Goal: Task Accomplishment & Management: Manage account settings

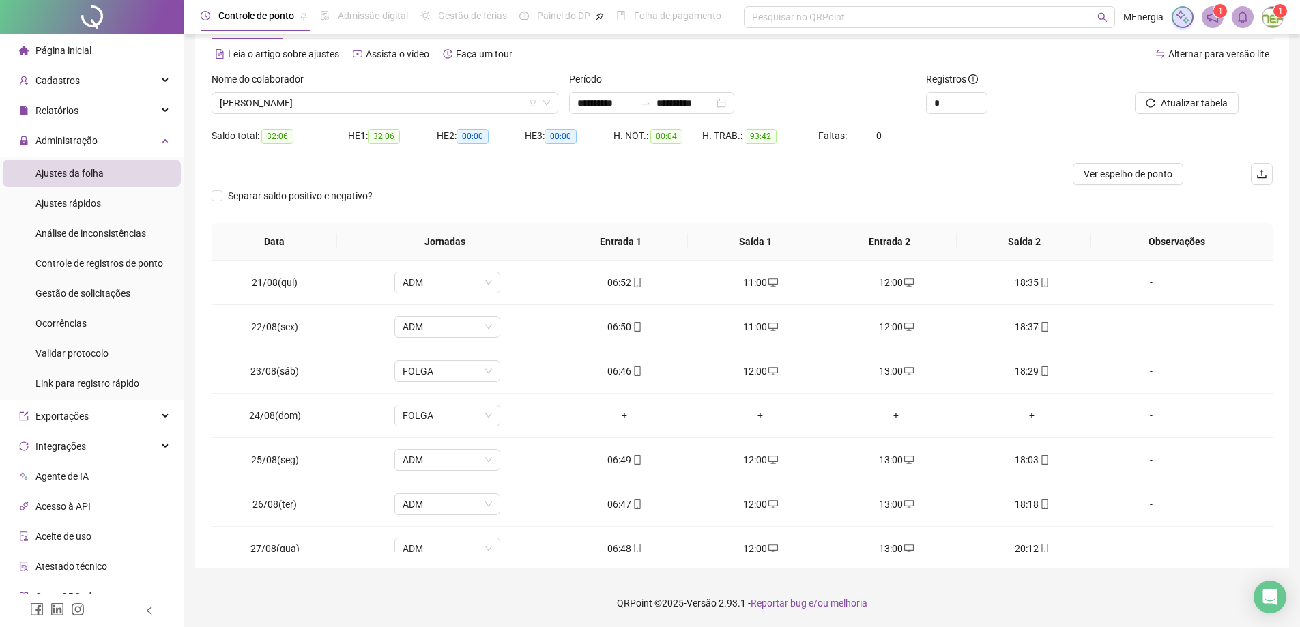
scroll to position [951, 0]
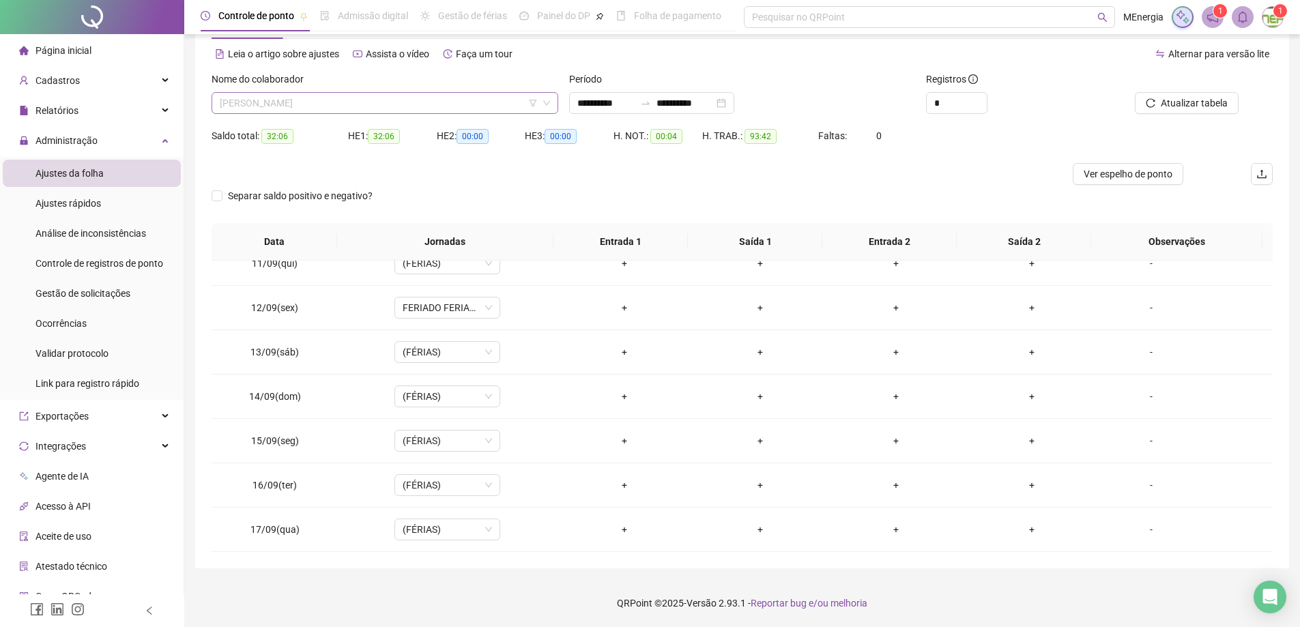
click at [555, 102] on div "[PERSON_NAME]" at bounding box center [385, 103] width 347 height 22
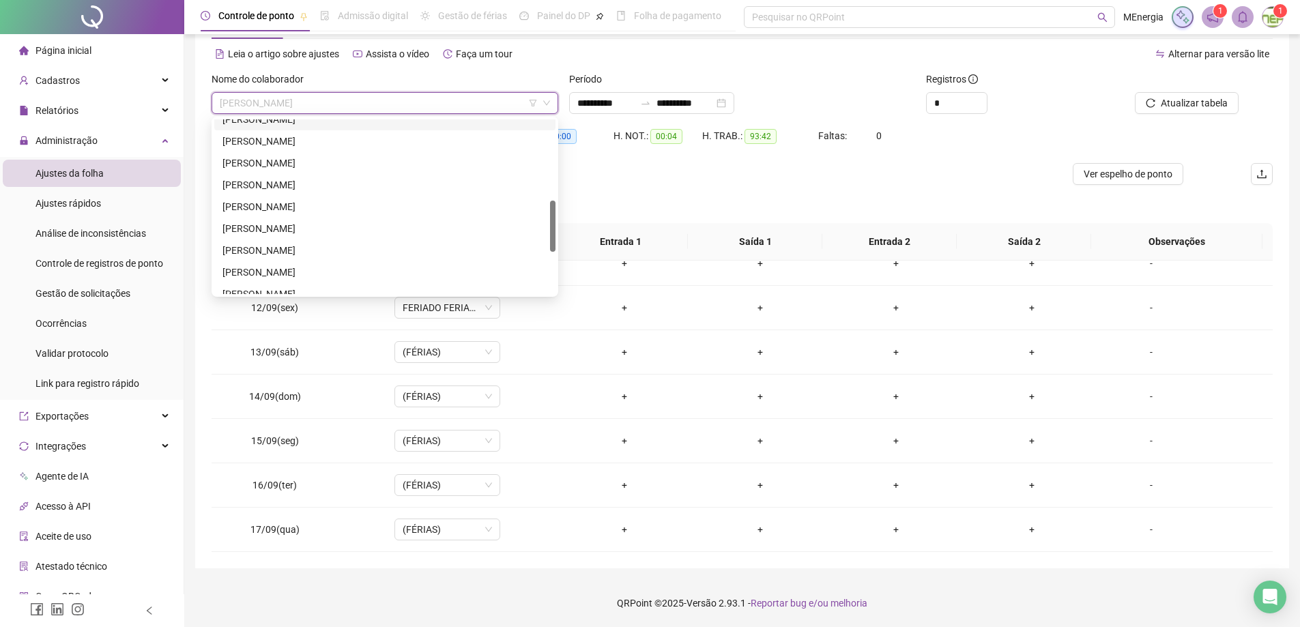
scroll to position [341, 0]
click at [312, 244] on div "[PERSON_NAME]" at bounding box center [384, 247] width 325 height 15
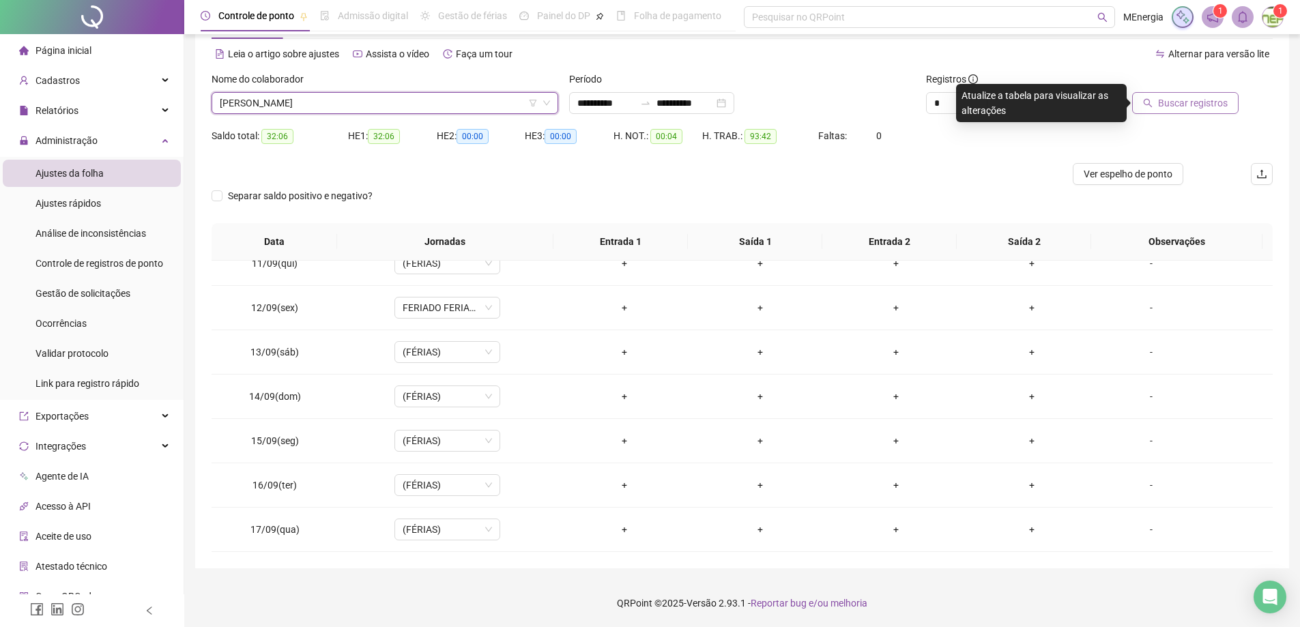
click at [1223, 103] on span "Buscar registros" at bounding box center [1193, 103] width 70 height 15
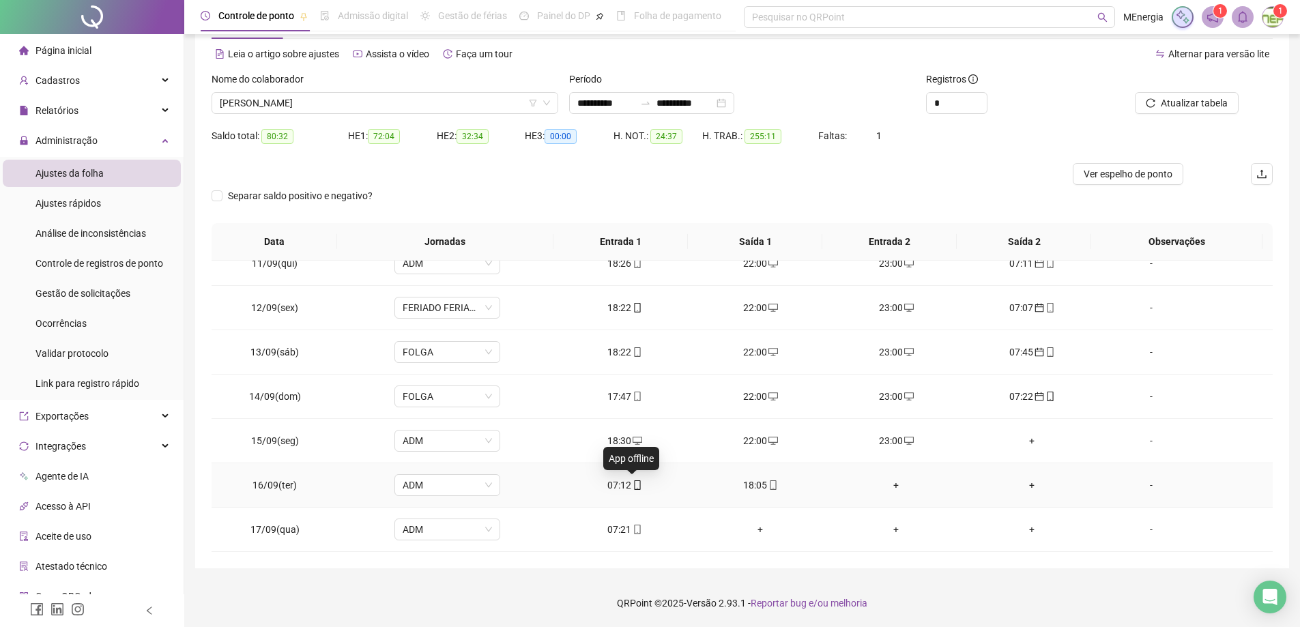
click at [633, 489] on icon "mobile" at bounding box center [638, 485] width 10 height 10
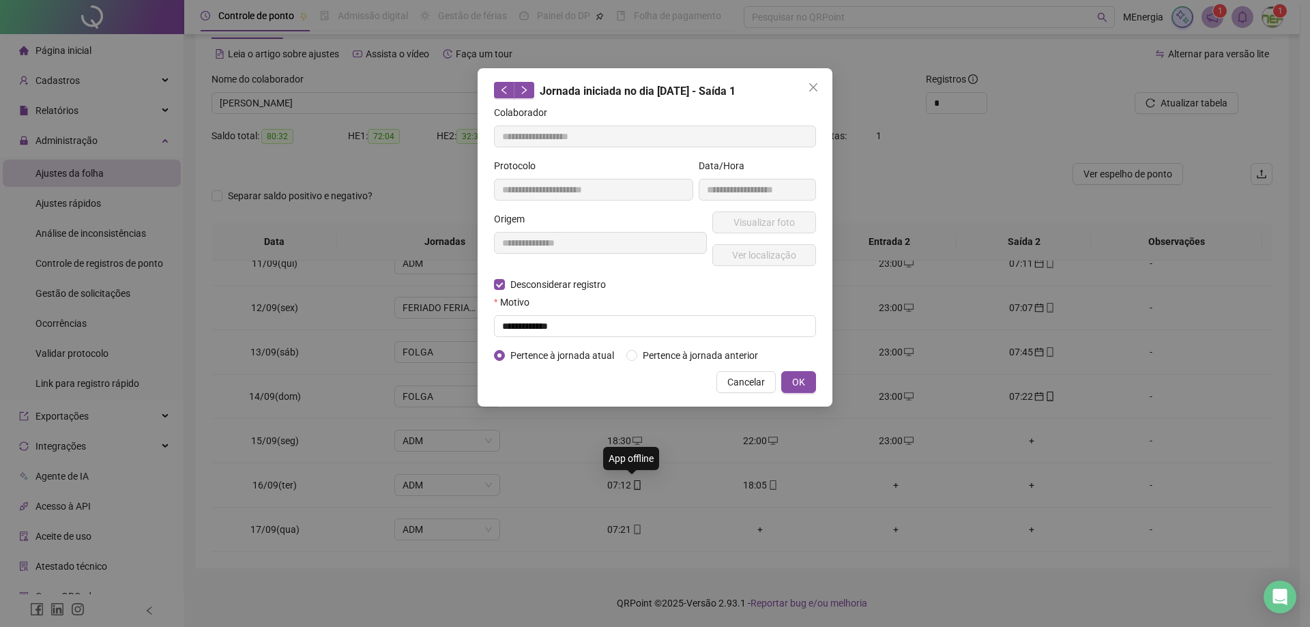
type input "**********"
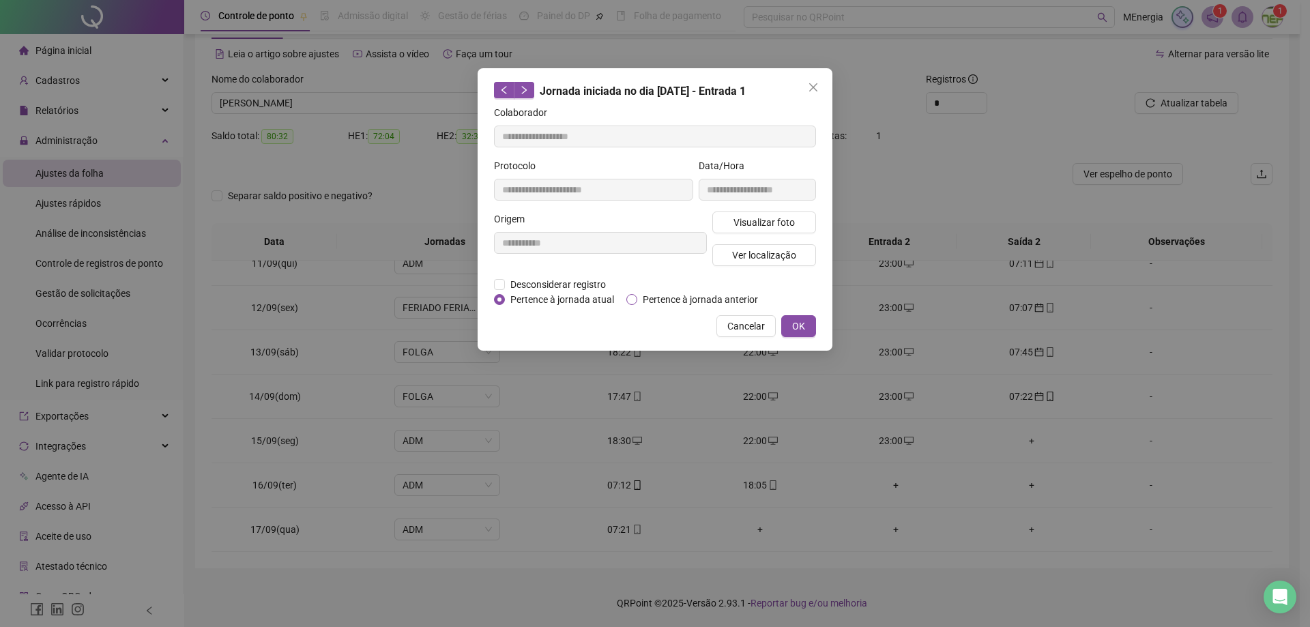
click at [665, 299] on span "Pertence à jornada anterior" at bounding box center [700, 299] width 126 height 15
click at [805, 328] on button "OK" at bounding box center [798, 326] width 35 height 22
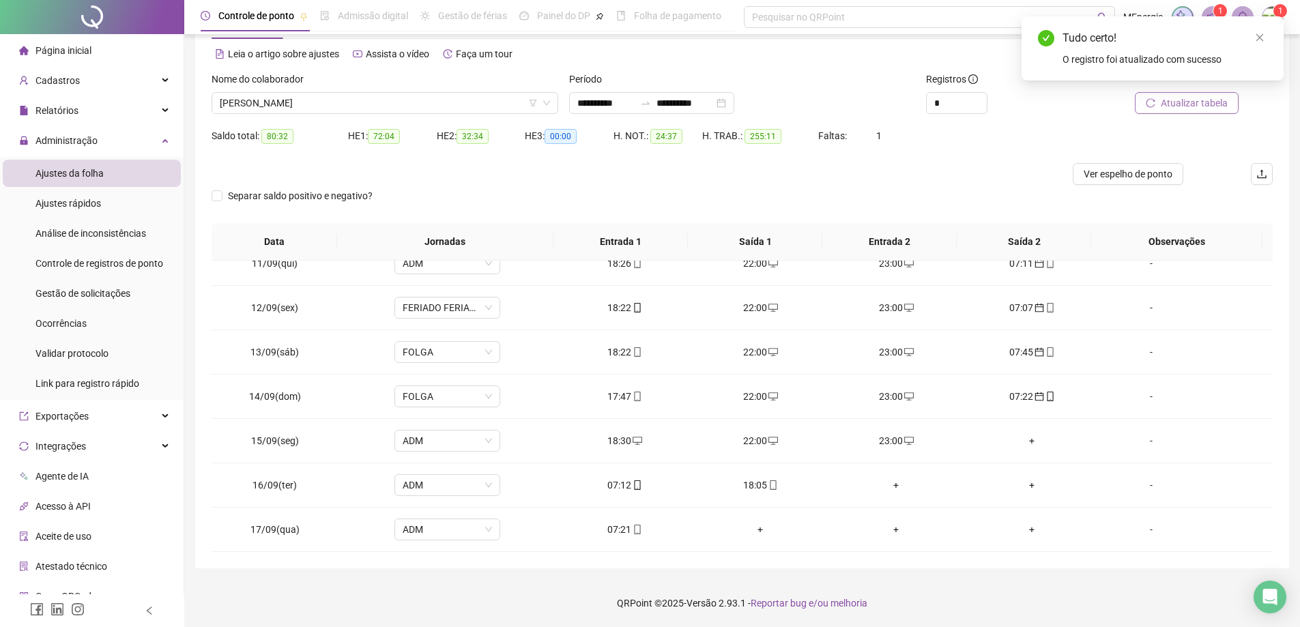
click at [1207, 106] on span "Atualizar tabela" at bounding box center [1194, 103] width 67 height 15
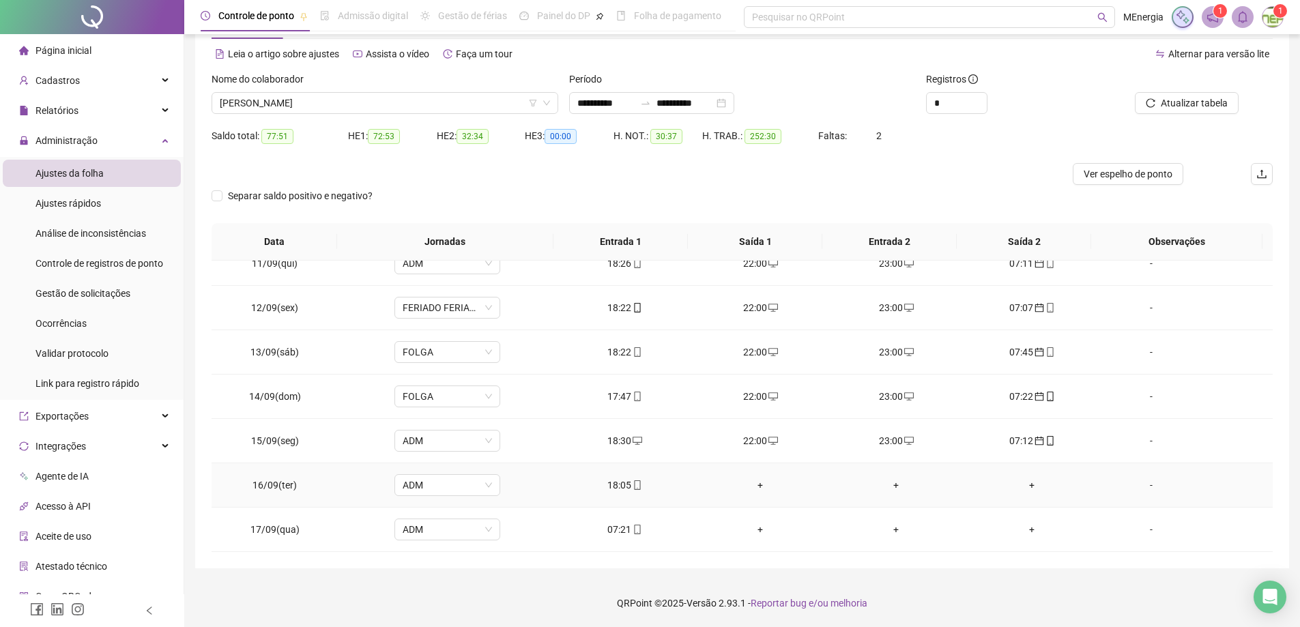
click at [757, 483] on div "+" at bounding box center [761, 485] width 114 height 15
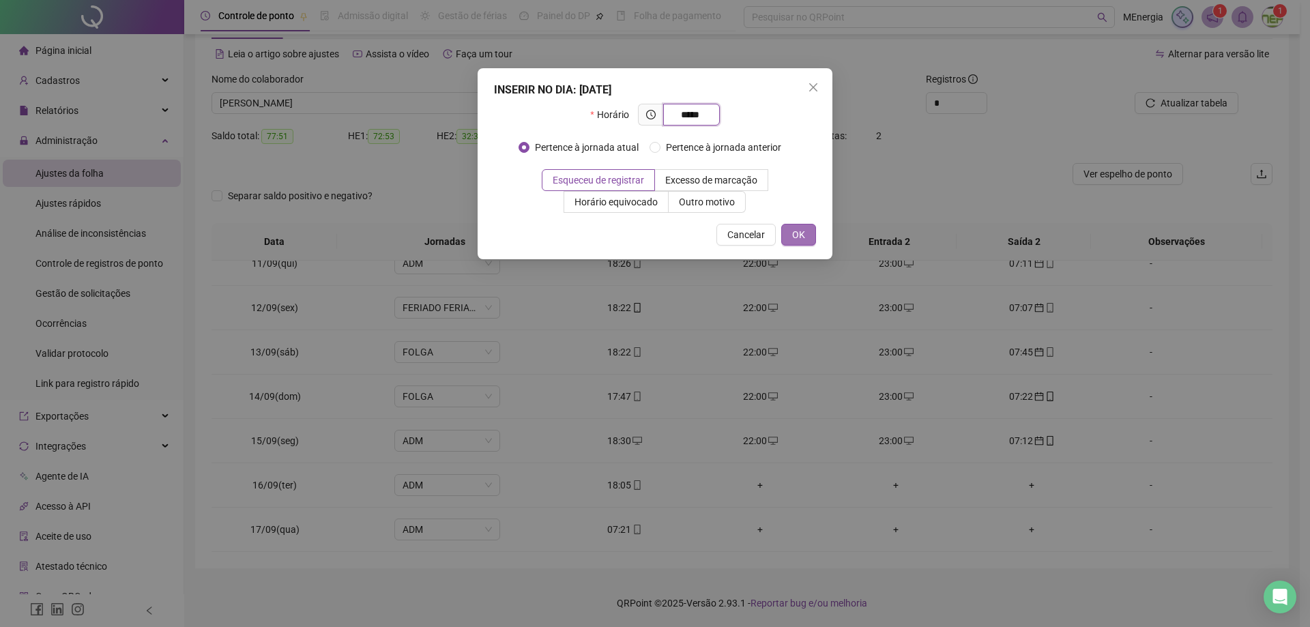
type input "*****"
click at [787, 233] on button "OK" at bounding box center [798, 235] width 35 height 22
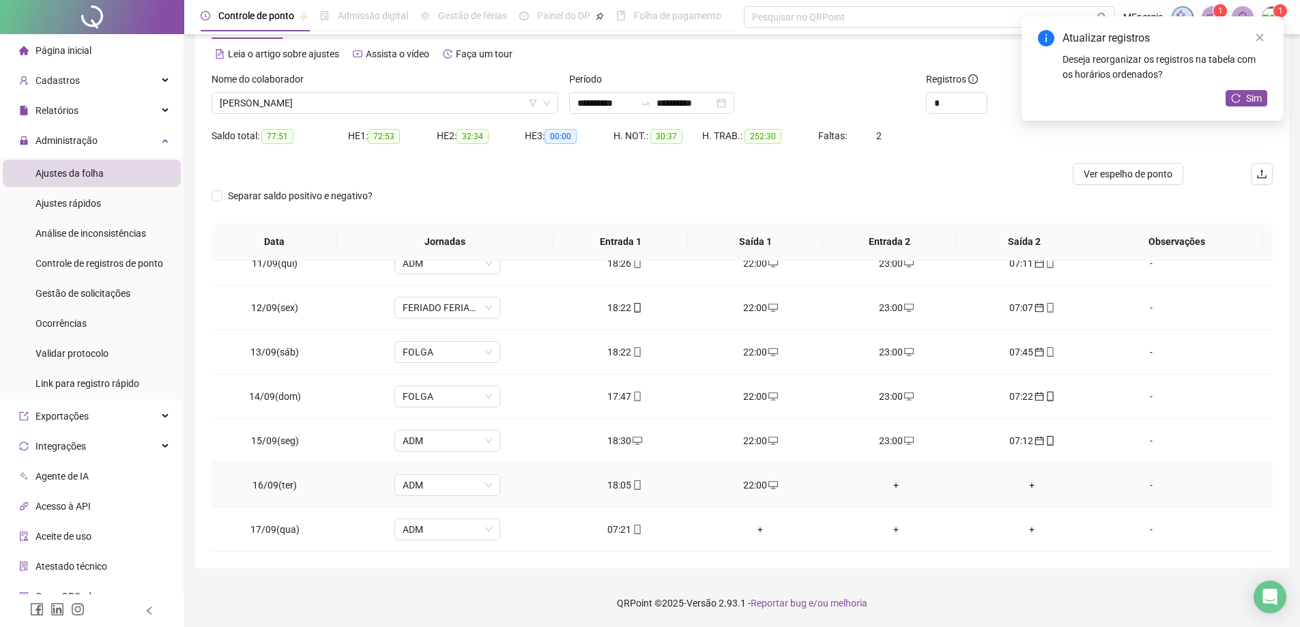
click at [888, 483] on div "+" at bounding box center [896, 485] width 114 height 15
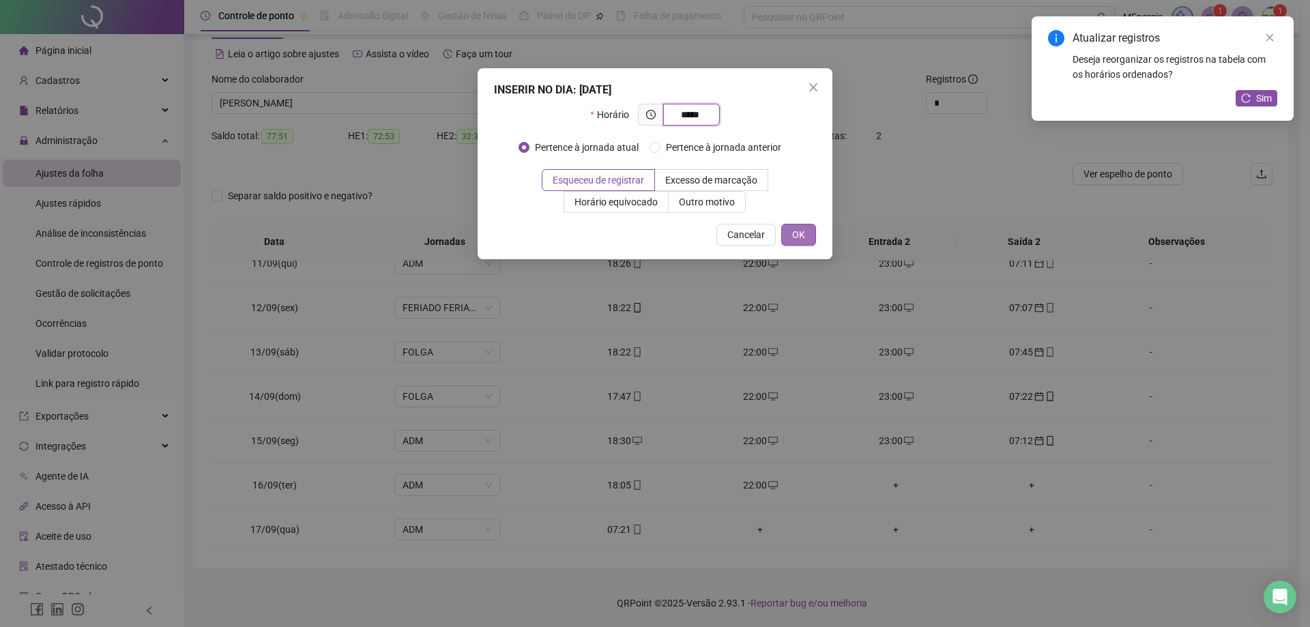
type input "*****"
click at [802, 237] on span "OK" at bounding box center [798, 234] width 13 height 15
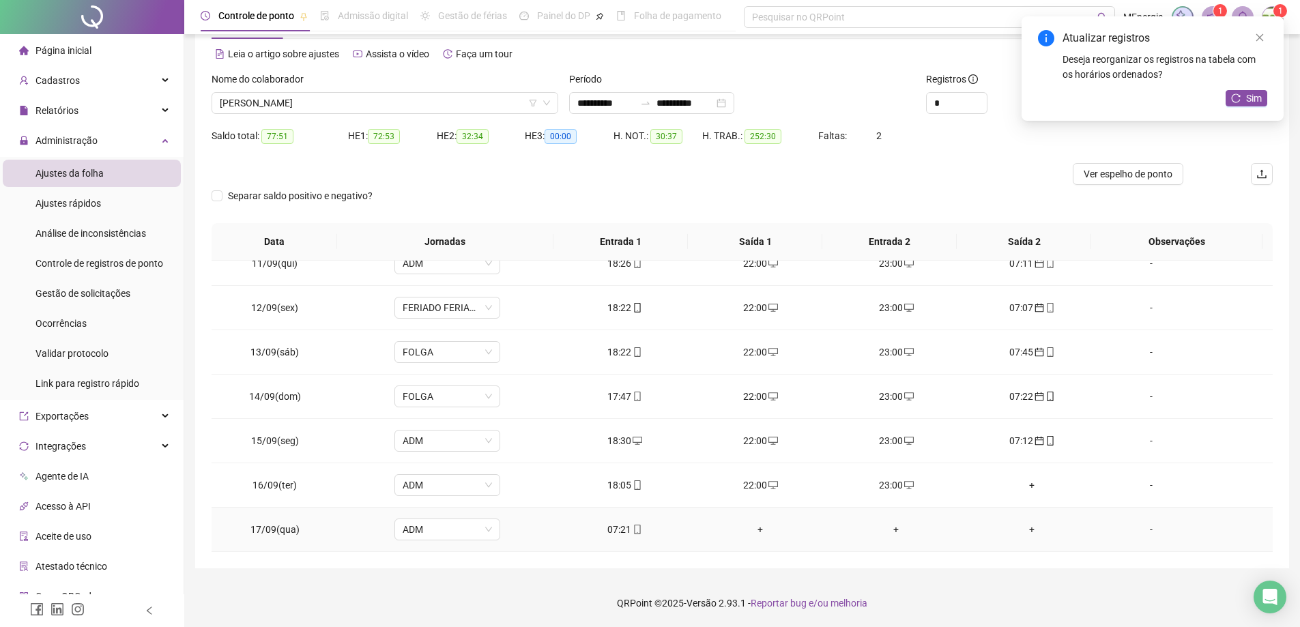
click at [612, 529] on div "07:21" at bounding box center [625, 529] width 114 height 15
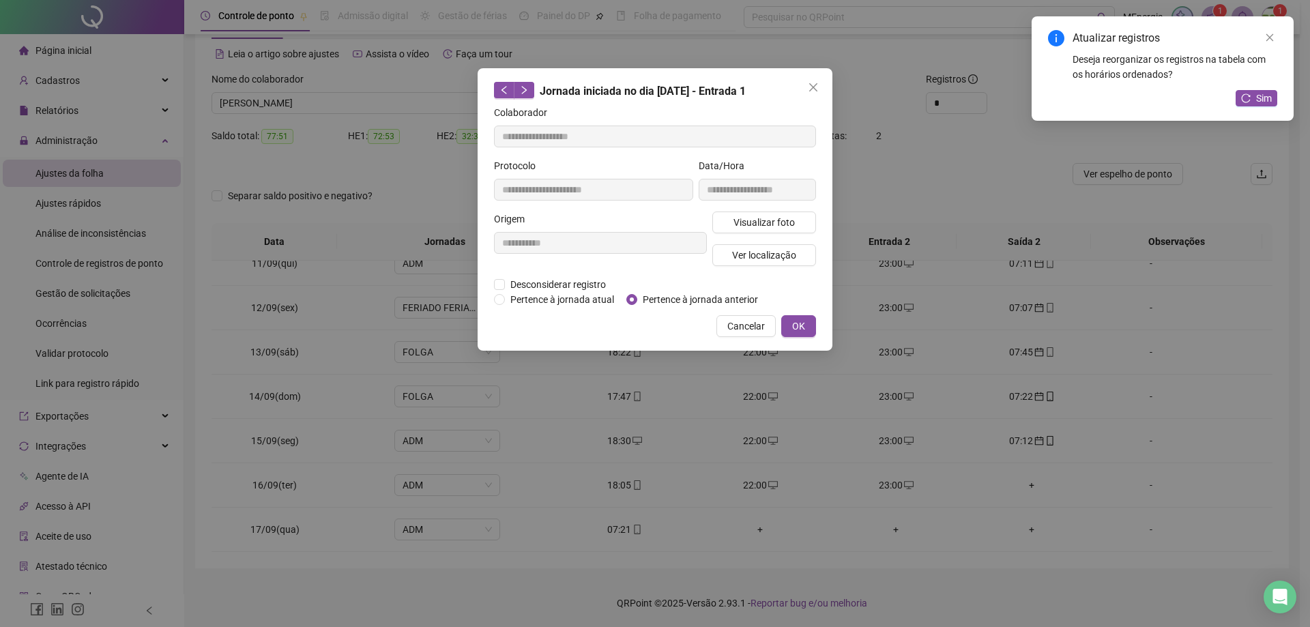
click at [654, 295] on span "Pertence à jornada anterior" at bounding box center [700, 299] width 126 height 15
type input "**********"
click at [657, 297] on span "Pertence à jornada anterior" at bounding box center [700, 299] width 126 height 15
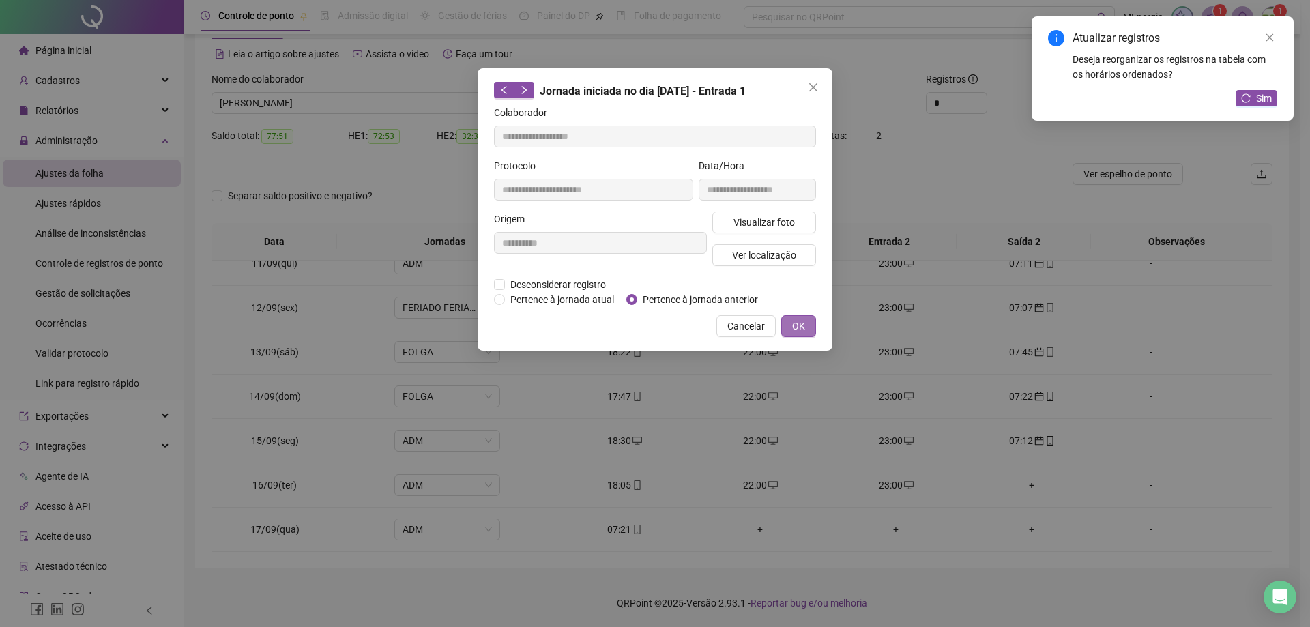
click at [795, 324] on span "OK" at bounding box center [798, 326] width 13 height 15
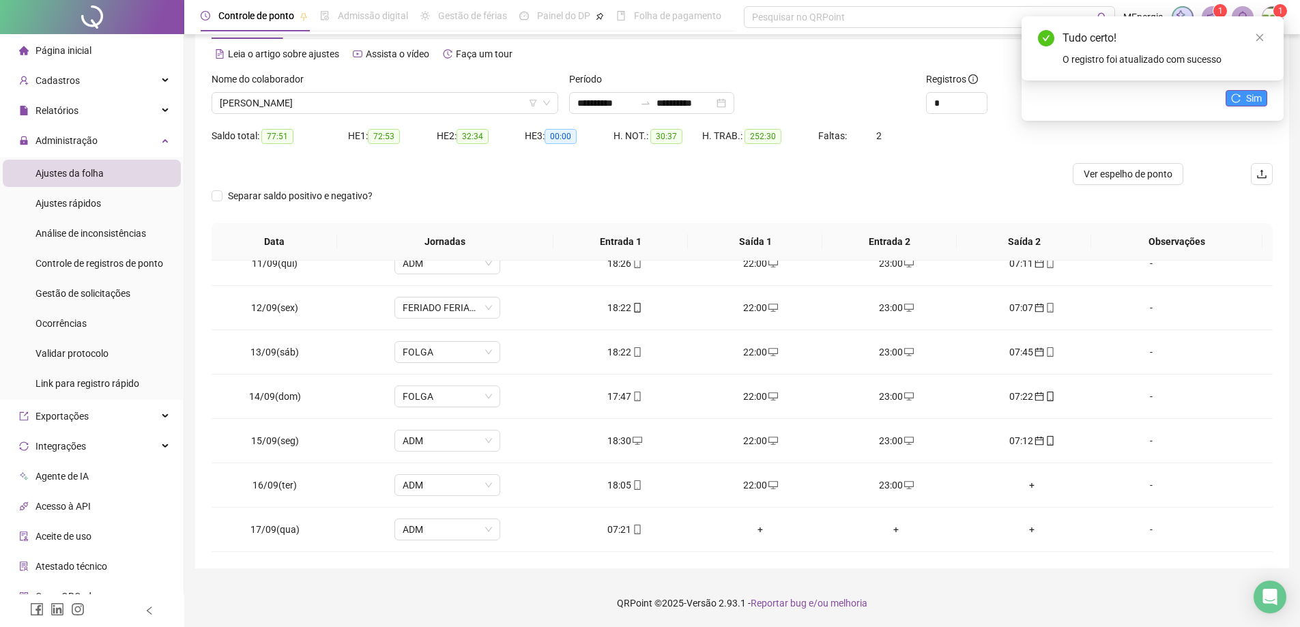
click at [1240, 102] on icon "reload" at bounding box center [1236, 98] width 10 height 10
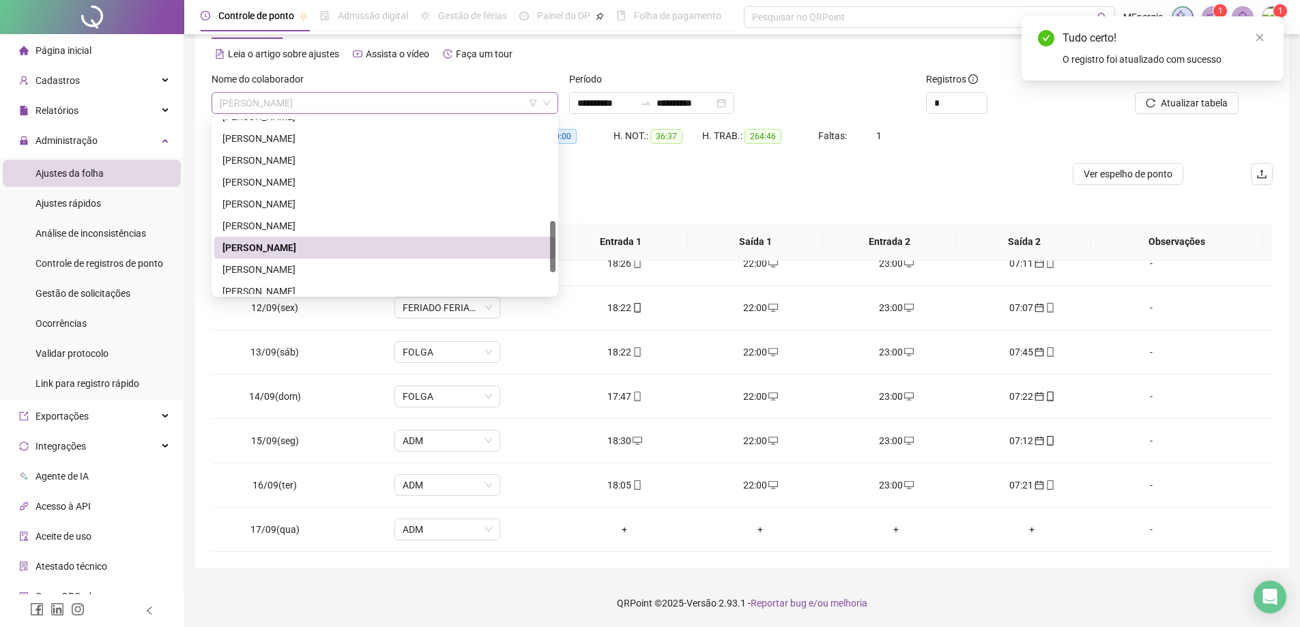
click at [554, 104] on div "[PERSON_NAME]" at bounding box center [385, 103] width 347 height 22
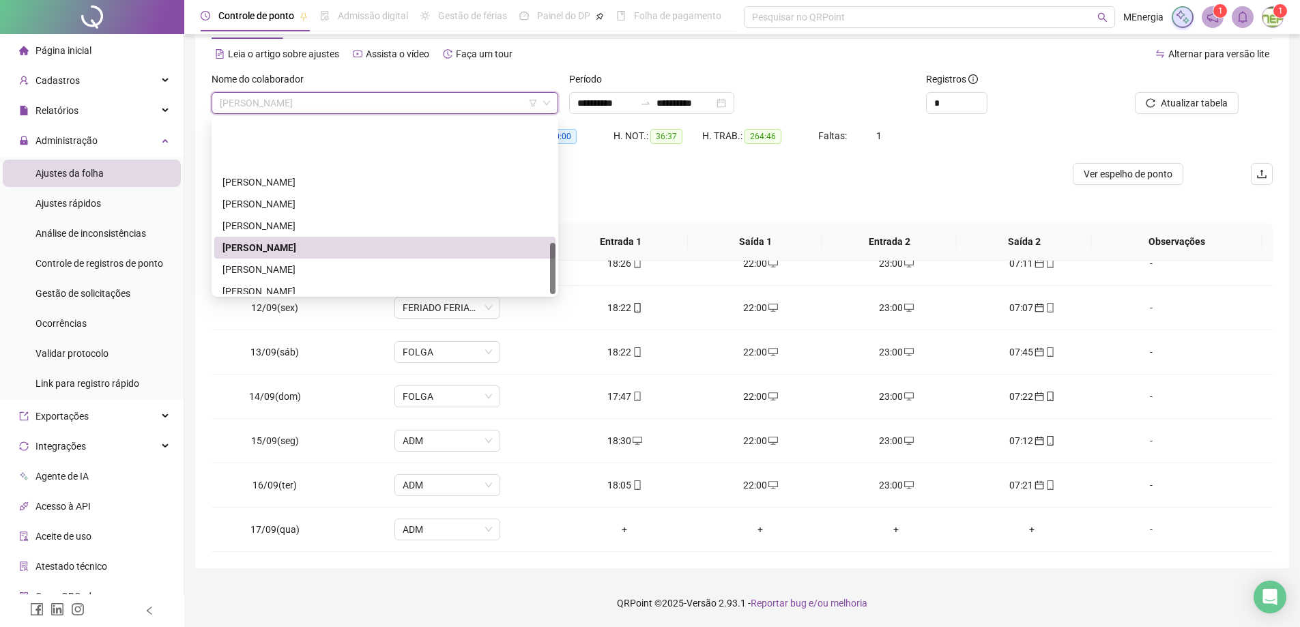
scroll to position [415, 0]
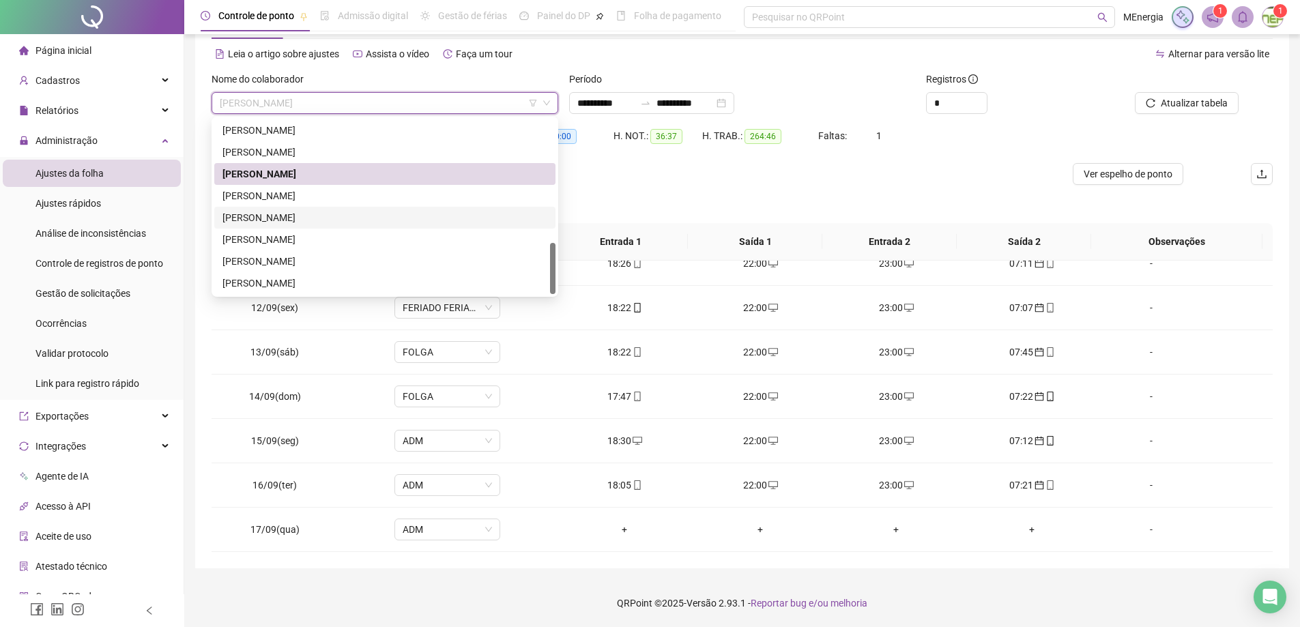
click at [283, 219] on div "[PERSON_NAME]" at bounding box center [384, 217] width 325 height 15
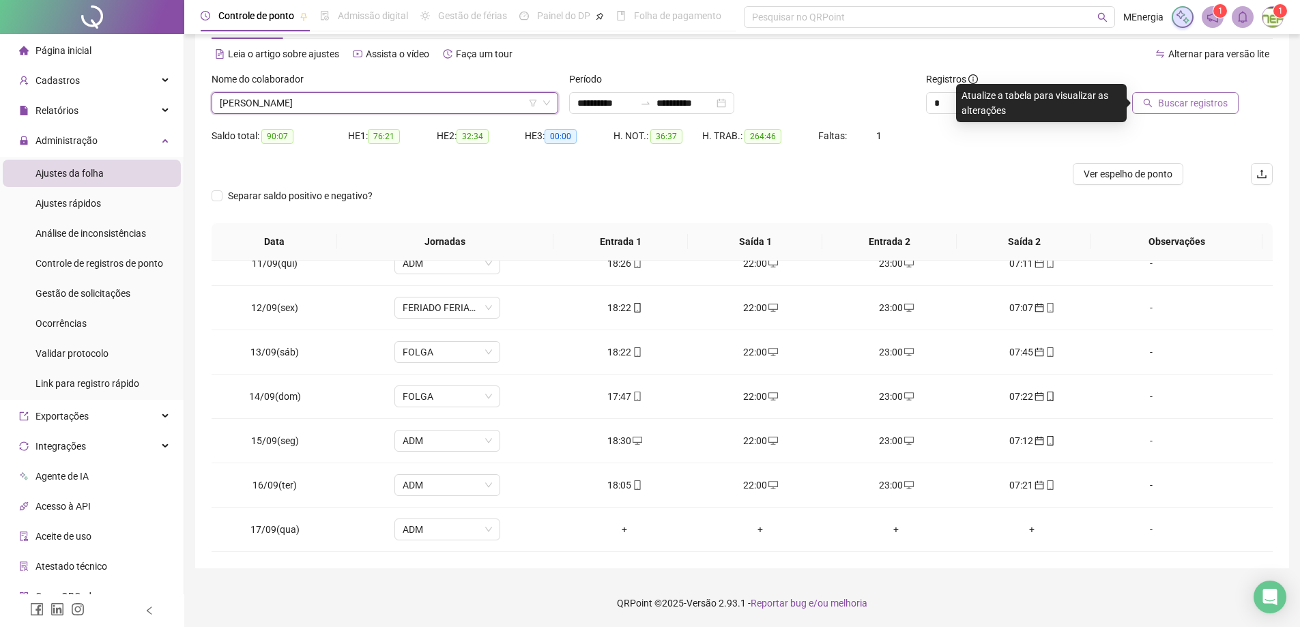
click at [1160, 106] on button "Buscar registros" at bounding box center [1185, 103] width 106 height 22
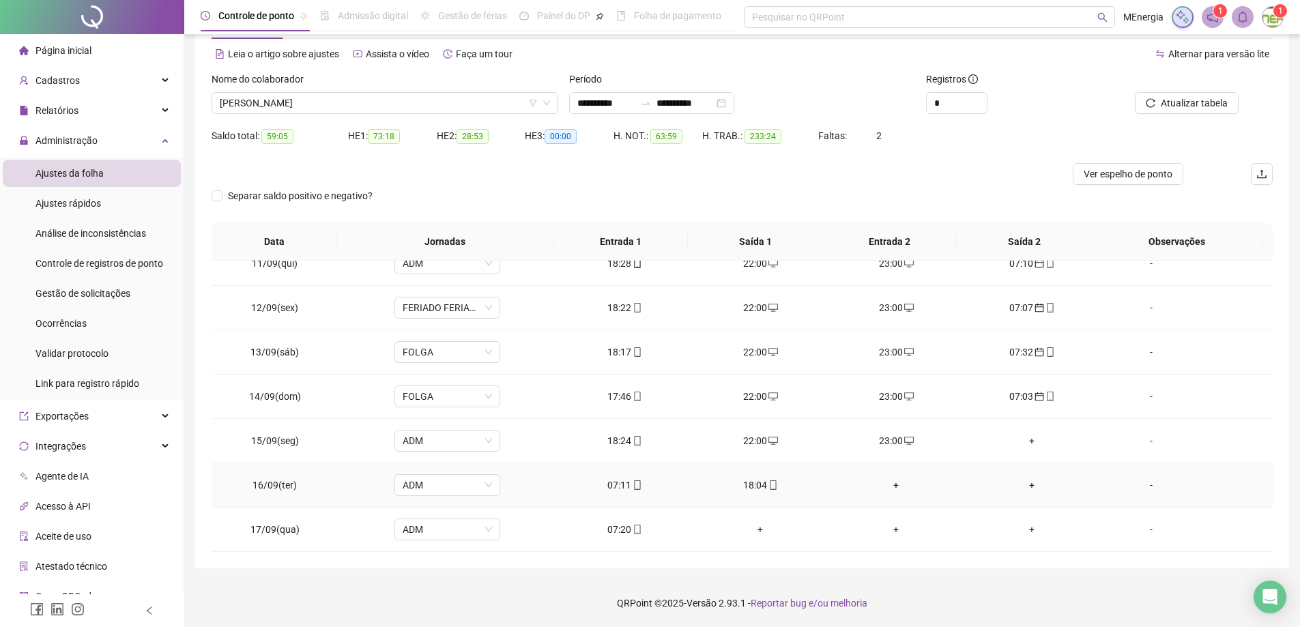
click at [633, 486] on icon "mobile" at bounding box center [638, 485] width 10 height 10
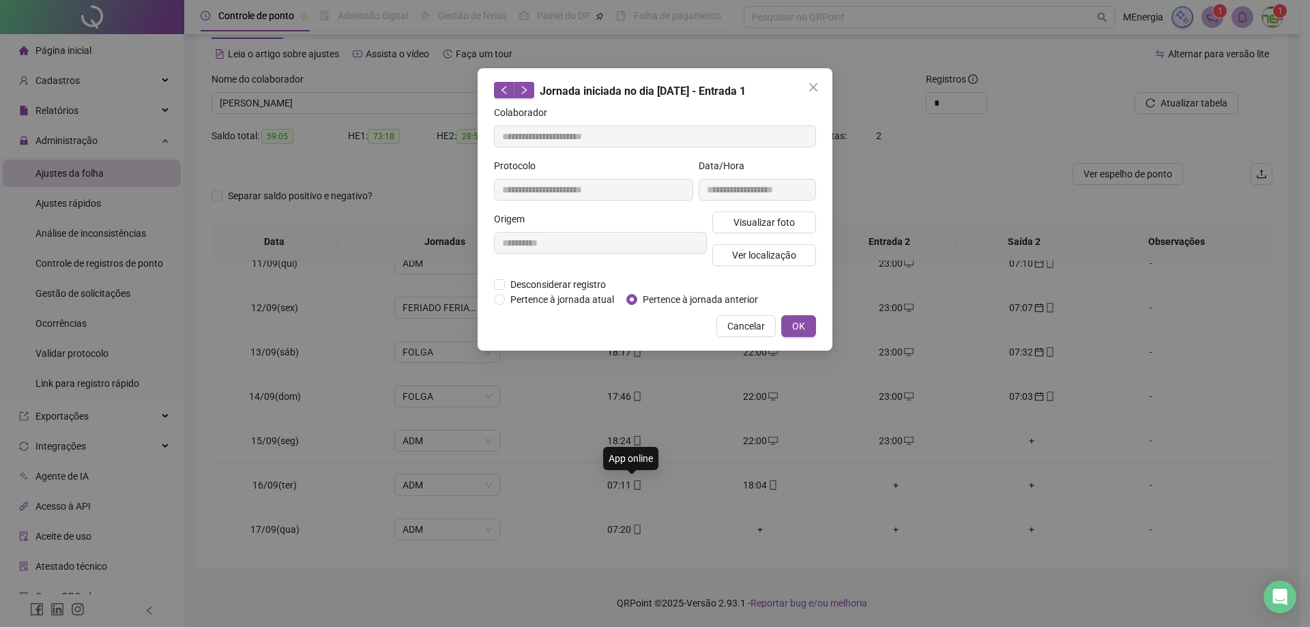
type input "**********"
click at [674, 303] on span "Pertence à jornada anterior" at bounding box center [700, 299] width 126 height 15
click at [807, 323] on button "OK" at bounding box center [798, 326] width 35 height 22
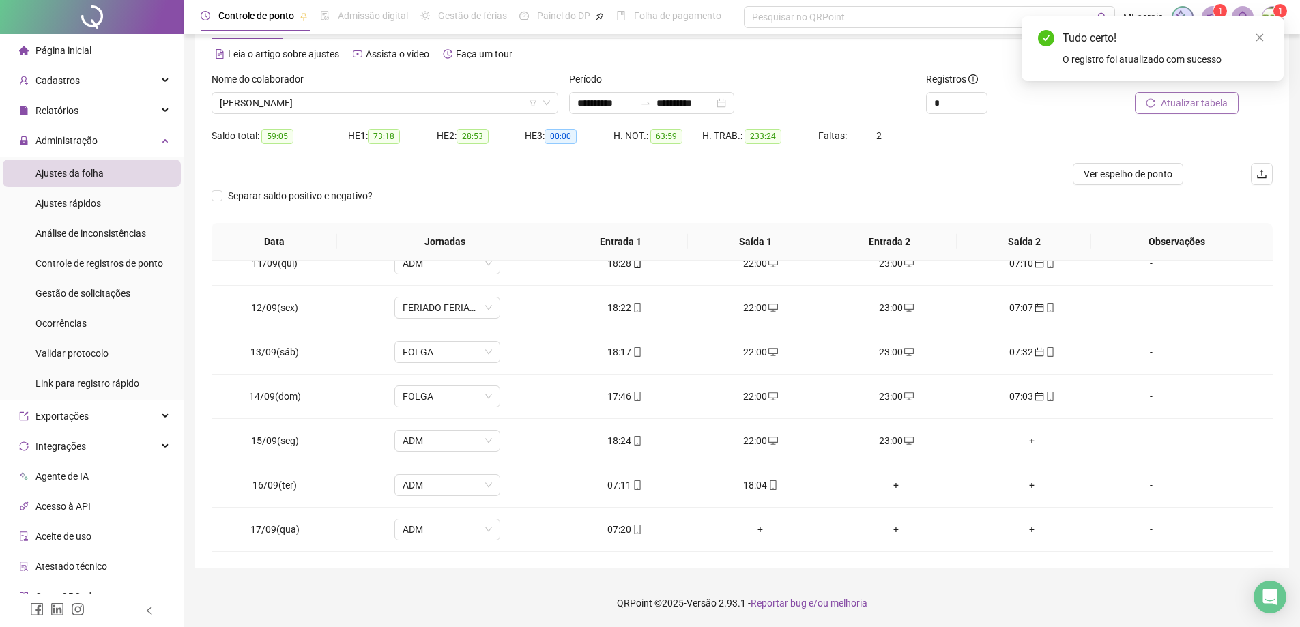
click at [1177, 108] on span "Atualizar tabela" at bounding box center [1194, 103] width 67 height 15
click at [757, 484] on div "+" at bounding box center [761, 485] width 114 height 15
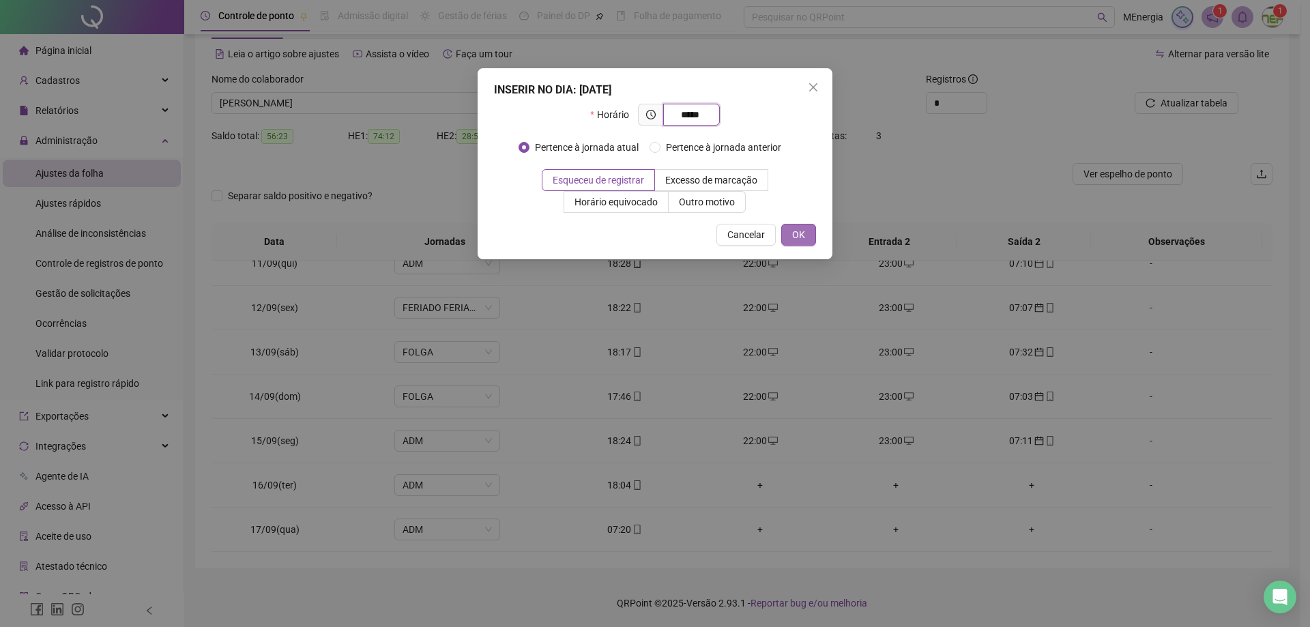
type input "*****"
click at [798, 243] on button "OK" at bounding box center [798, 235] width 35 height 22
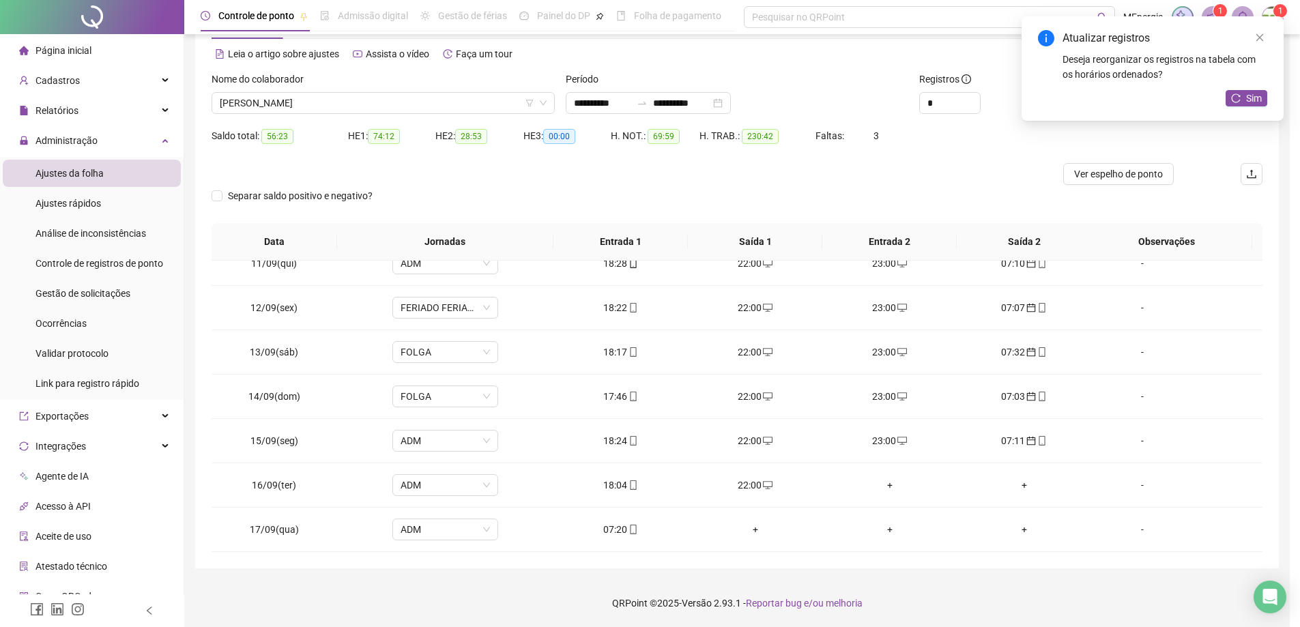
click at [894, 487] on div "+" at bounding box center [889, 485] width 113 height 15
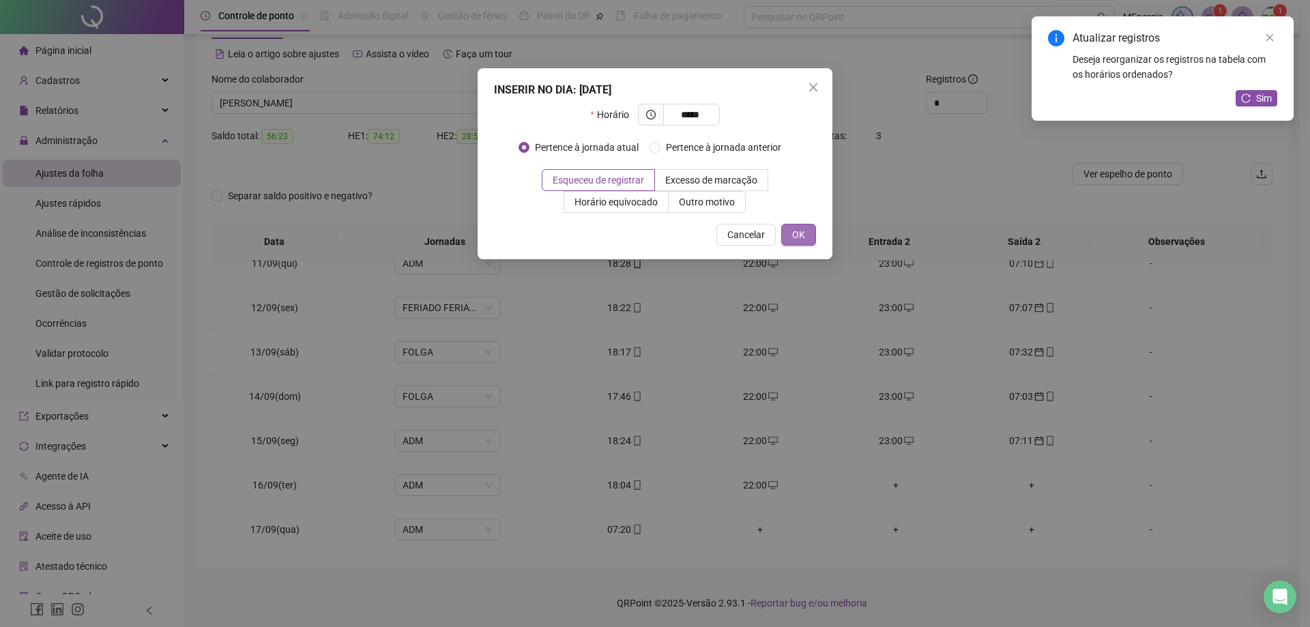
type input "*****"
click at [807, 233] on button "OK" at bounding box center [798, 235] width 35 height 22
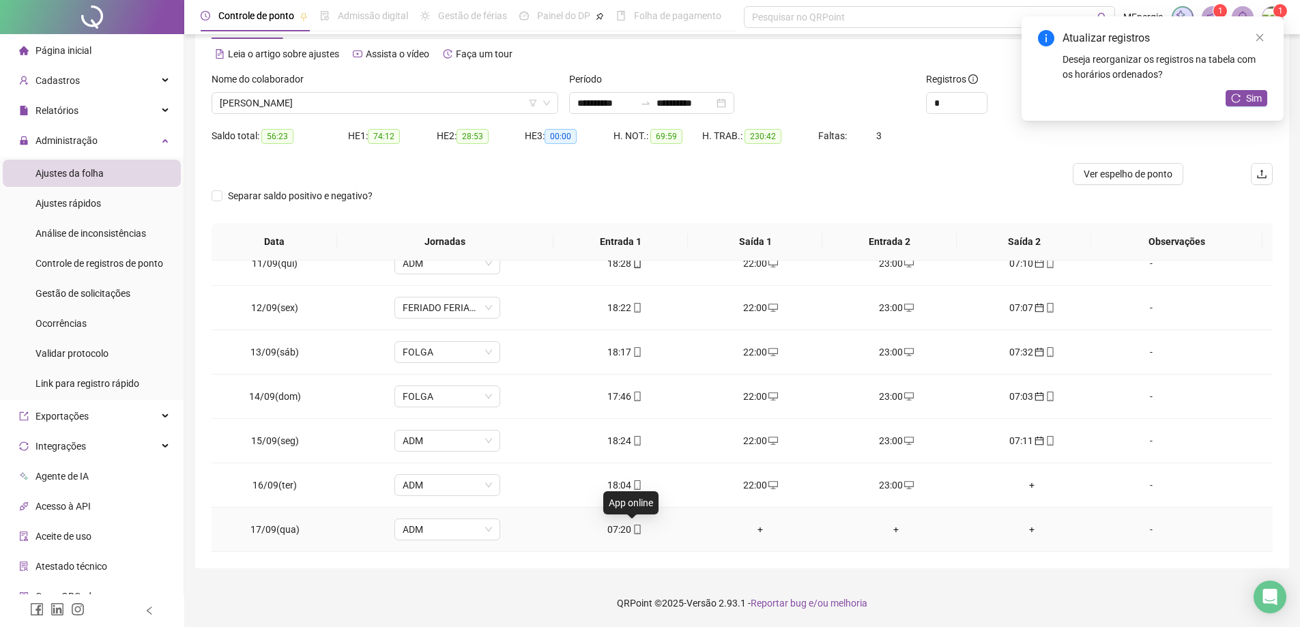
click at [631, 529] on span "mobile" at bounding box center [636, 530] width 11 height 10
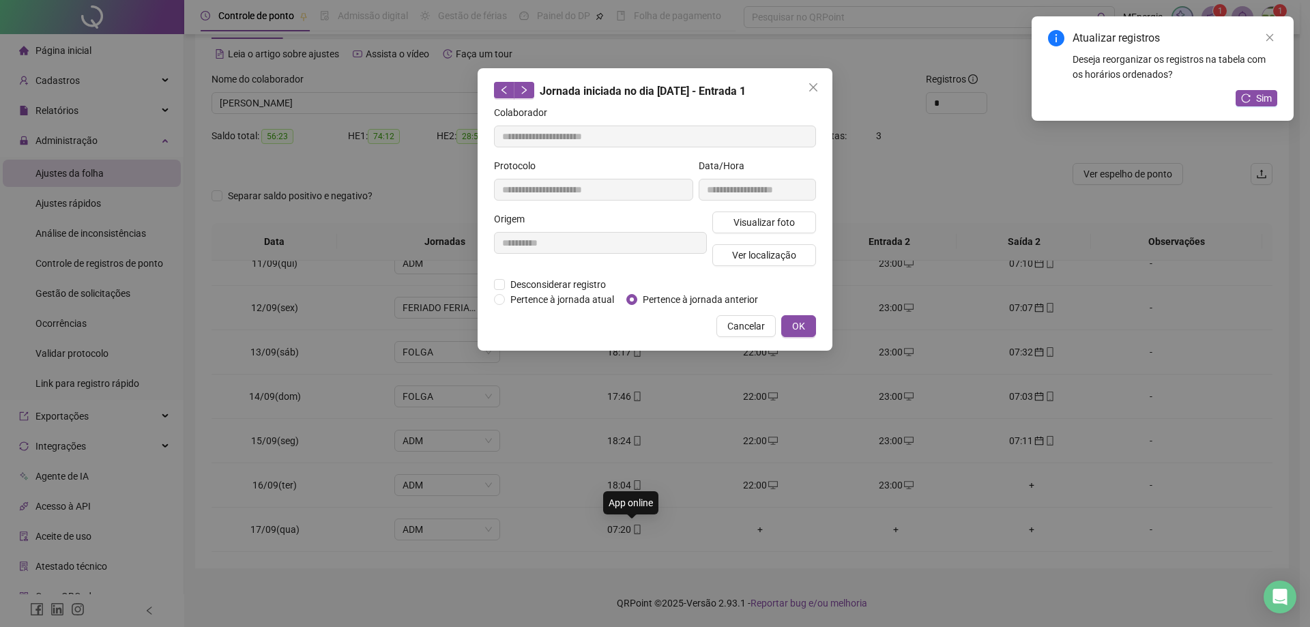
type input "**********"
click at [679, 302] on span "Pertence à jornada anterior" at bounding box center [700, 299] width 126 height 15
click at [789, 329] on button "OK" at bounding box center [798, 326] width 35 height 22
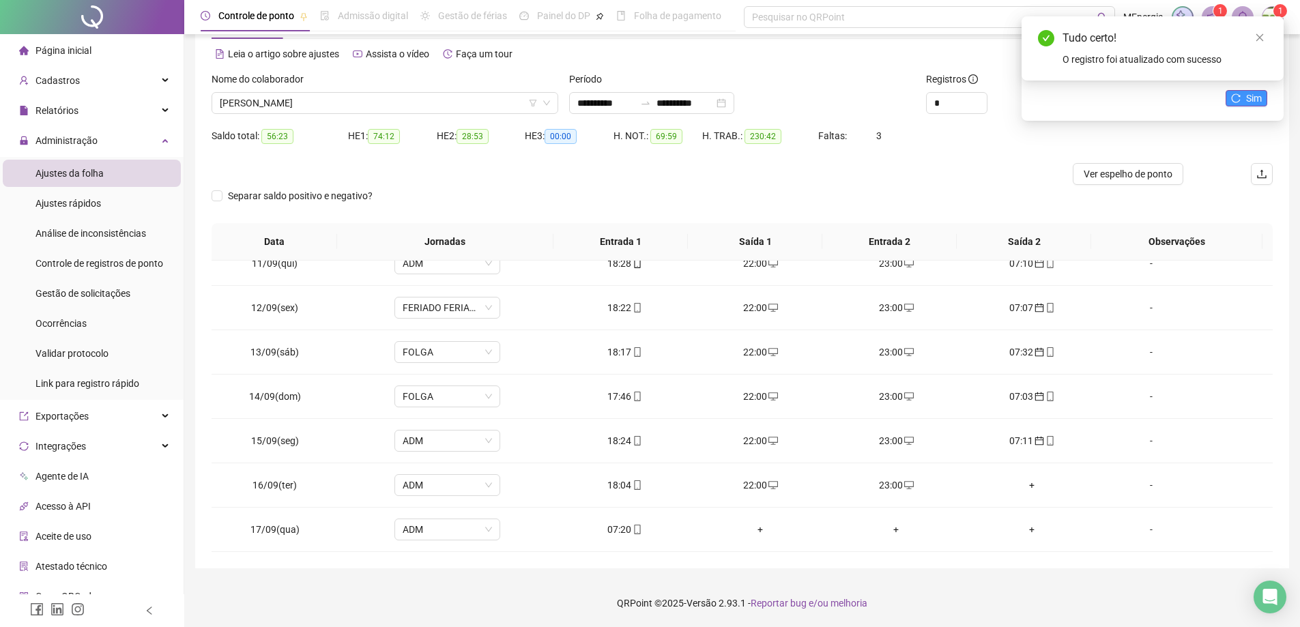
click at [1242, 93] on button "Sim" at bounding box center [1247, 98] width 42 height 16
click at [555, 101] on div "[PERSON_NAME]" at bounding box center [385, 103] width 347 height 22
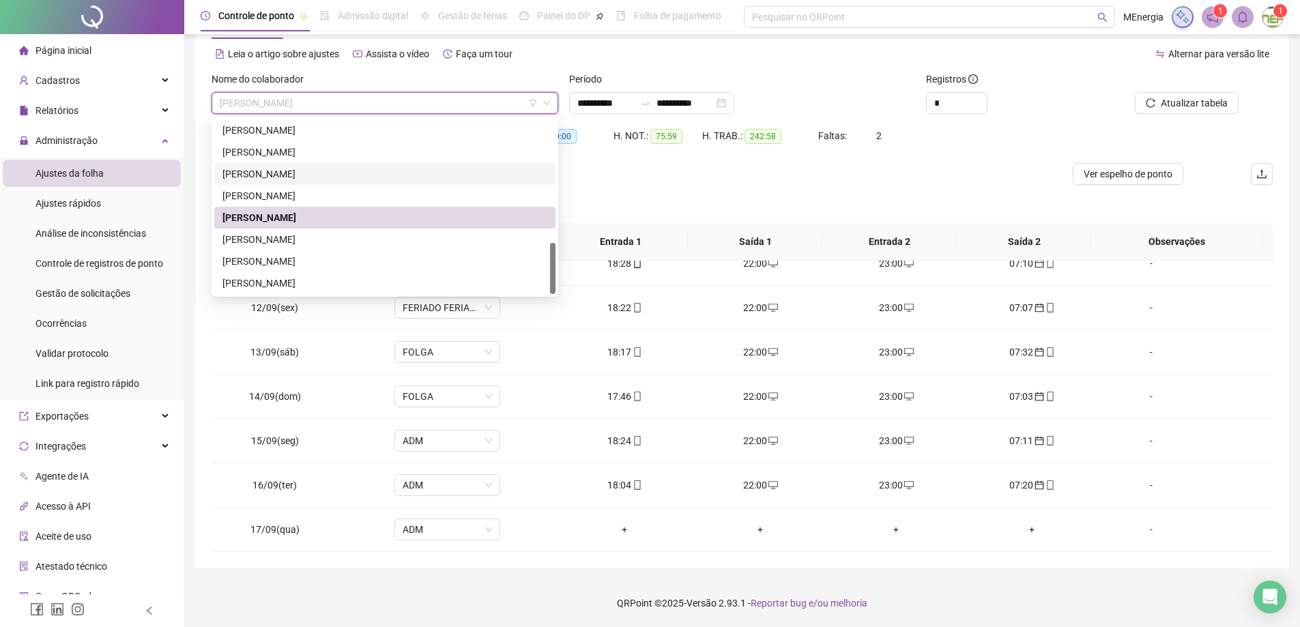
click at [321, 172] on div "[PERSON_NAME]" at bounding box center [384, 174] width 325 height 15
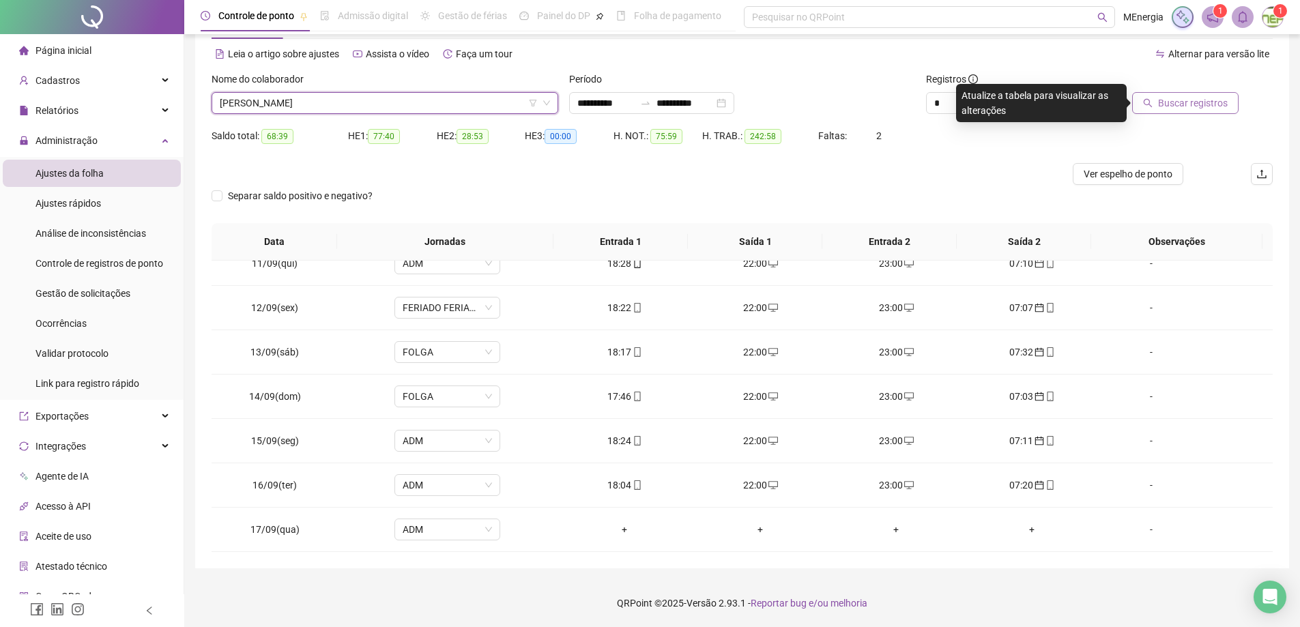
click at [1196, 111] on button "Buscar registros" at bounding box center [1185, 103] width 106 height 22
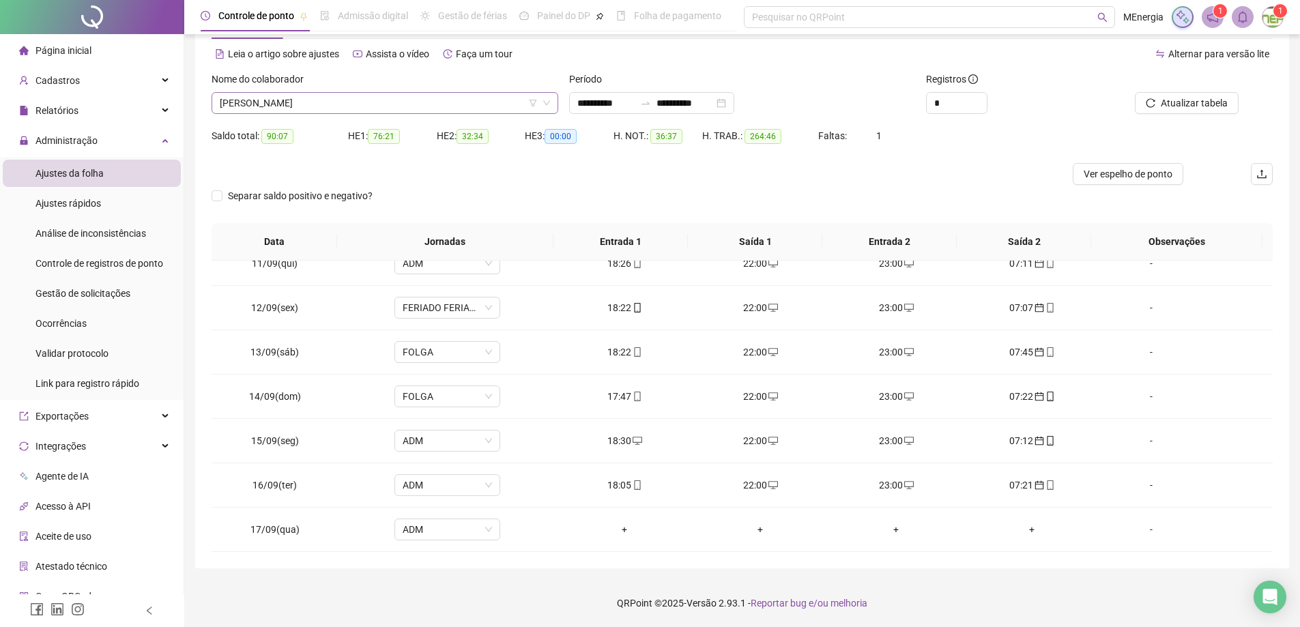
click at [550, 102] on icon "down" at bounding box center [547, 103] width 8 height 8
click at [552, 96] on div "[PERSON_NAME]" at bounding box center [385, 103] width 347 height 22
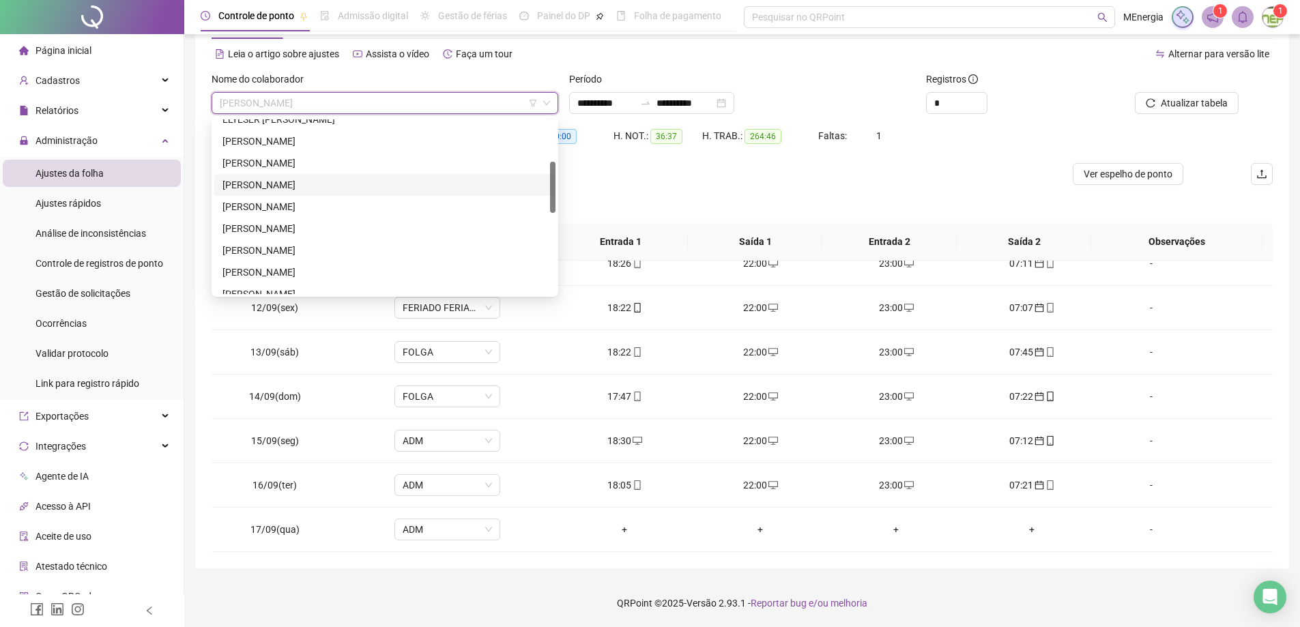
scroll to position [0, 0]
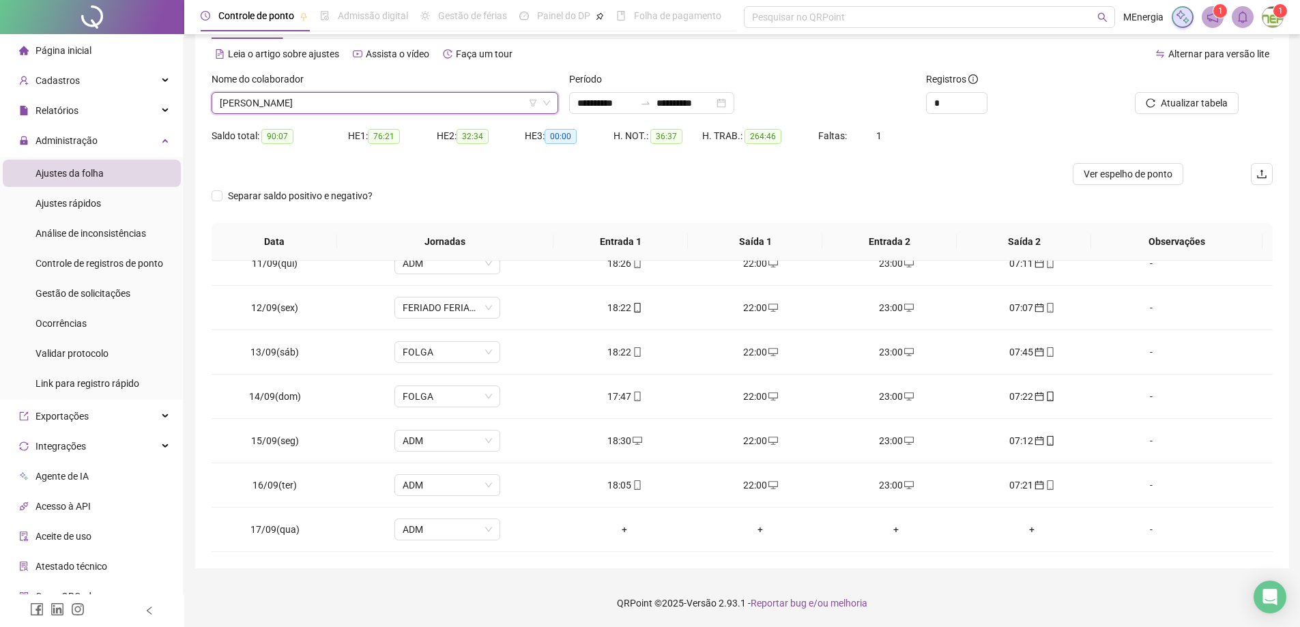
click at [553, 104] on div "[PERSON_NAME]" at bounding box center [385, 103] width 347 height 22
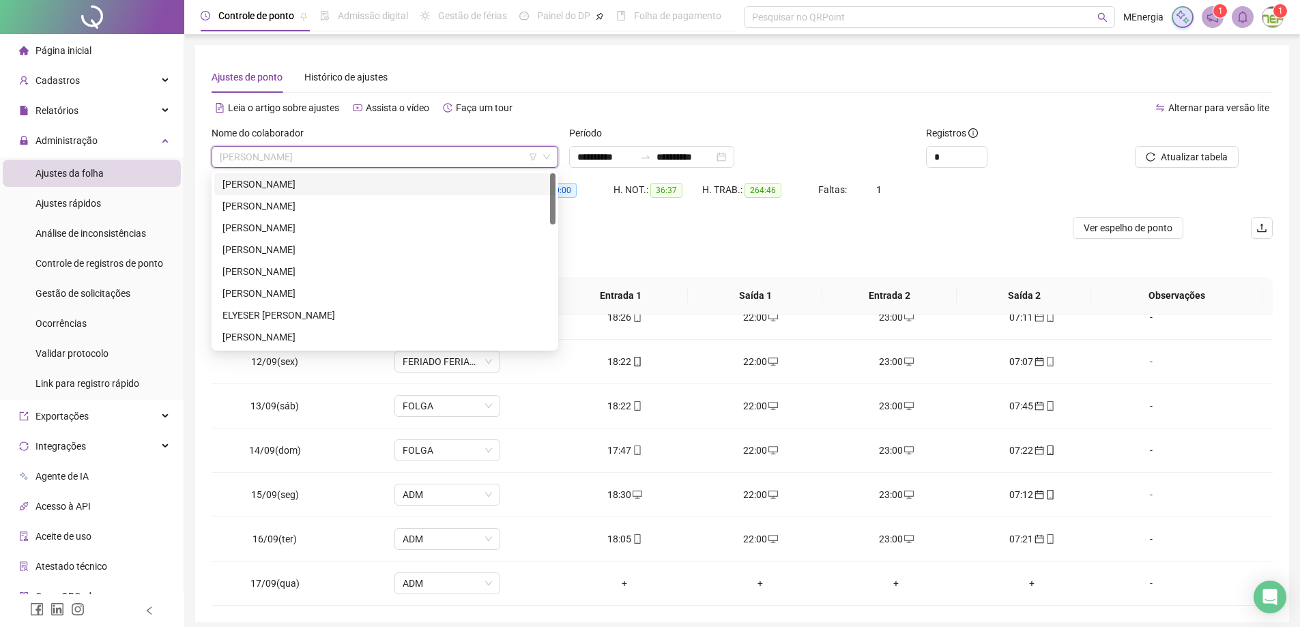
click at [304, 178] on div "[PERSON_NAME]" at bounding box center [384, 184] width 325 height 15
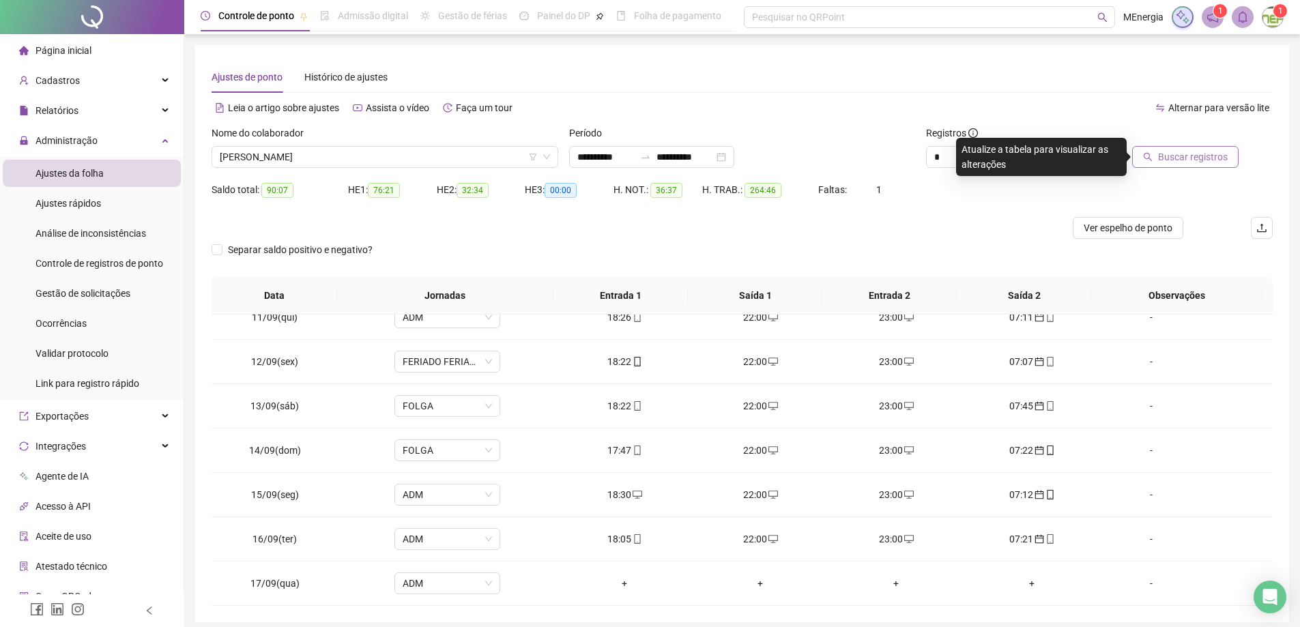
click at [1166, 158] on span "Buscar registros" at bounding box center [1193, 156] width 70 height 15
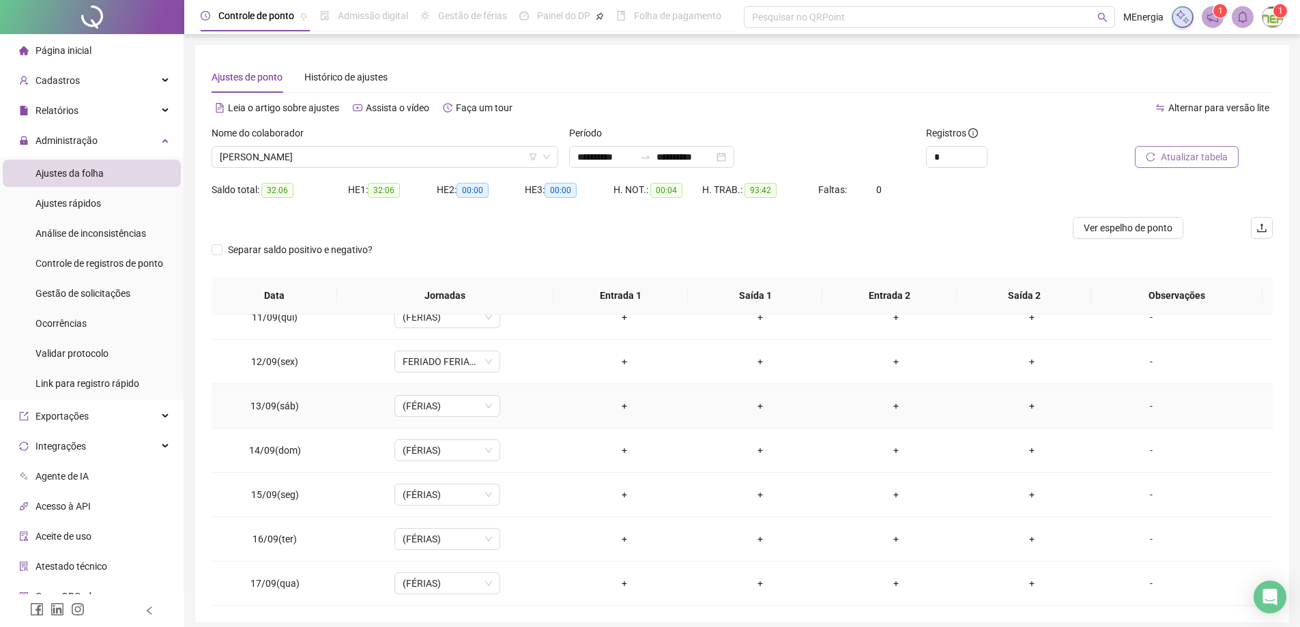
scroll to position [54, 0]
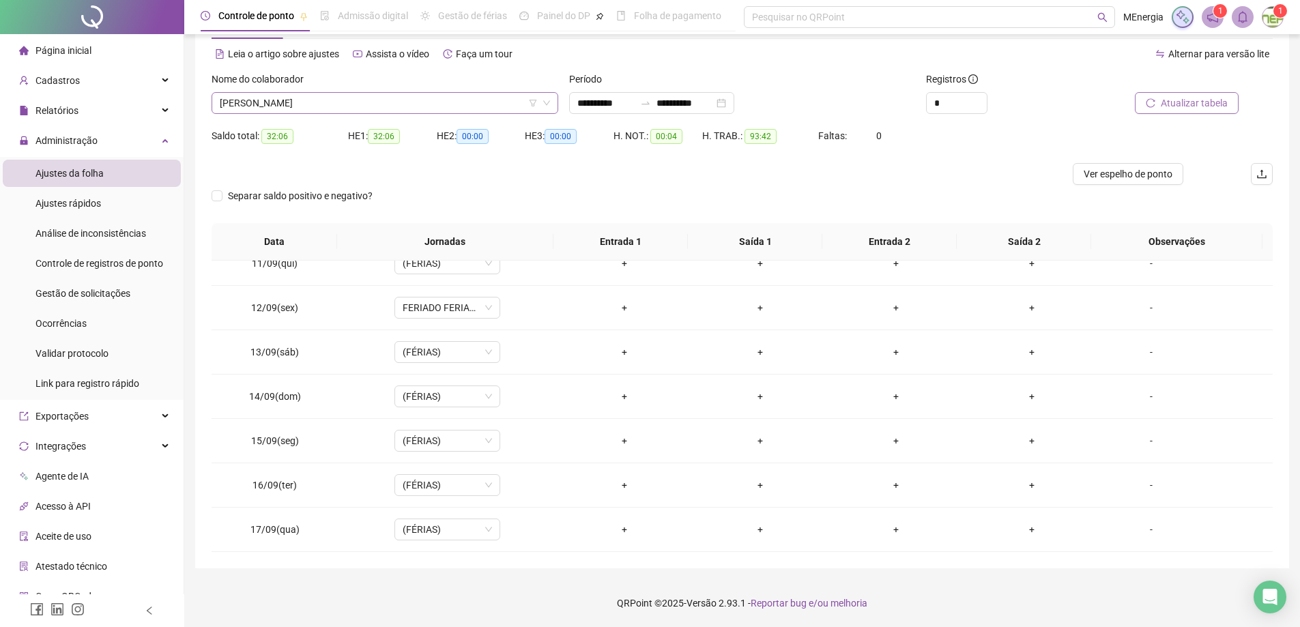
click at [551, 101] on div "[PERSON_NAME]" at bounding box center [385, 103] width 347 height 22
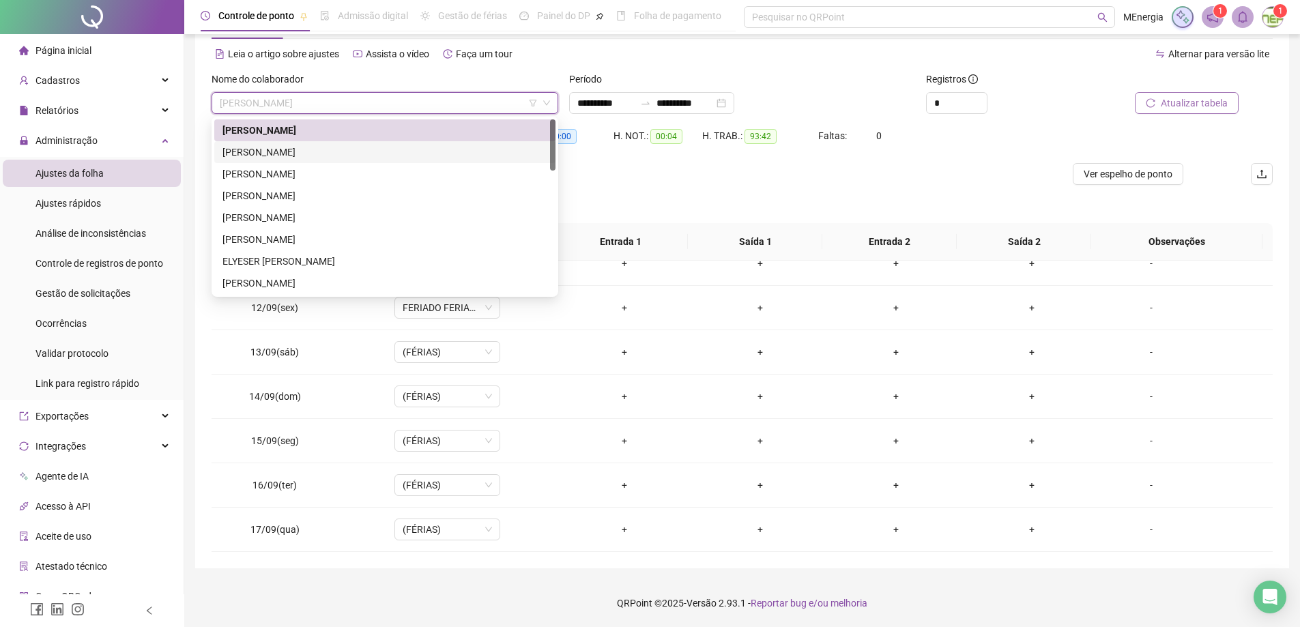
click at [343, 151] on div "[PERSON_NAME]" at bounding box center [384, 152] width 325 height 15
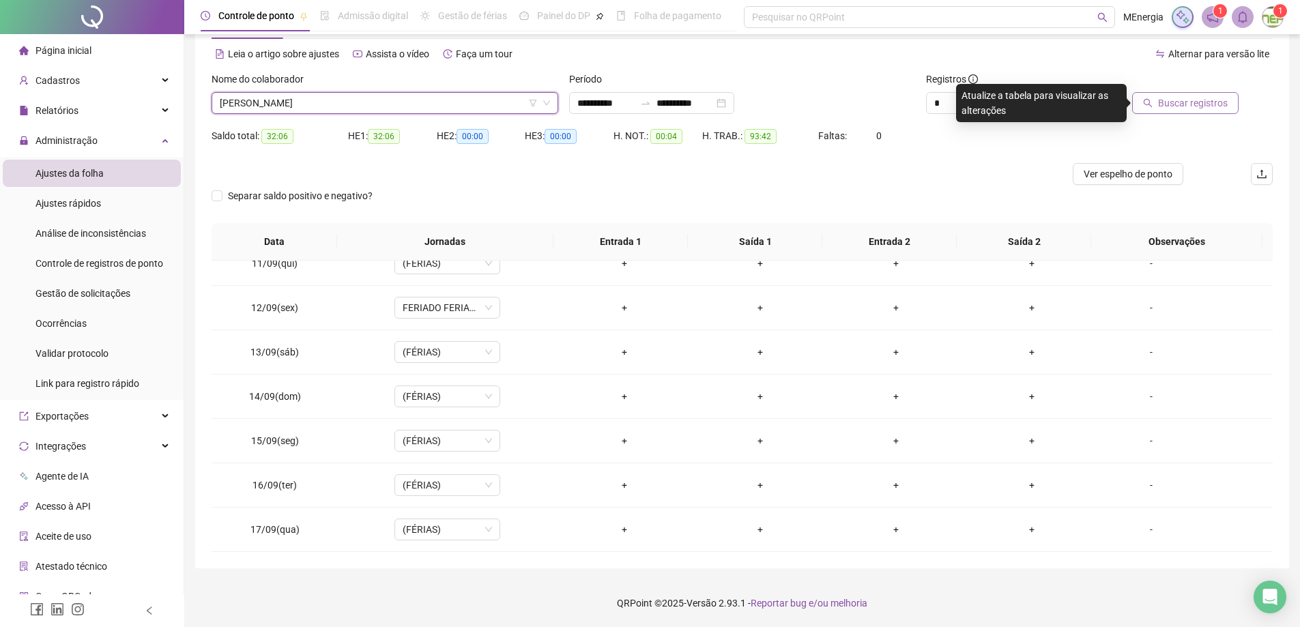
click at [1214, 97] on span "Buscar registros" at bounding box center [1193, 103] width 70 height 15
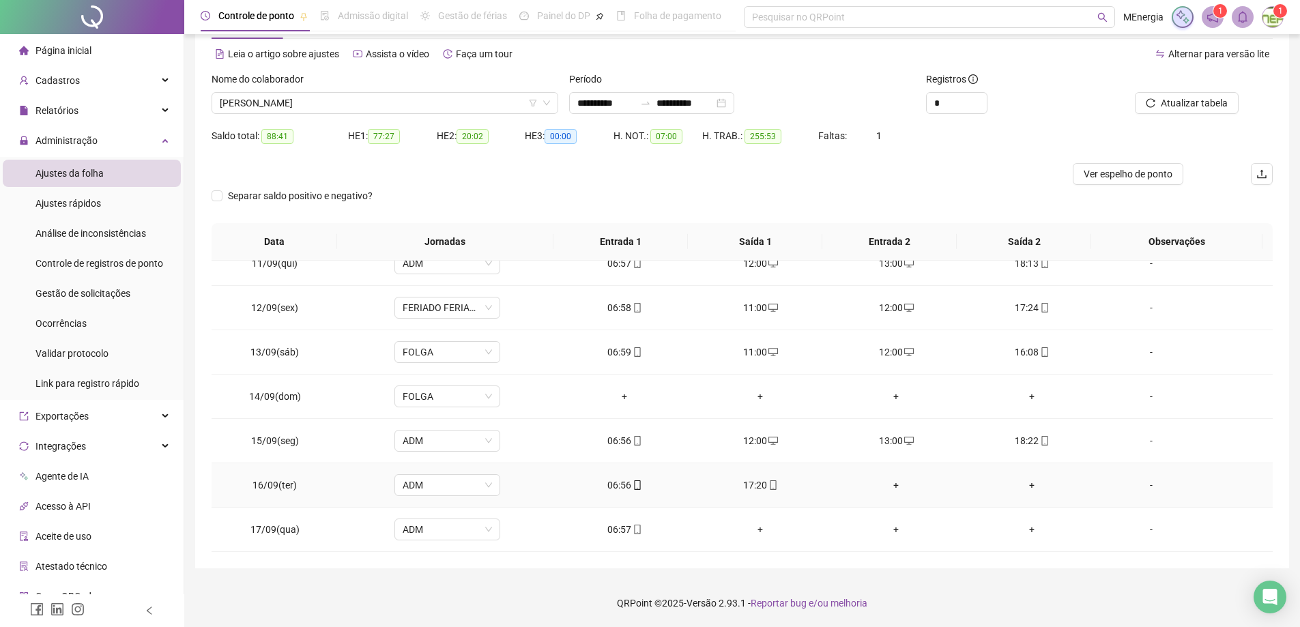
click at [889, 487] on div "+" at bounding box center [896, 485] width 114 height 15
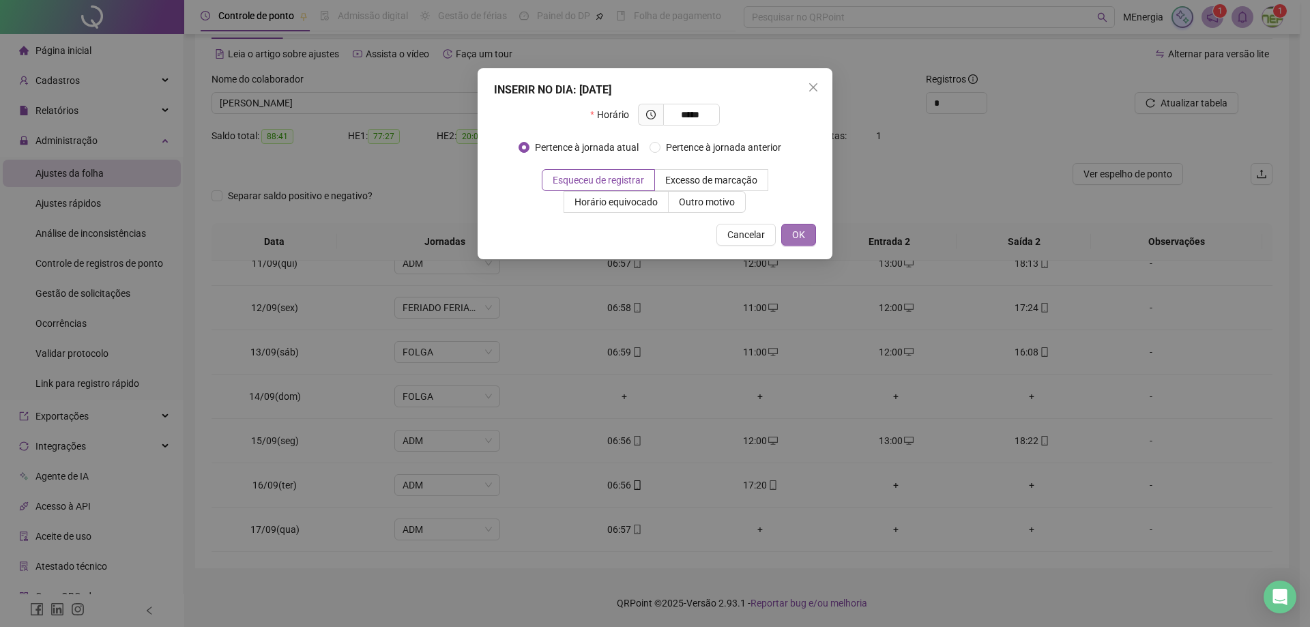
type input "*****"
click at [801, 236] on span "OK" at bounding box center [798, 234] width 13 height 15
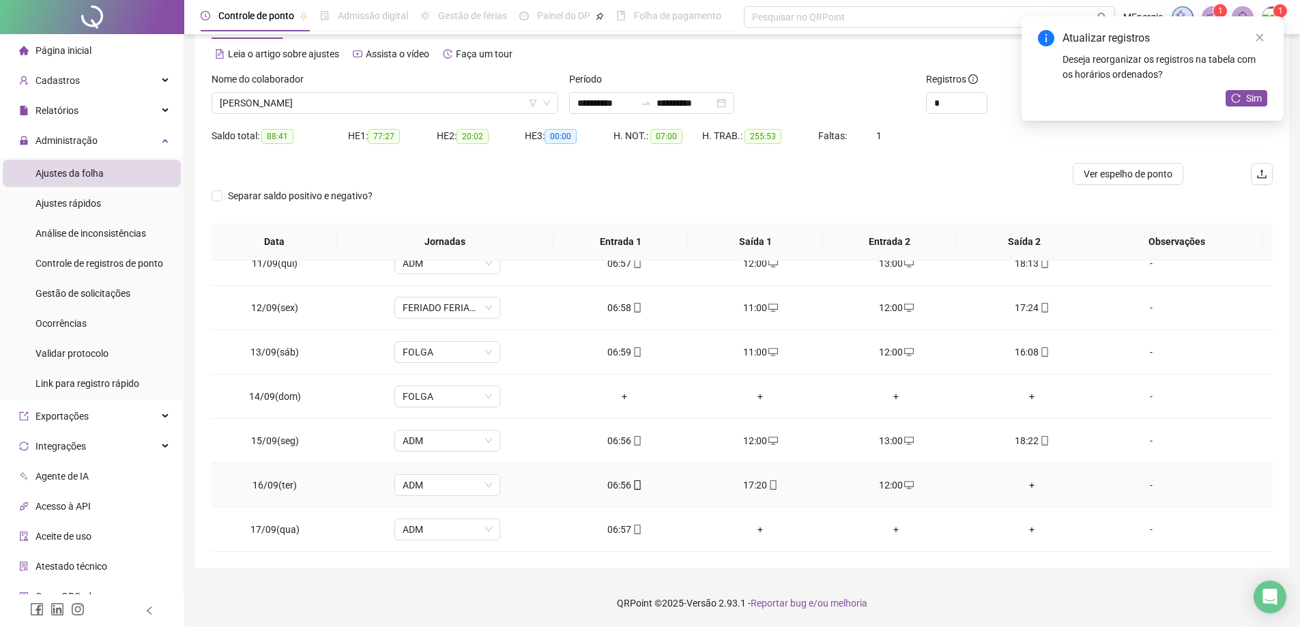
click at [1024, 483] on div "+" at bounding box center [1032, 485] width 114 height 15
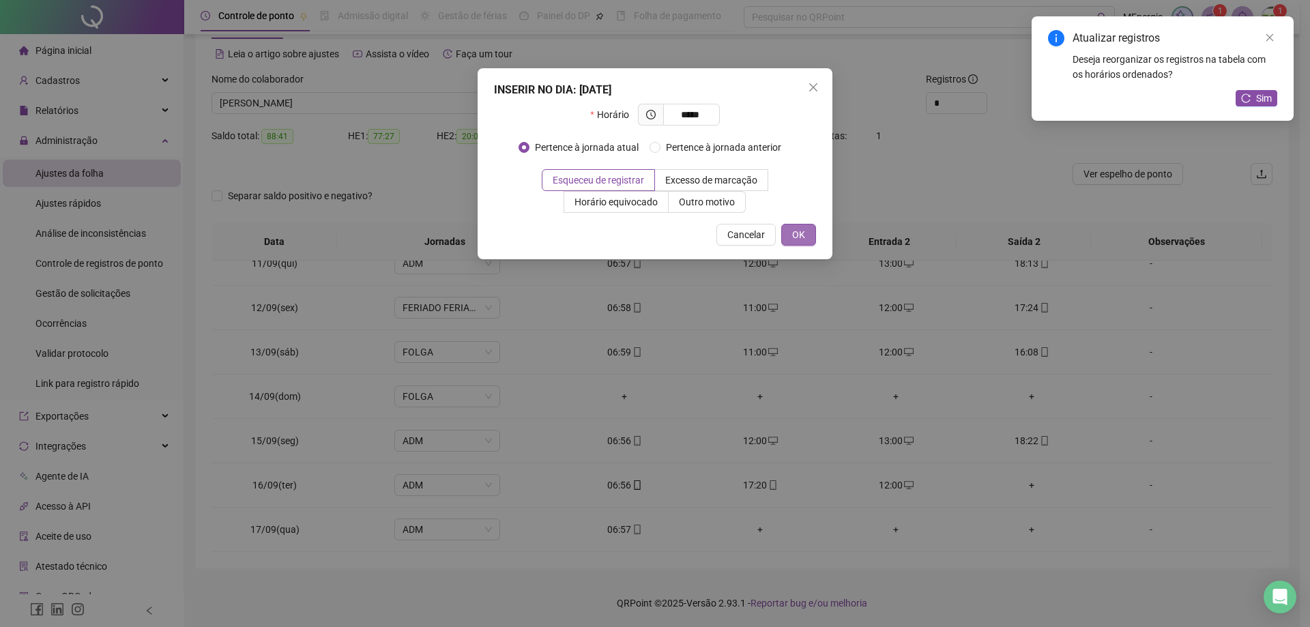
type input "*****"
click at [803, 233] on span "OK" at bounding box center [798, 234] width 13 height 15
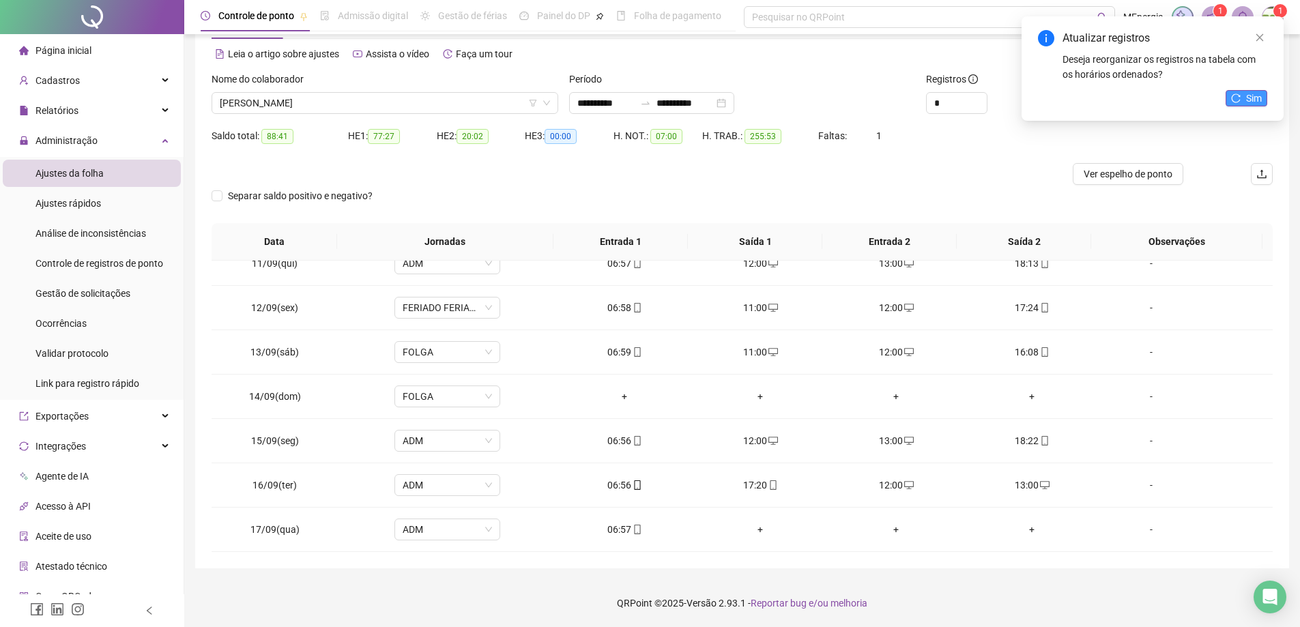
click at [1245, 103] on button "Sim" at bounding box center [1247, 98] width 42 height 16
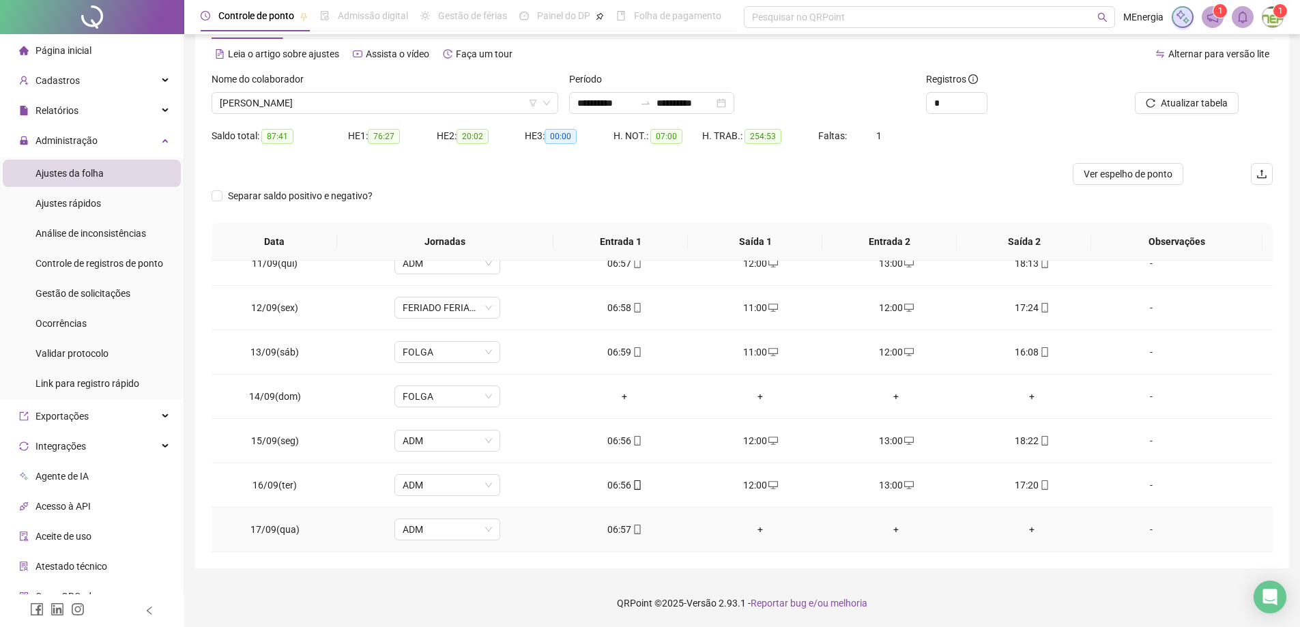
click at [760, 530] on div "+" at bounding box center [761, 529] width 114 height 15
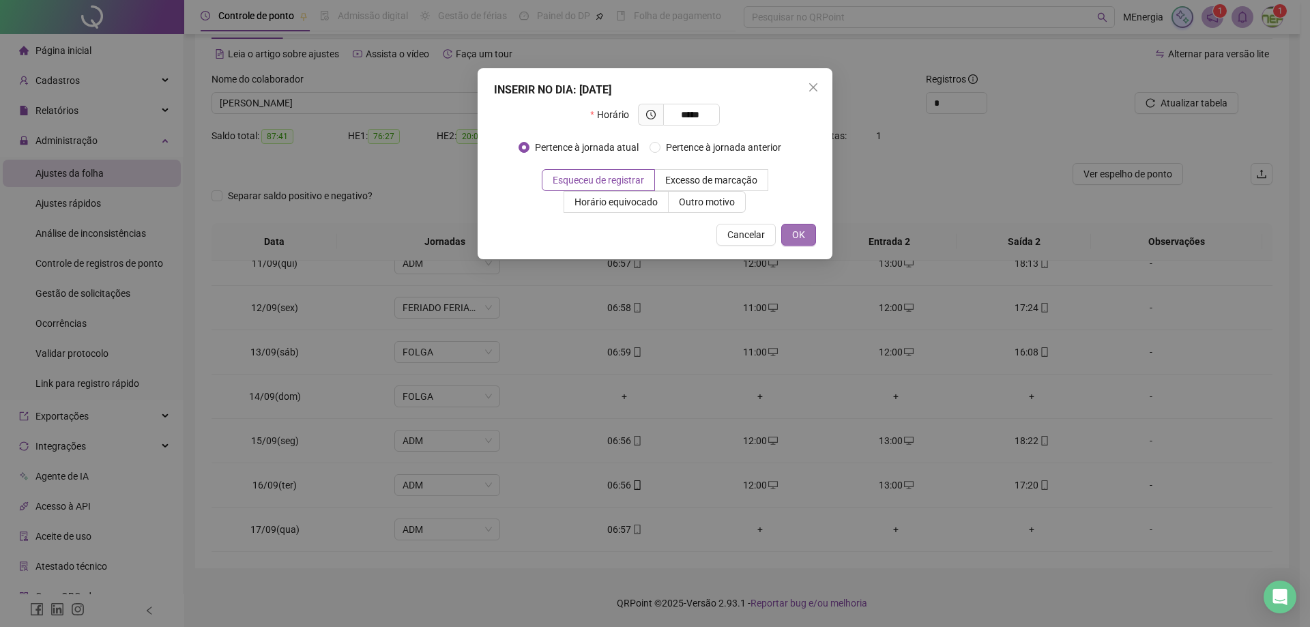
type input "*****"
click at [813, 236] on button "OK" at bounding box center [798, 235] width 35 height 22
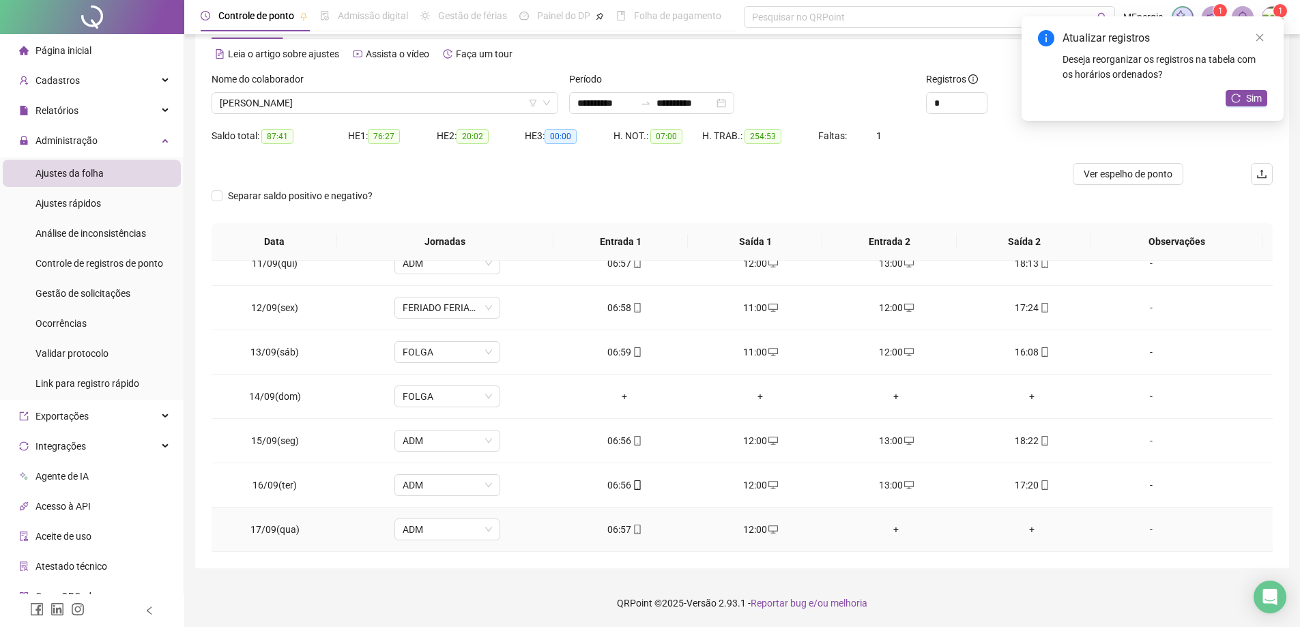
click at [894, 531] on div "+" at bounding box center [896, 529] width 114 height 15
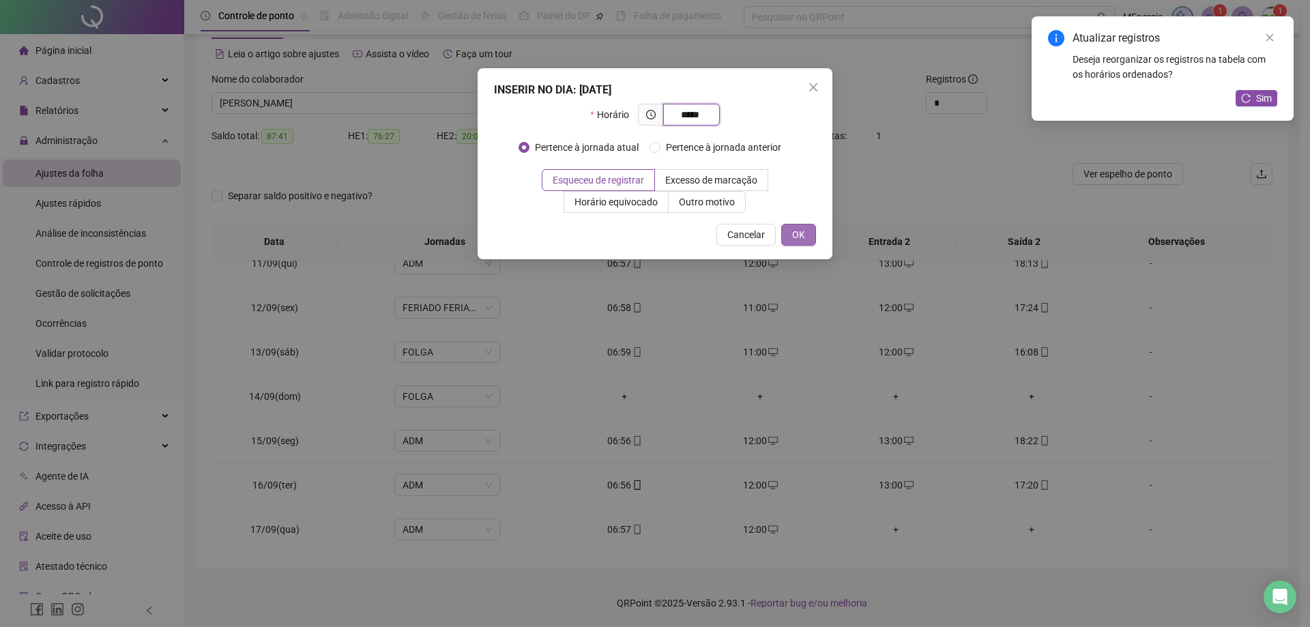
type input "*****"
click at [809, 239] on button "OK" at bounding box center [798, 235] width 35 height 22
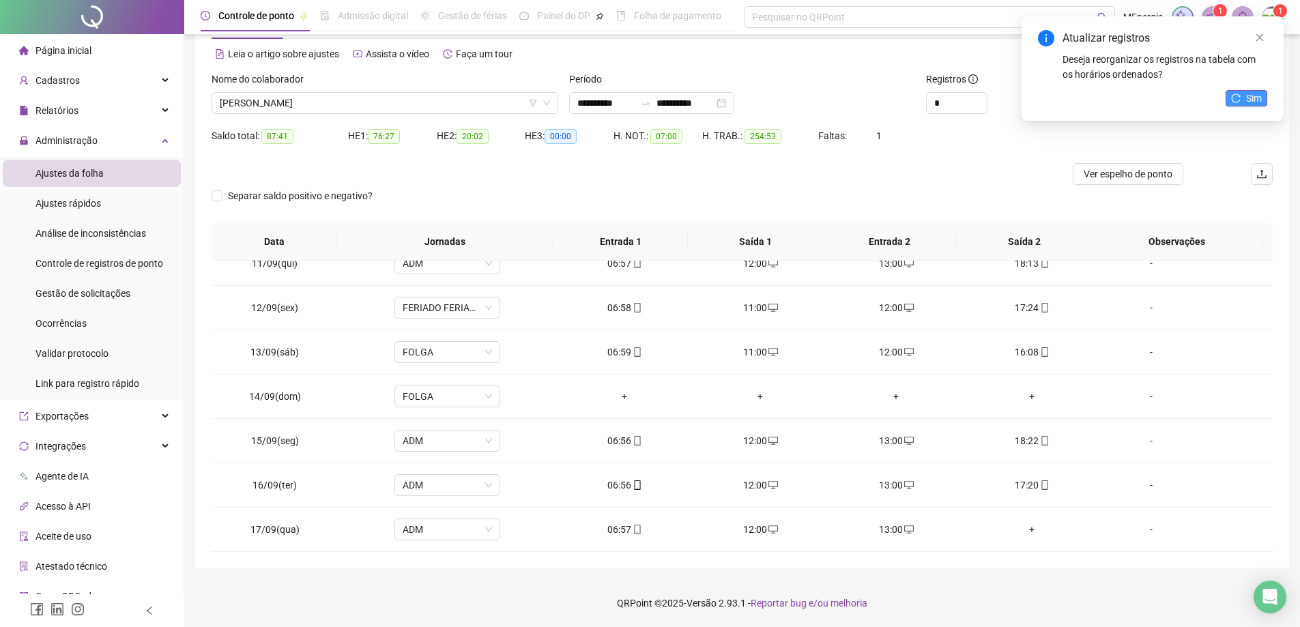
click at [1250, 100] on span "Sim" at bounding box center [1254, 98] width 16 height 15
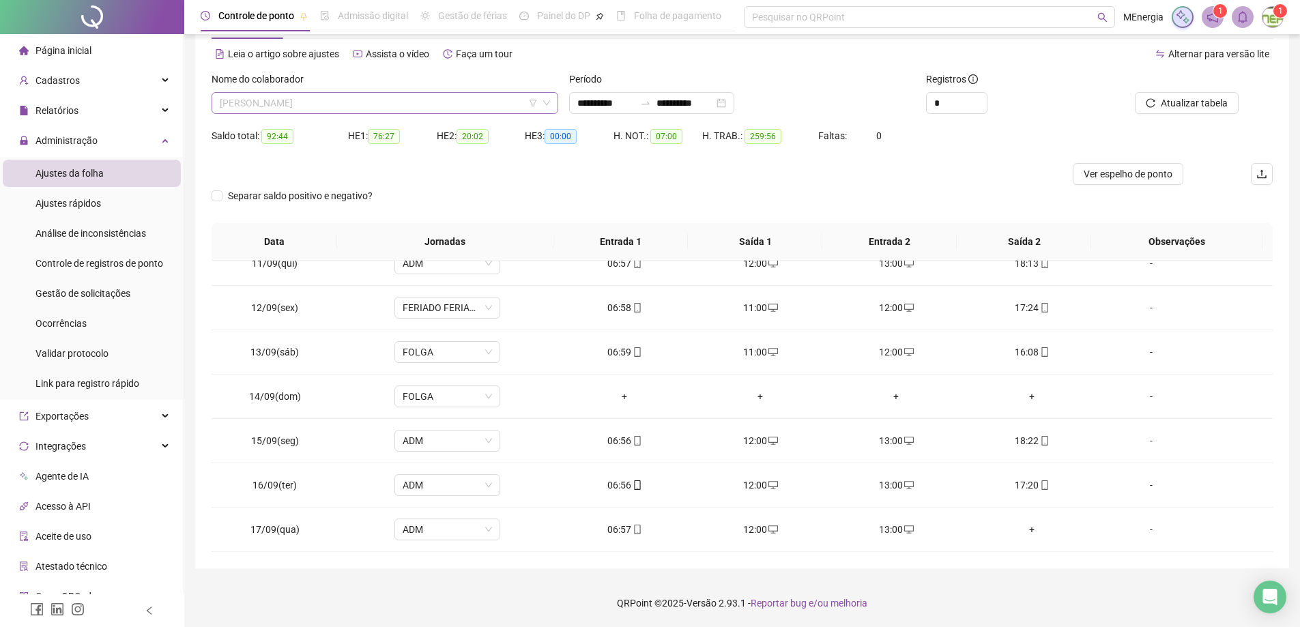
click at [553, 104] on div "[PERSON_NAME]" at bounding box center [385, 103] width 347 height 22
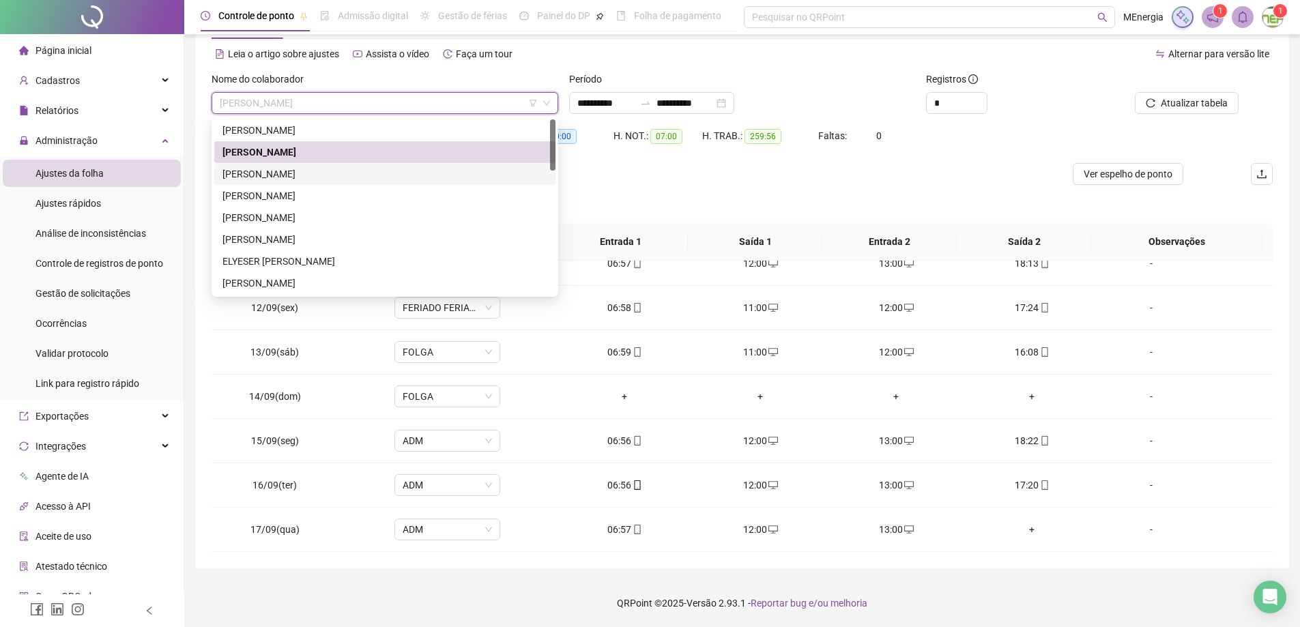
click at [356, 171] on div "[PERSON_NAME]" at bounding box center [384, 174] width 325 height 15
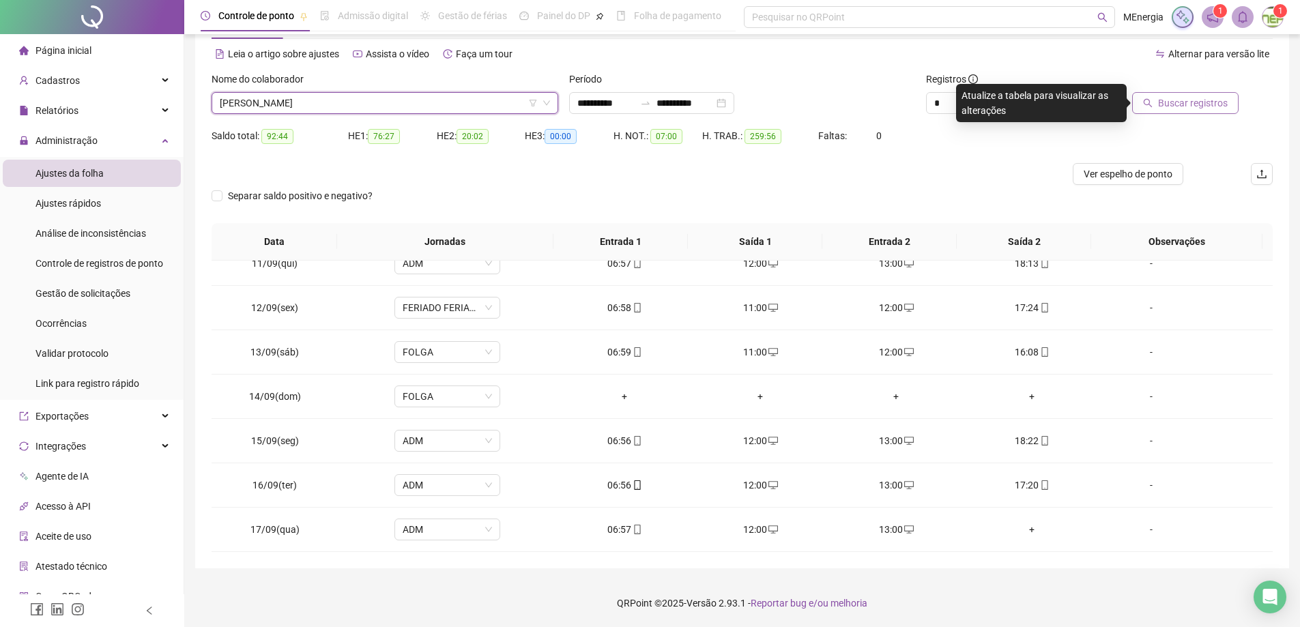
click at [1219, 100] on span "Buscar registros" at bounding box center [1193, 103] width 70 height 15
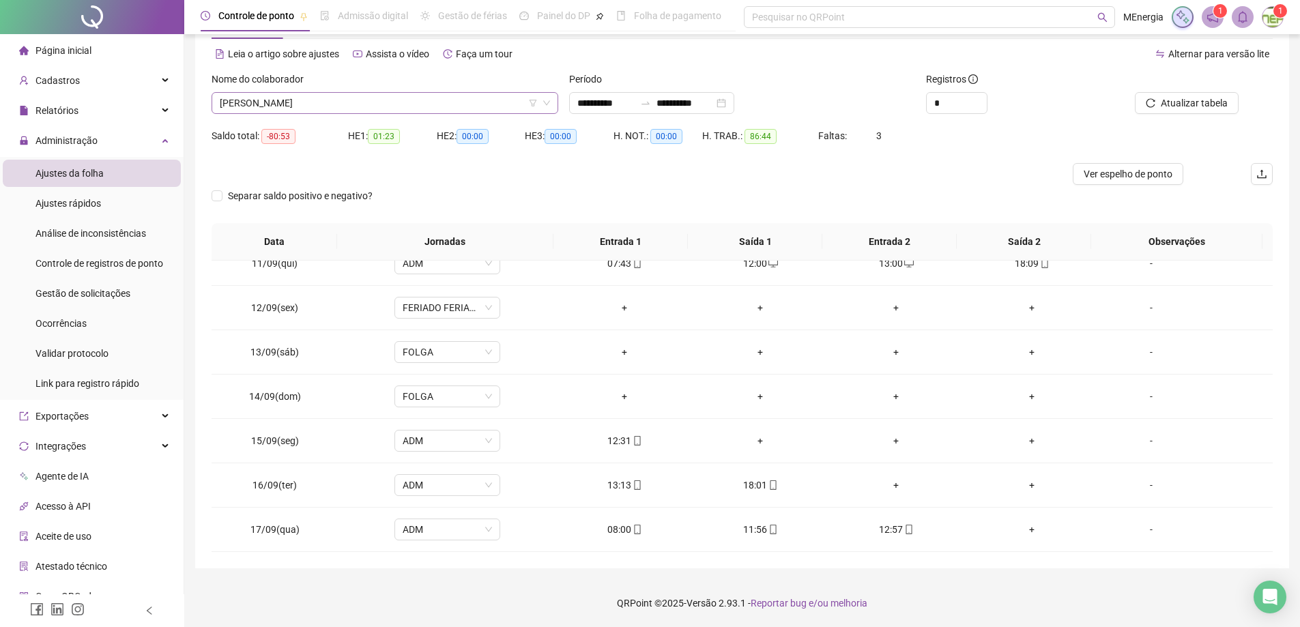
click at [552, 102] on div "[PERSON_NAME]" at bounding box center [385, 103] width 347 height 22
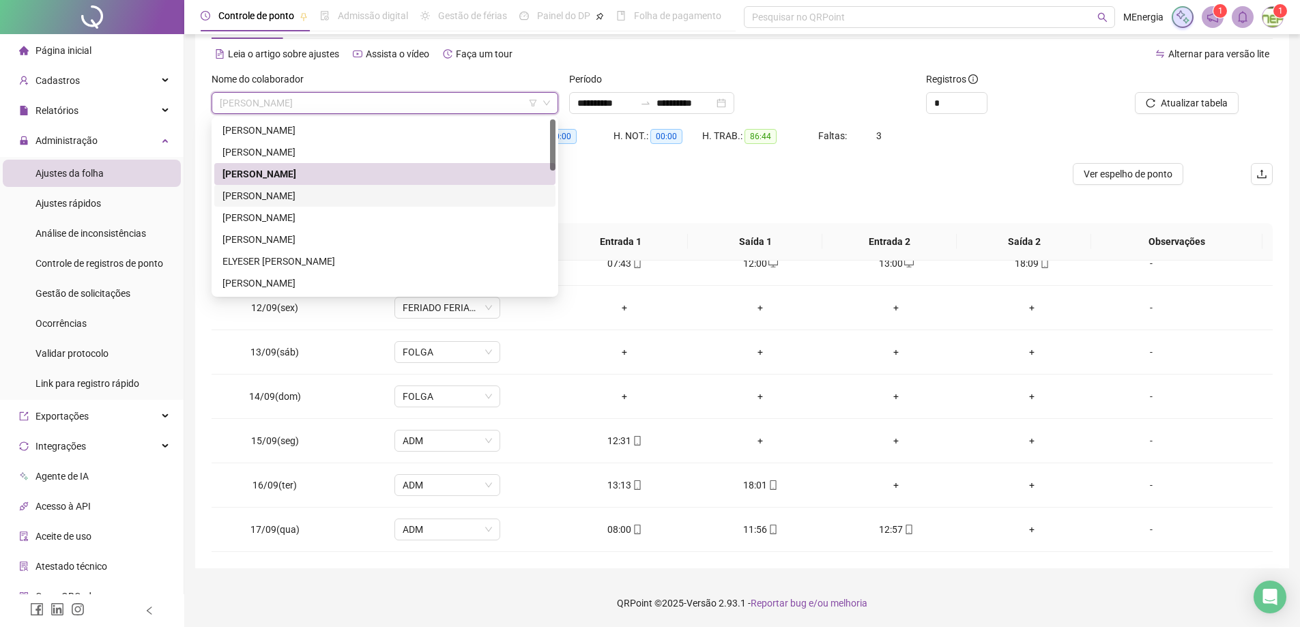
click at [328, 196] on div "[PERSON_NAME]" at bounding box center [384, 195] width 325 height 15
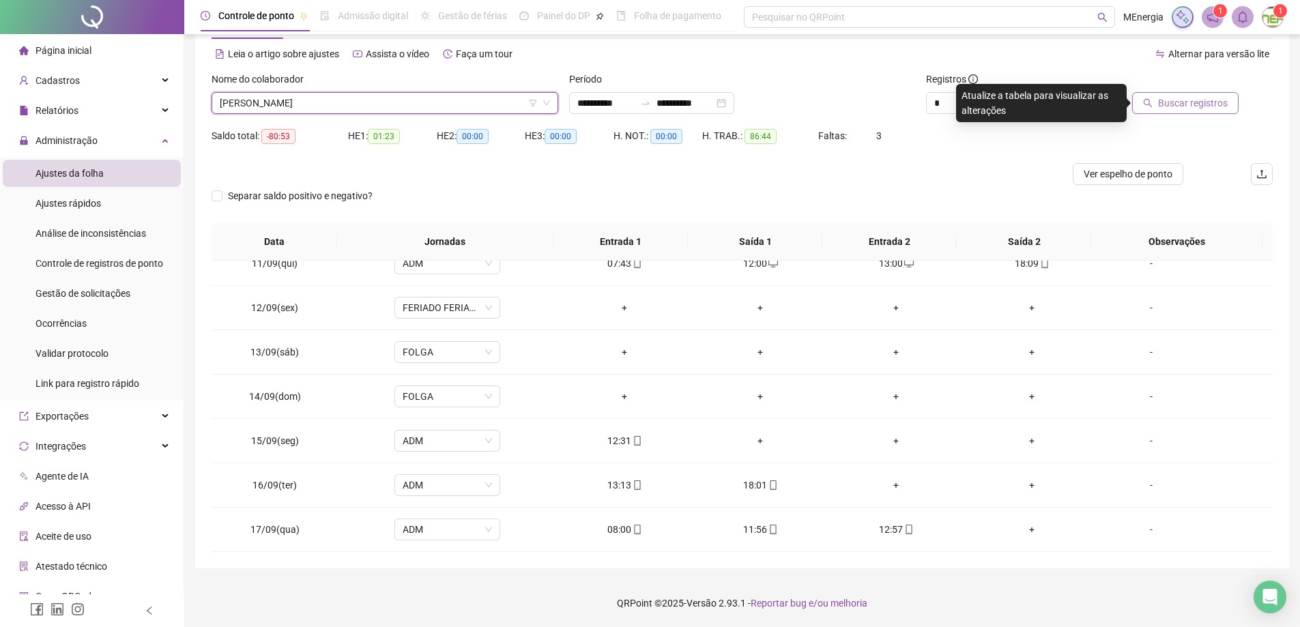
click at [1166, 104] on span "Buscar registros" at bounding box center [1193, 103] width 70 height 15
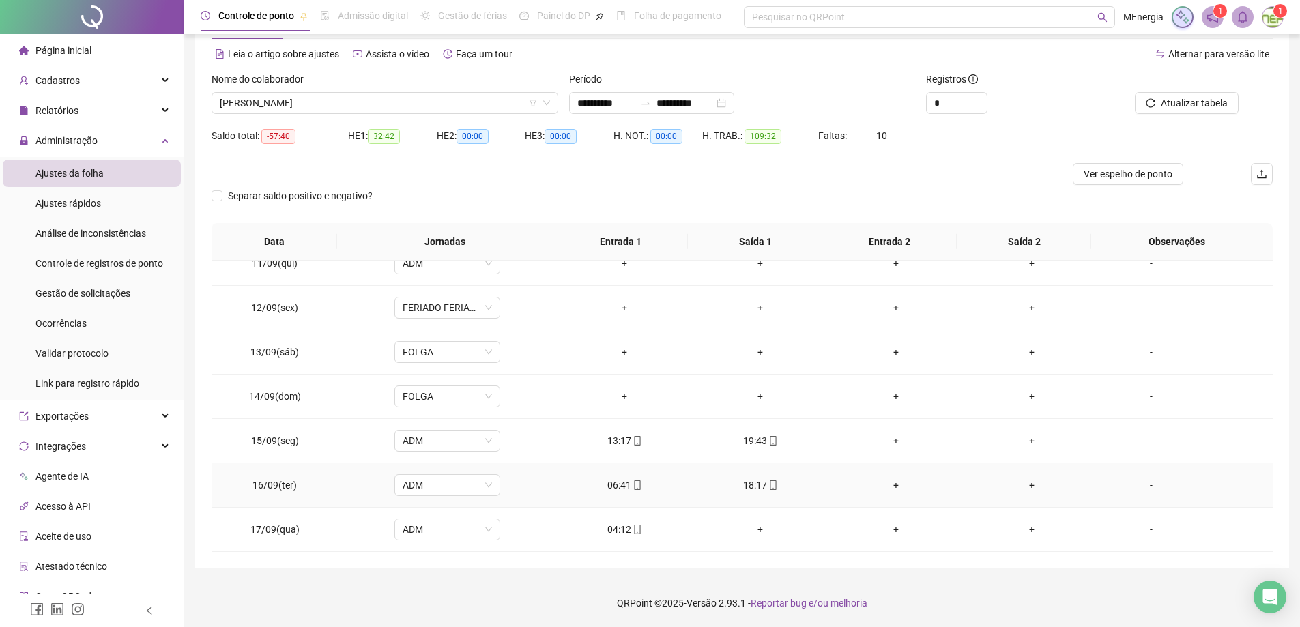
click at [888, 487] on div "+" at bounding box center [896, 485] width 114 height 15
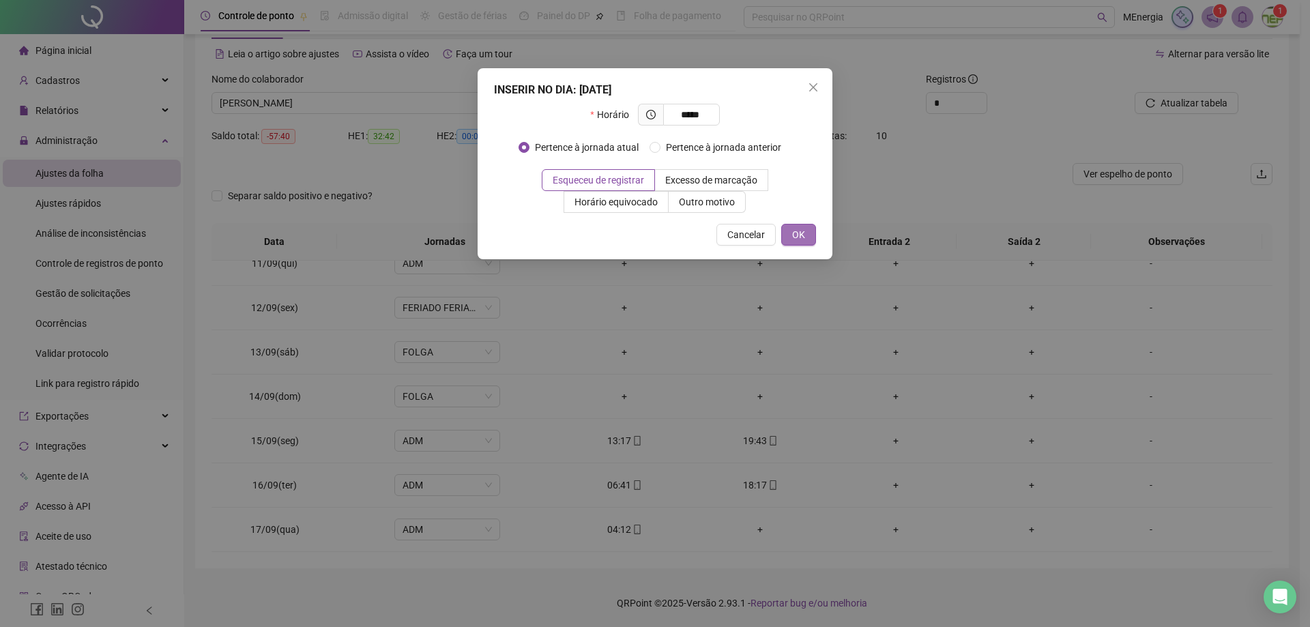
type input "*****"
click at [807, 240] on button "OK" at bounding box center [798, 235] width 35 height 22
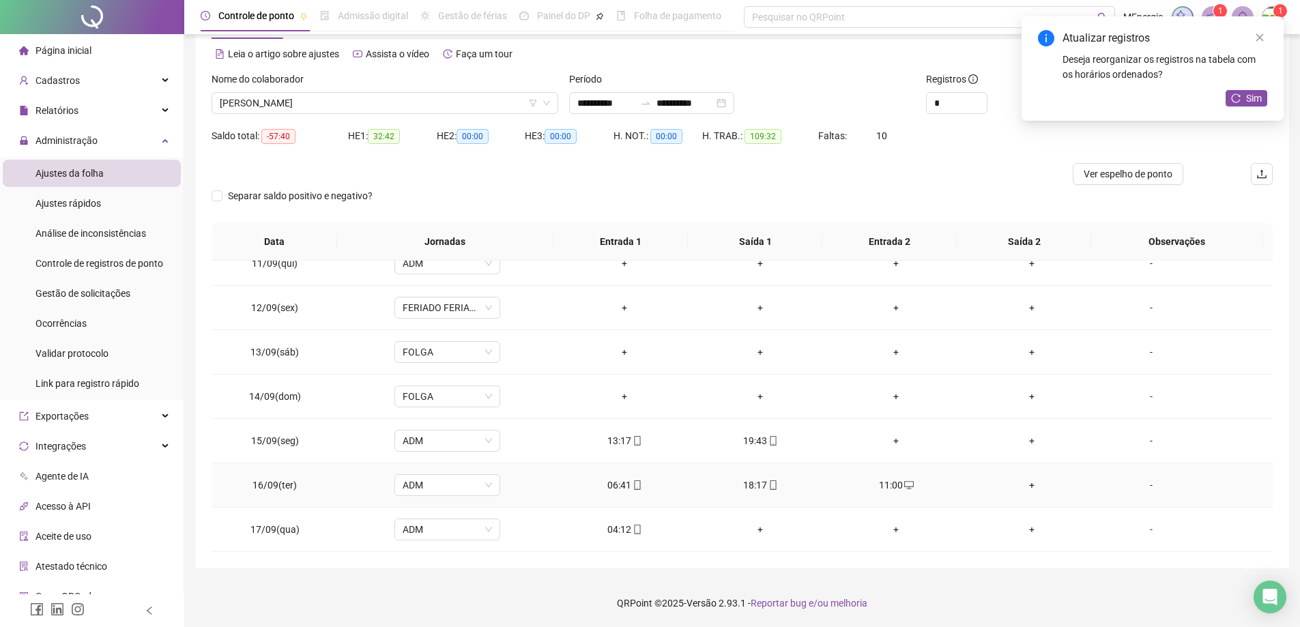
click at [1021, 486] on div "+" at bounding box center [1032, 485] width 114 height 15
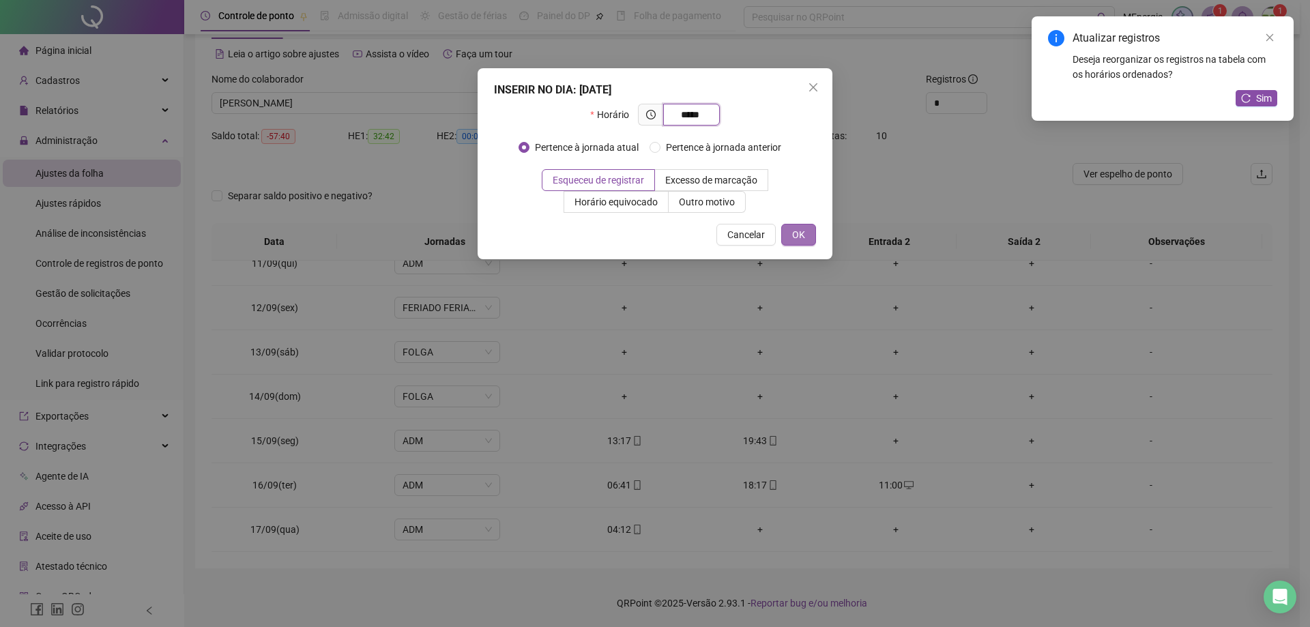
type input "*****"
click at [803, 237] on span "OK" at bounding box center [798, 234] width 13 height 15
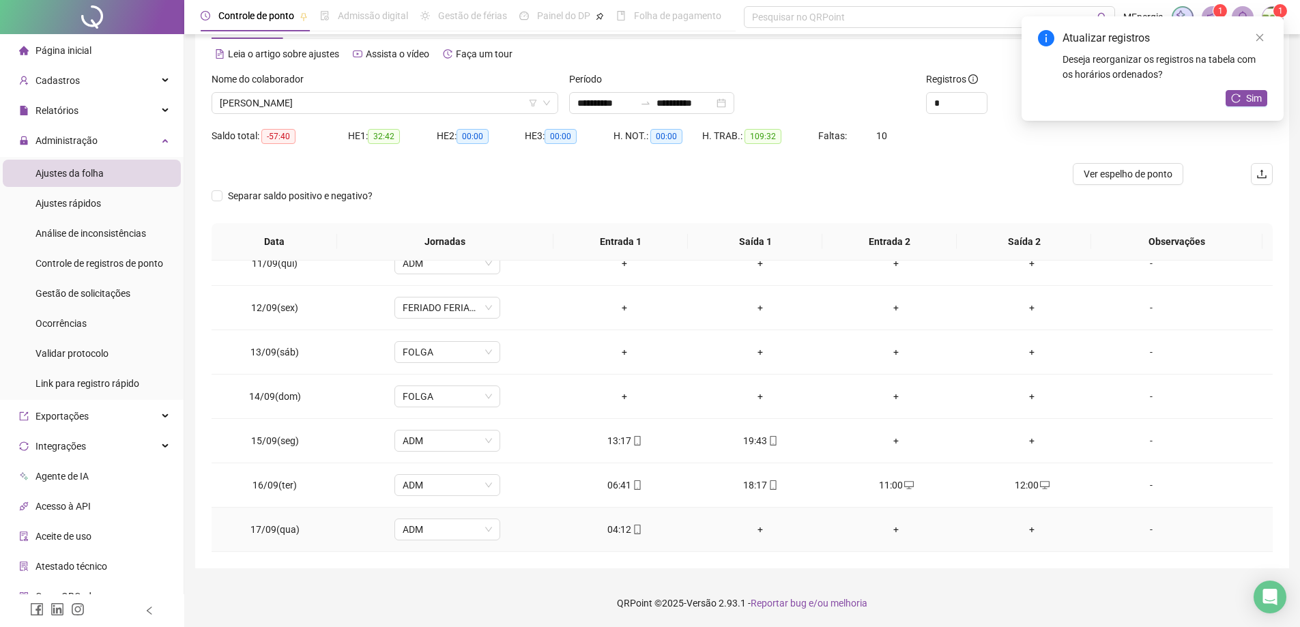
click at [753, 531] on div "+" at bounding box center [761, 529] width 114 height 15
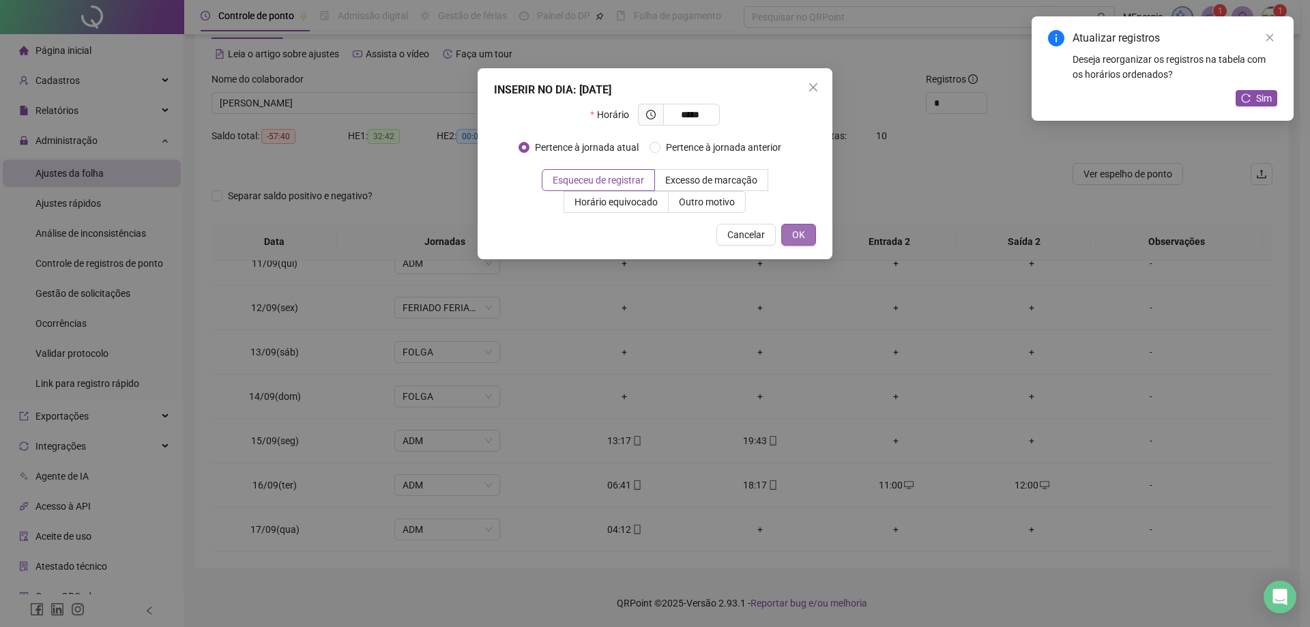
type input "*****"
click at [792, 233] on button "OK" at bounding box center [798, 235] width 35 height 22
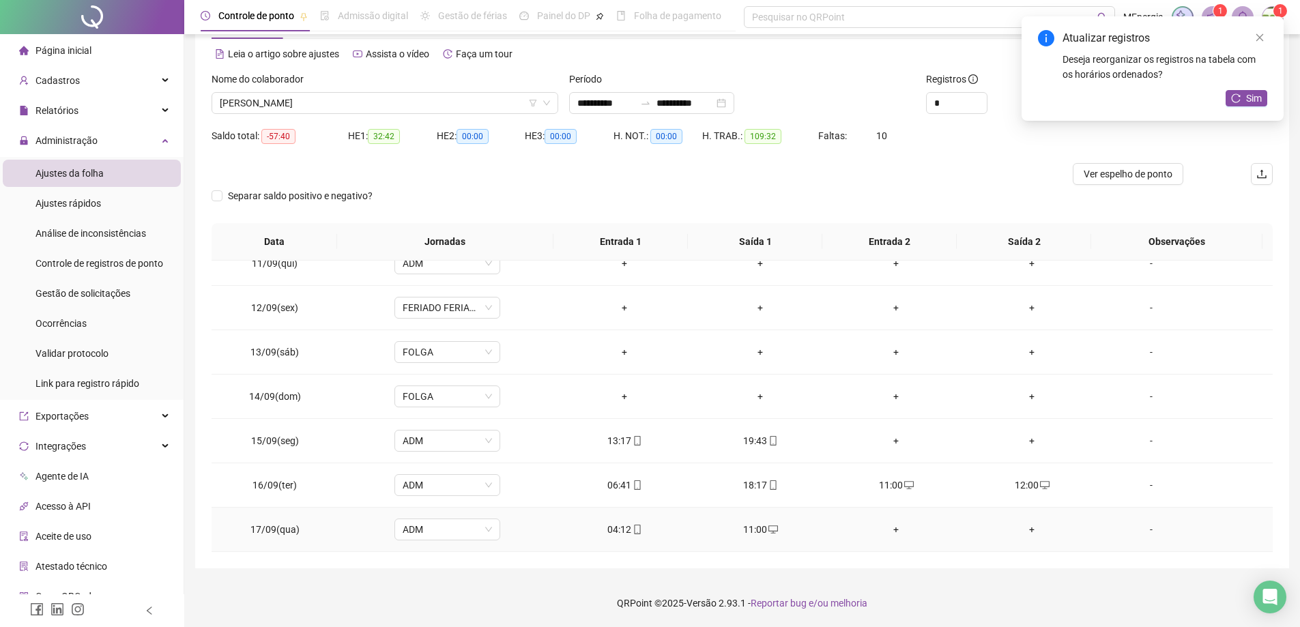
click at [887, 531] on div "+" at bounding box center [896, 529] width 114 height 15
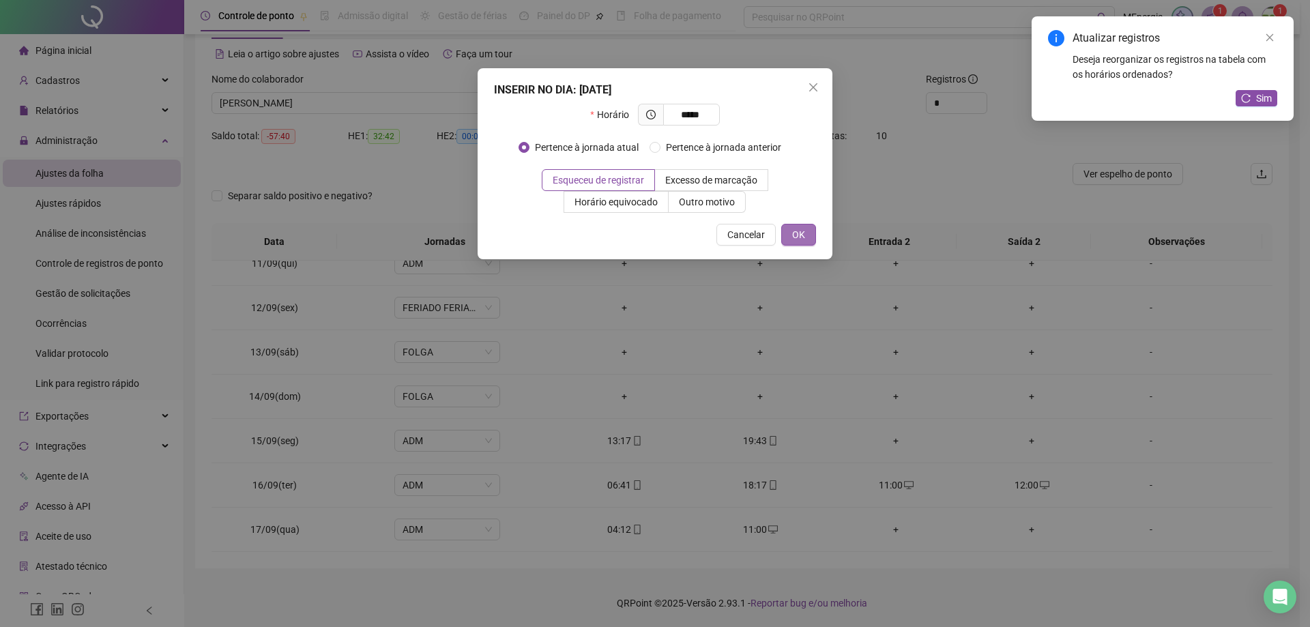
type input "*****"
click at [805, 240] on button "OK" at bounding box center [798, 235] width 35 height 22
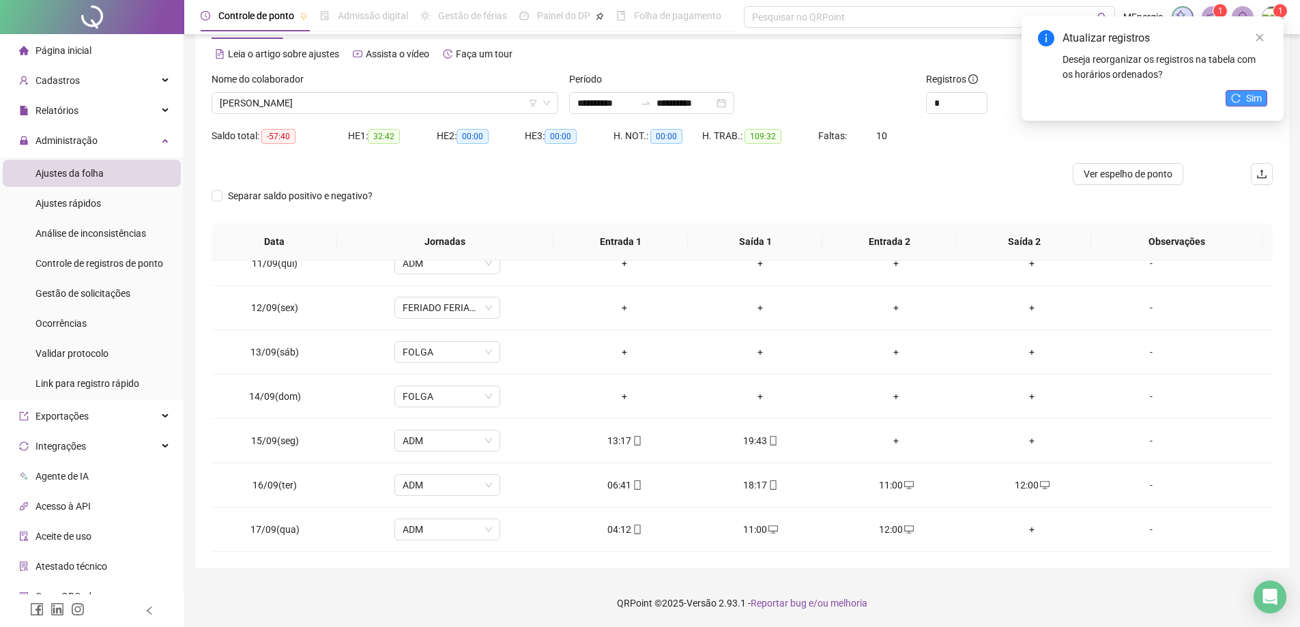
click at [1241, 97] on button "Sim" at bounding box center [1247, 98] width 42 height 16
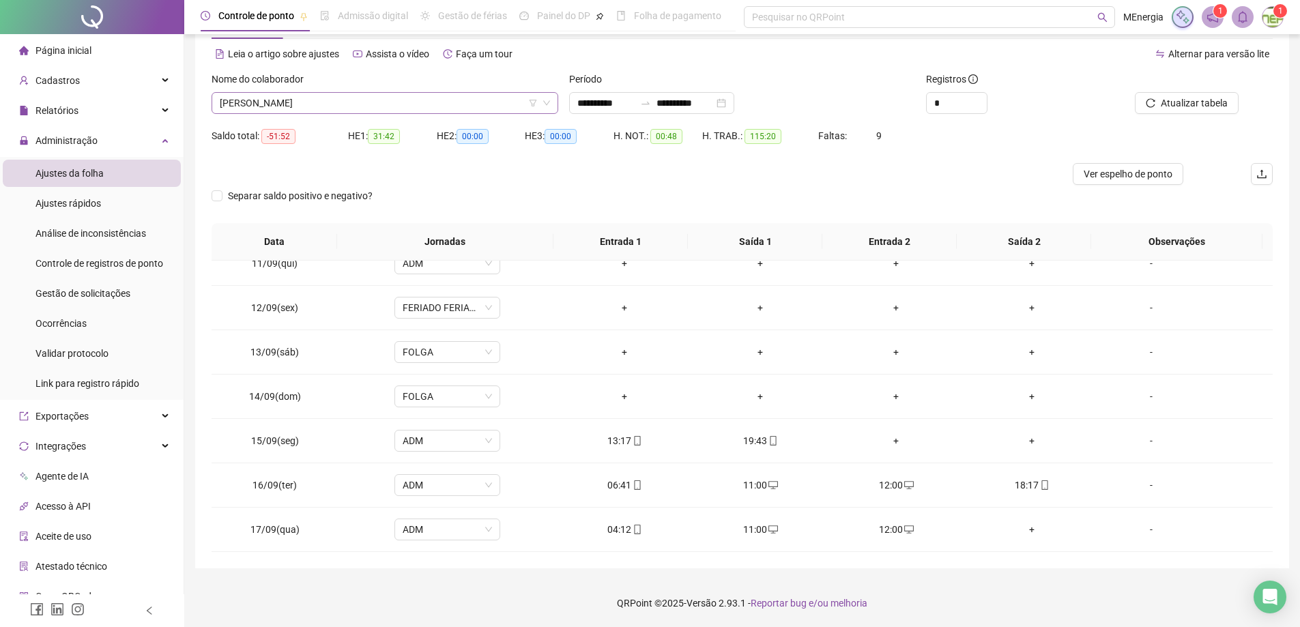
click at [552, 101] on div "[PERSON_NAME]" at bounding box center [385, 103] width 347 height 22
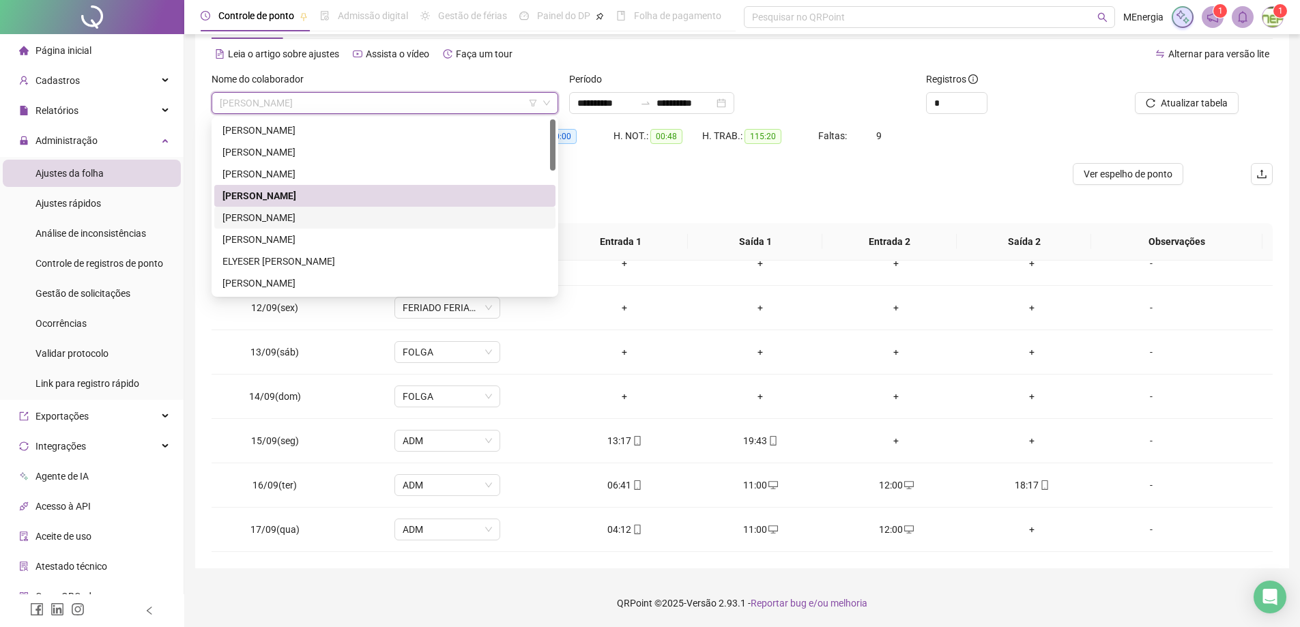
click at [346, 220] on div "[PERSON_NAME]" at bounding box center [384, 217] width 325 height 15
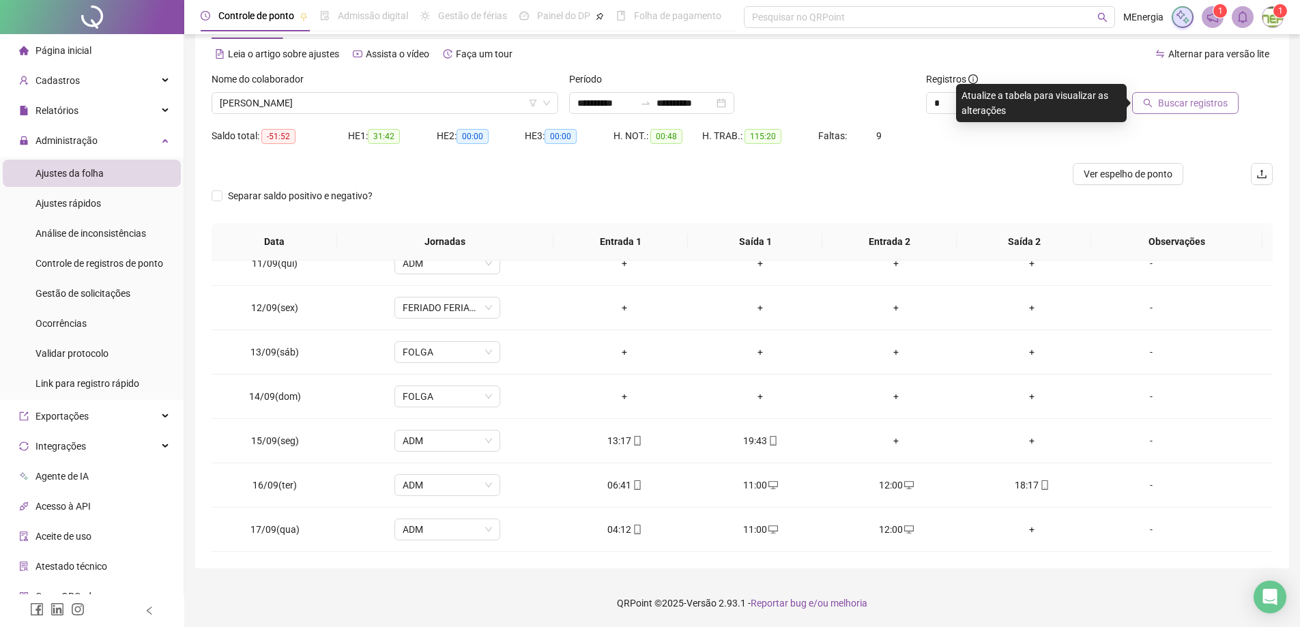
click at [1160, 101] on button "Buscar registros" at bounding box center [1185, 103] width 106 height 22
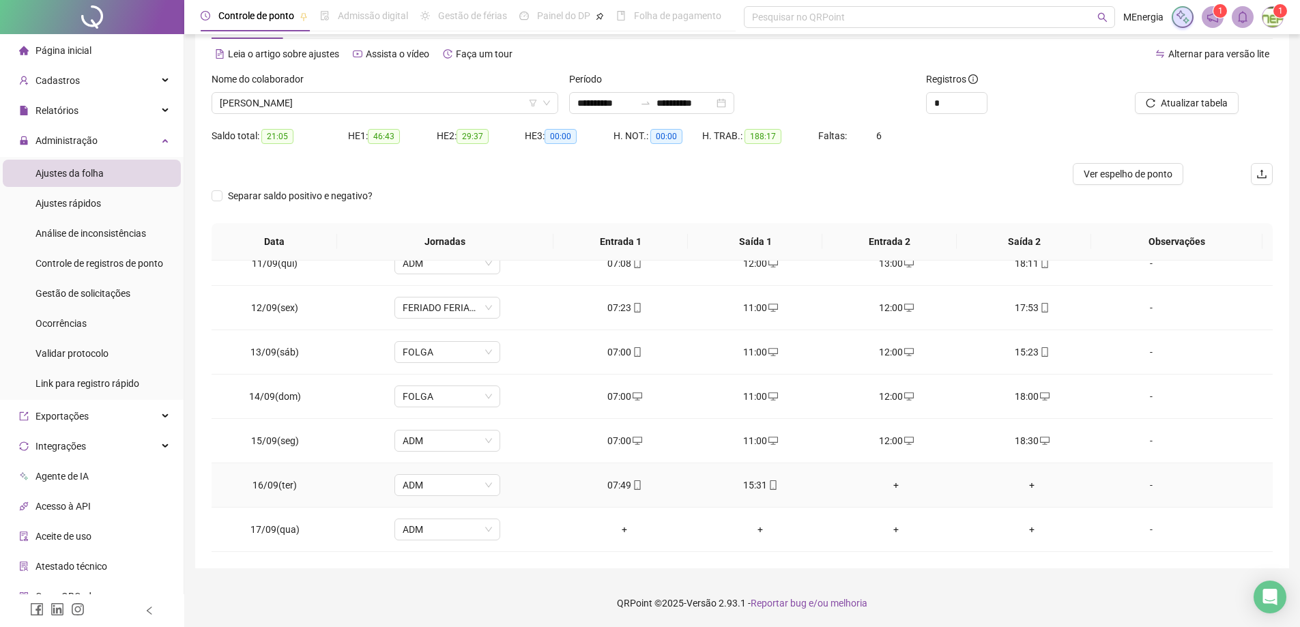
click at [892, 486] on div "+" at bounding box center [896, 485] width 114 height 15
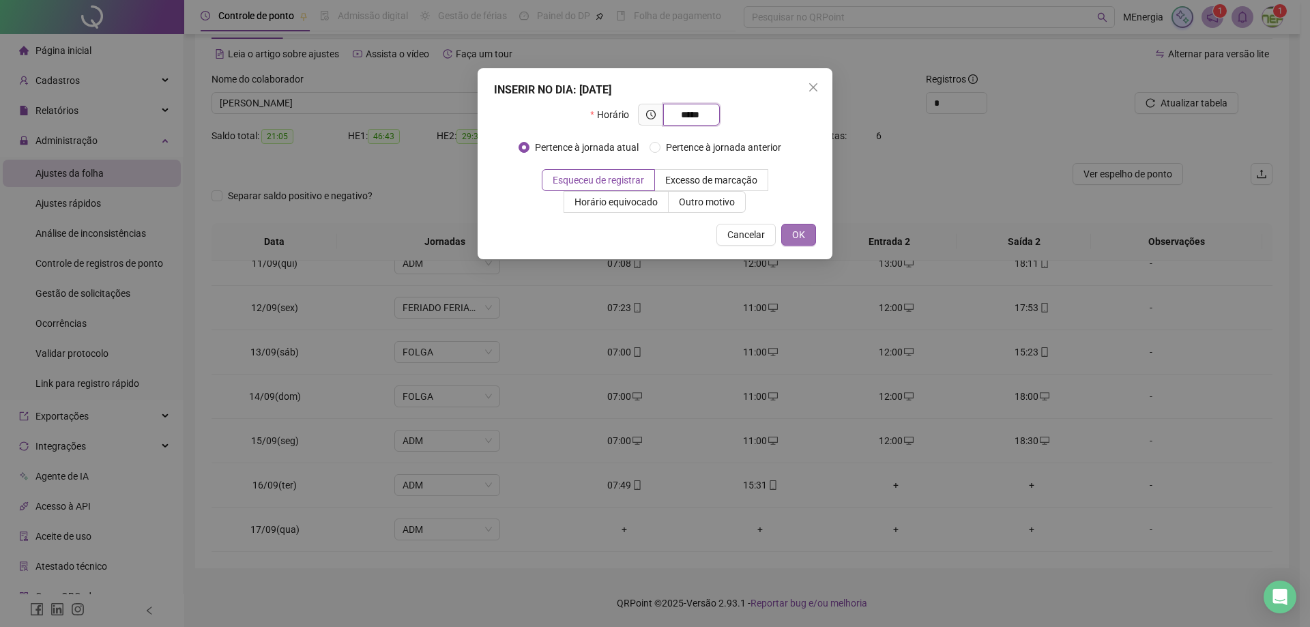
type input "*****"
click at [803, 236] on span "OK" at bounding box center [798, 234] width 13 height 15
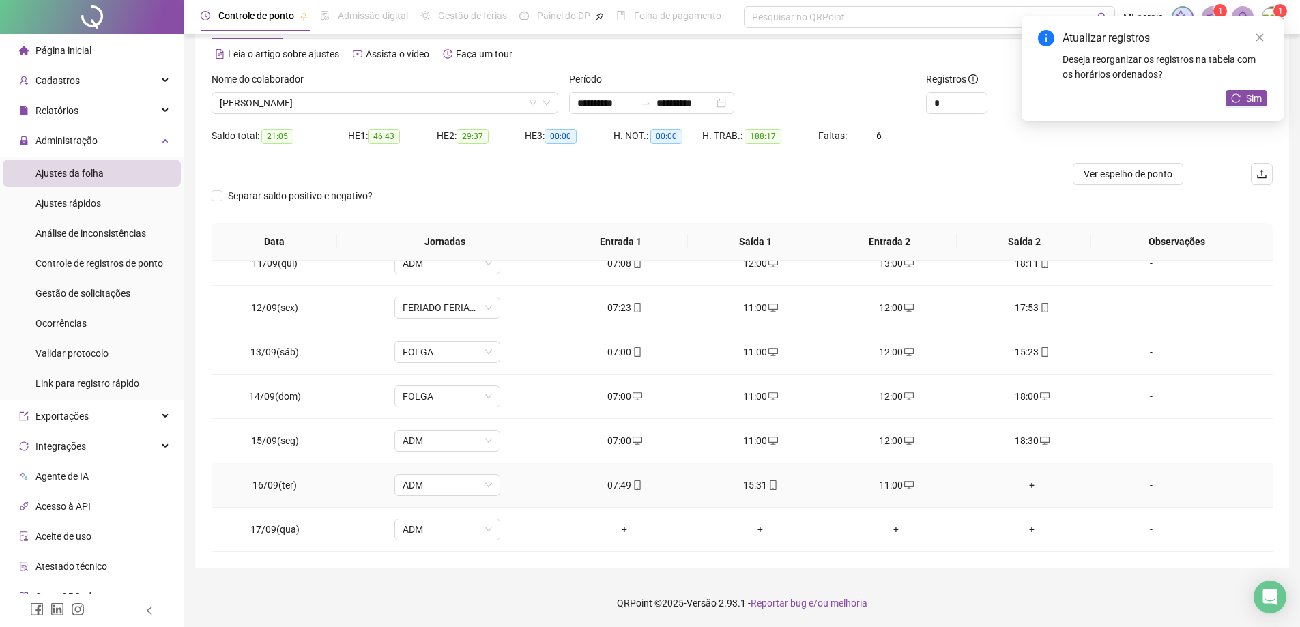
click at [1022, 487] on div "+" at bounding box center [1032, 485] width 114 height 15
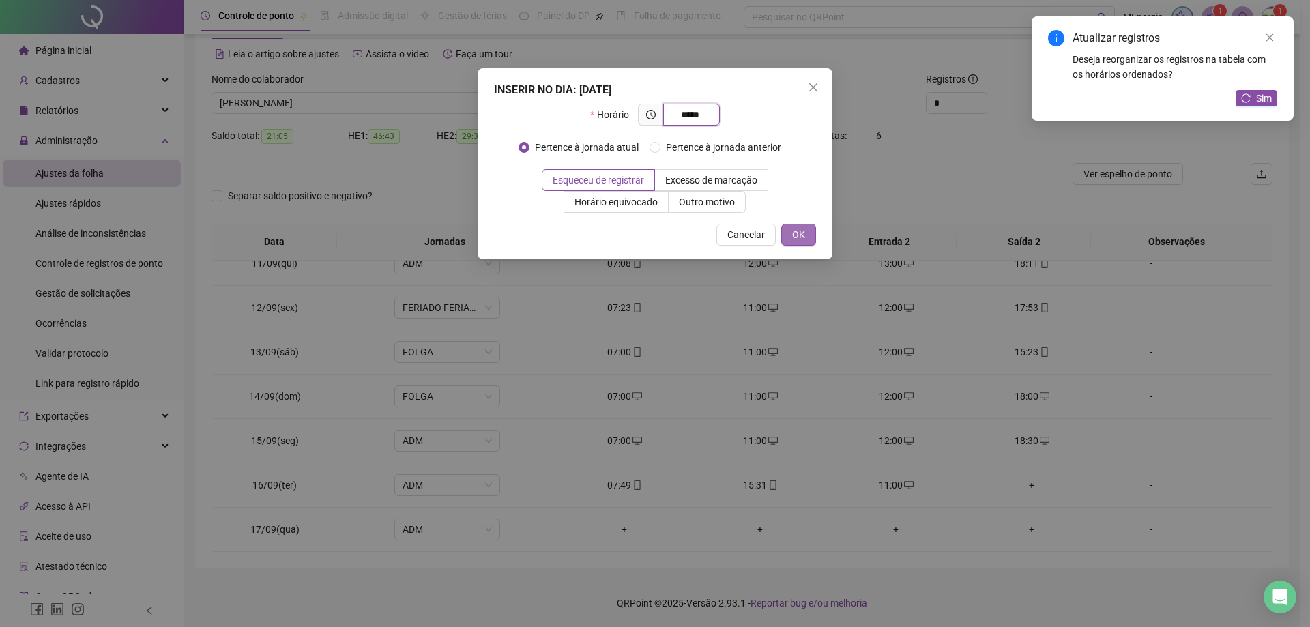
type input "*****"
click at [800, 239] on span "OK" at bounding box center [798, 234] width 13 height 15
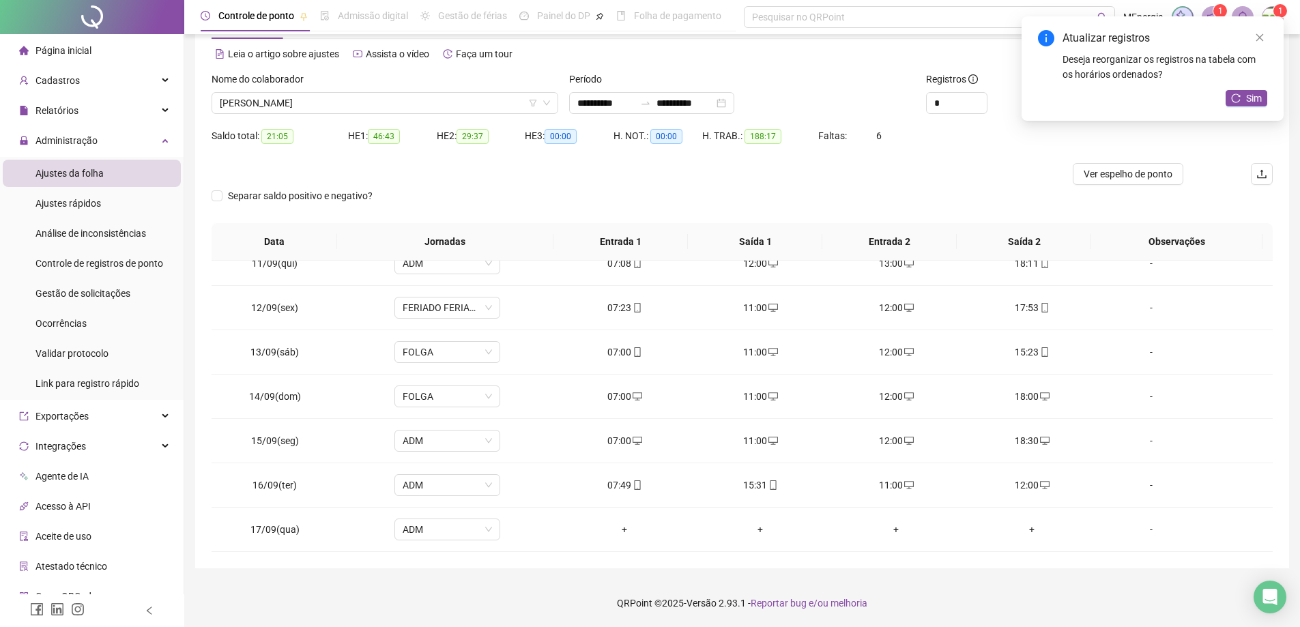
click at [1233, 94] on button "Sim" at bounding box center [1247, 98] width 42 height 16
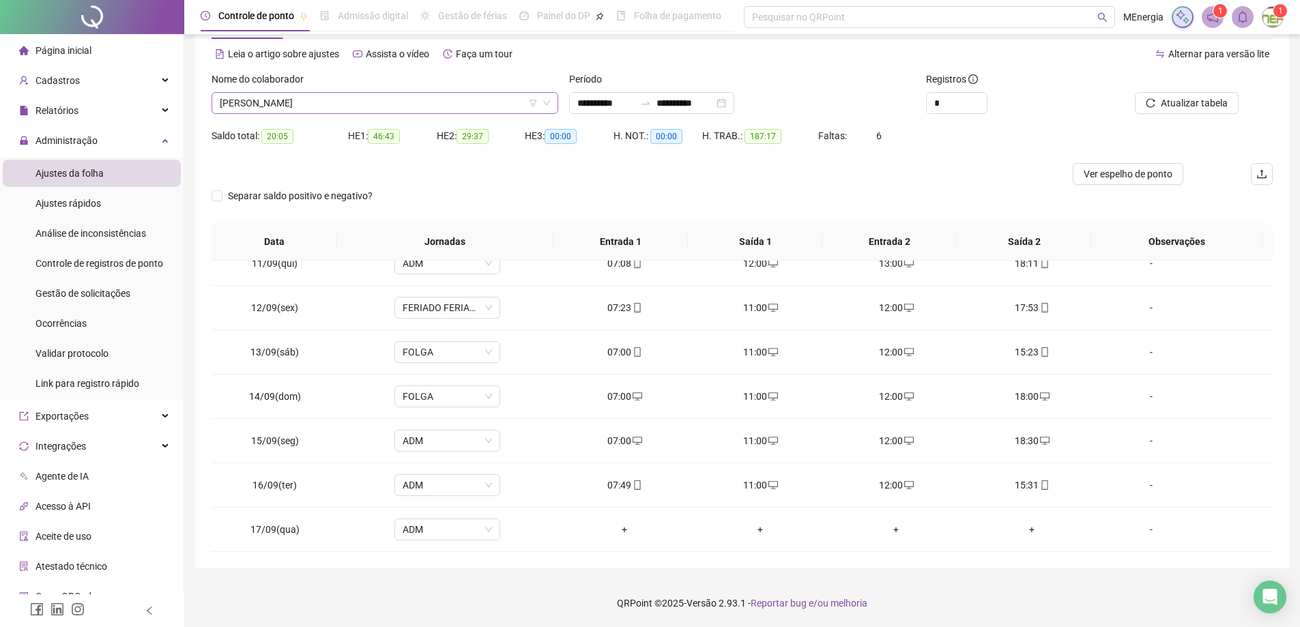
click at [553, 97] on div "[PERSON_NAME]" at bounding box center [385, 103] width 347 height 22
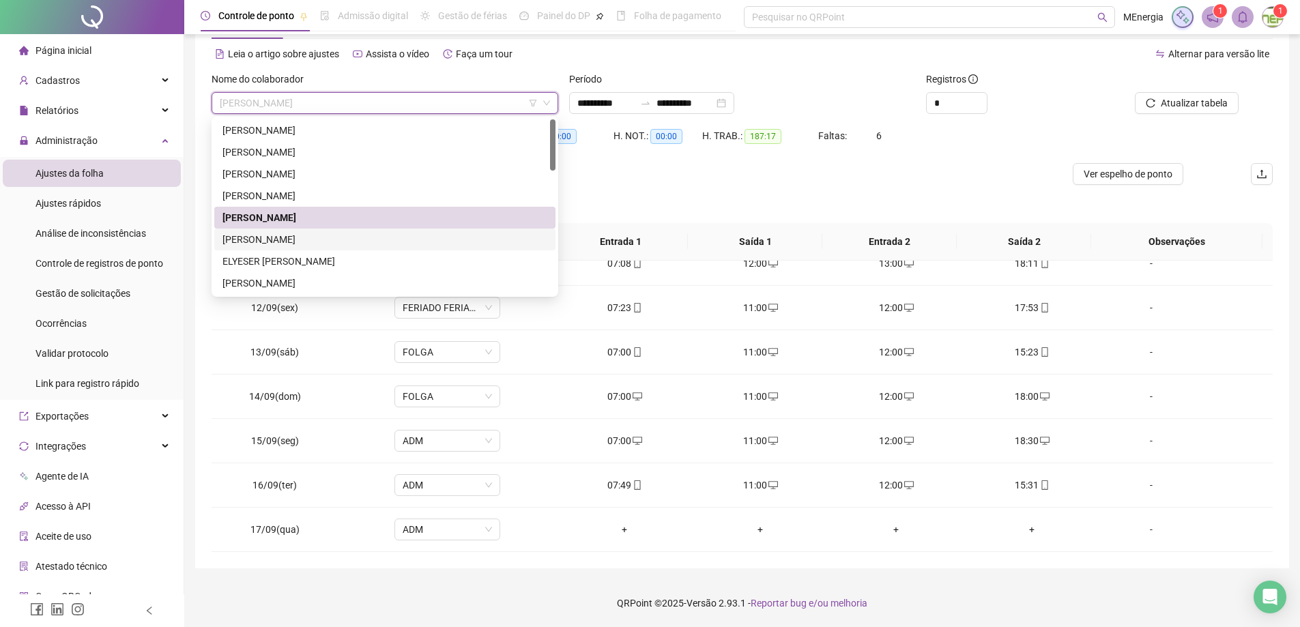
click at [328, 238] on div "[PERSON_NAME]" at bounding box center [384, 239] width 325 height 15
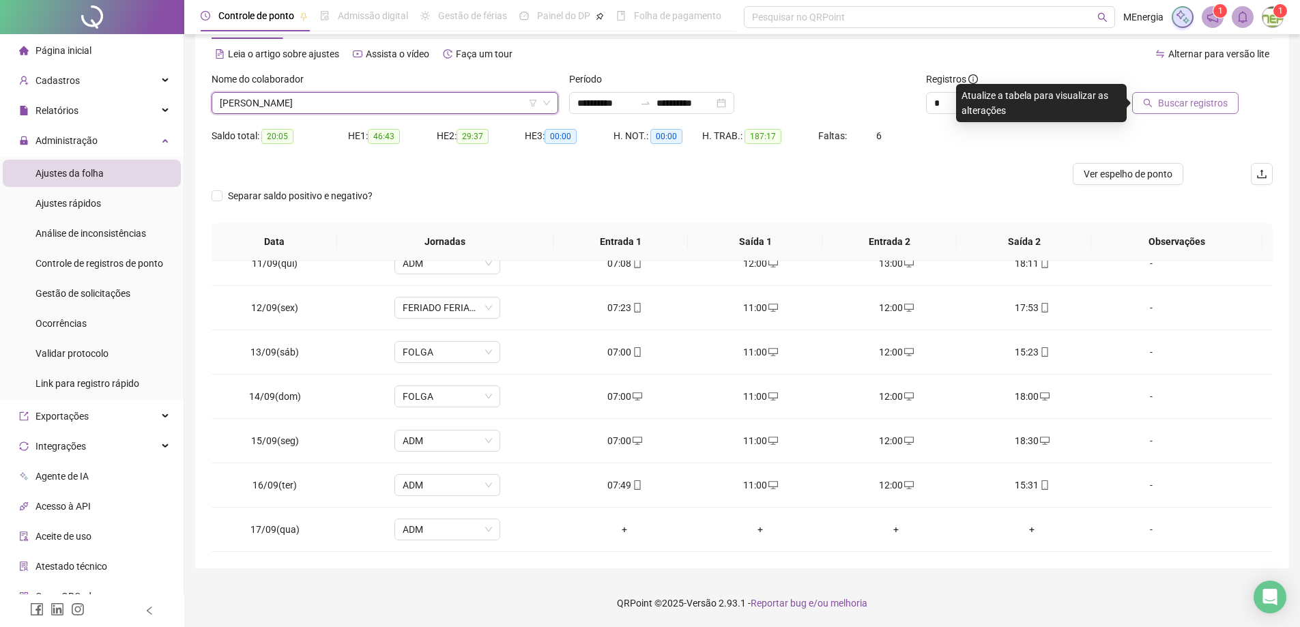
click at [1204, 106] on span "Buscar registros" at bounding box center [1193, 103] width 70 height 15
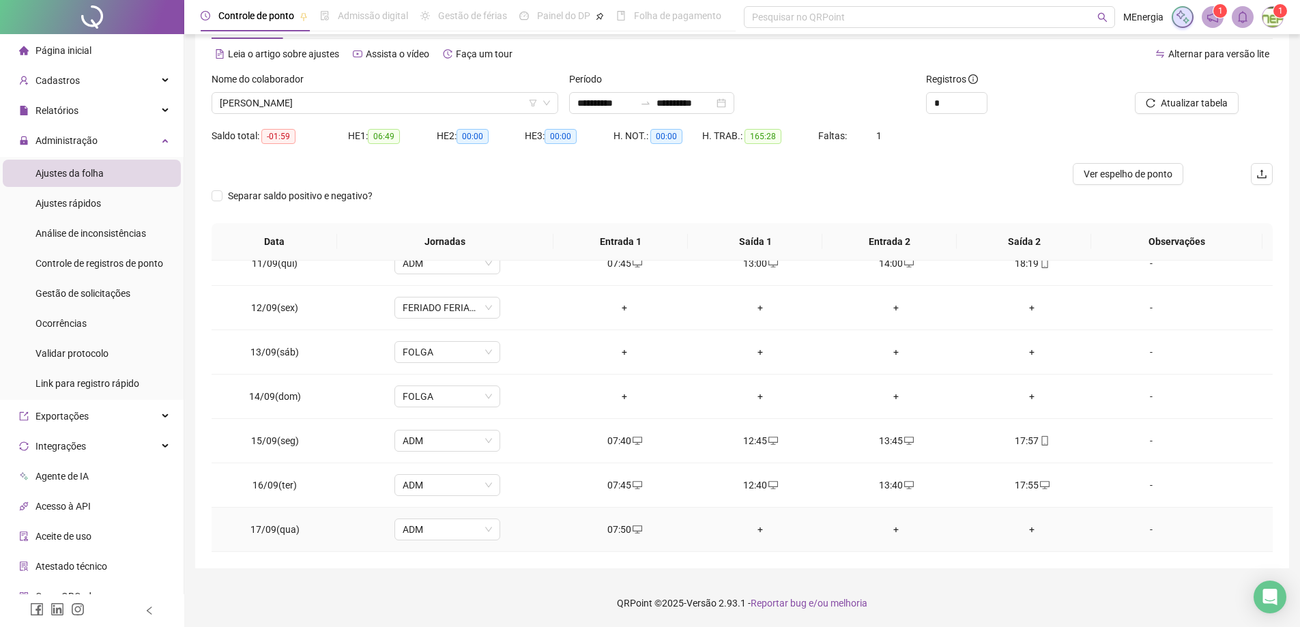
click at [759, 529] on div "+" at bounding box center [761, 529] width 114 height 15
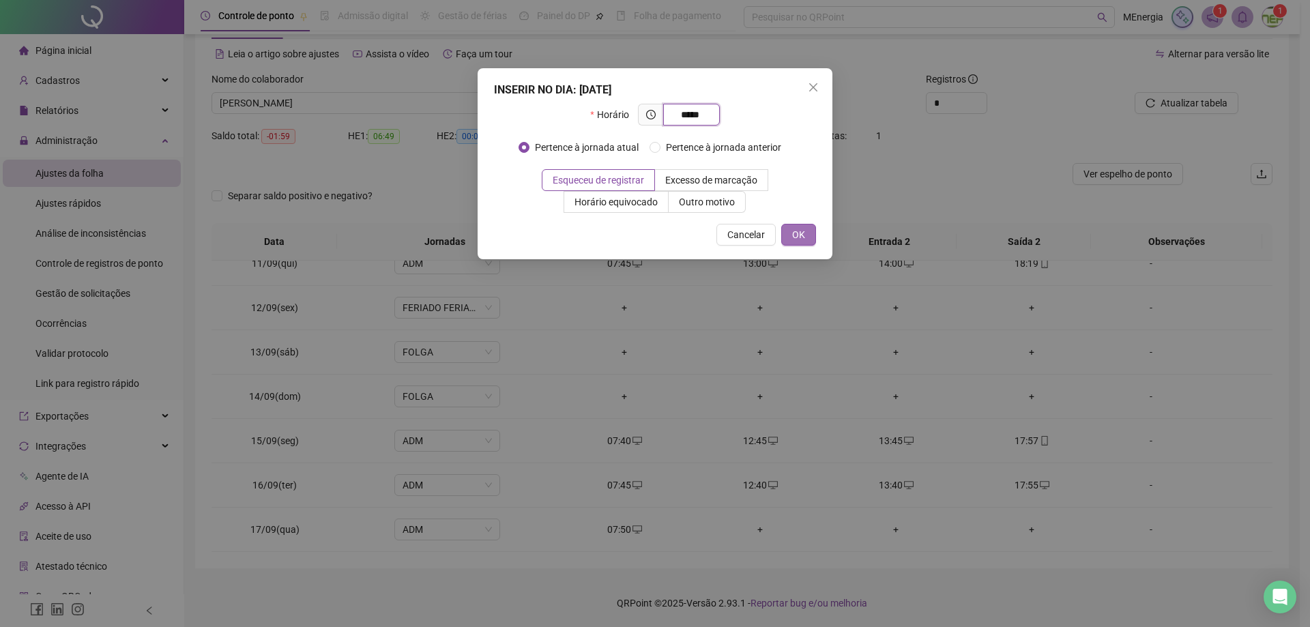
type input "*****"
click at [798, 235] on span "OK" at bounding box center [798, 234] width 13 height 15
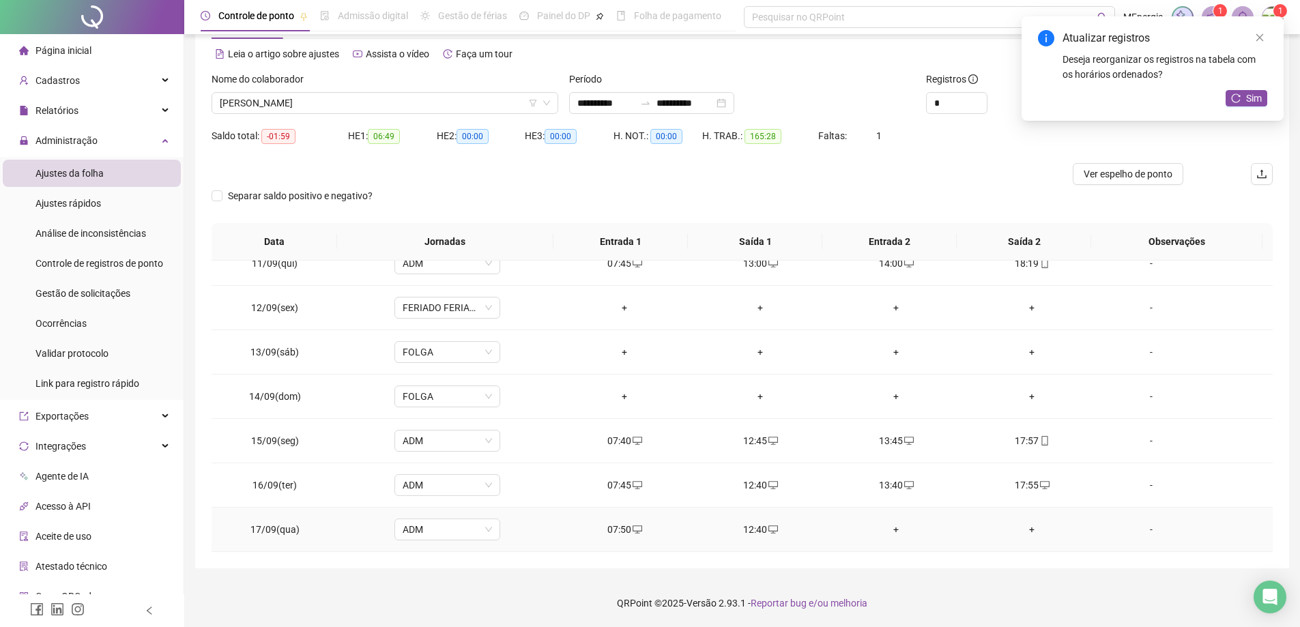
click at [893, 528] on div "+" at bounding box center [896, 529] width 114 height 15
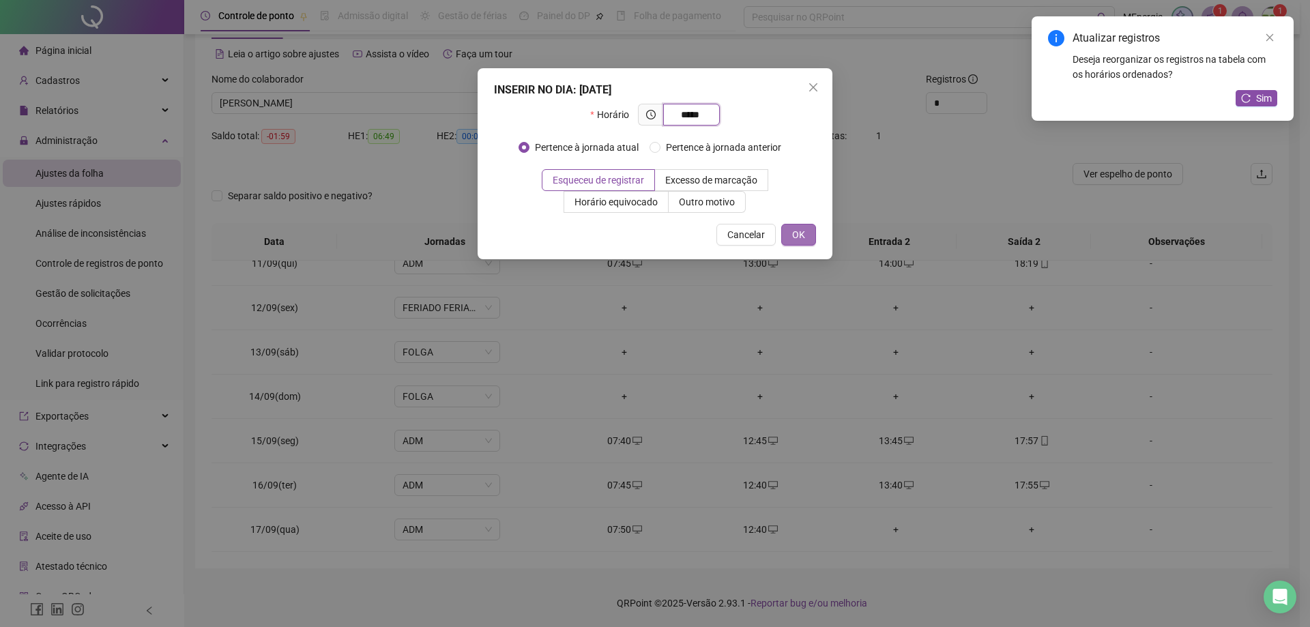
type input "*****"
click at [795, 237] on span "OK" at bounding box center [798, 234] width 13 height 15
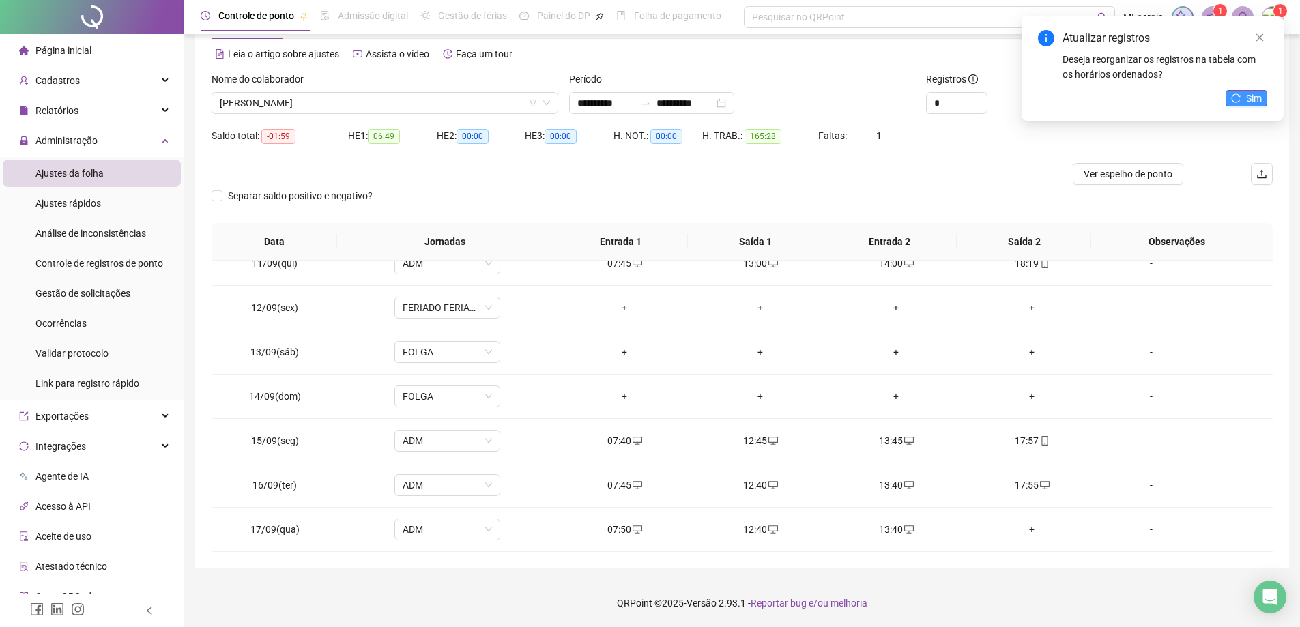
click at [1237, 98] on icon "reload" at bounding box center [1236, 98] width 10 height 10
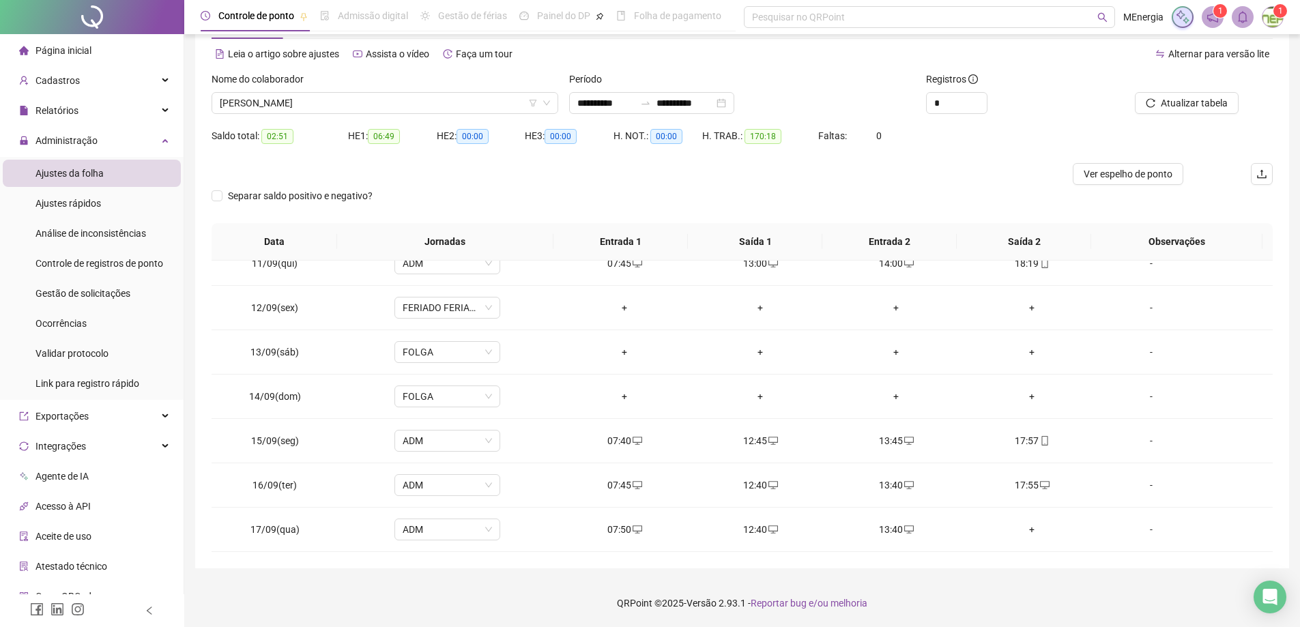
click at [558, 99] on div "Nome do colaborador [PERSON_NAME]" at bounding box center [385, 98] width 358 height 53
click at [555, 101] on div "[PERSON_NAME]" at bounding box center [385, 103] width 347 height 22
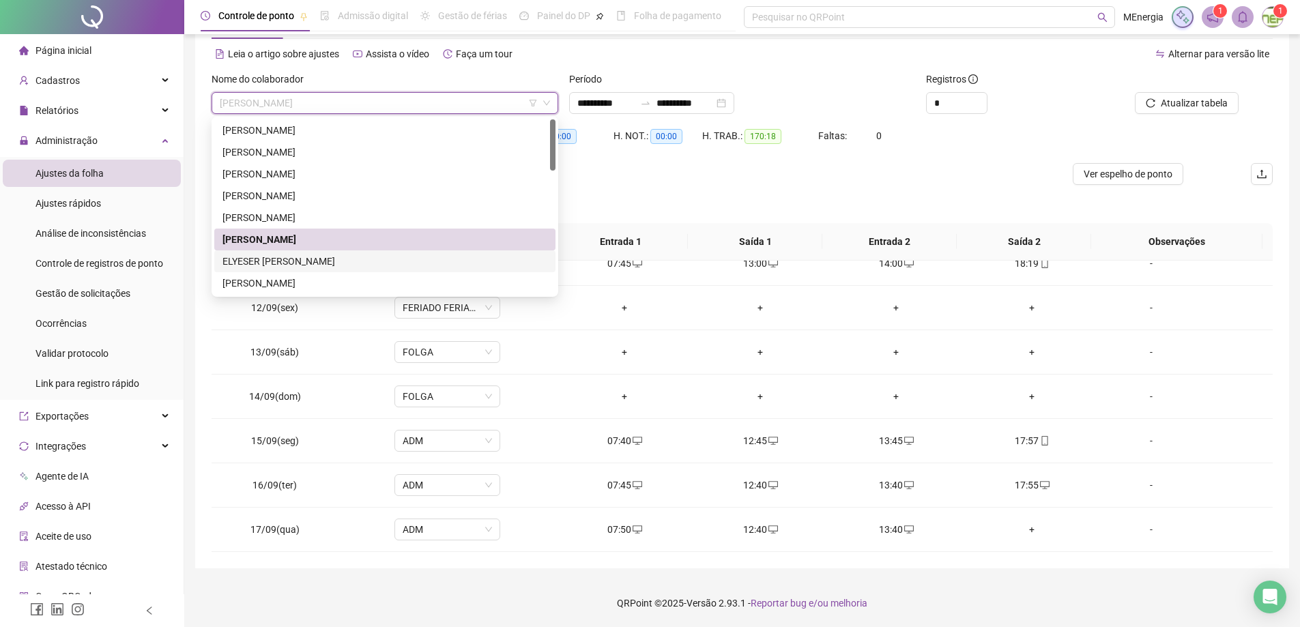
click at [328, 259] on div "ELYESER [PERSON_NAME]" at bounding box center [384, 261] width 325 height 15
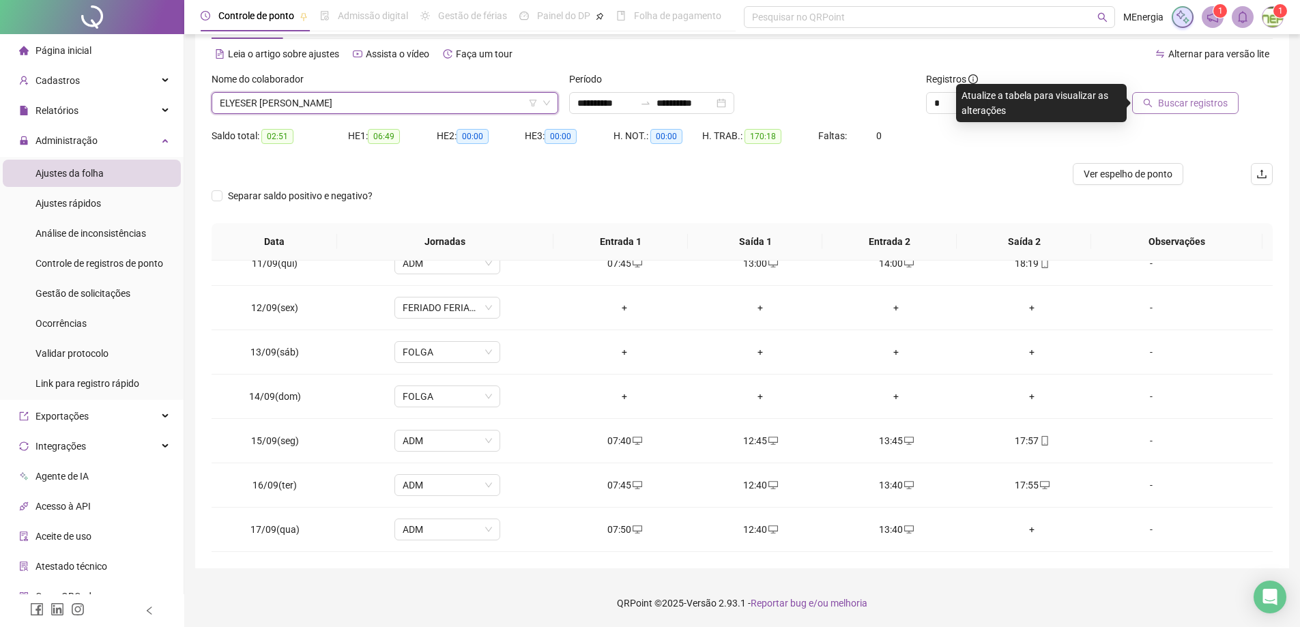
click at [1157, 100] on button "Buscar registros" at bounding box center [1185, 103] width 106 height 22
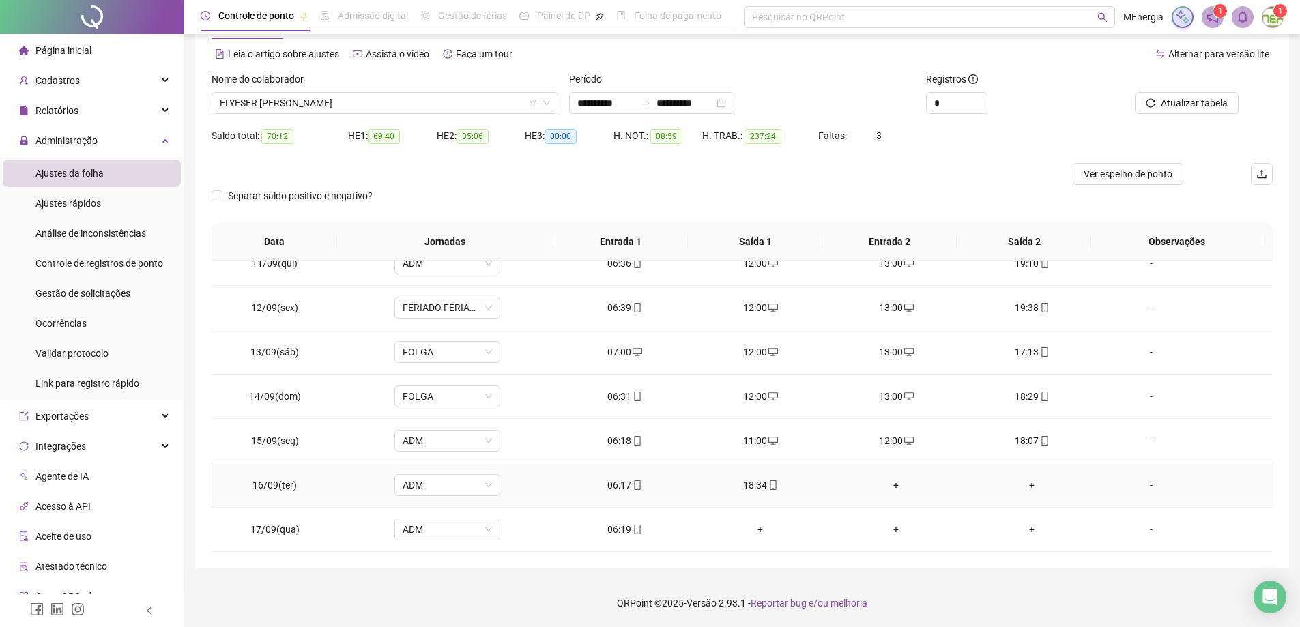
click at [891, 486] on div "+" at bounding box center [896, 485] width 114 height 15
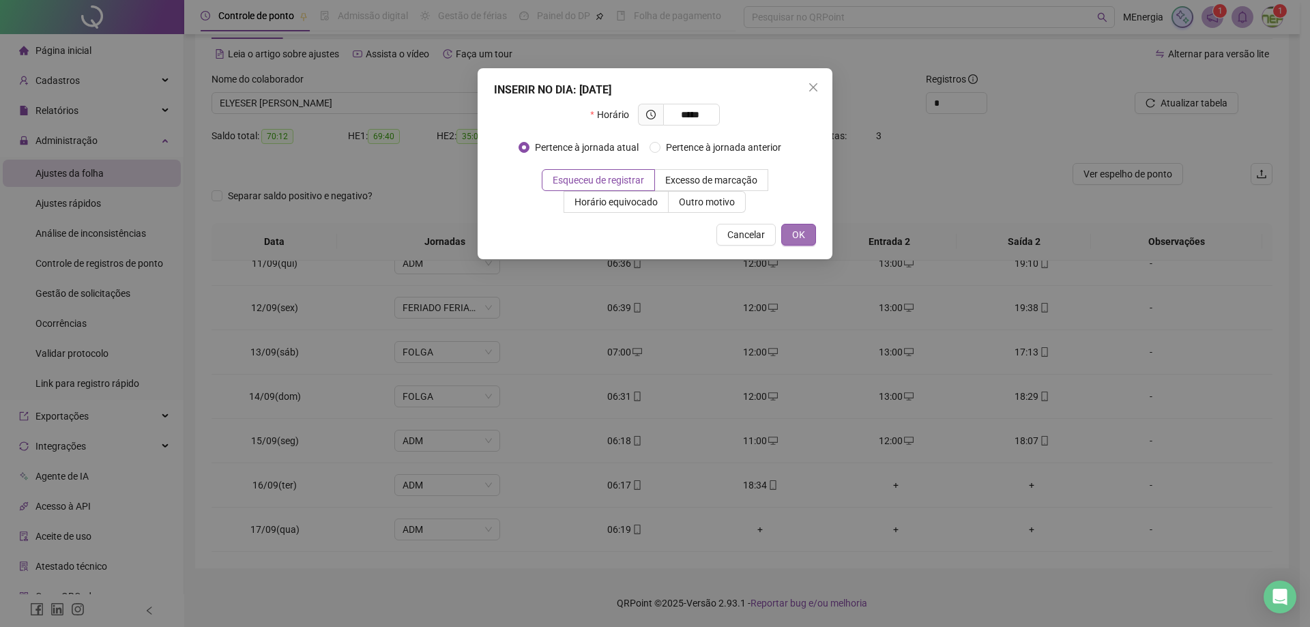
type input "*****"
click at [803, 241] on span "OK" at bounding box center [798, 234] width 13 height 15
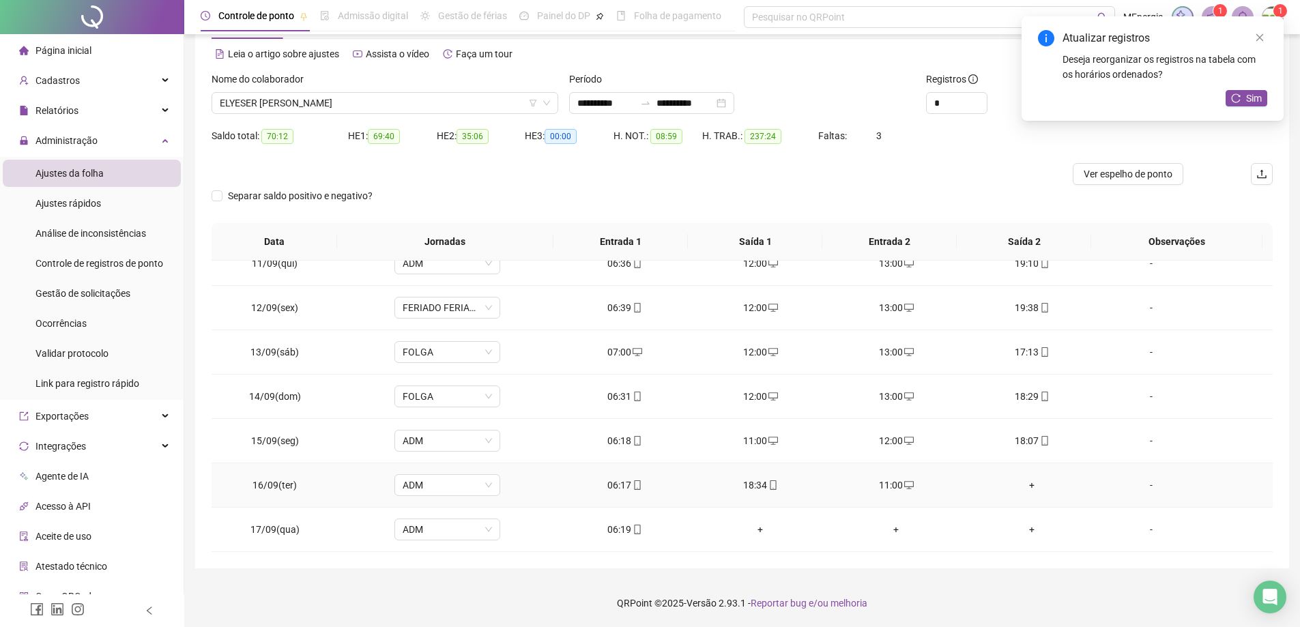
click at [1028, 483] on div "+" at bounding box center [1032, 485] width 114 height 15
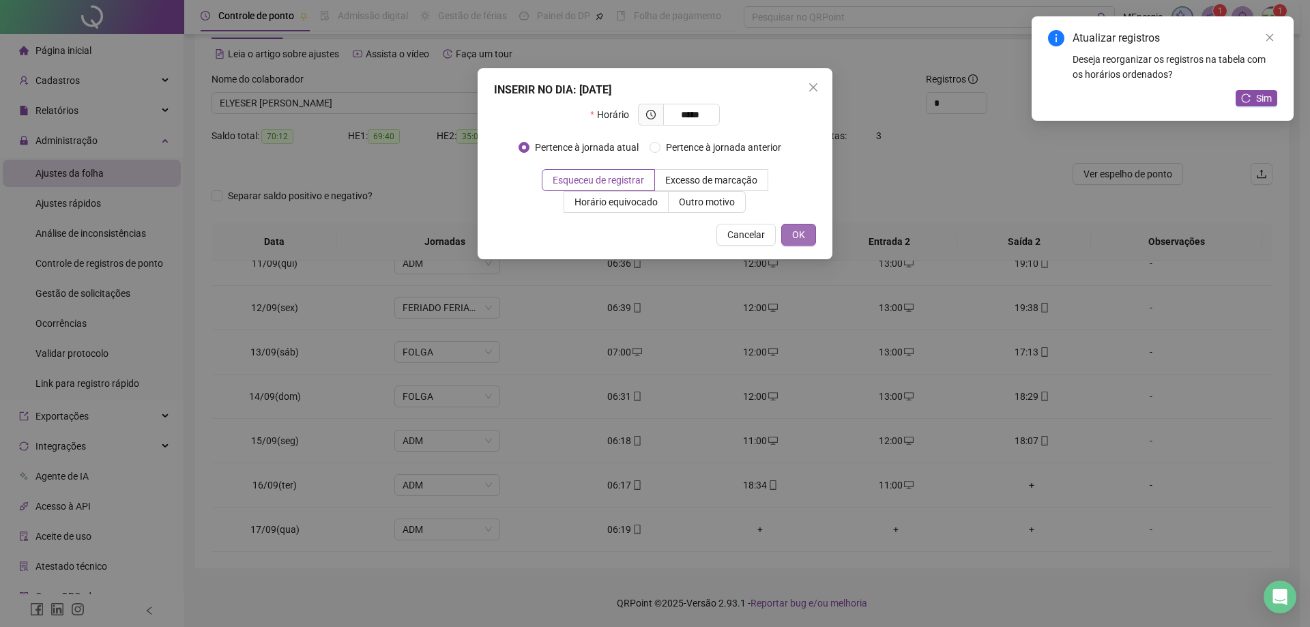
type input "*****"
click at [810, 233] on button "OK" at bounding box center [798, 235] width 35 height 22
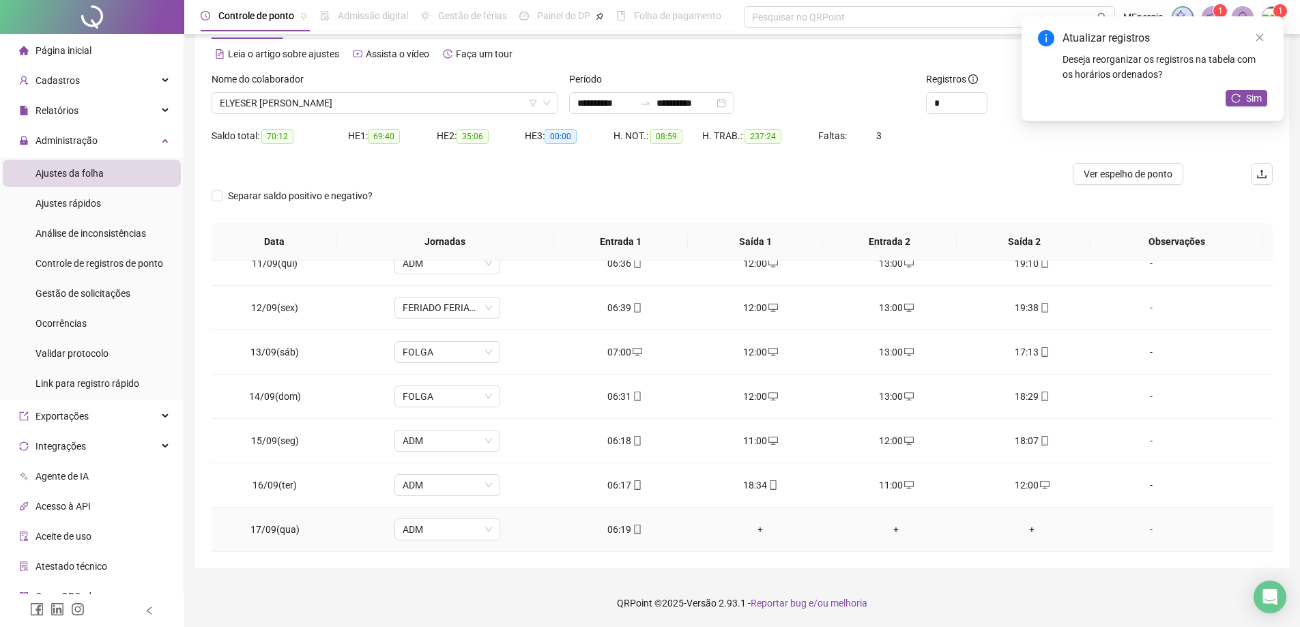
click at [752, 532] on div "+" at bounding box center [761, 529] width 114 height 15
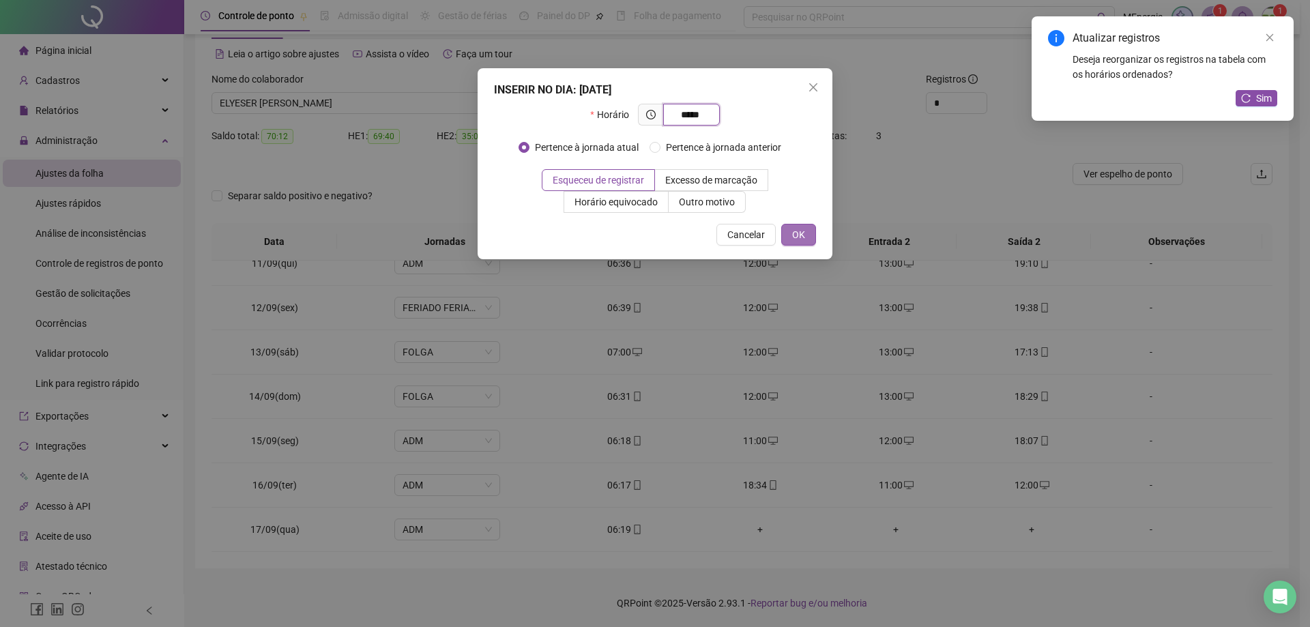
type input "*****"
click at [800, 231] on span "OK" at bounding box center [798, 234] width 13 height 15
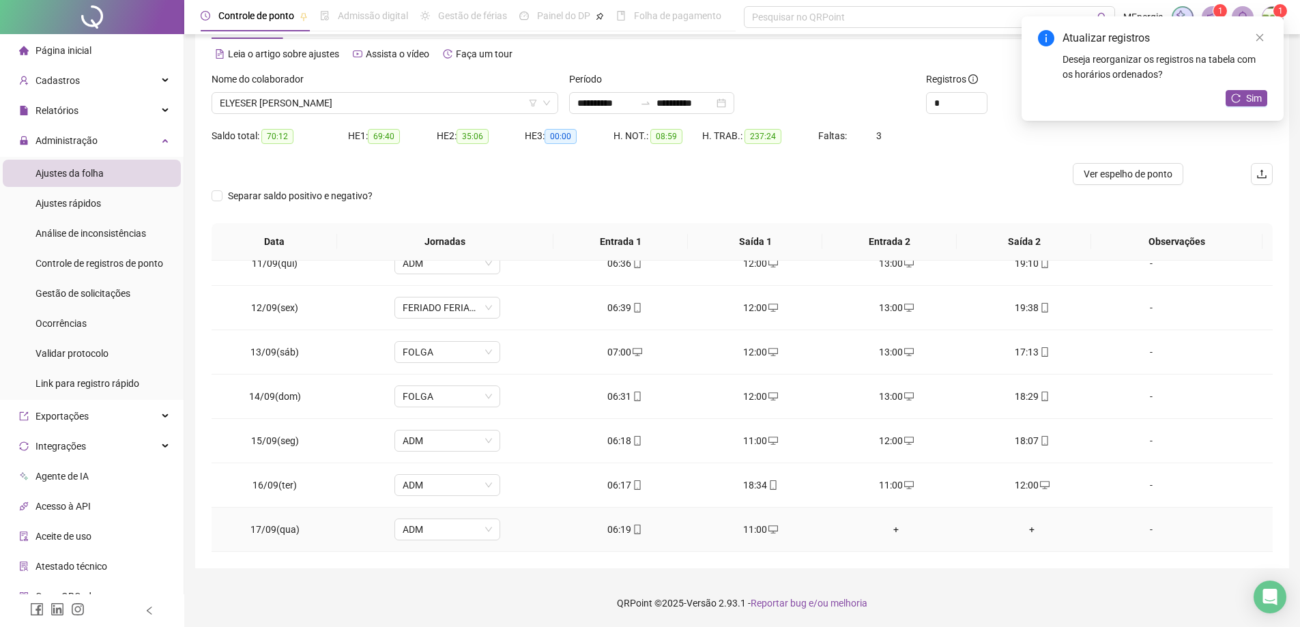
click at [891, 528] on div "+" at bounding box center [896, 529] width 114 height 15
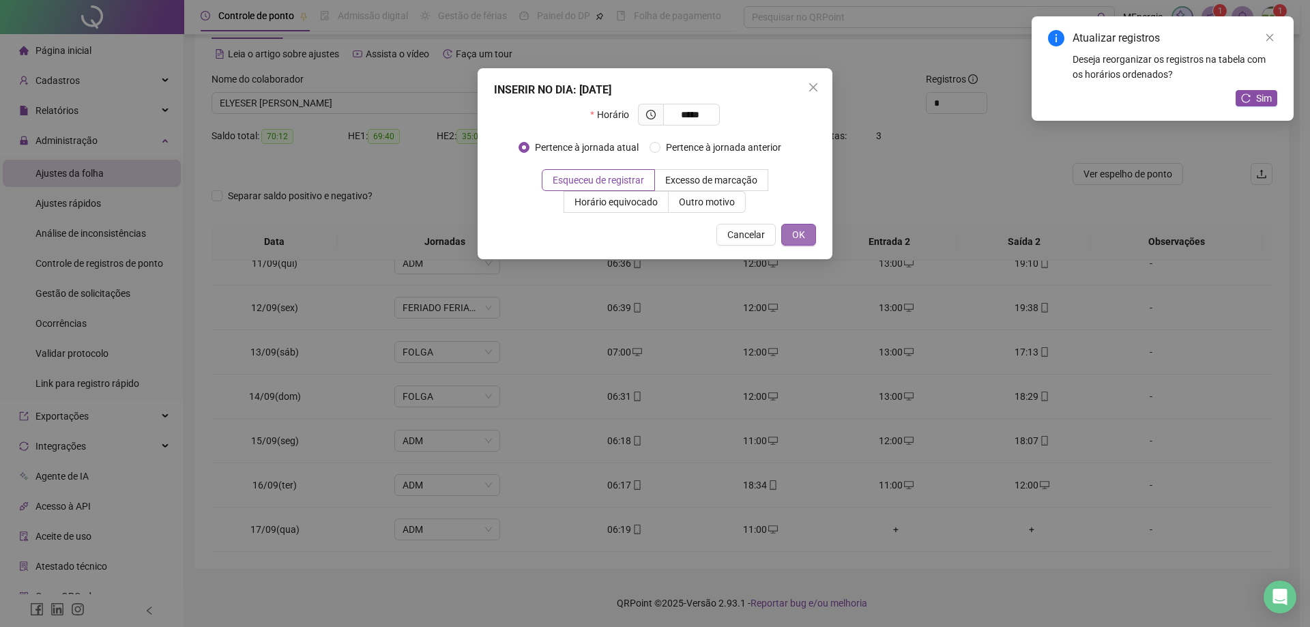
type input "*****"
click at [805, 236] on button "OK" at bounding box center [798, 235] width 35 height 22
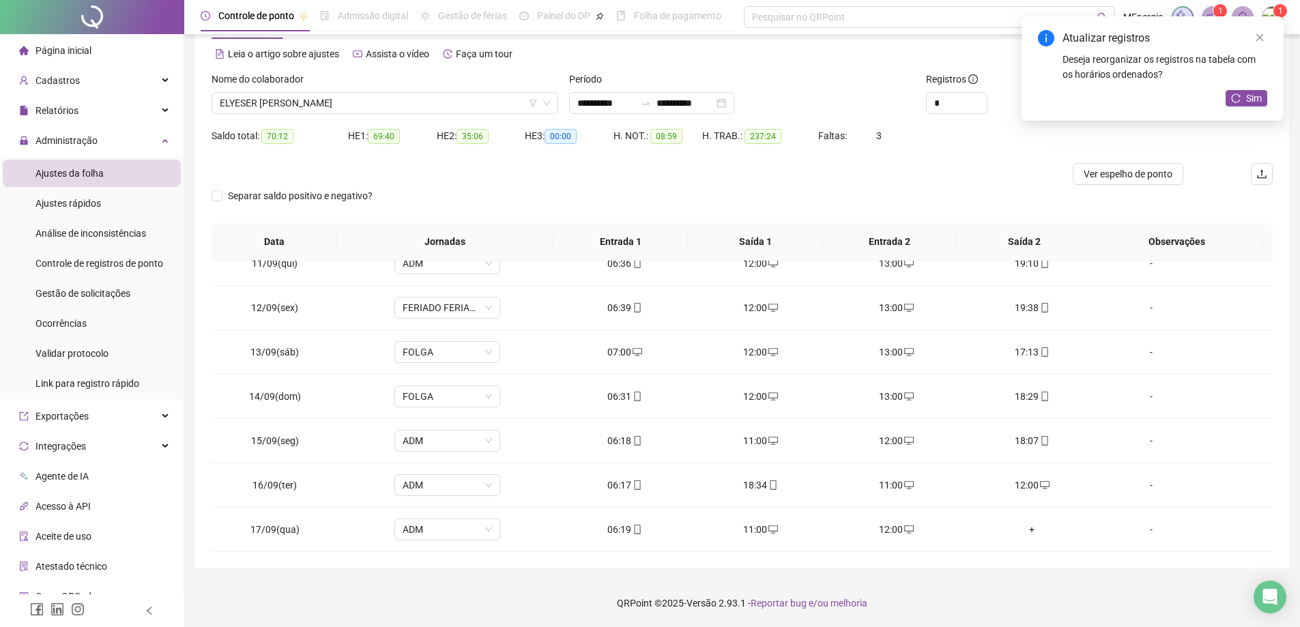
click at [1232, 96] on icon "reload" at bounding box center [1236, 98] width 10 height 10
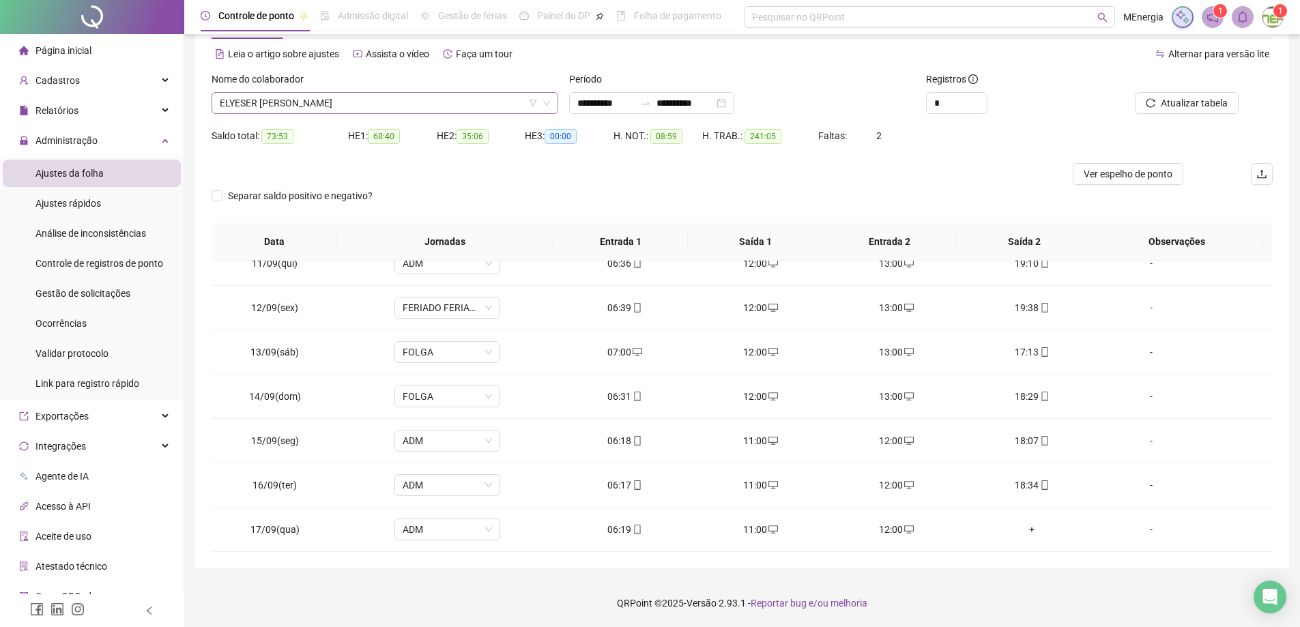
click at [551, 103] on div "ELYESER [PERSON_NAME]" at bounding box center [385, 103] width 347 height 22
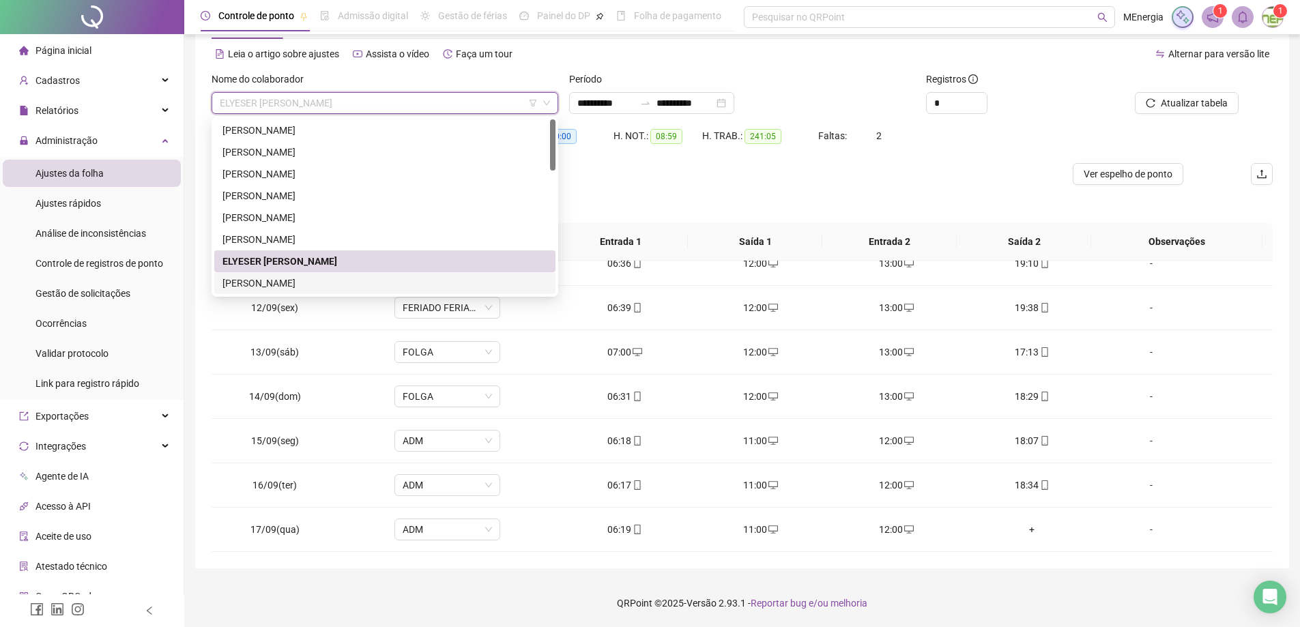
click at [336, 283] on div "[PERSON_NAME]" at bounding box center [384, 283] width 325 height 15
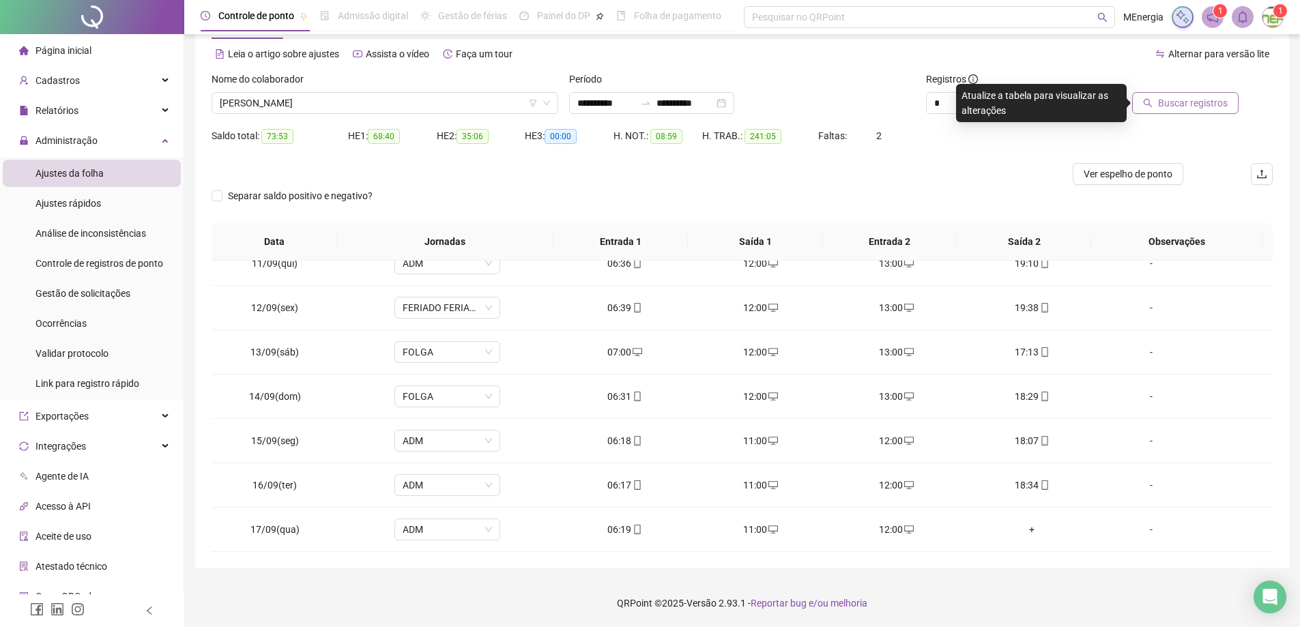
click at [1151, 102] on icon "search" at bounding box center [1148, 103] width 10 height 10
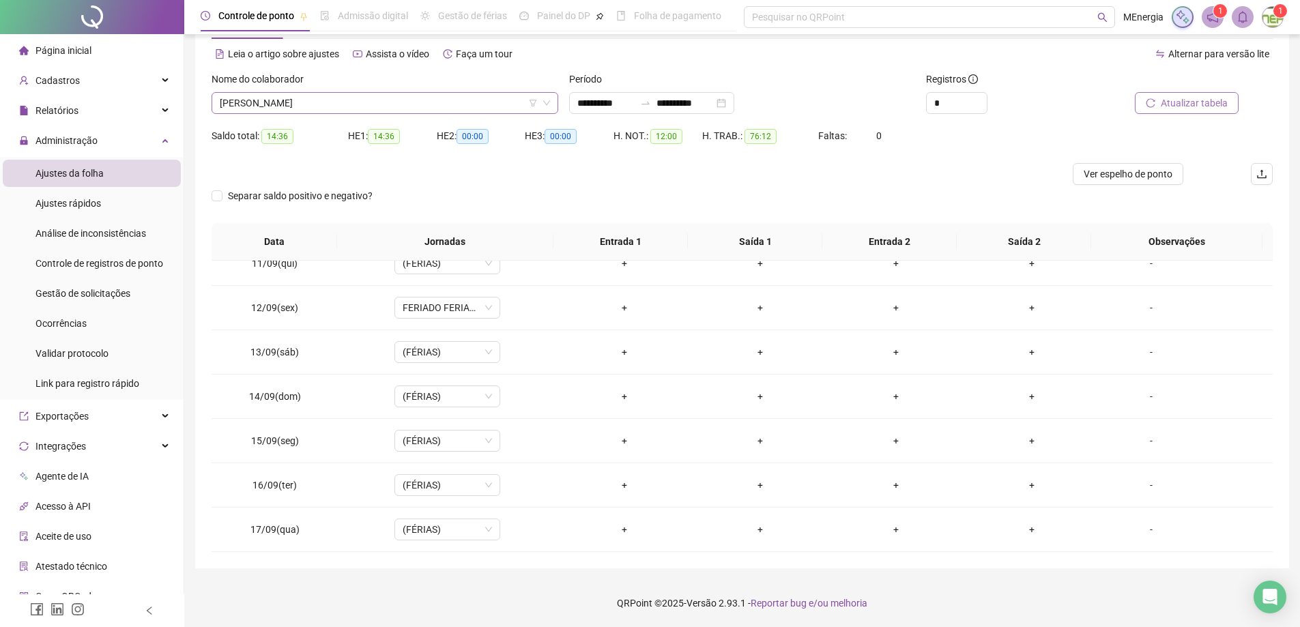
click at [553, 99] on div "[PERSON_NAME]" at bounding box center [385, 103] width 347 height 22
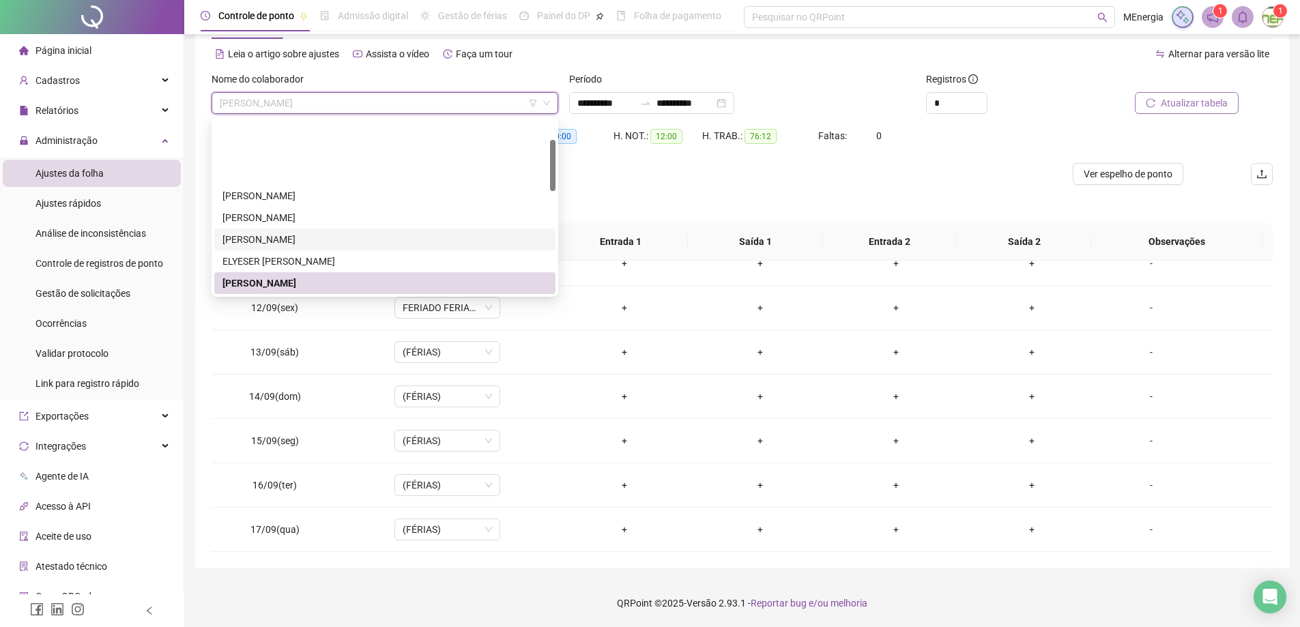
scroll to position [68, 0]
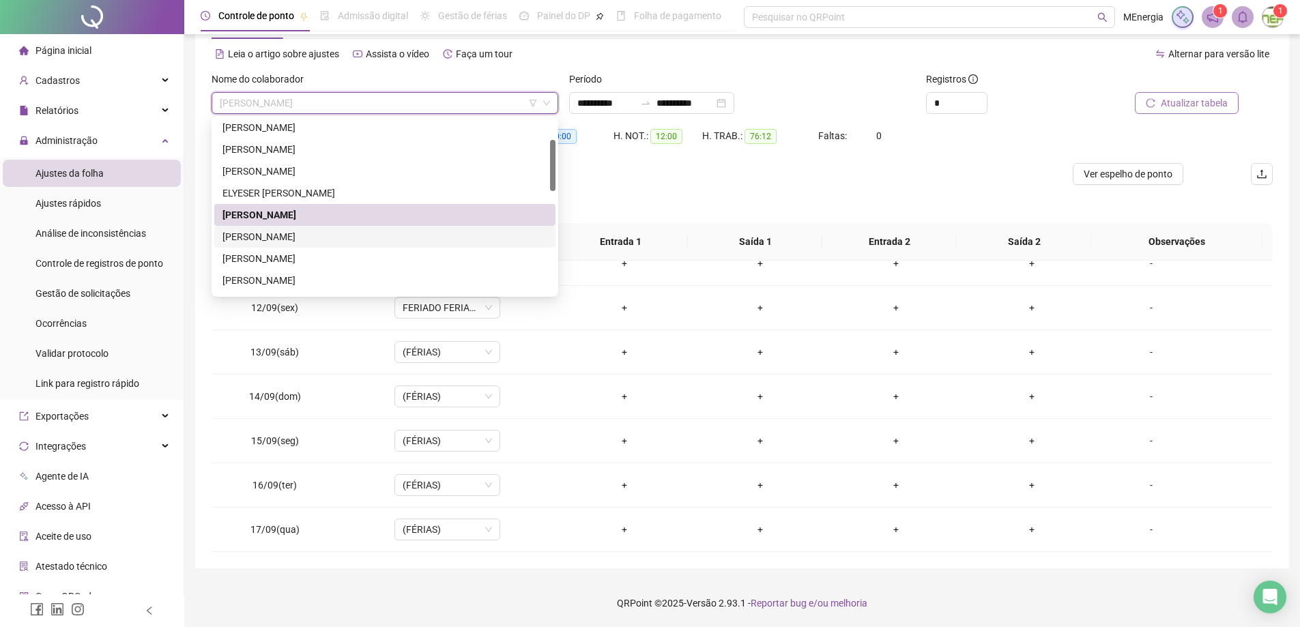
click at [343, 240] on div "[PERSON_NAME]" at bounding box center [384, 236] width 325 height 15
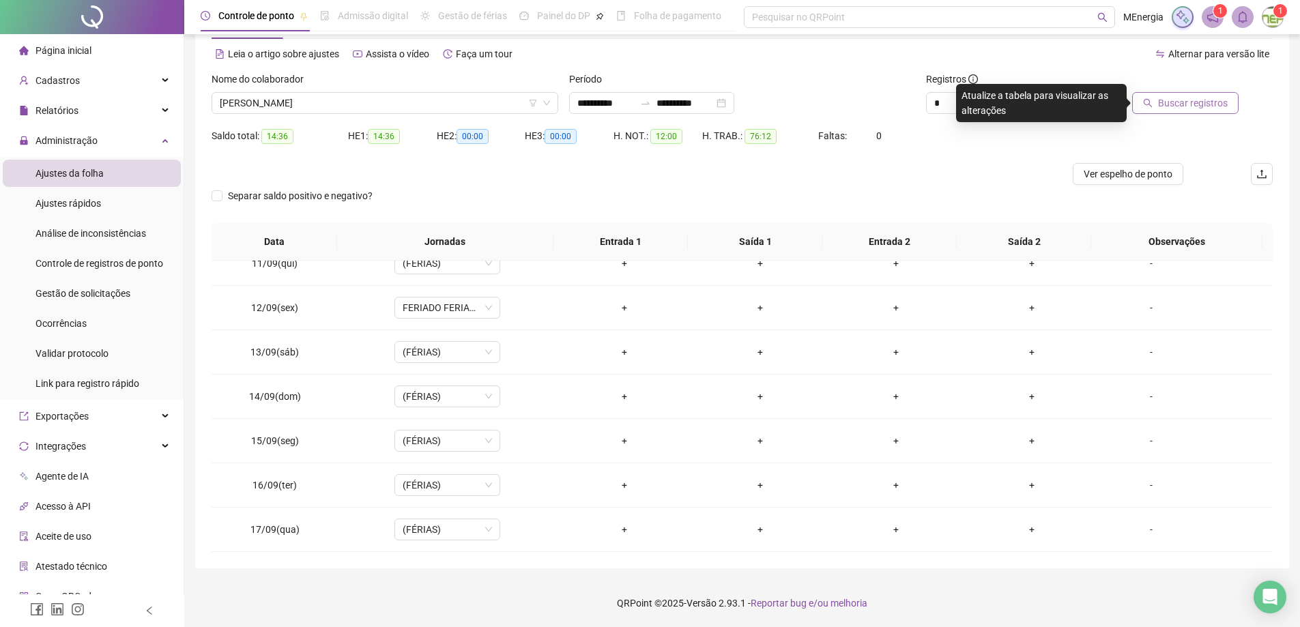
click at [1153, 104] on icon "search" at bounding box center [1148, 103] width 10 height 10
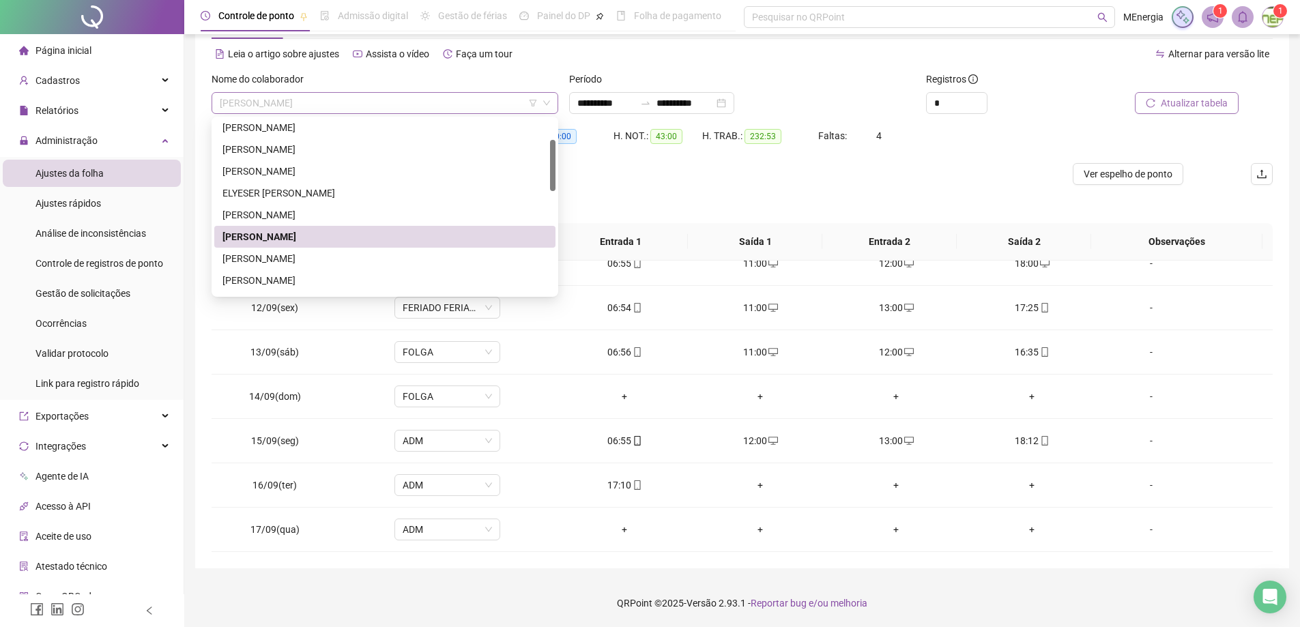
click at [553, 100] on div "[PERSON_NAME]" at bounding box center [385, 103] width 347 height 22
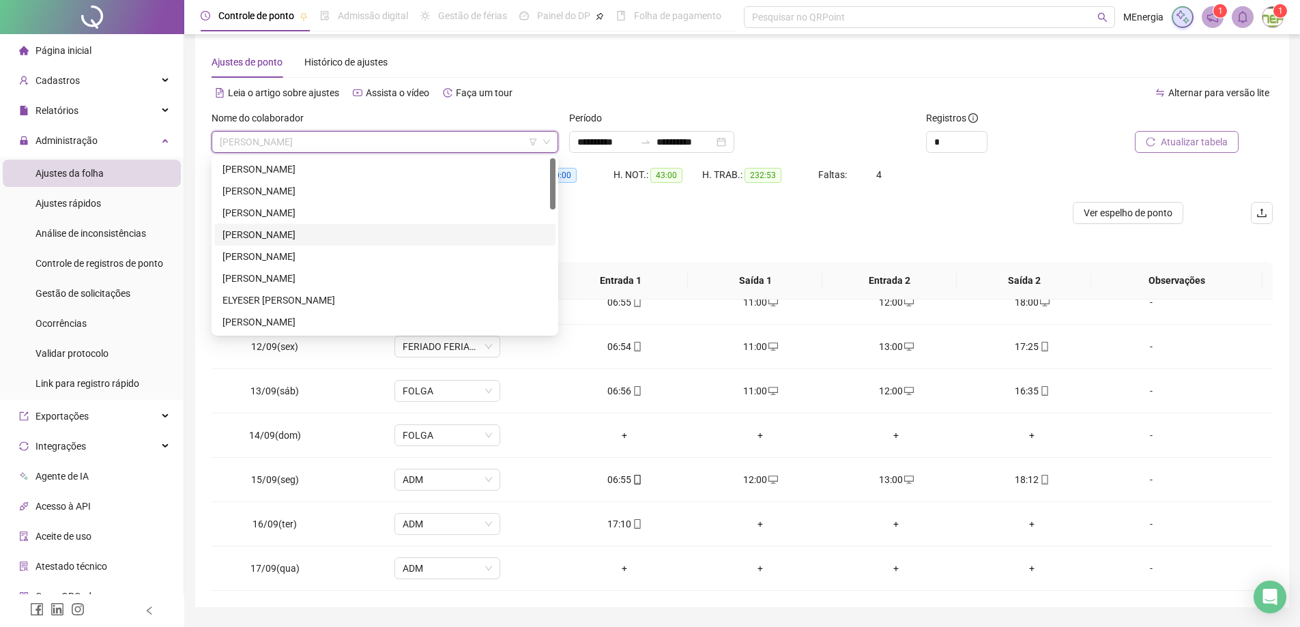
scroll to position [0, 0]
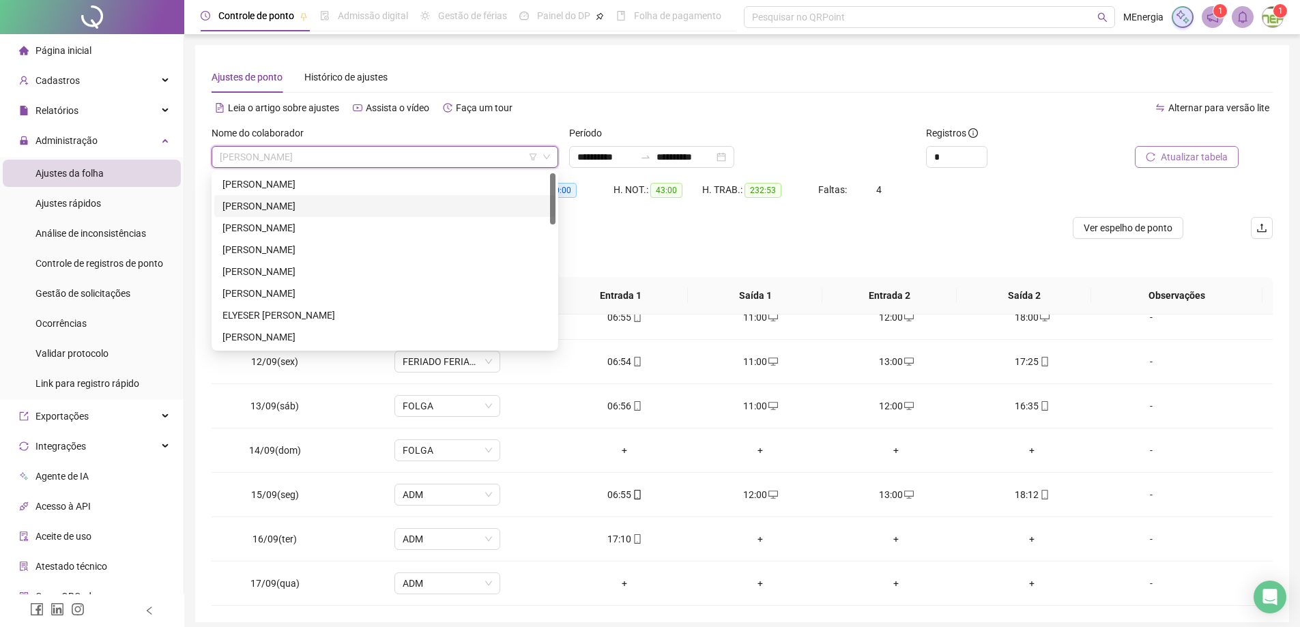
click at [325, 201] on div "[PERSON_NAME]" at bounding box center [384, 206] width 325 height 15
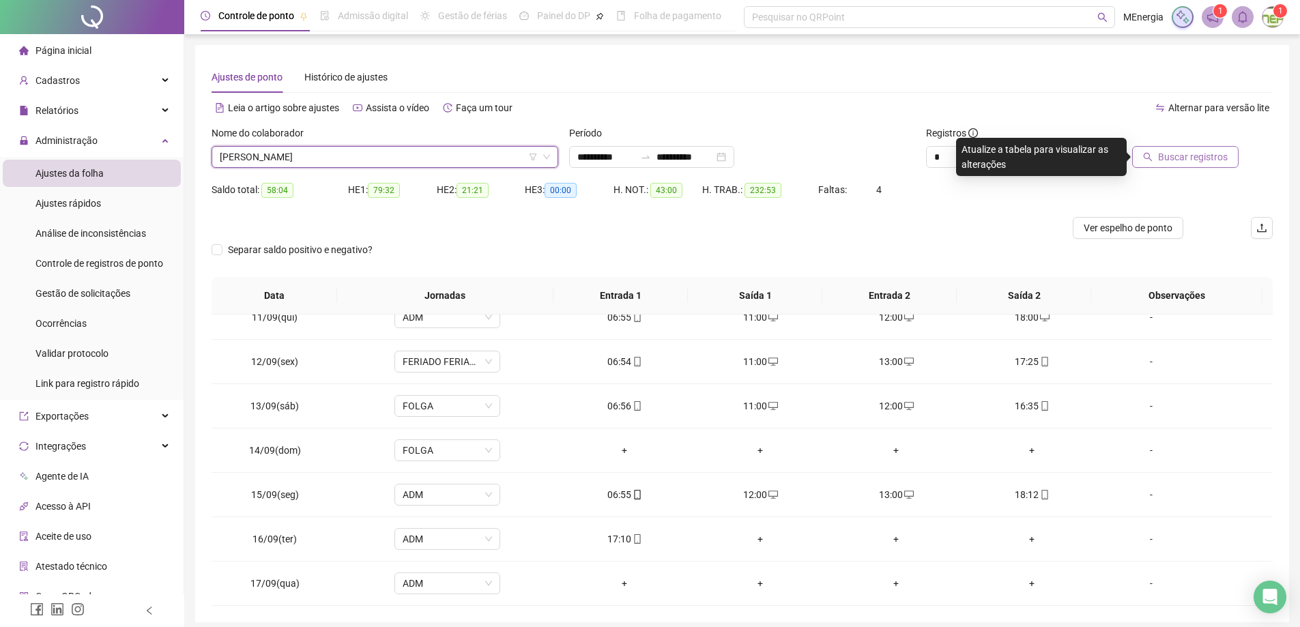
click at [1158, 160] on button "Buscar registros" at bounding box center [1185, 157] width 106 height 22
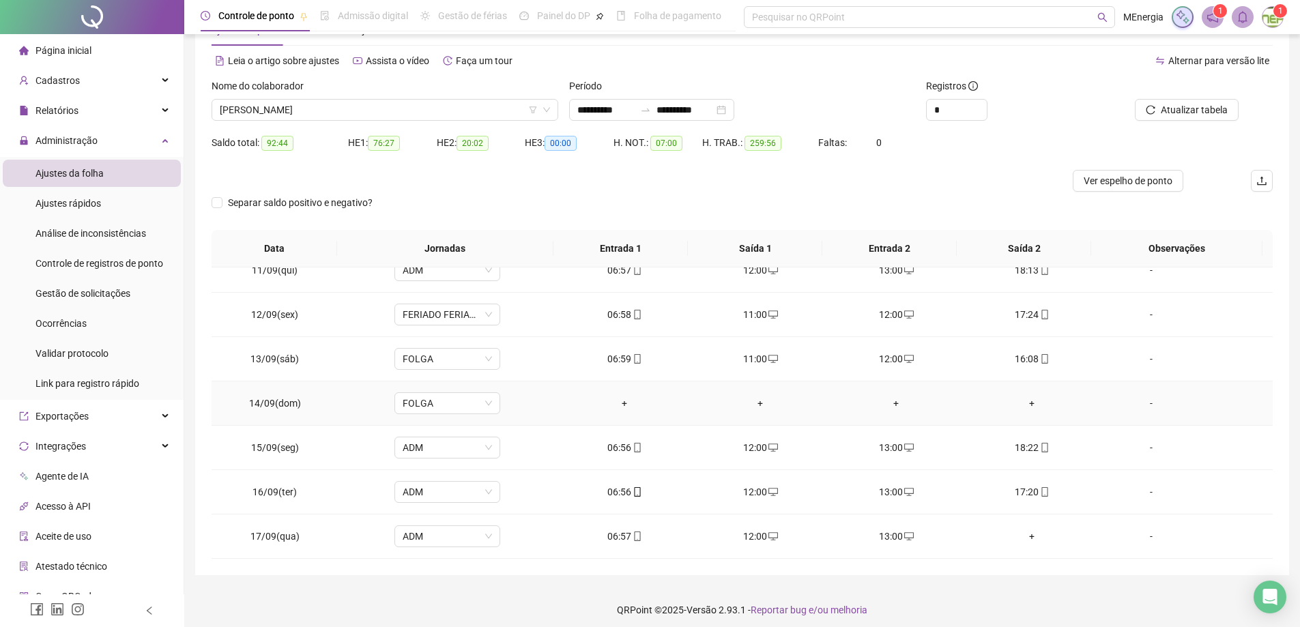
scroll to position [54, 0]
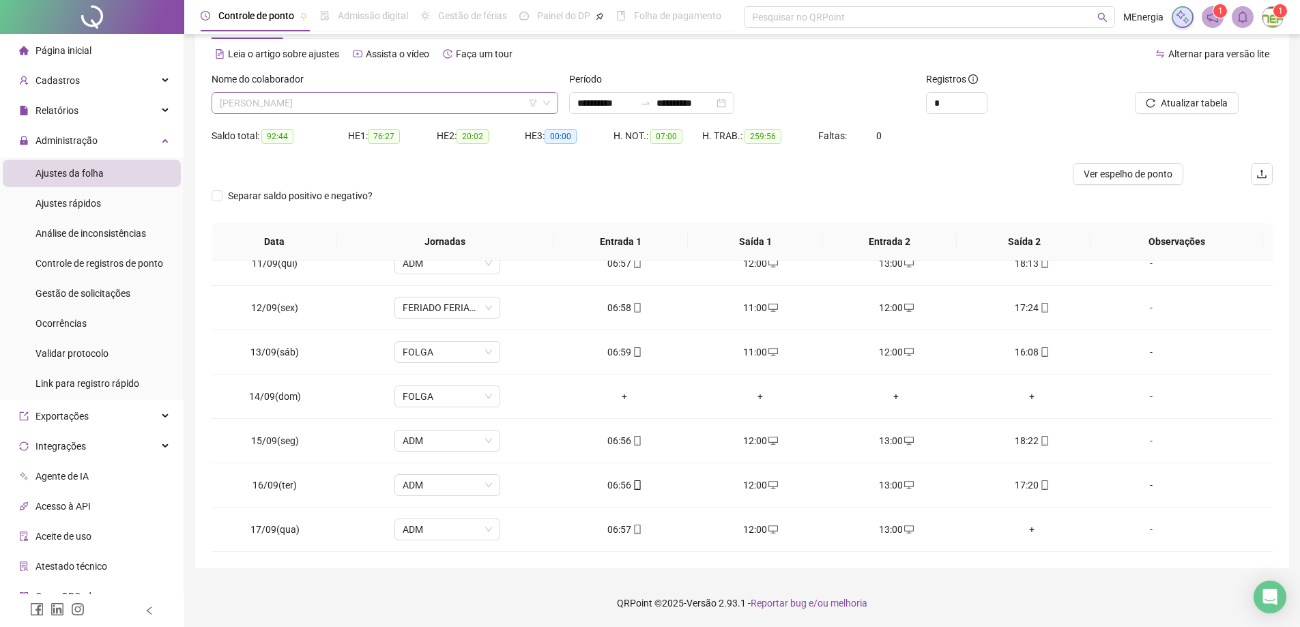
click at [554, 100] on div "[PERSON_NAME]" at bounding box center [385, 103] width 347 height 22
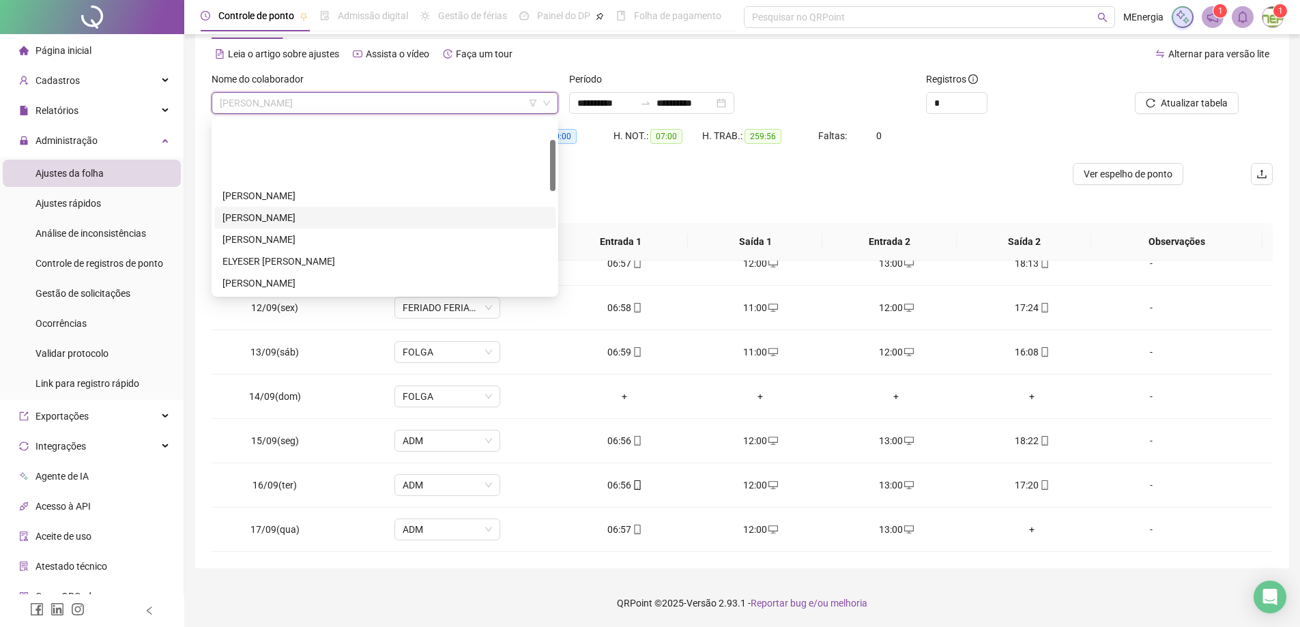
scroll to position [68, 0]
click at [305, 237] on div "[PERSON_NAME]" at bounding box center [384, 236] width 325 height 15
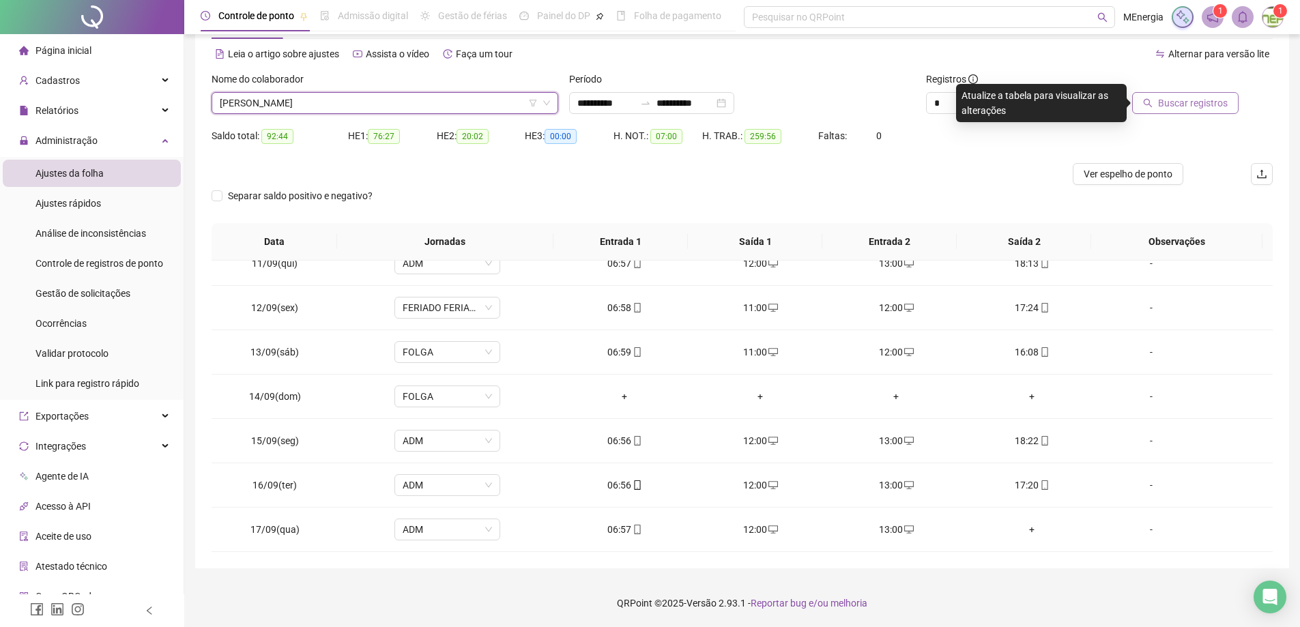
click at [1180, 104] on span "Buscar registros" at bounding box center [1193, 103] width 70 height 15
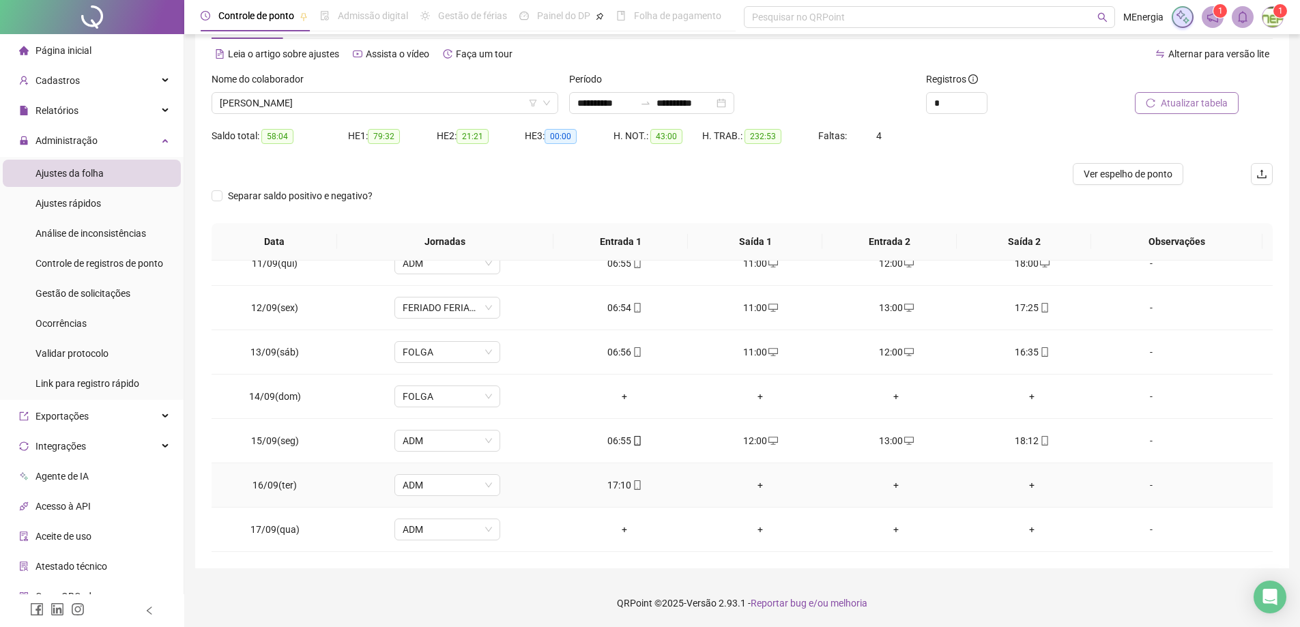
click at [759, 487] on div "+" at bounding box center [761, 485] width 114 height 15
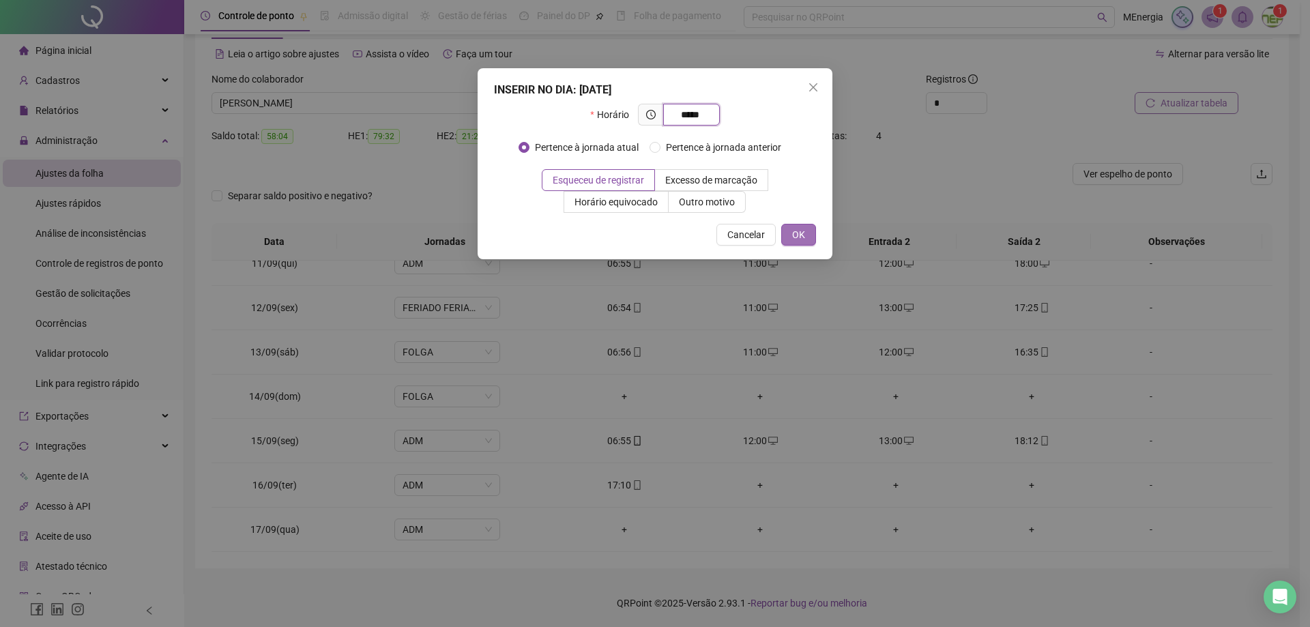
type input "*****"
click at [792, 229] on span "OK" at bounding box center [798, 234] width 13 height 15
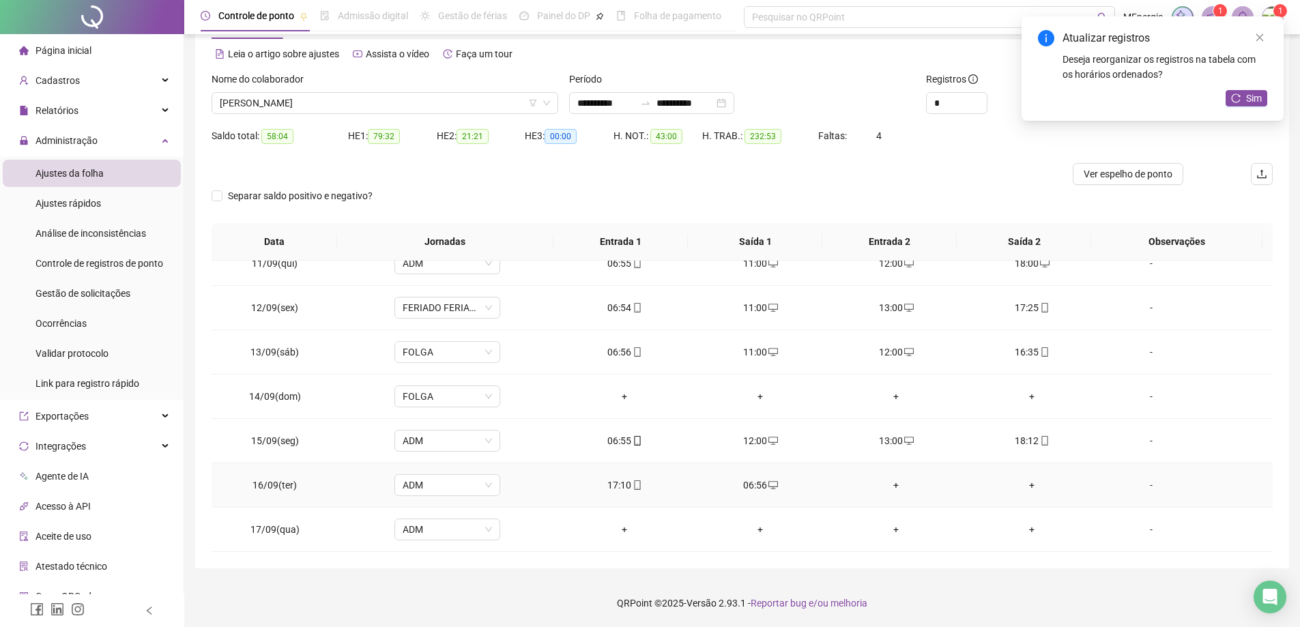
click at [889, 489] on div "+" at bounding box center [896, 485] width 114 height 15
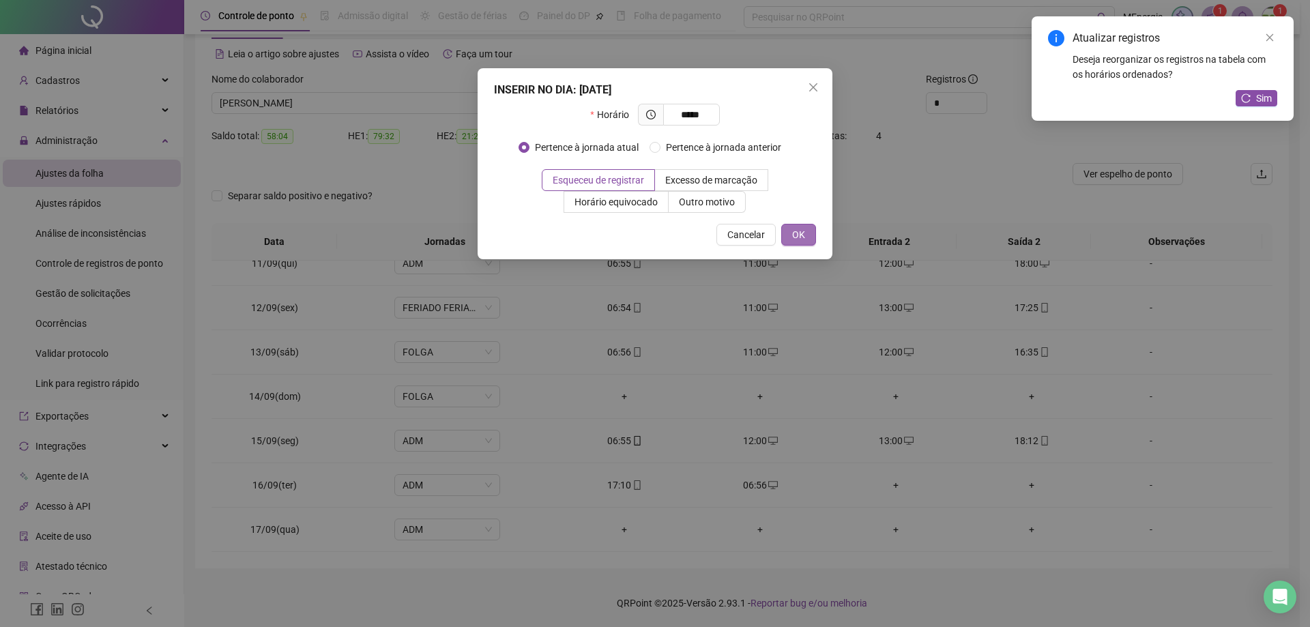
type input "*****"
click at [812, 238] on button "OK" at bounding box center [798, 235] width 35 height 22
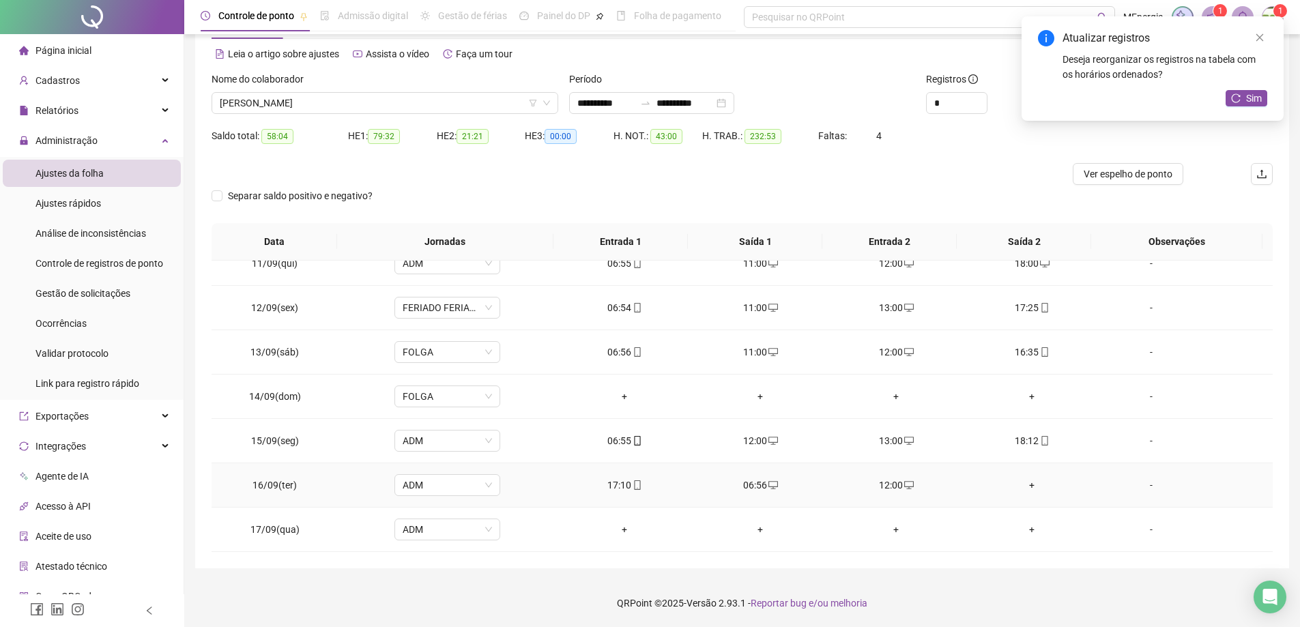
click at [1025, 487] on div "+" at bounding box center [1032, 485] width 114 height 15
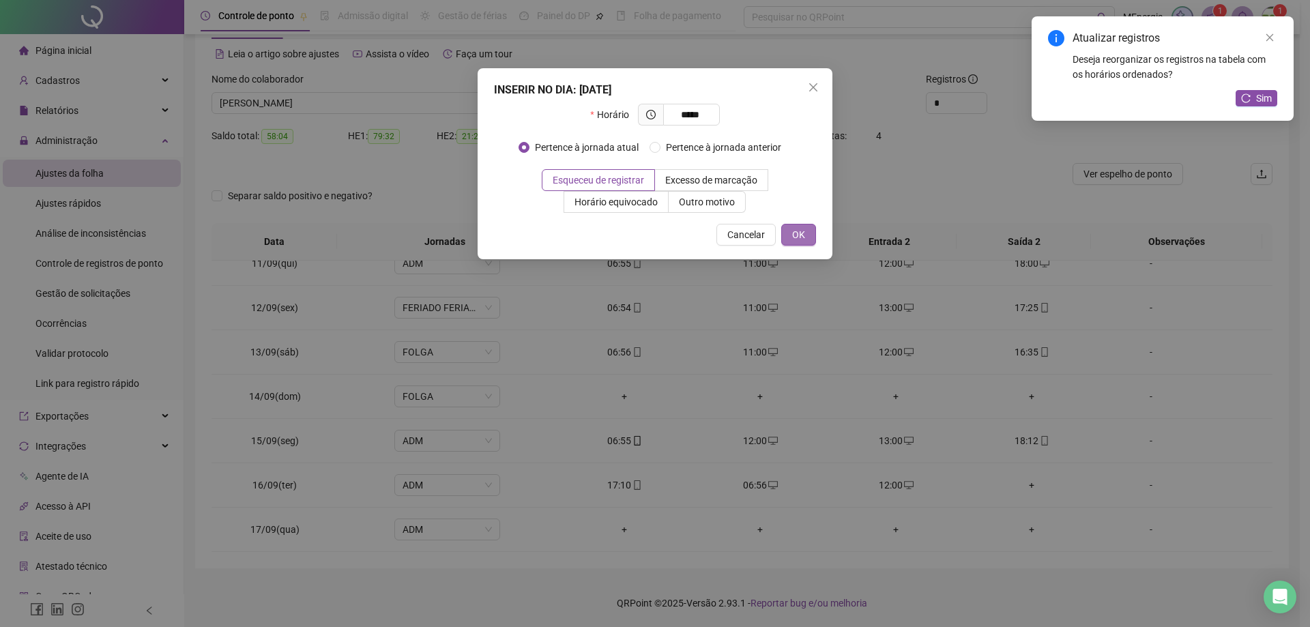
type input "*****"
click at [798, 233] on span "OK" at bounding box center [798, 234] width 13 height 15
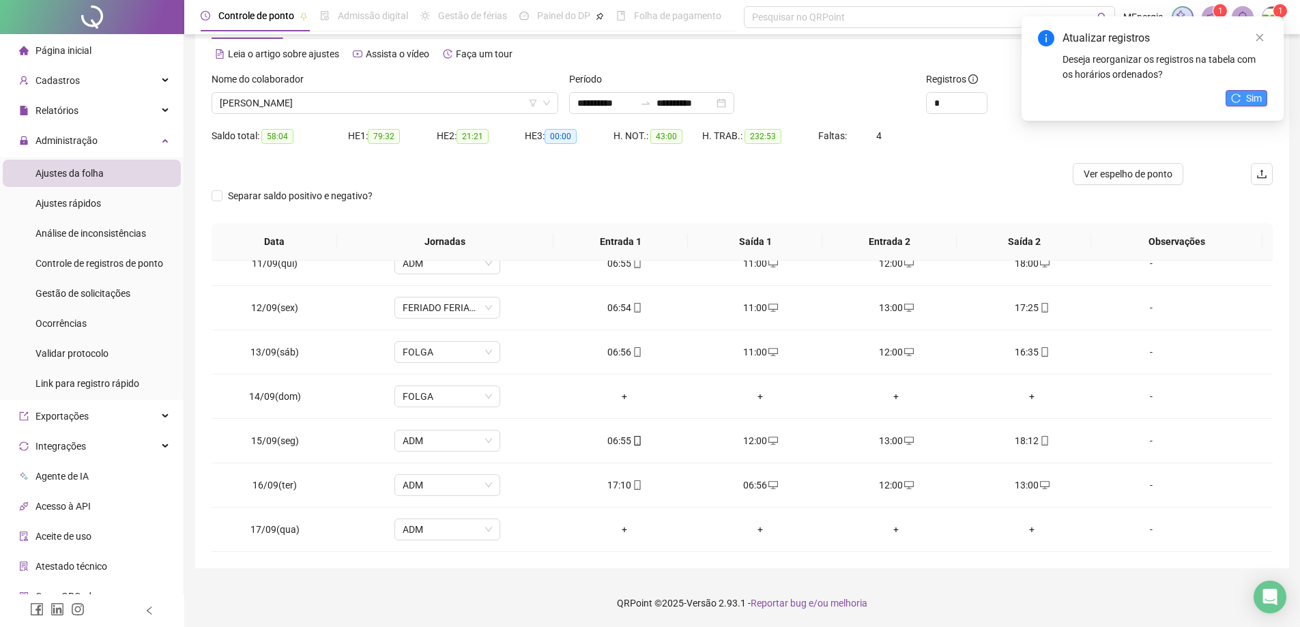
click at [1239, 97] on icon "reload" at bounding box center [1236, 98] width 10 height 10
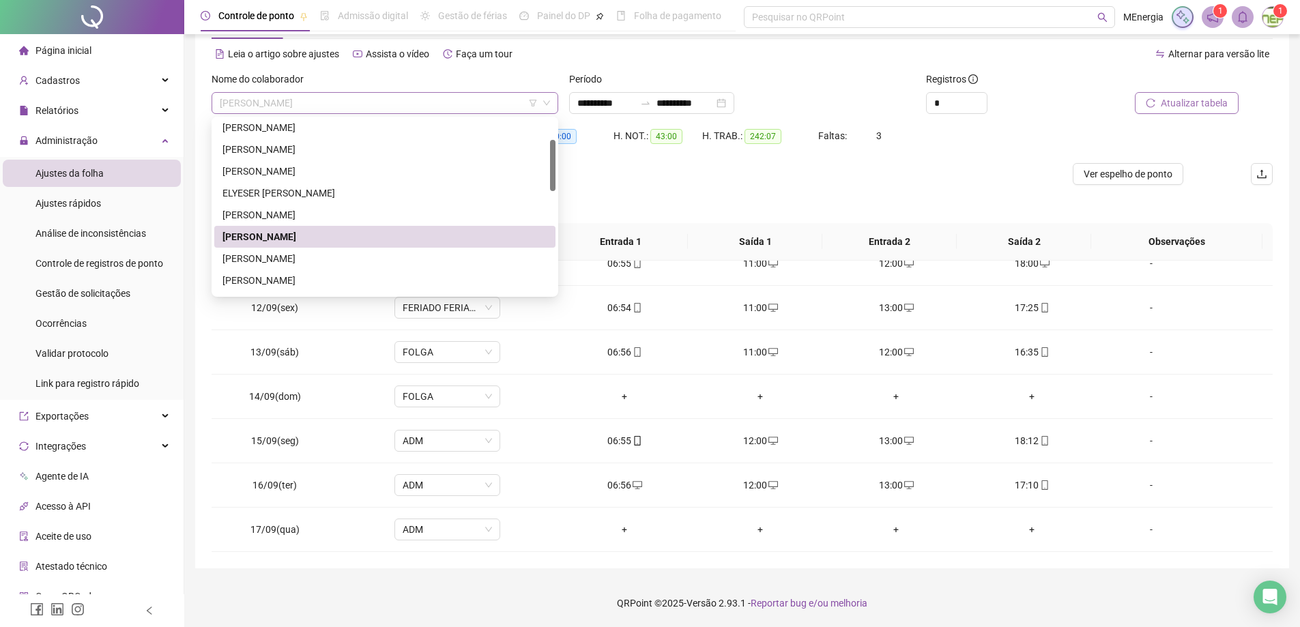
click at [553, 104] on div "[PERSON_NAME]" at bounding box center [385, 103] width 347 height 22
click at [341, 280] on div "[PERSON_NAME]" at bounding box center [384, 280] width 325 height 15
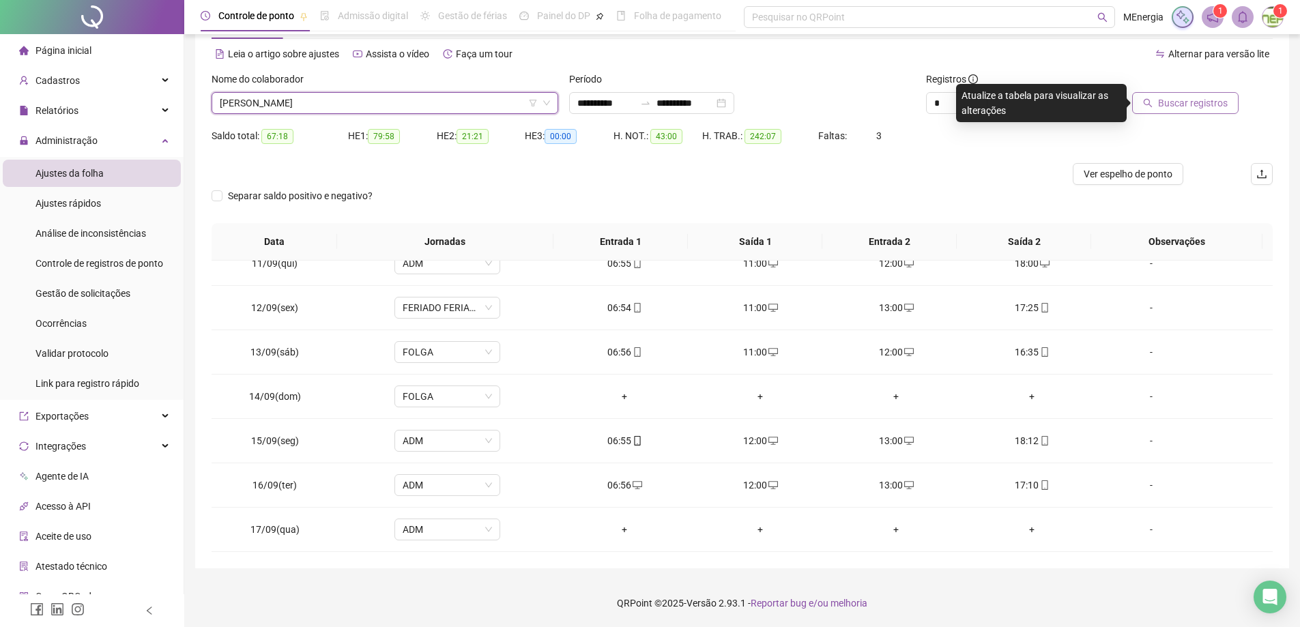
click at [1180, 109] on span "Buscar registros" at bounding box center [1193, 103] width 70 height 15
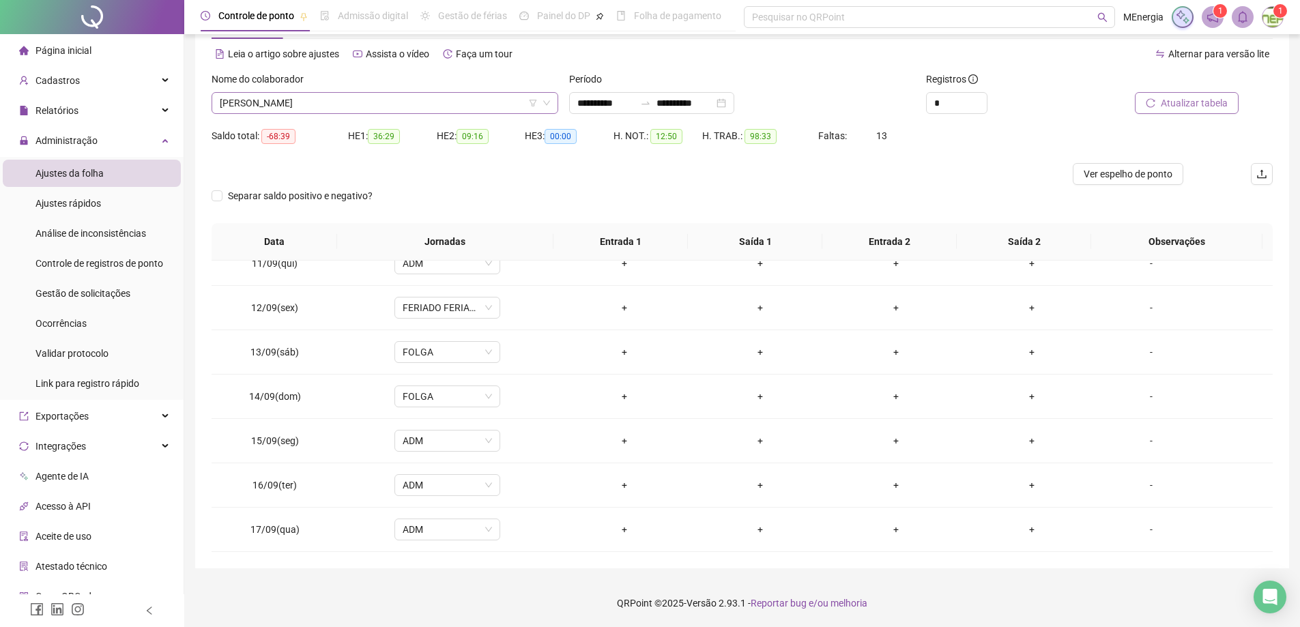
click at [553, 98] on div "[PERSON_NAME]" at bounding box center [385, 103] width 347 height 22
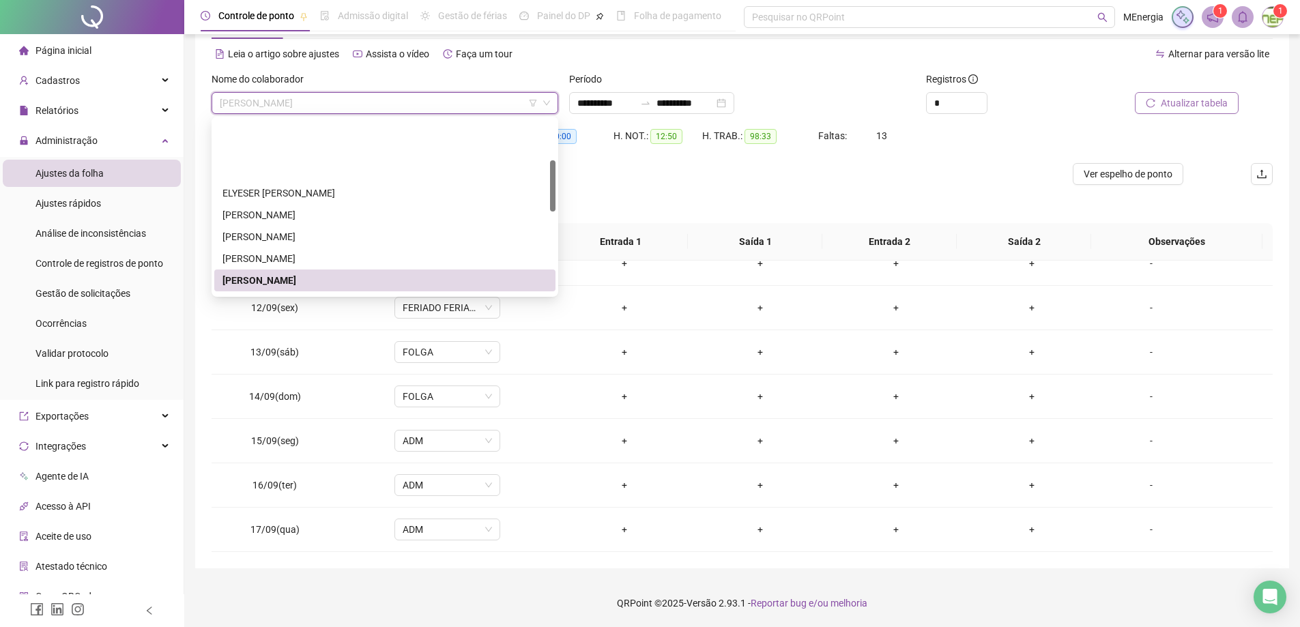
scroll to position [136, 0]
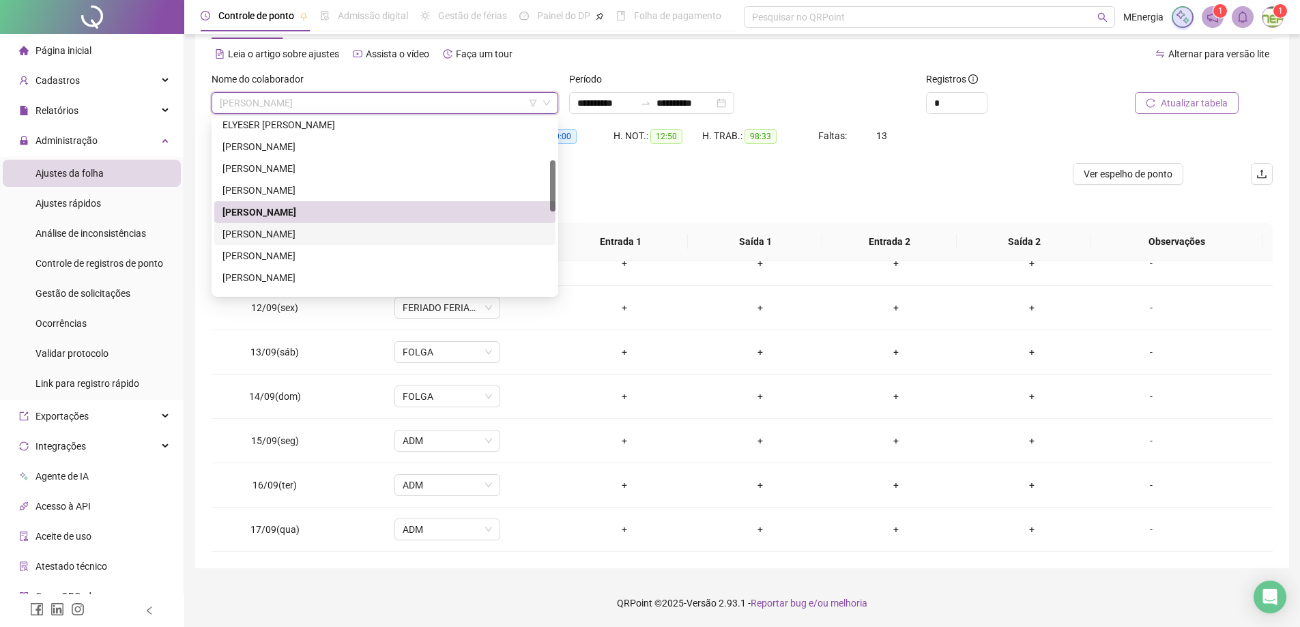
click at [326, 233] on div "[PERSON_NAME]" at bounding box center [384, 234] width 325 height 15
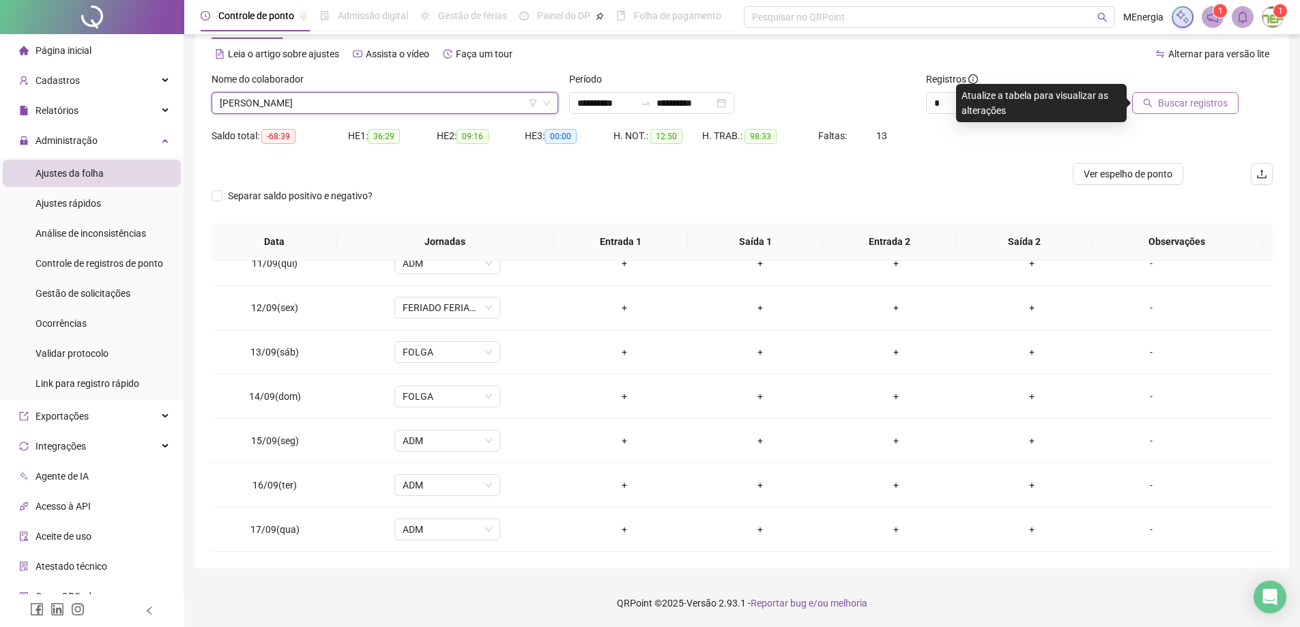
click at [1166, 111] on button "Buscar registros" at bounding box center [1185, 103] width 106 height 22
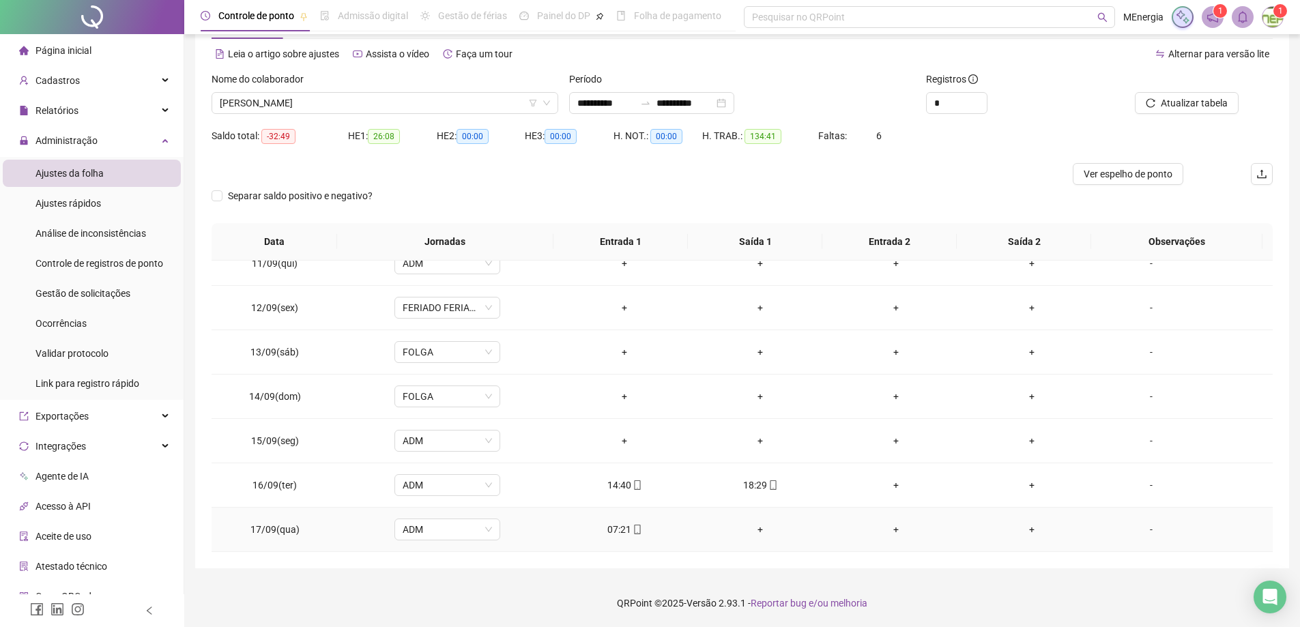
click at [751, 529] on div "+" at bounding box center [761, 529] width 114 height 15
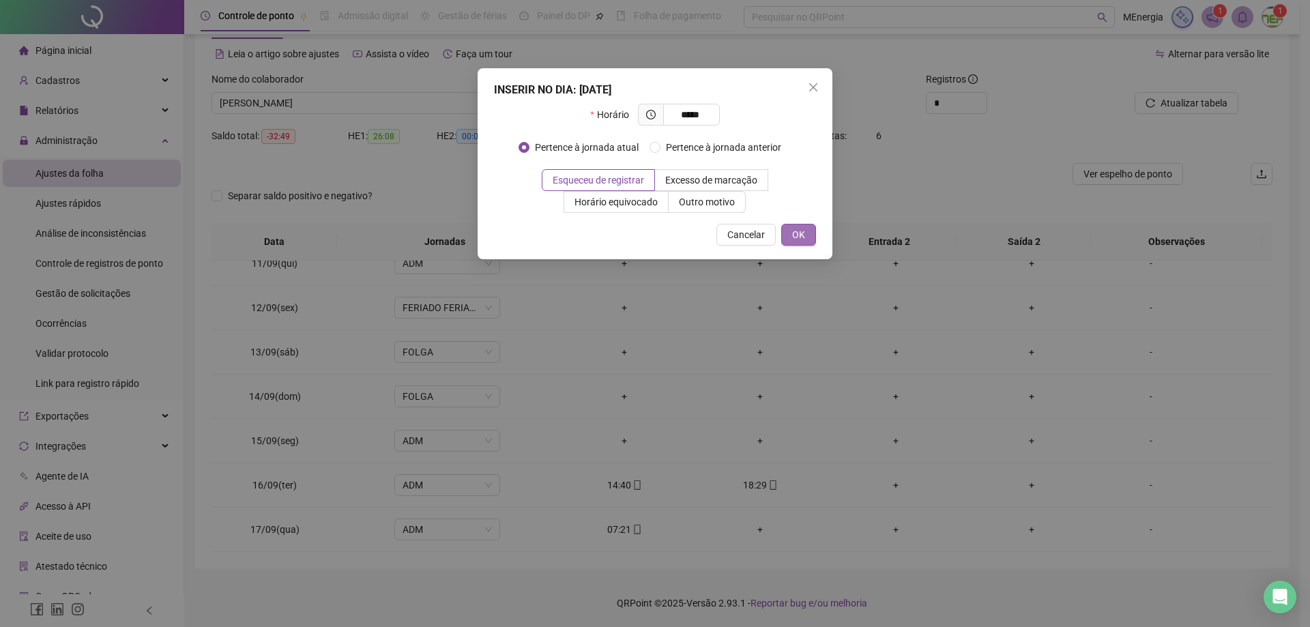
type input "*****"
click at [799, 237] on span "OK" at bounding box center [798, 234] width 13 height 15
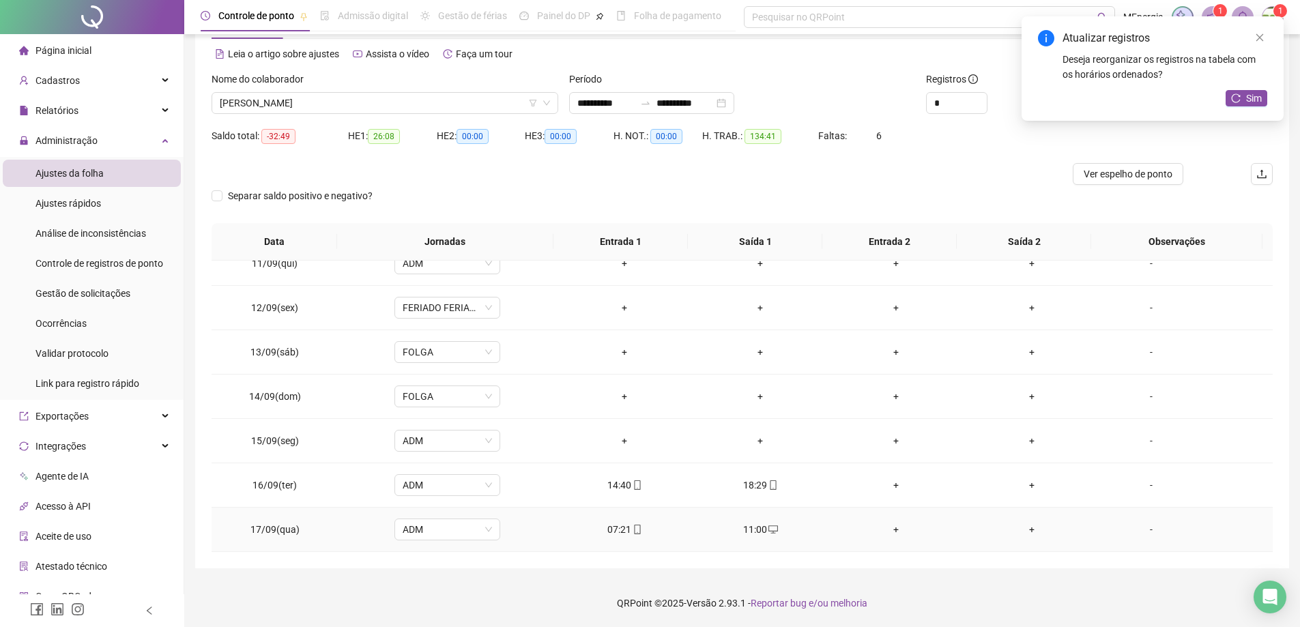
click at [889, 531] on div "+" at bounding box center [896, 529] width 114 height 15
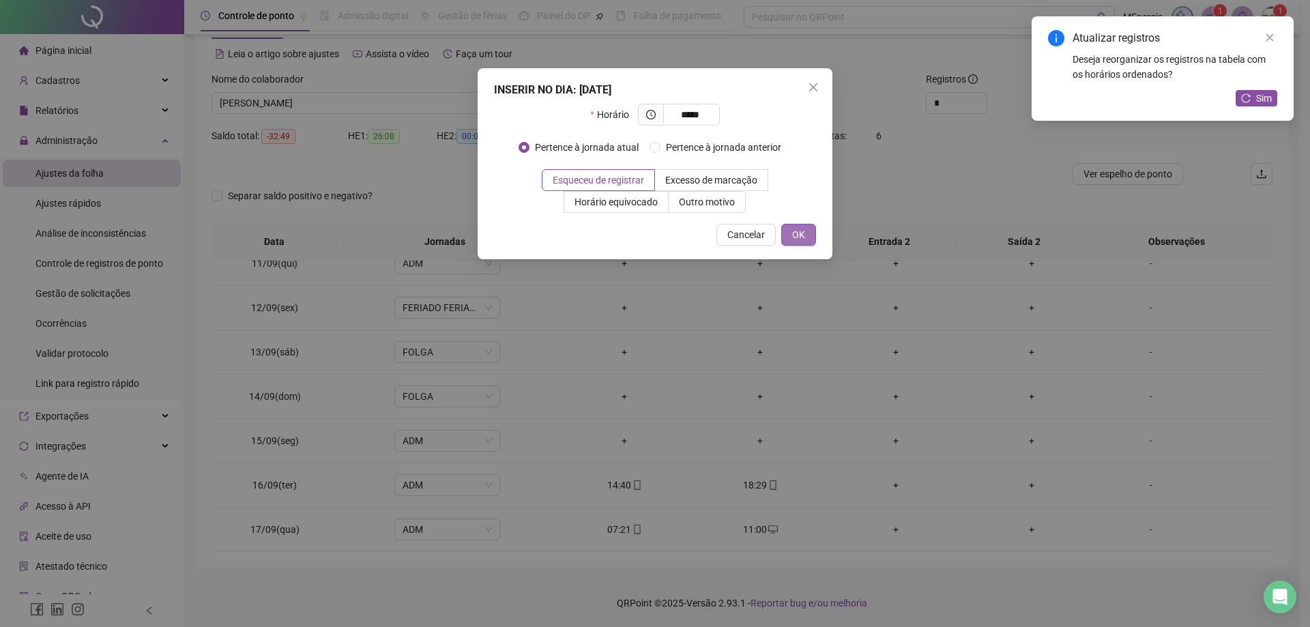
type input "*****"
click at [808, 233] on button "OK" at bounding box center [798, 235] width 35 height 22
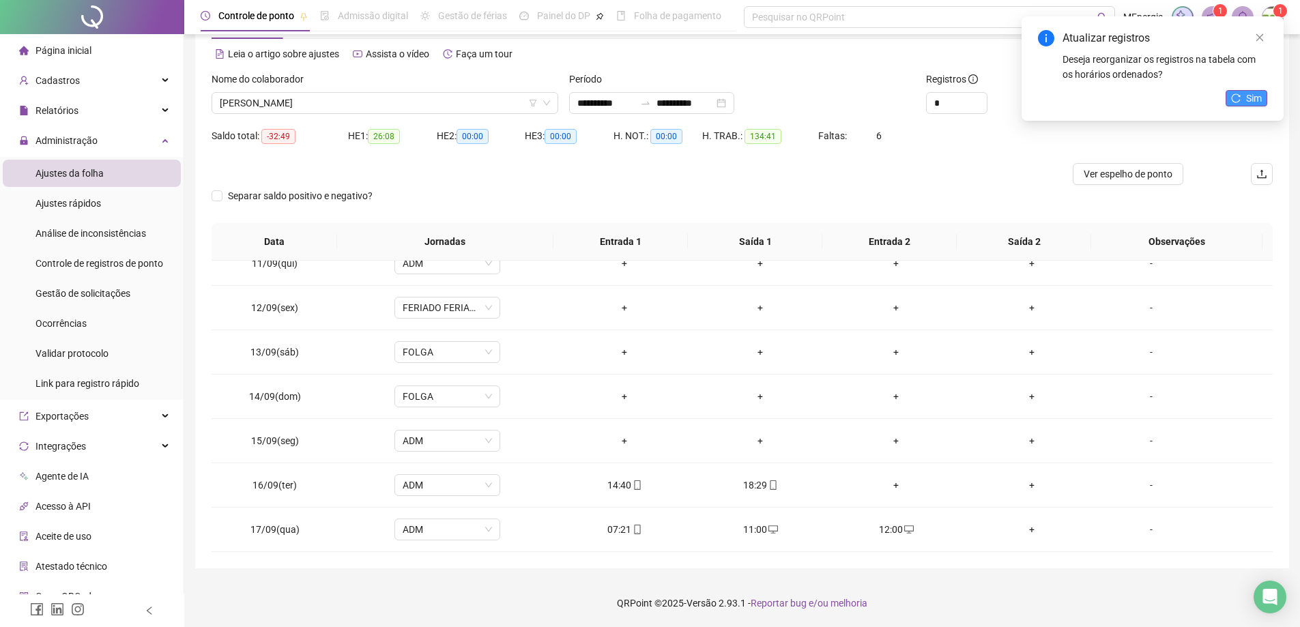
click at [1258, 100] on span "Sim" at bounding box center [1254, 98] width 16 height 15
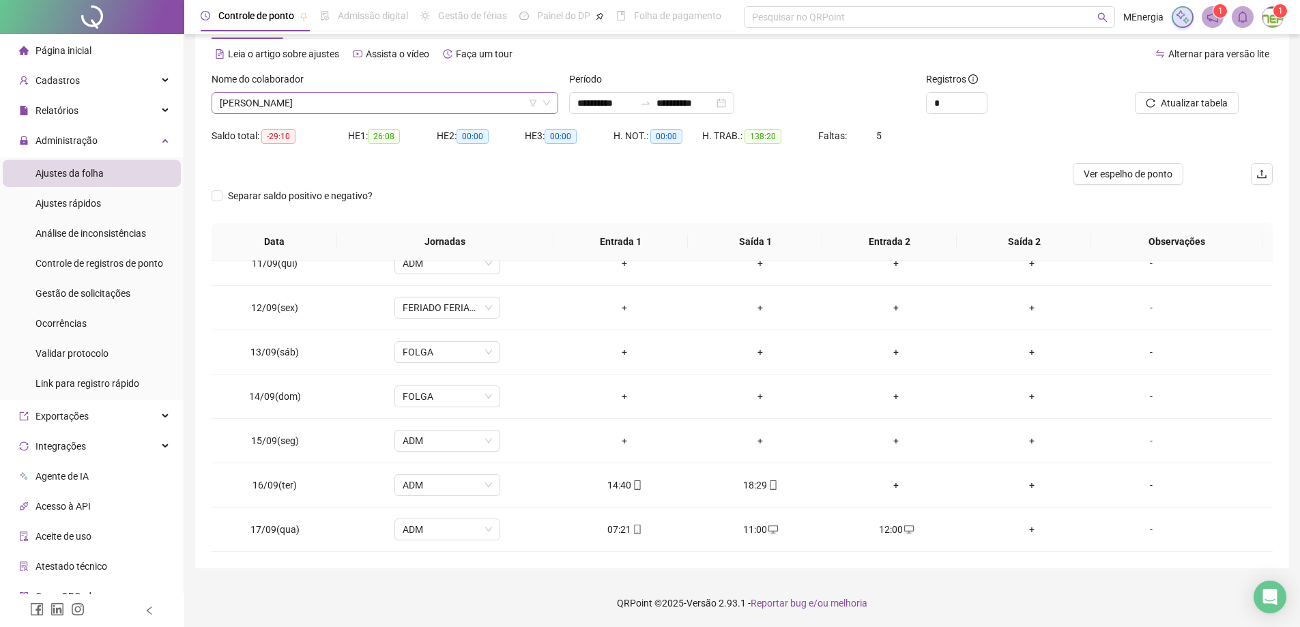
click at [553, 102] on div "[PERSON_NAME]" at bounding box center [385, 103] width 347 height 22
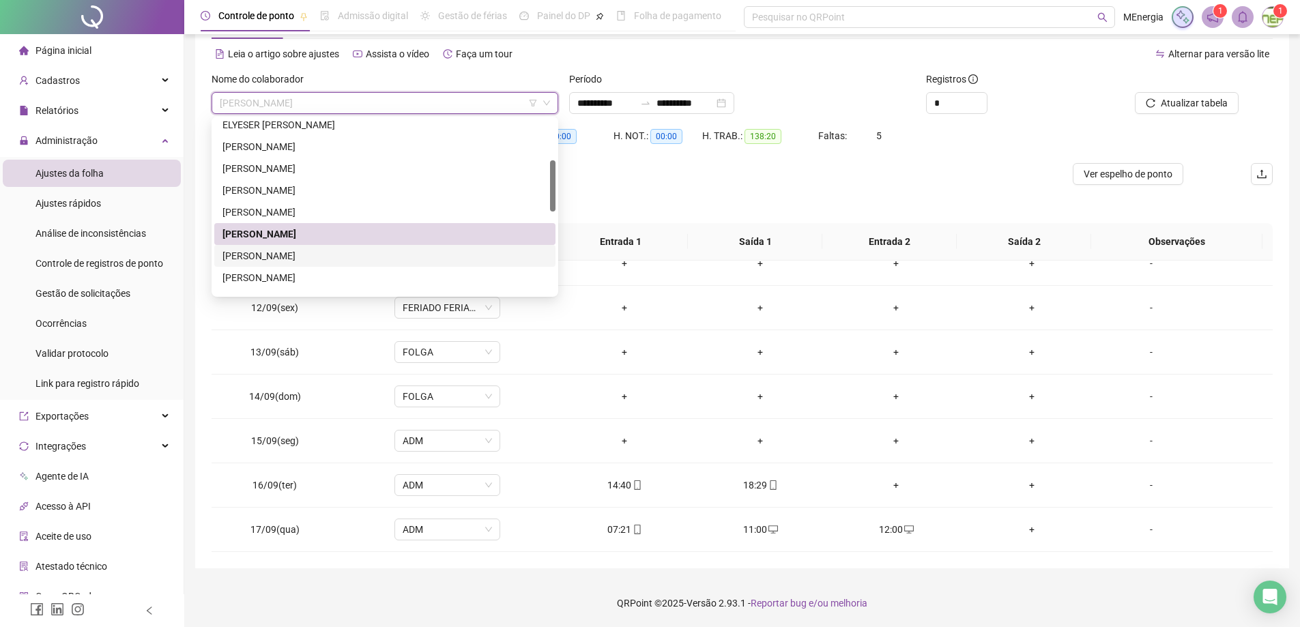
click at [334, 250] on div "[PERSON_NAME]" at bounding box center [384, 255] width 325 height 15
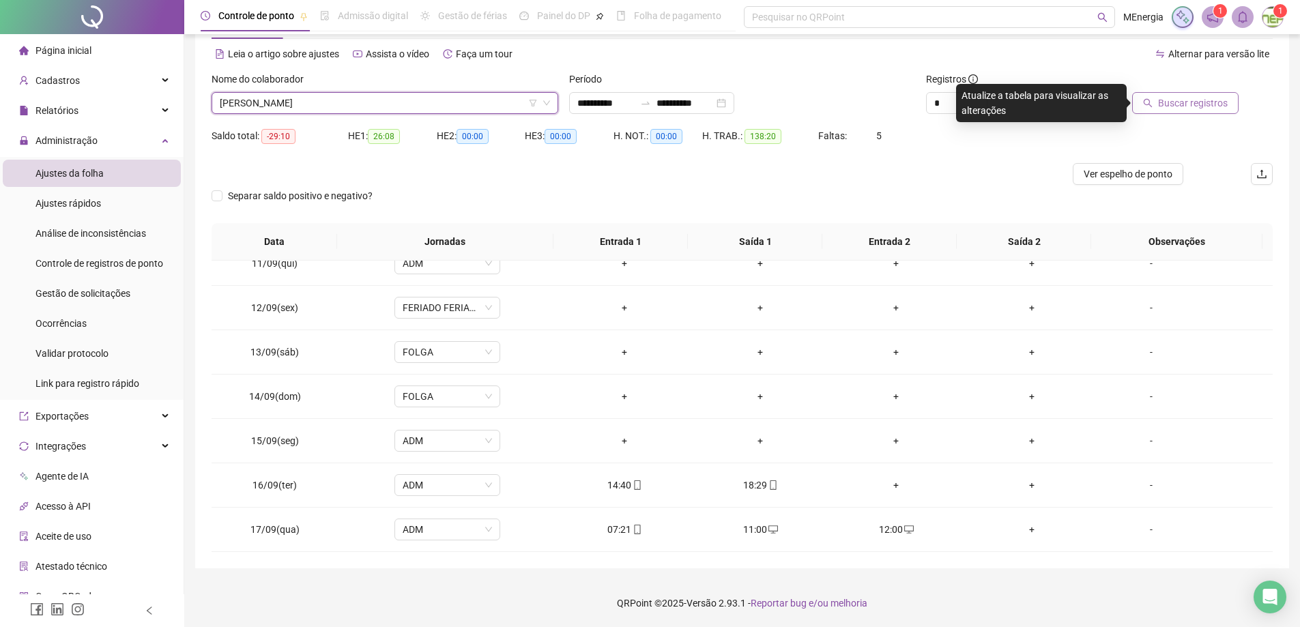
click at [1164, 108] on span "Buscar registros" at bounding box center [1193, 103] width 70 height 15
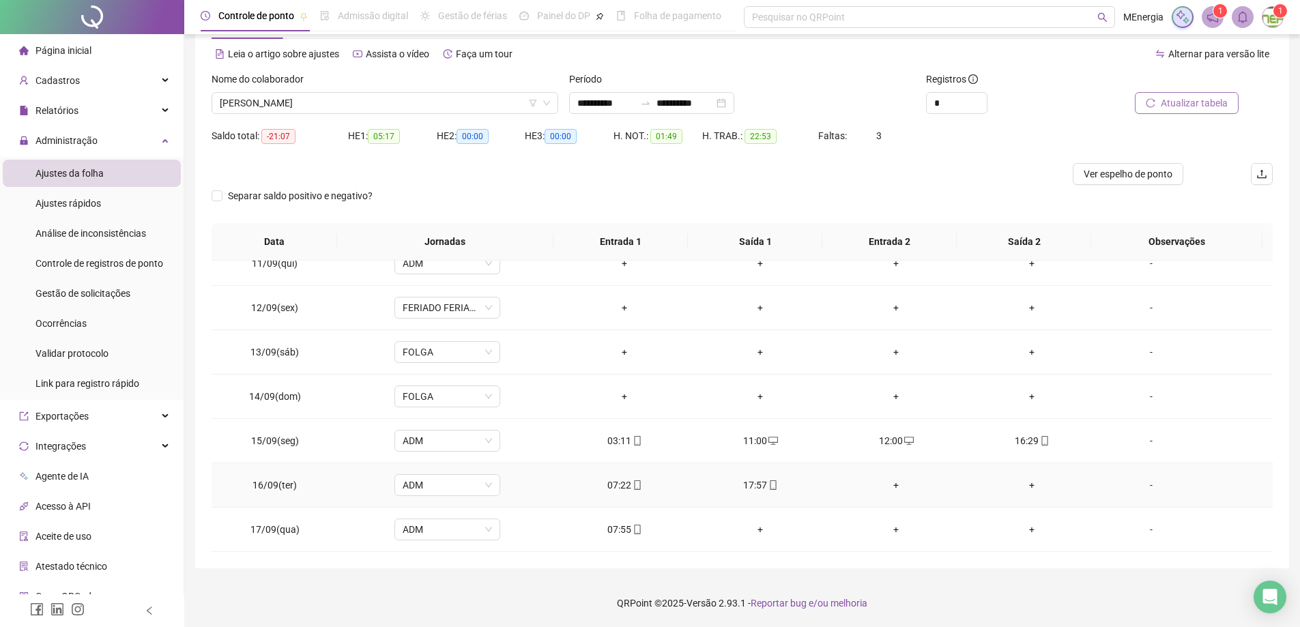
click at [884, 484] on div "+" at bounding box center [896, 485] width 114 height 15
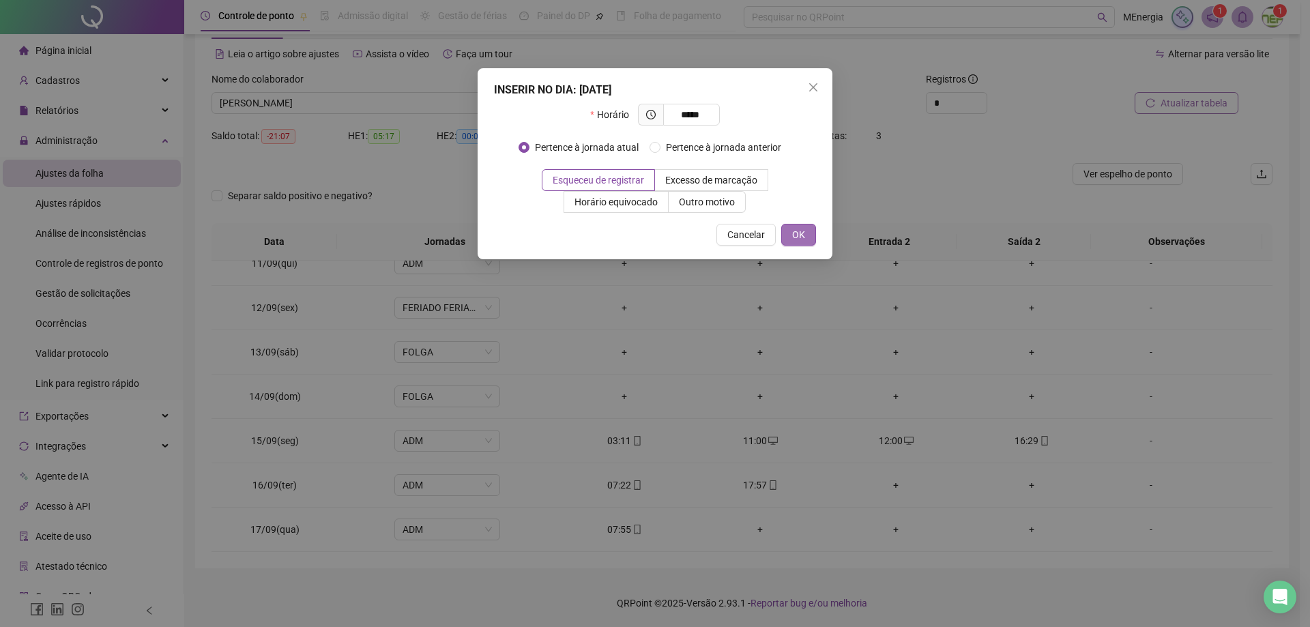
type input "*****"
click at [807, 237] on button "OK" at bounding box center [798, 235] width 35 height 22
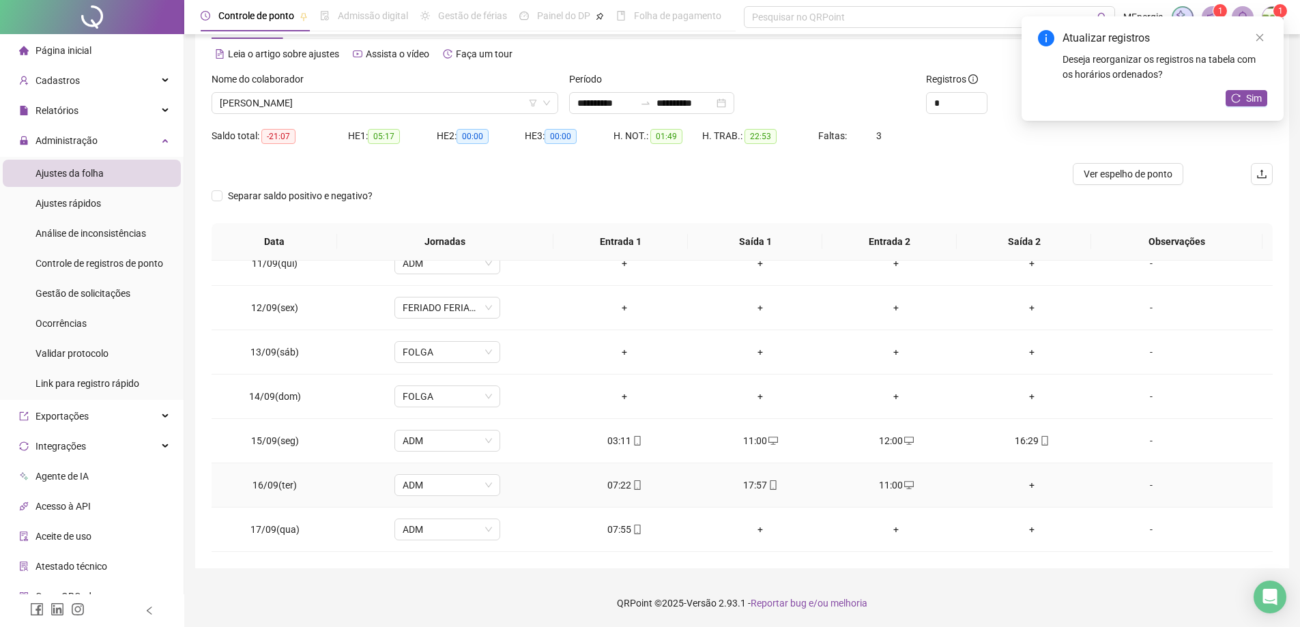
click at [1022, 487] on div "+" at bounding box center [1032, 485] width 114 height 15
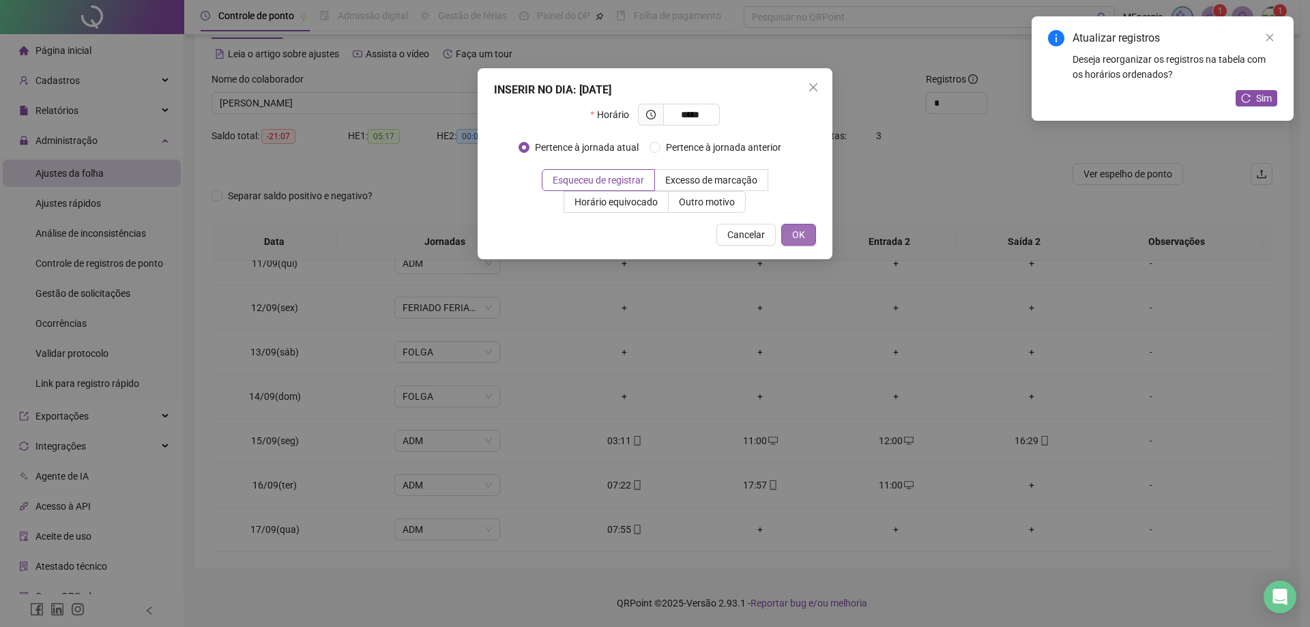
type input "*****"
click at [802, 235] on span "OK" at bounding box center [798, 234] width 13 height 15
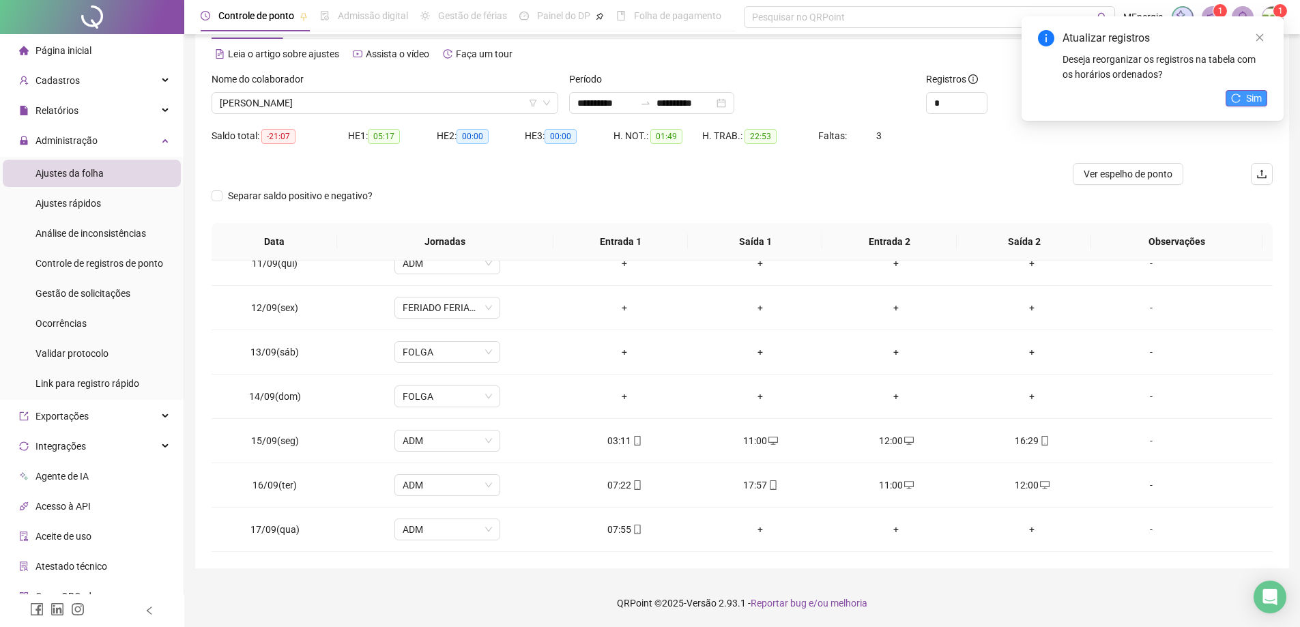
click at [1237, 100] on icon "reload" at bounding box center [1236, 98] width 10 height 10
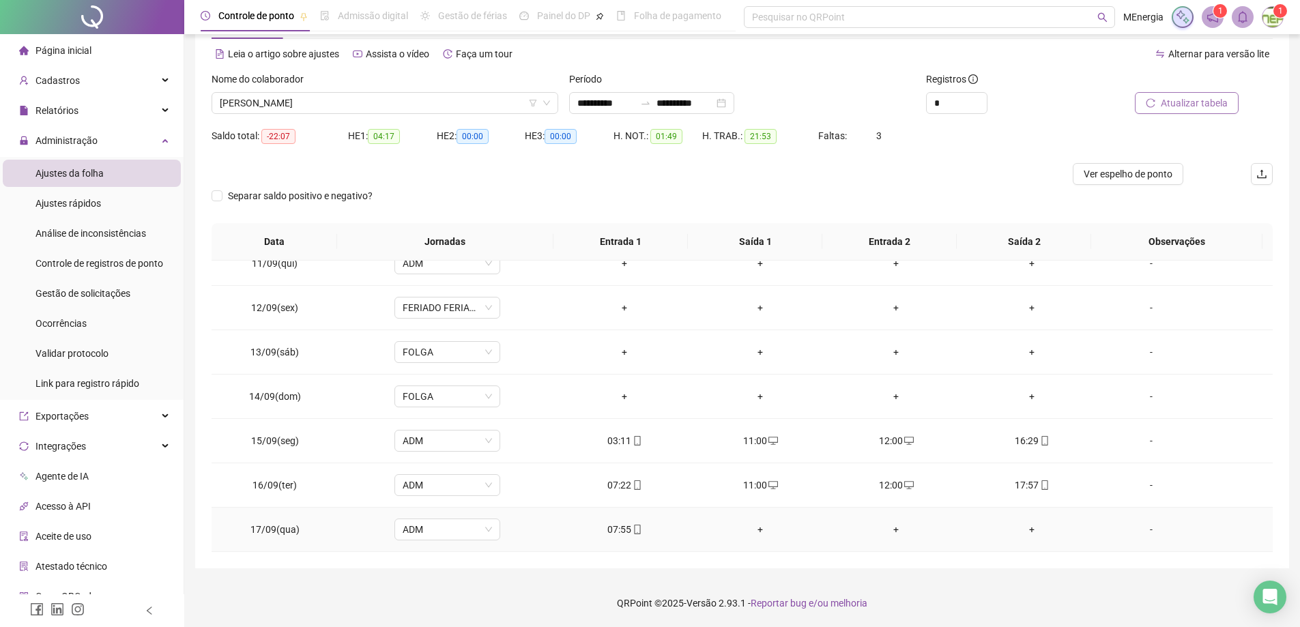
click at [760, 530] on div "+" at bounding box center [761, 529] width 114 height 15
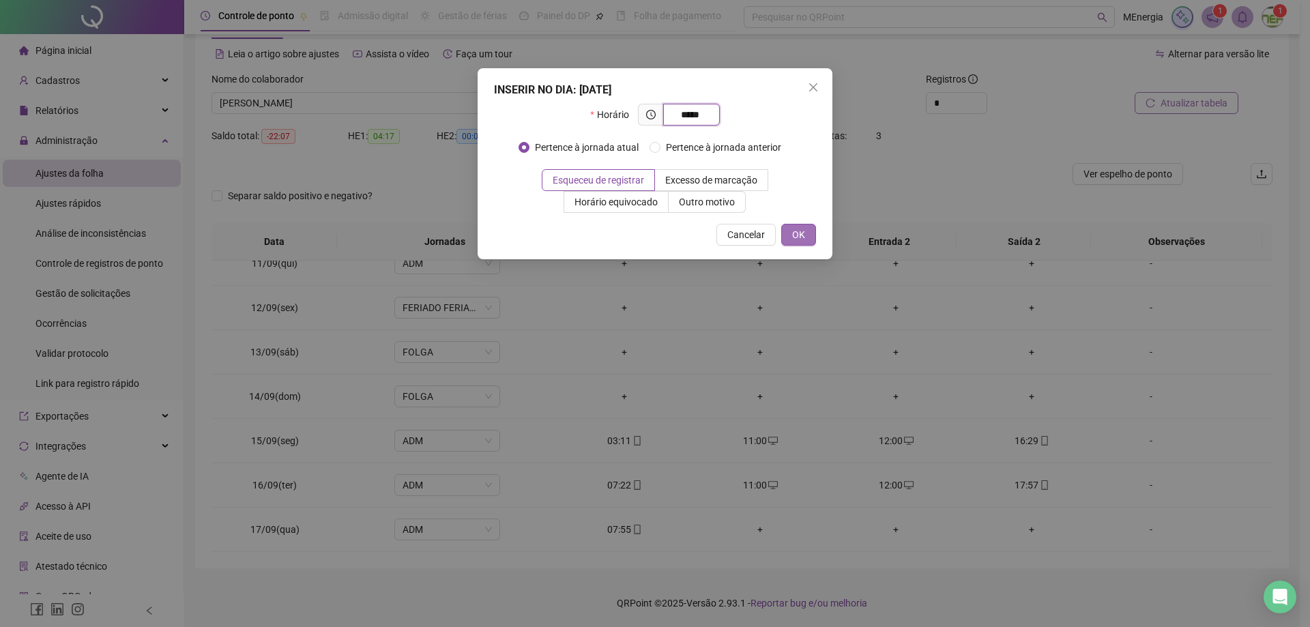
type input "*****"
click at [805, 238] on button "OK" at bounding box center [798, 235] width 35 height 22
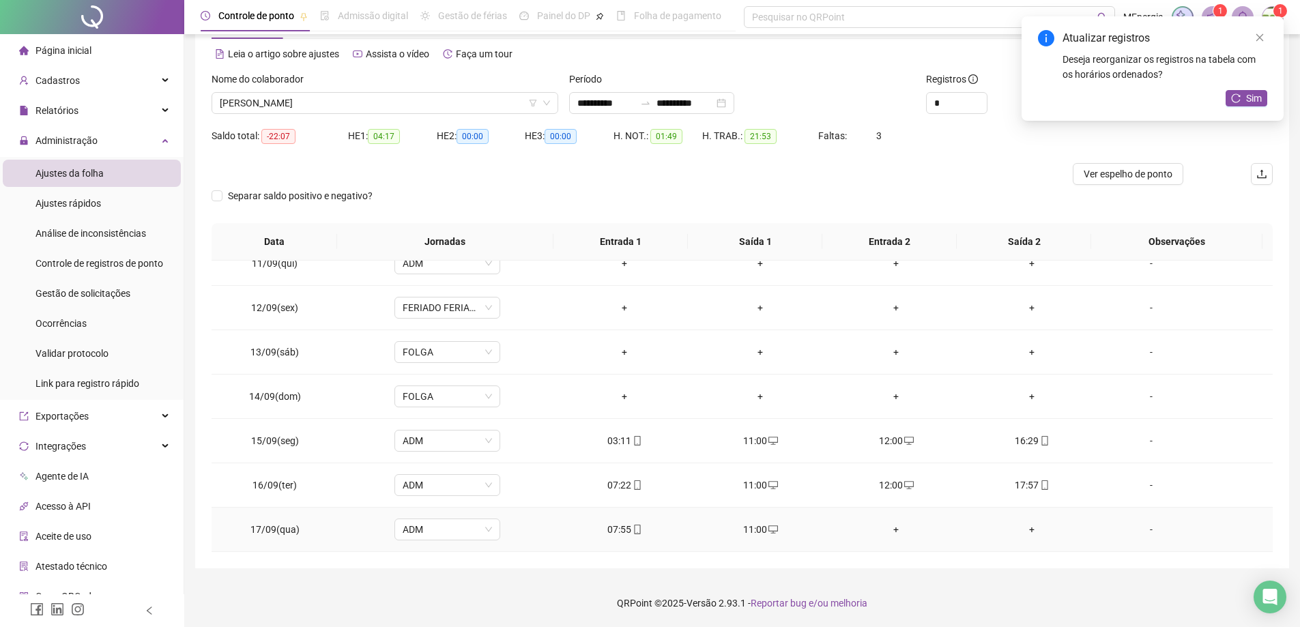
click at [889, 531] on div "+" at bounding box center [896, 529] width 114 height 15
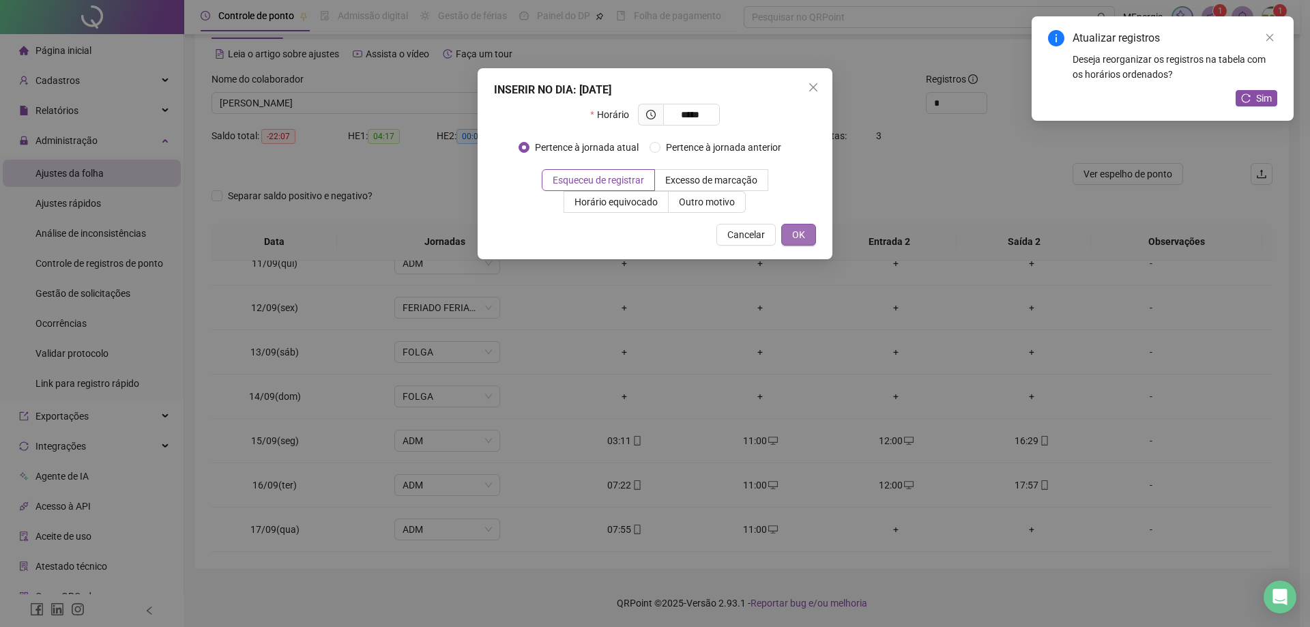
type input "*****"
click at [804, 241] on span "OK" at bounding box center [798, 234] width 13 height 15
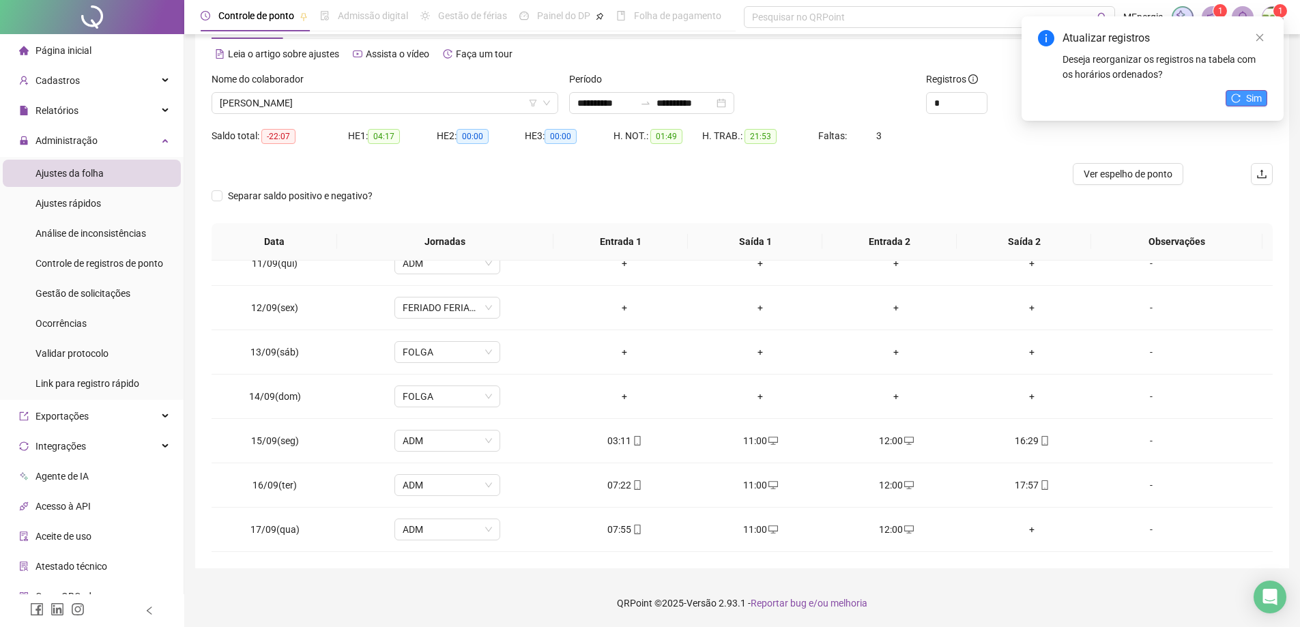
click at [1235, 100] on icon "reload" at bounding box center [1236, 98] width 10 height 10
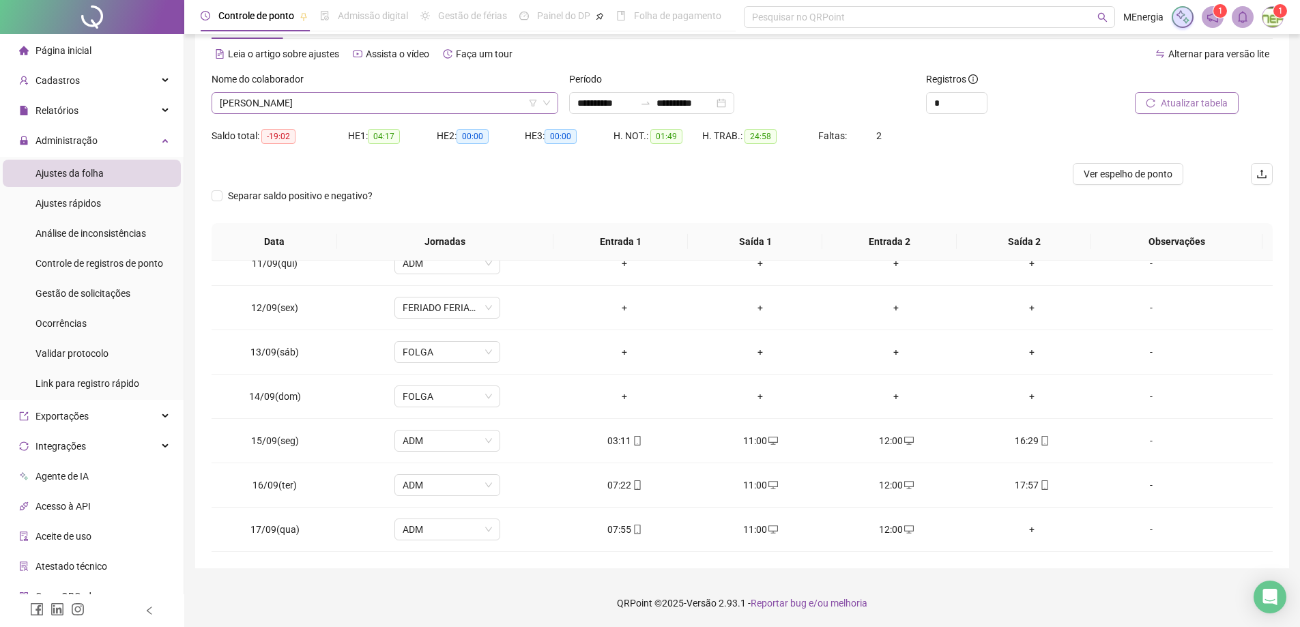
click at [551, 102] on div "[PERSON_NAME]" at bounding box center [385, 103] width 347 height 22
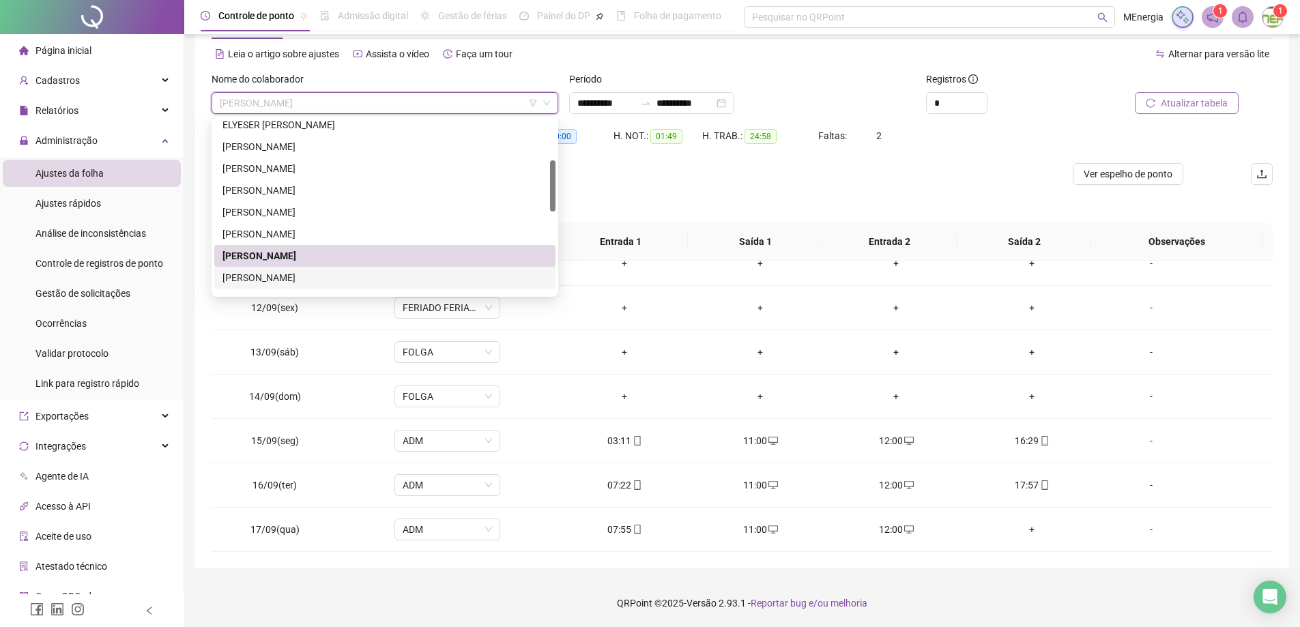
click at [339, 274] on div "[PERSON_NAME]" at bounding box center [384, 277] width 325 height 15
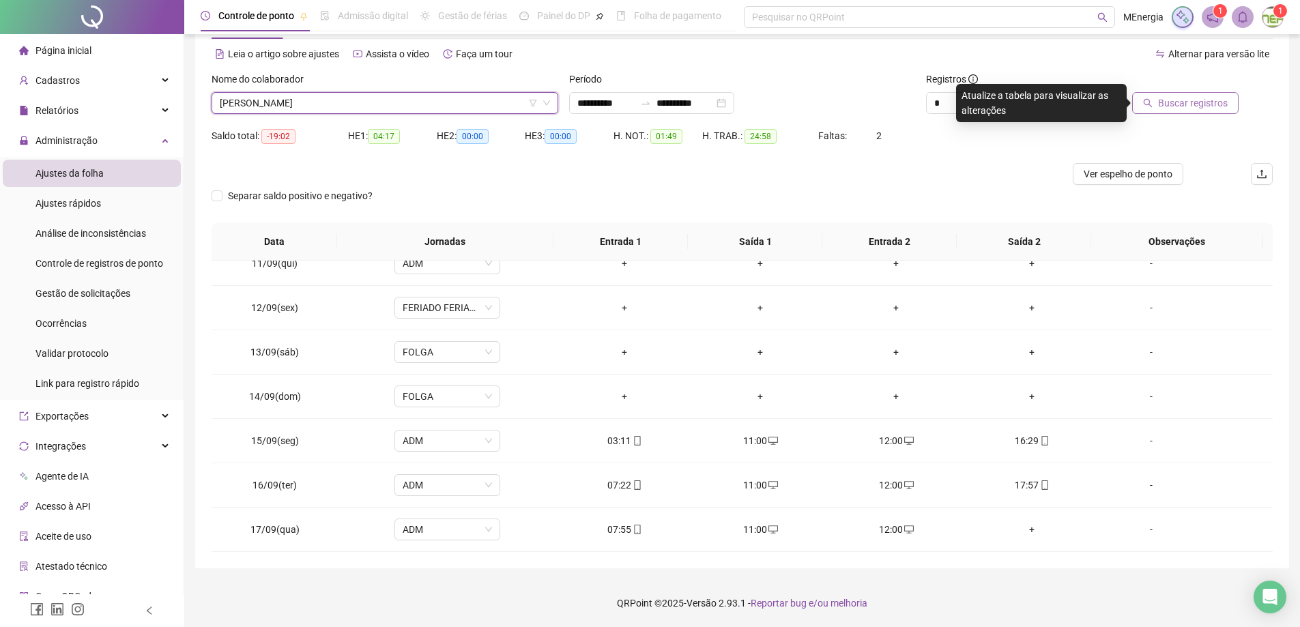
click at [1183, 109] on span "Buscar registros" at bounding box center [1193, 103] width 70 height 15
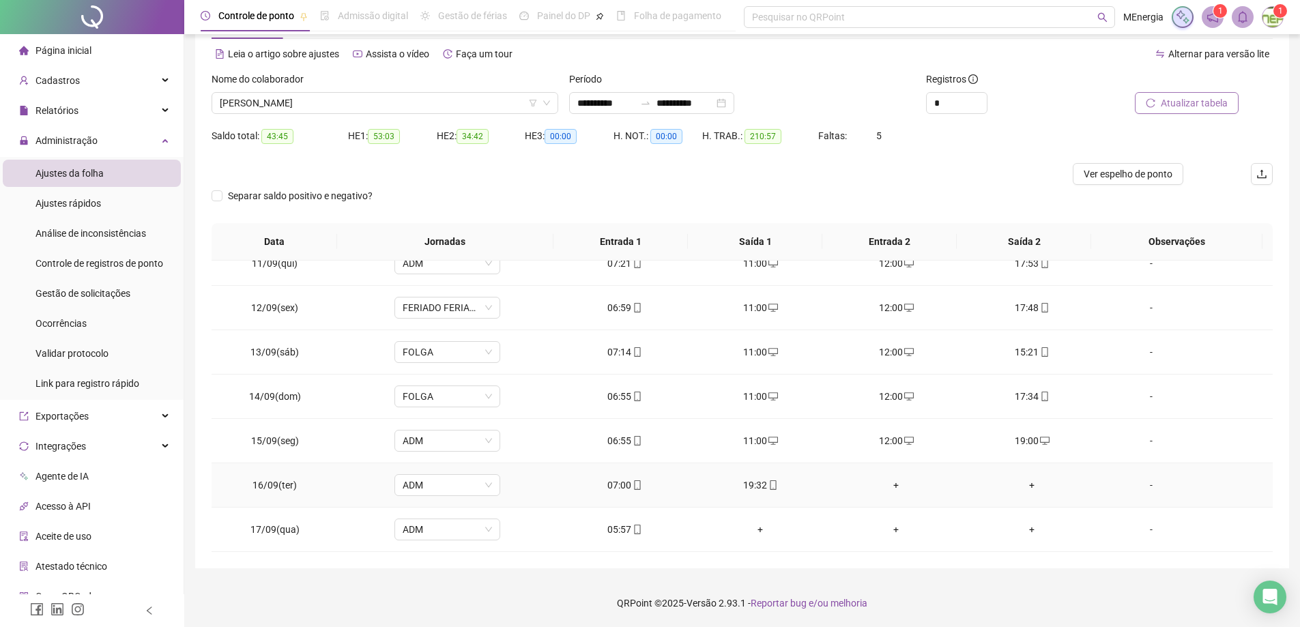
click at [889, 486] on div "+" at bounding box center [896, 485] width 114 height 15
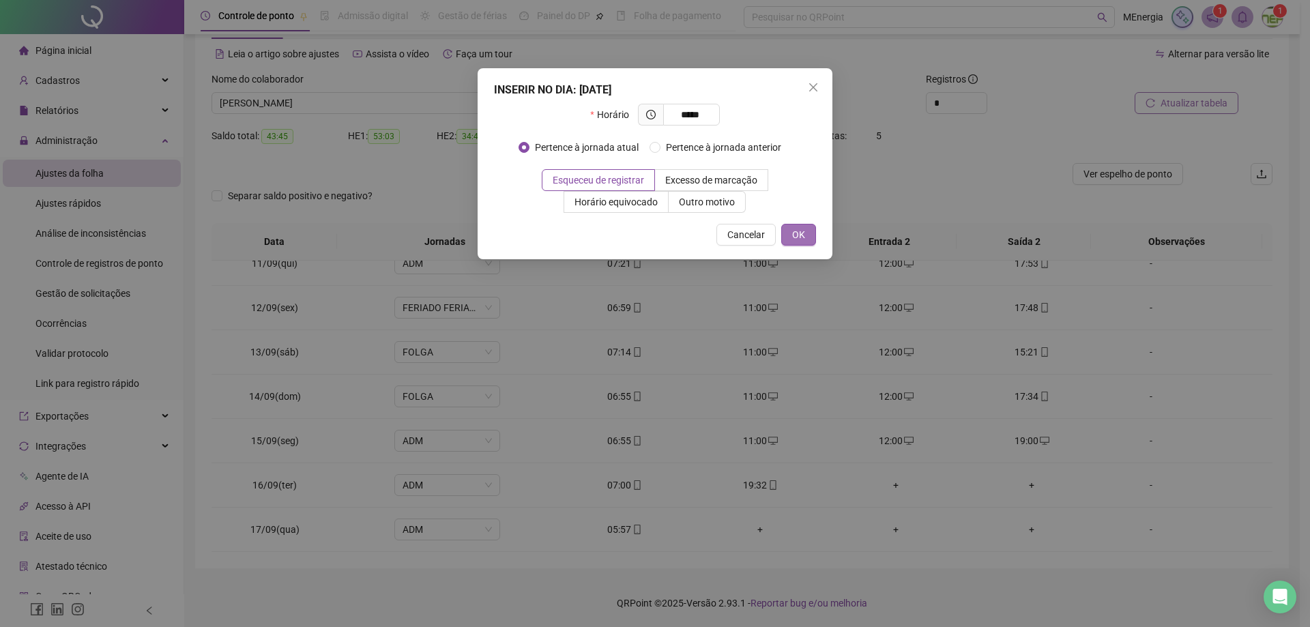
type input "*****"
click at [813, 232] on button "OK" at bounding box center [798, 235] width 35 height 22
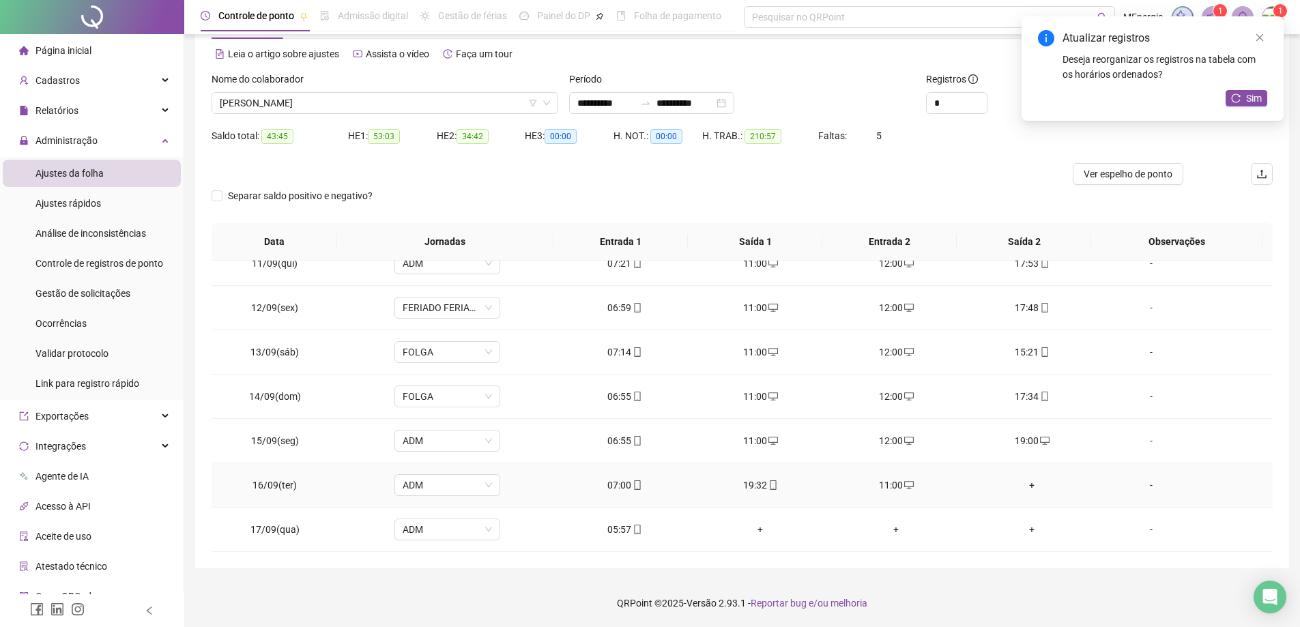
click at [1024, 485] on div "+" at bounding box center [1032, 485] width 114 height 15
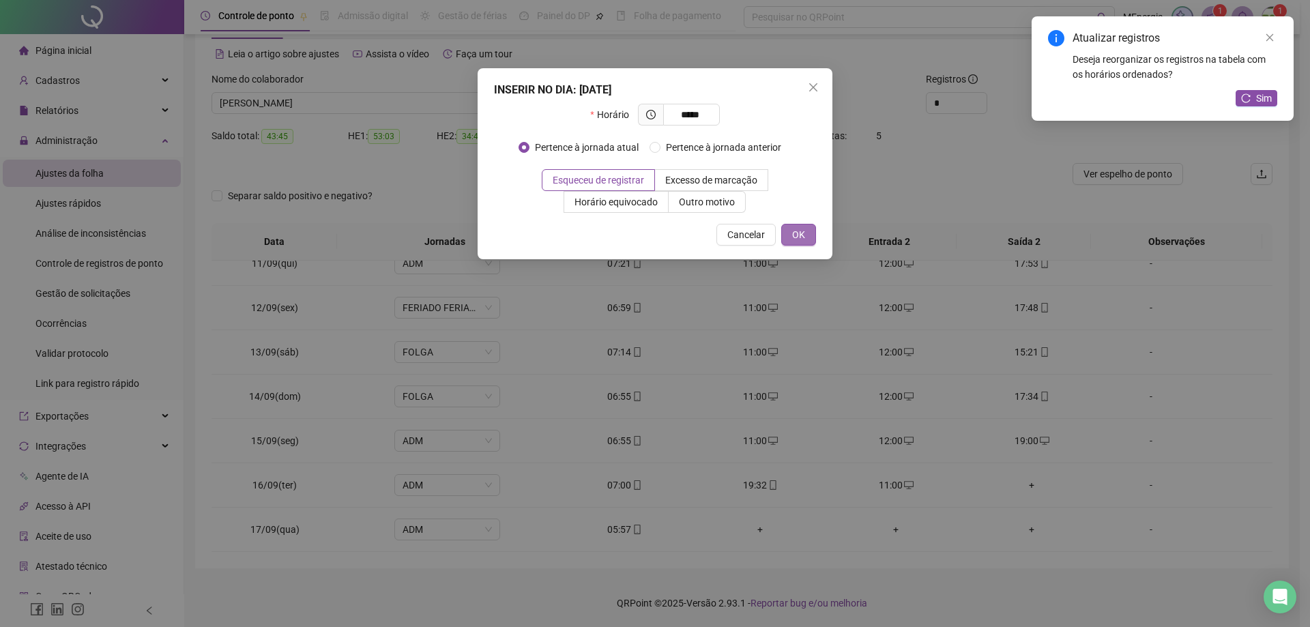
type input "*****"
click at [798, 240] on span "OK" at bounding box center [798, 234] width 13 height 15
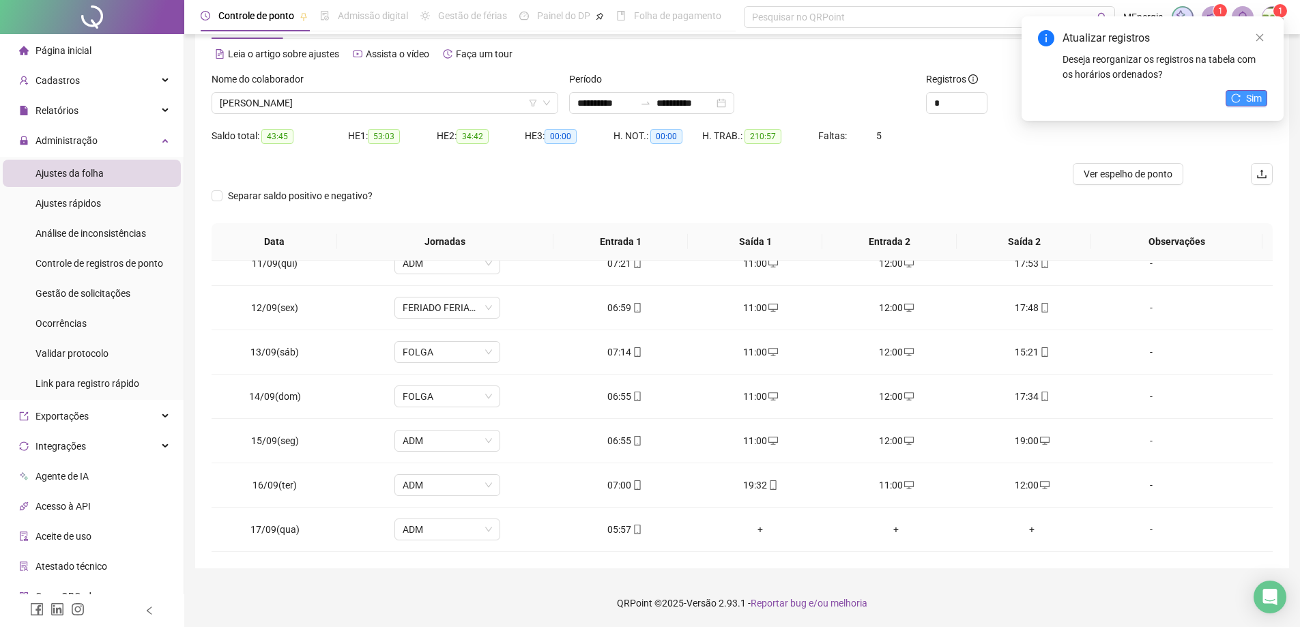
click at [1232, 100] on icon "reload" at bounding box center [1236, 97] width 9 height 9
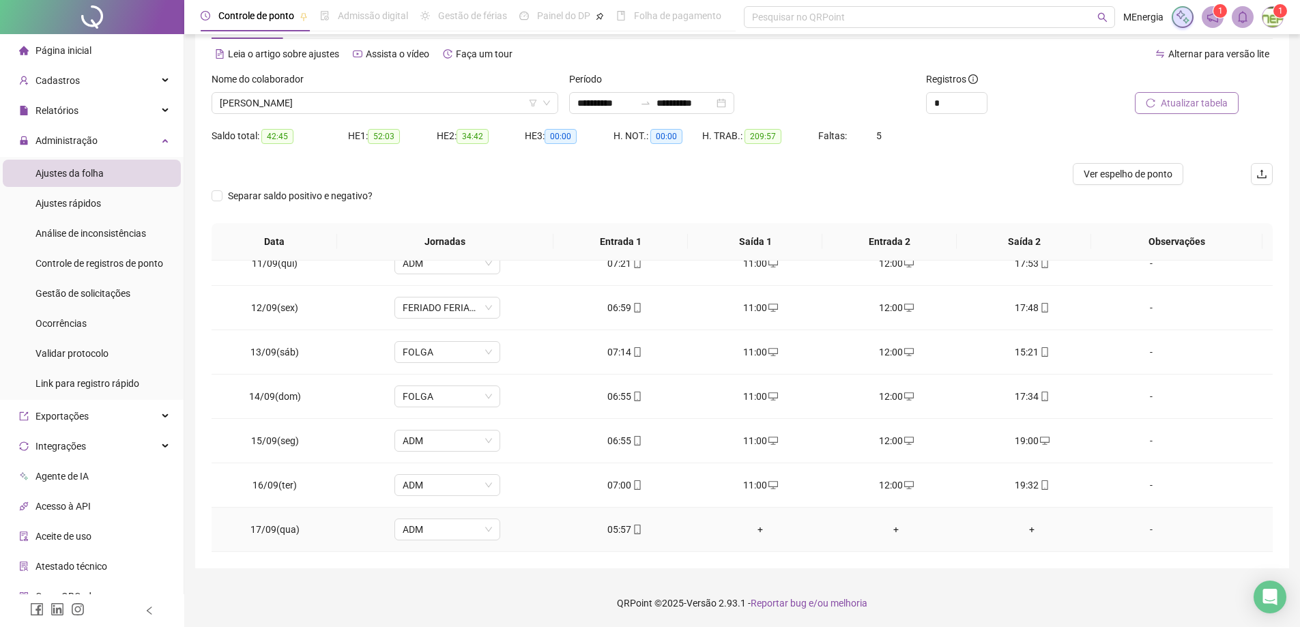
click at [759, 529] on div "+" at bounding box center [761, 529] width 114 height 15
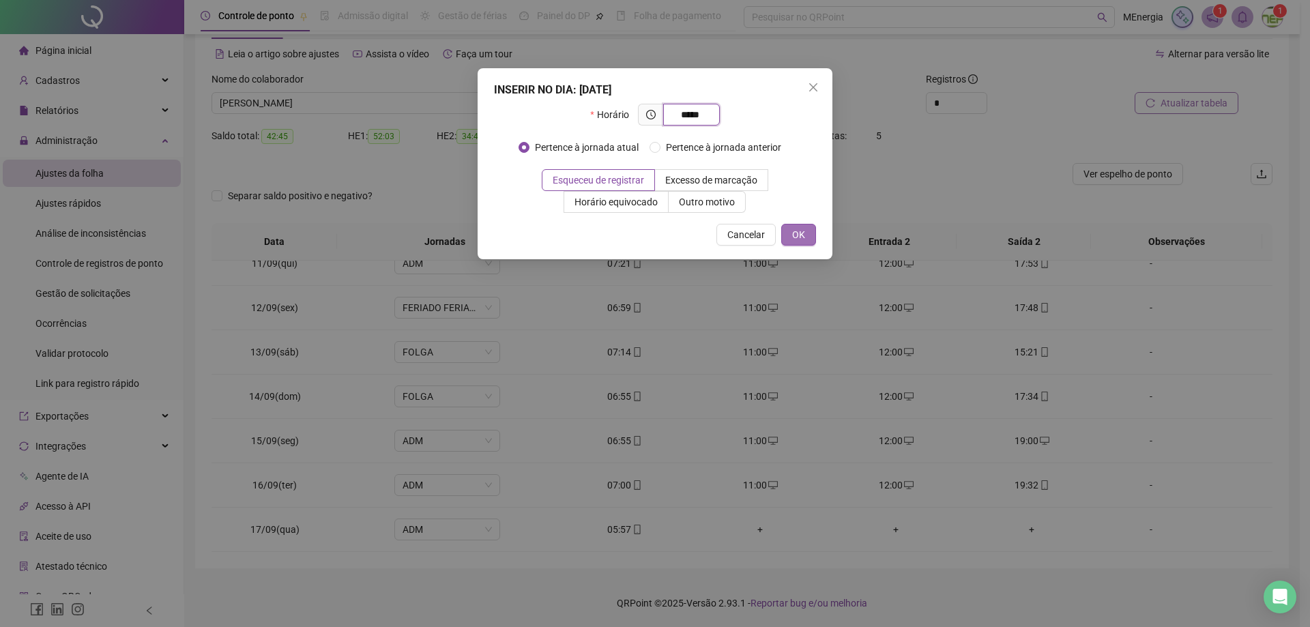
type input "*****"
click at [792, 237] on span "OK" at bounding box center [798, 234] width 13 height 15
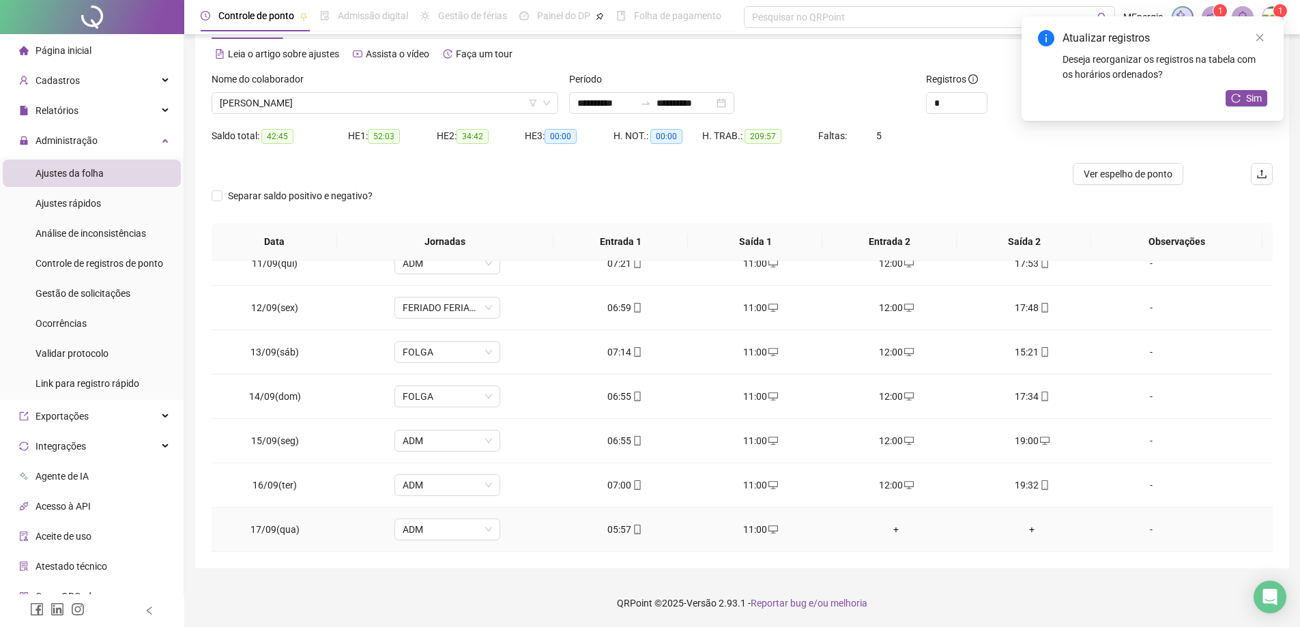
click at [891, 532] on div "+" at bounding box center [896, 529] width 114 height 15
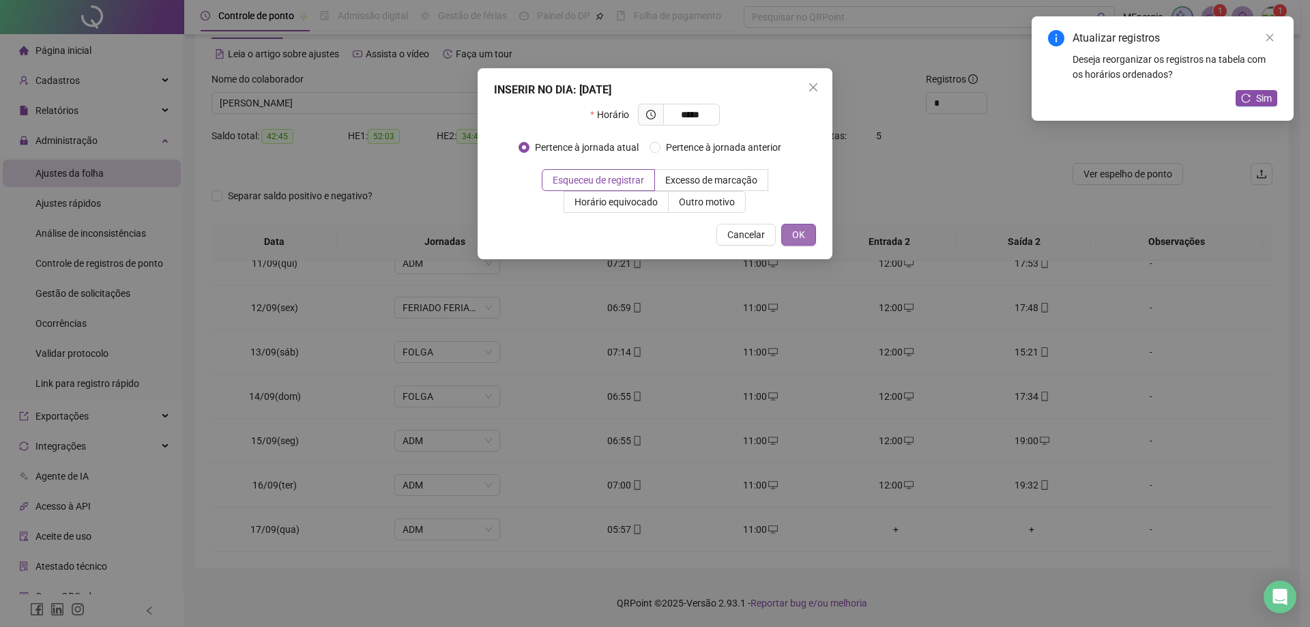
type input "*****"
click at [803, 239] on span "OK" at bounding box center [798, 234] width 13 height 15
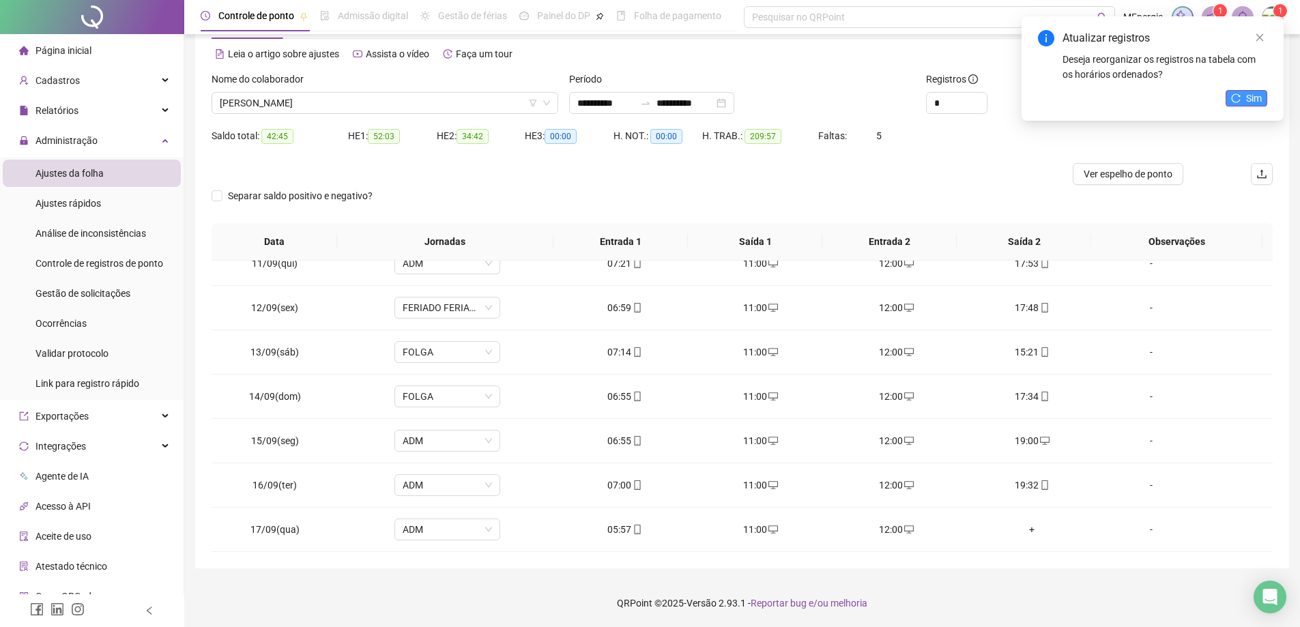
click at [1261, 98] on span "Sim" at bounding box center [1254, 98] width 16 height 15
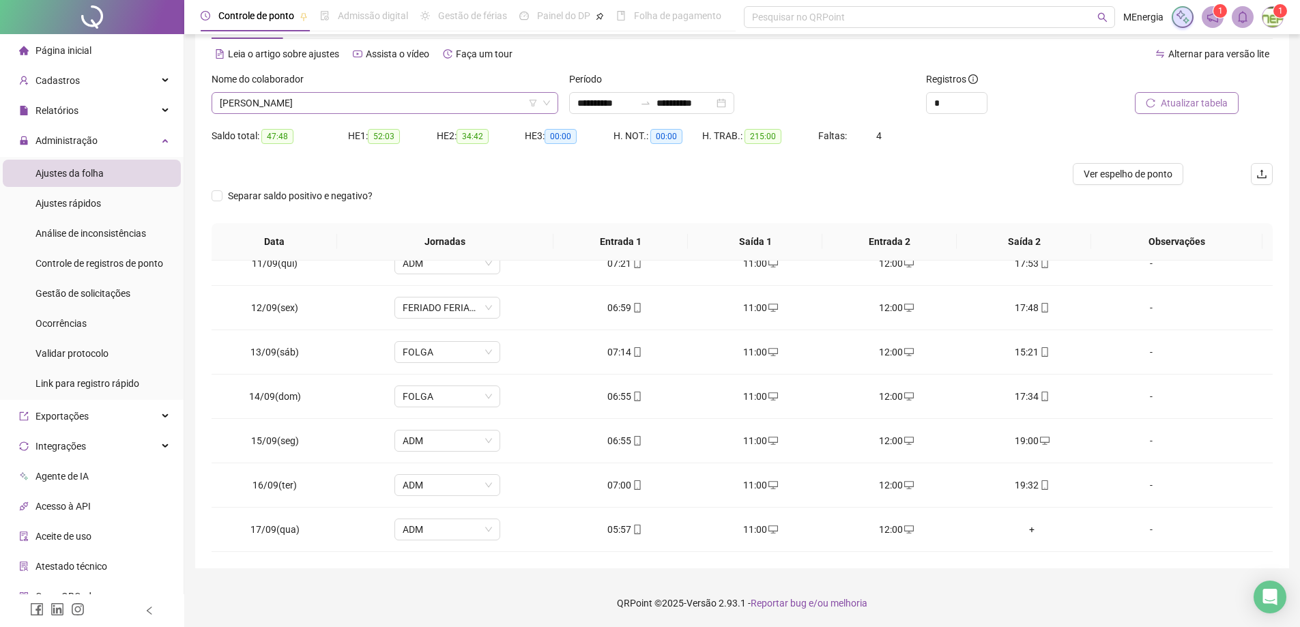
click at [556, 100] on div "[PERSON_NAME]" at bounding box center [385, 103] width 347 height 22
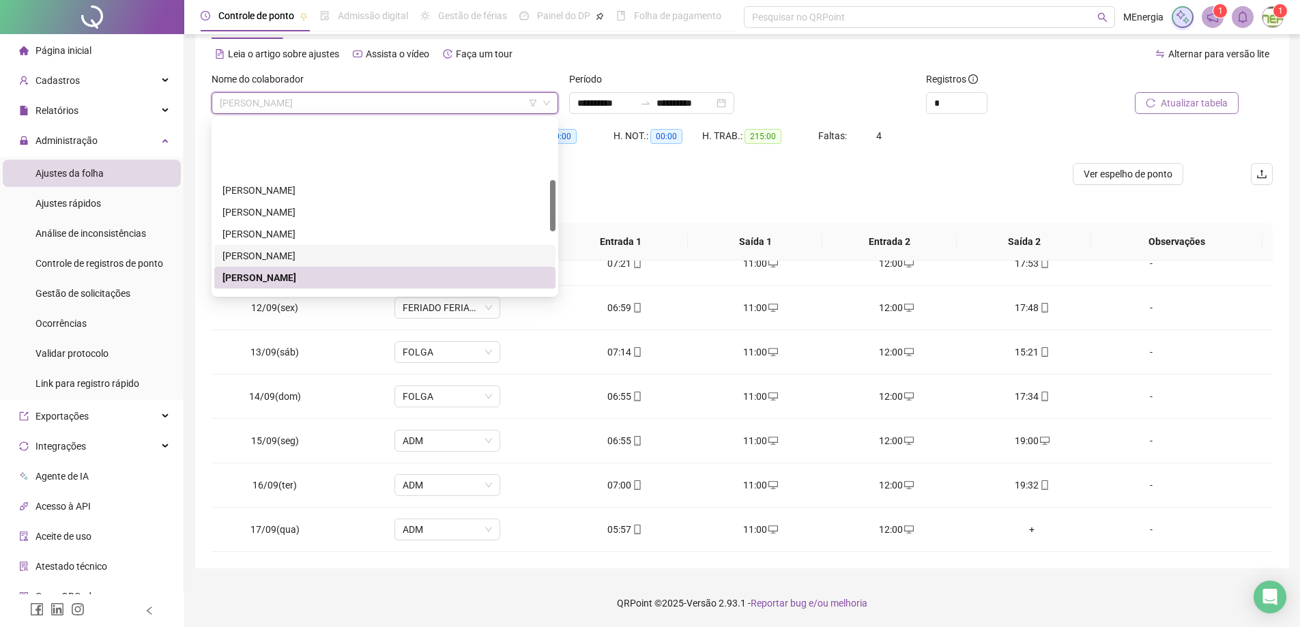
scroll to position [205, 0]
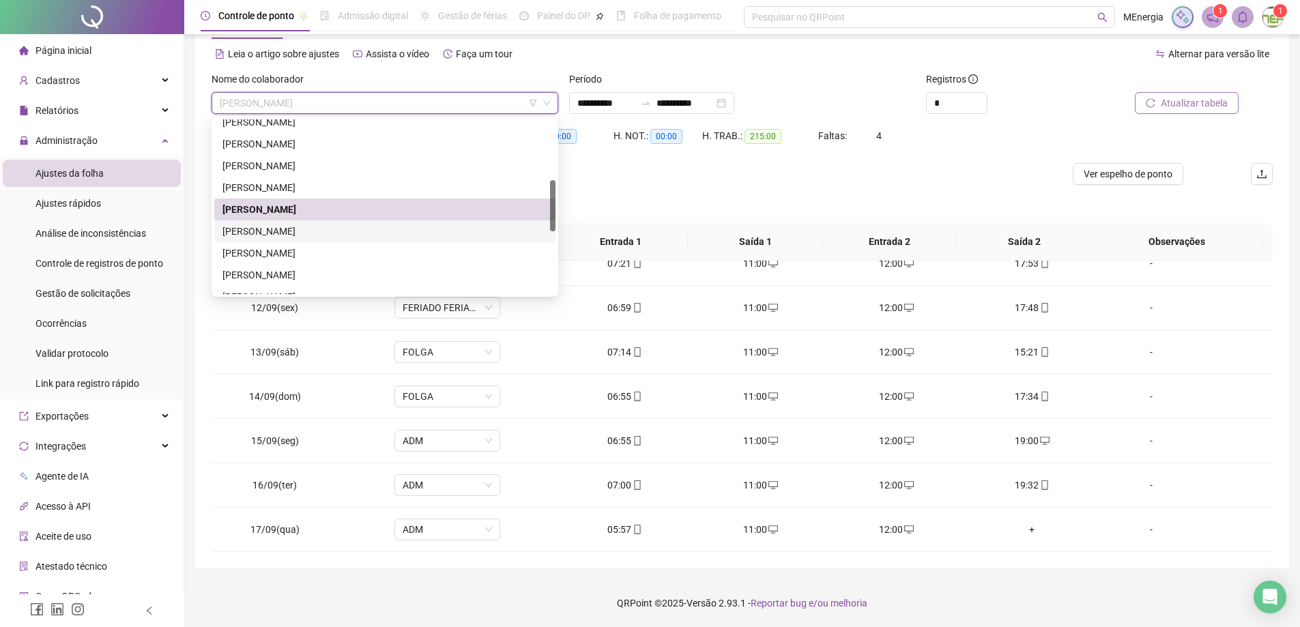
click at [389, 230] on div "[PERSON_NAME]" at bounding box center [384, 231] width 325 height 15
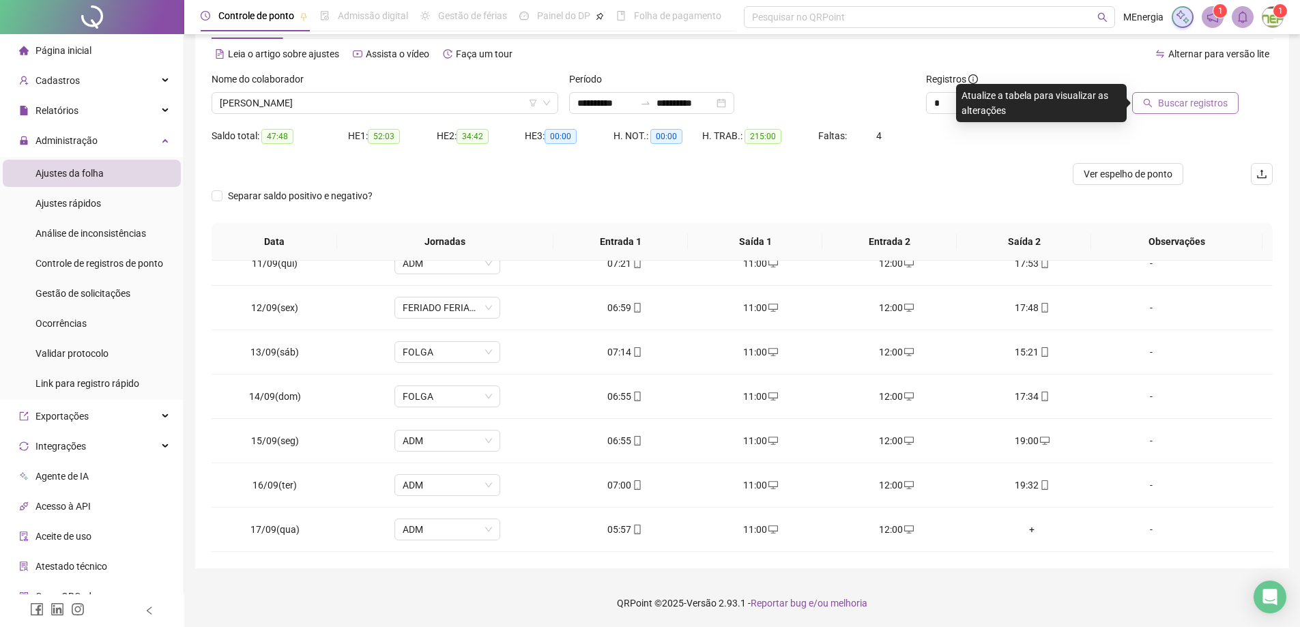
click at [1169, 101] on span "Buscar registros" at bounding box center [1193, 103] width 70 height 15
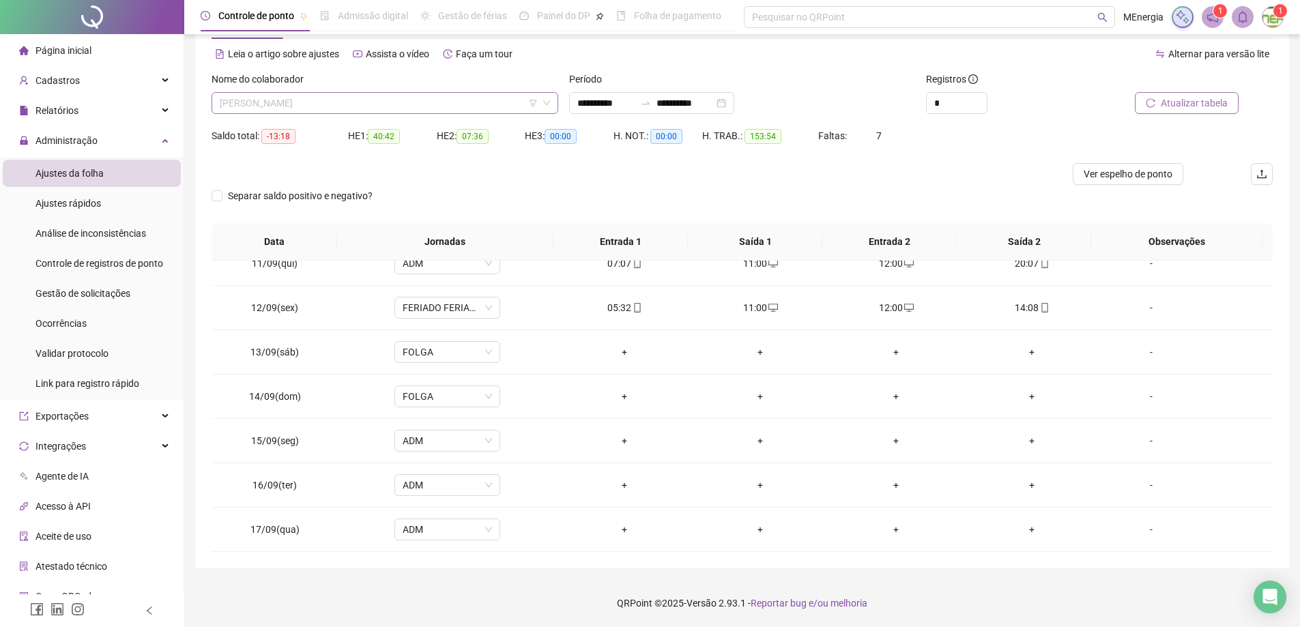
click at [555, 101] on div "[PERSON_NAME]" at bounding box center [385, 103] width 347 height 22
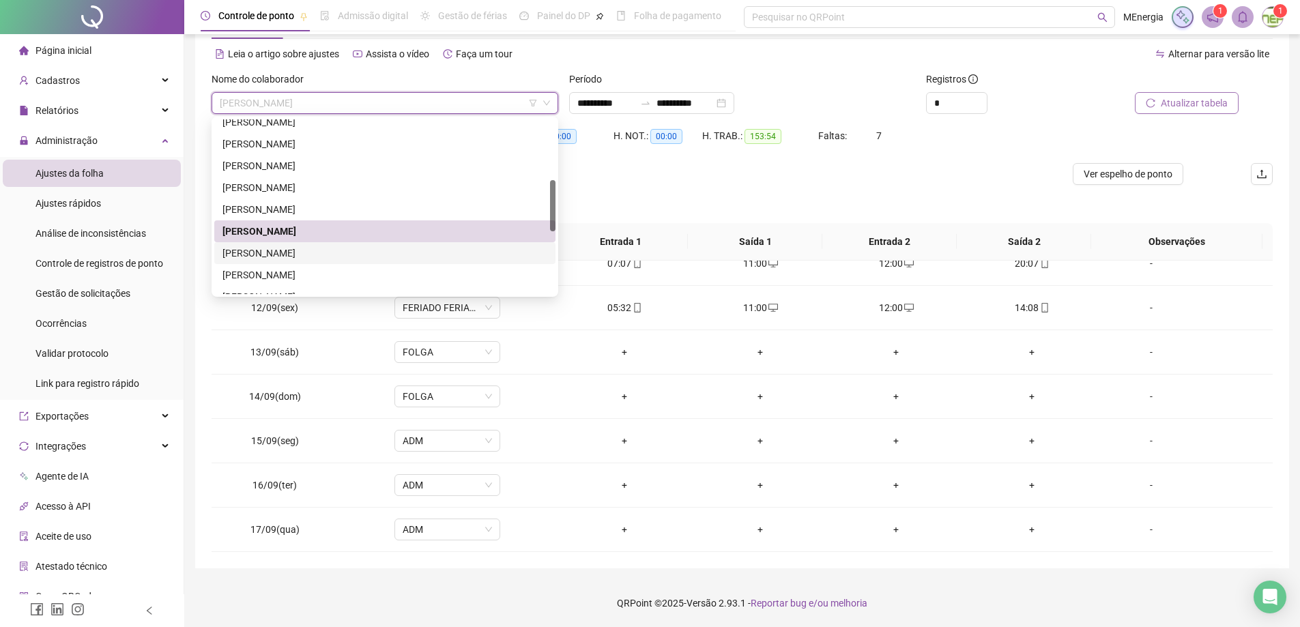
click at [361, 250] on div "[PERSON_NAME]" at bounding box center [384, 253] width 325 height 15
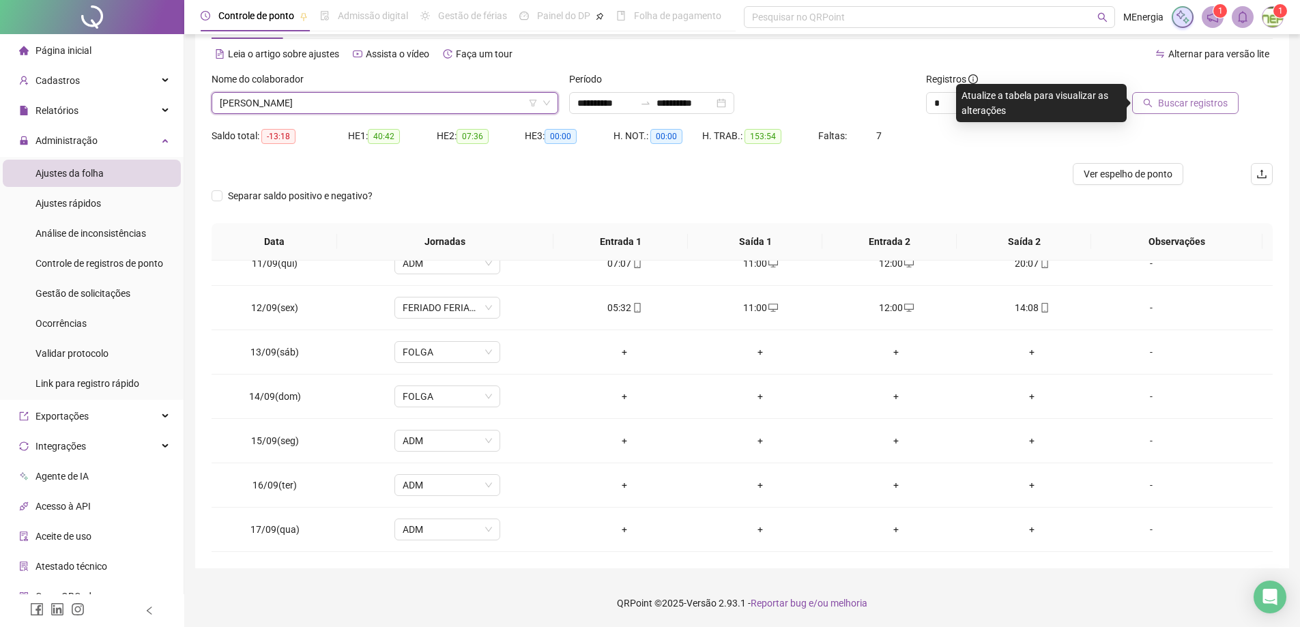
click at [1191, 104] on span "Buscar registros" at bounding box center [1193, 103] width 70 height 15
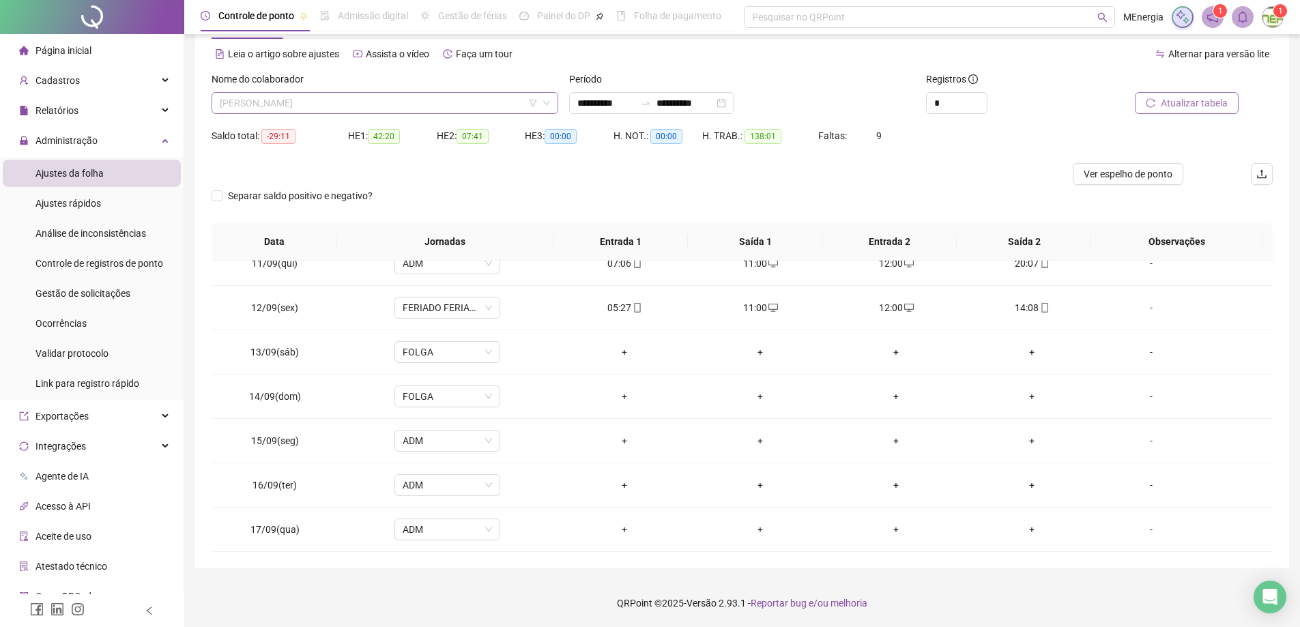
click at [552, 102] on div "[PERSON_NAME]" at bounding box center [385, 103] width 347 height 22
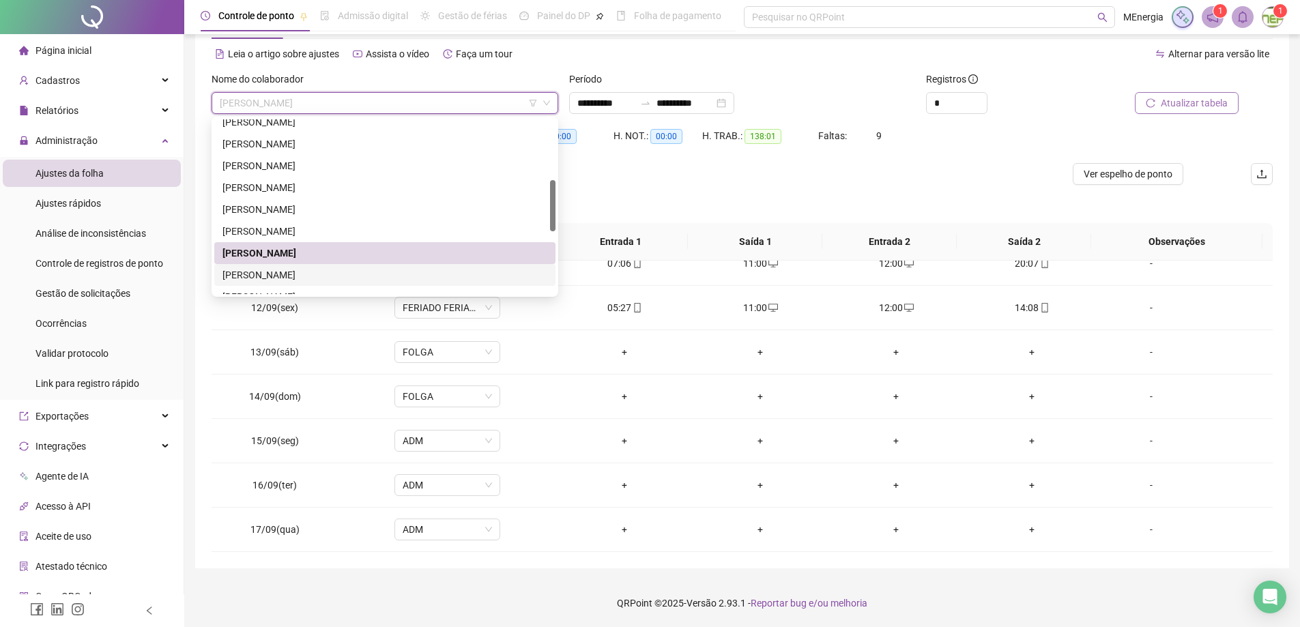
click at [343, 272] on div "[PERSON_NAME]" at bounding box center [384, 275] width 325 height 15
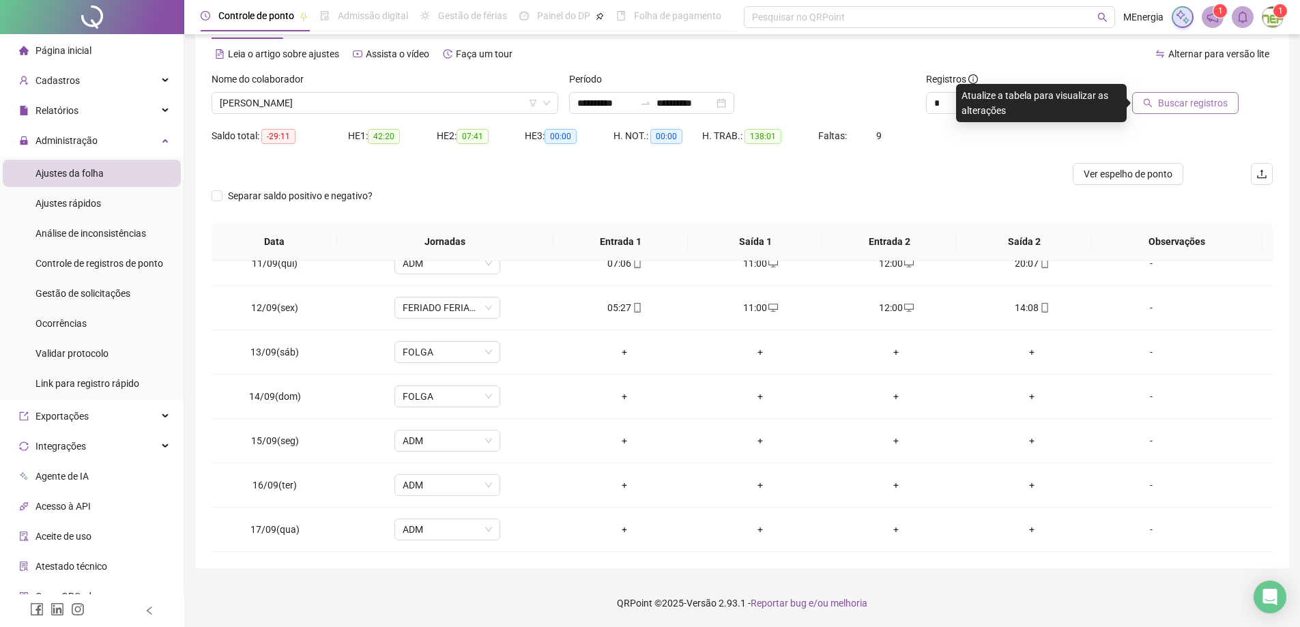
click at [1163, 97] on span "Buscar registros" at bounding box center [1193, 103] width 70 height 15
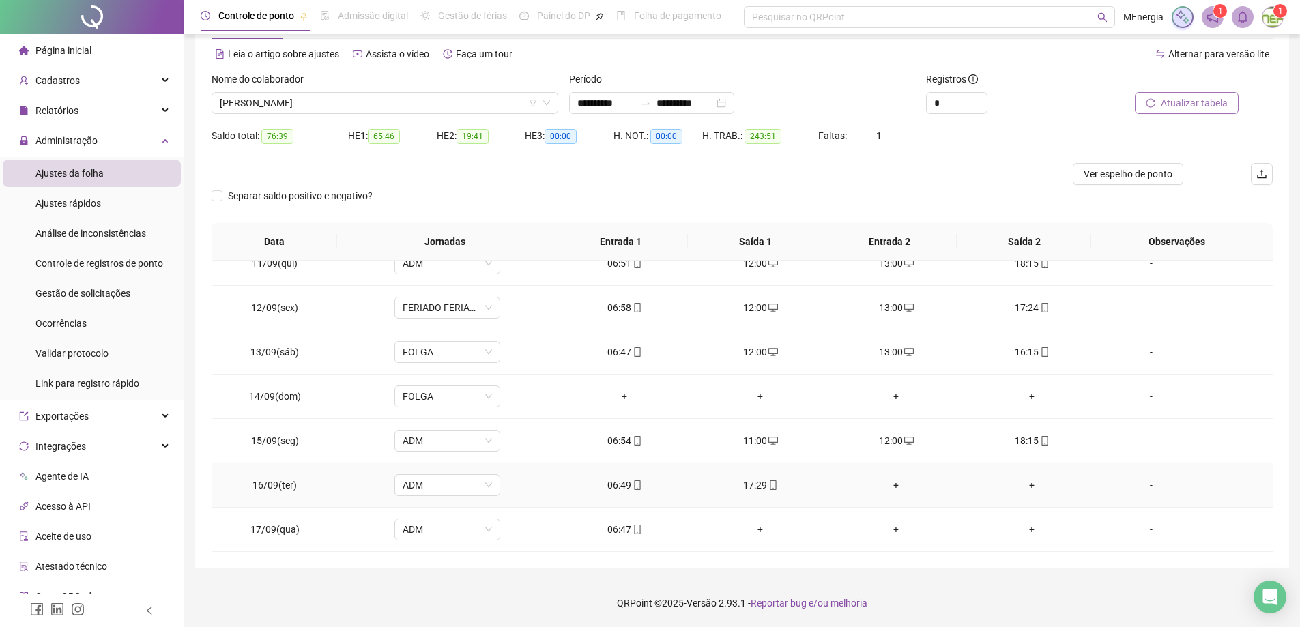
click at [891, 480] on div "+" at bounding box center [896, 485] width 114 height 15
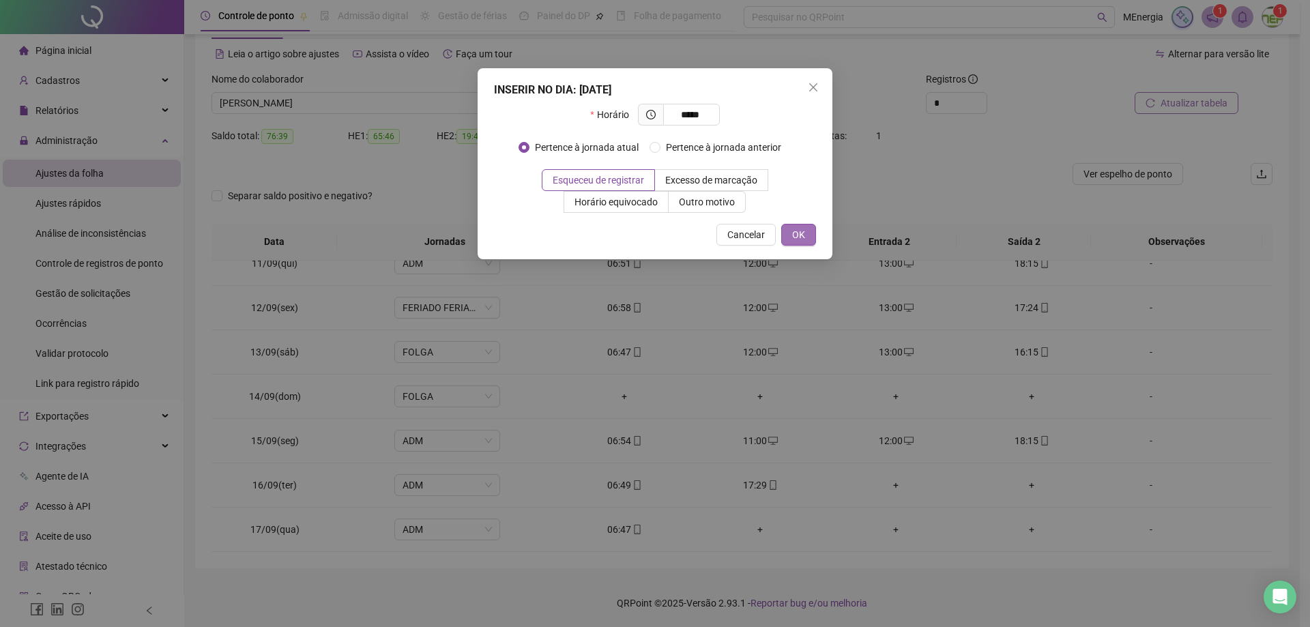
type input "*****"
click at [805, 233] on span "OK" at bounding box center [798, 234] width 13 height 15
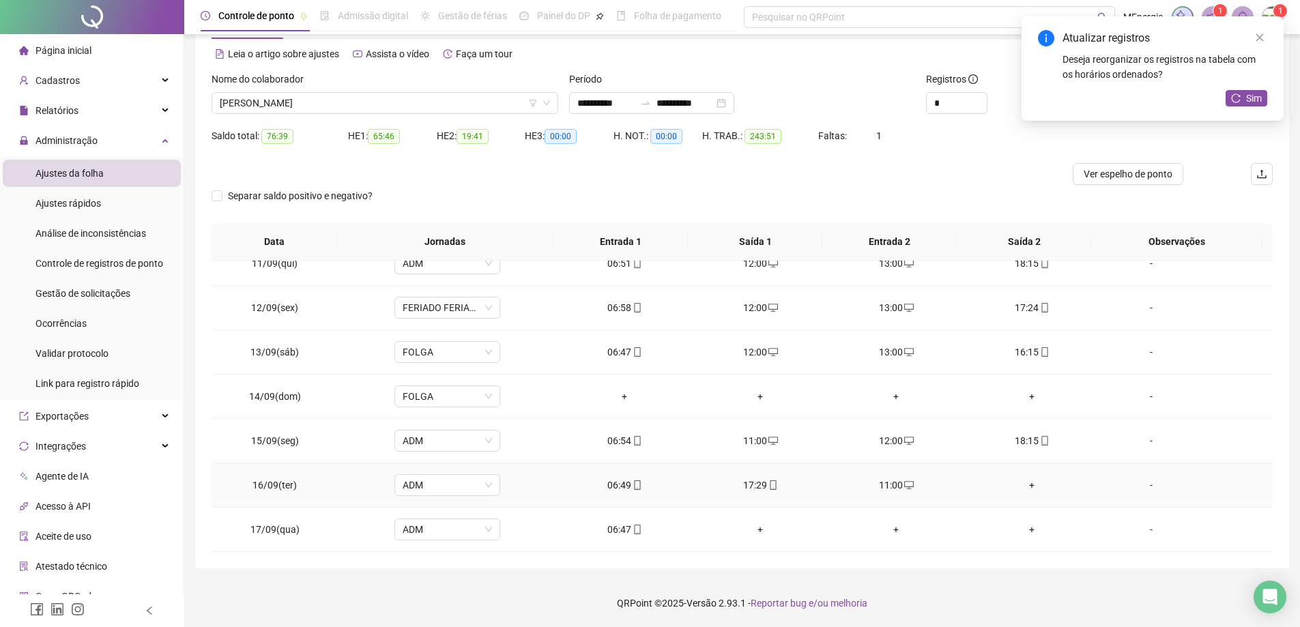
click at [1025, 484] on div "+" at bounding box center [1032, 485] width 114 height 15
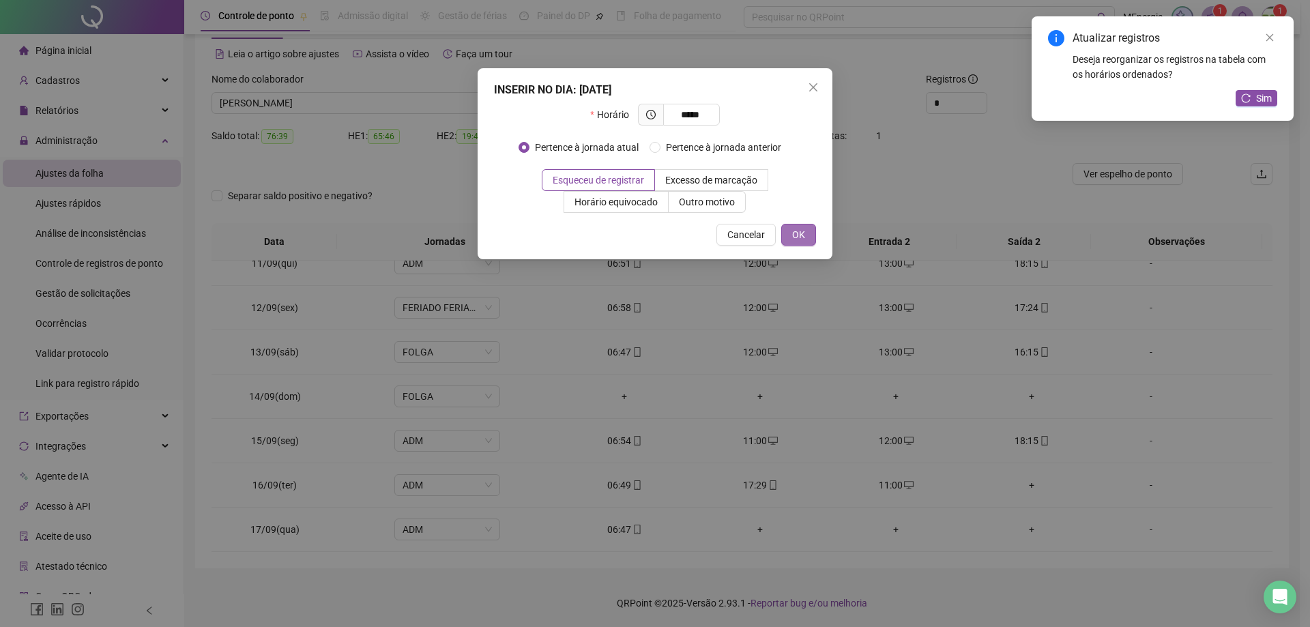
type input "*****"
click at [811, 237] on button "OK" at bounding box center [798, 235] width 35 height 22
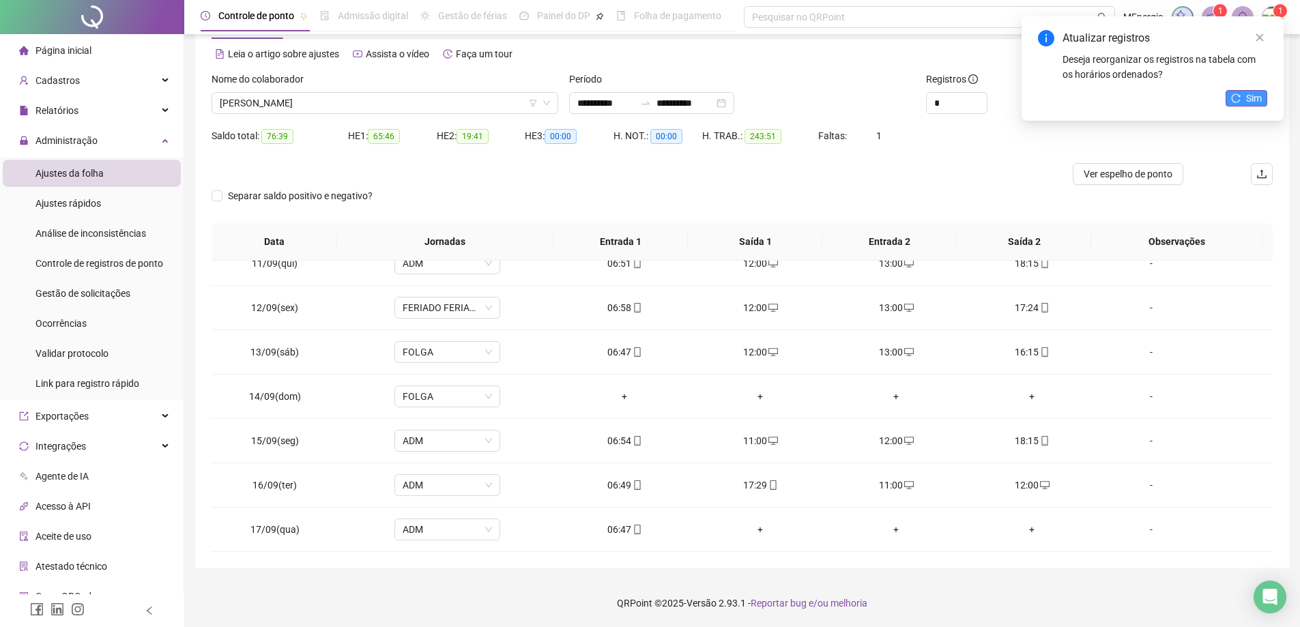
click at [1255, 98] on span "Sim" at bounding box center [1254, 98] width 16 height 15
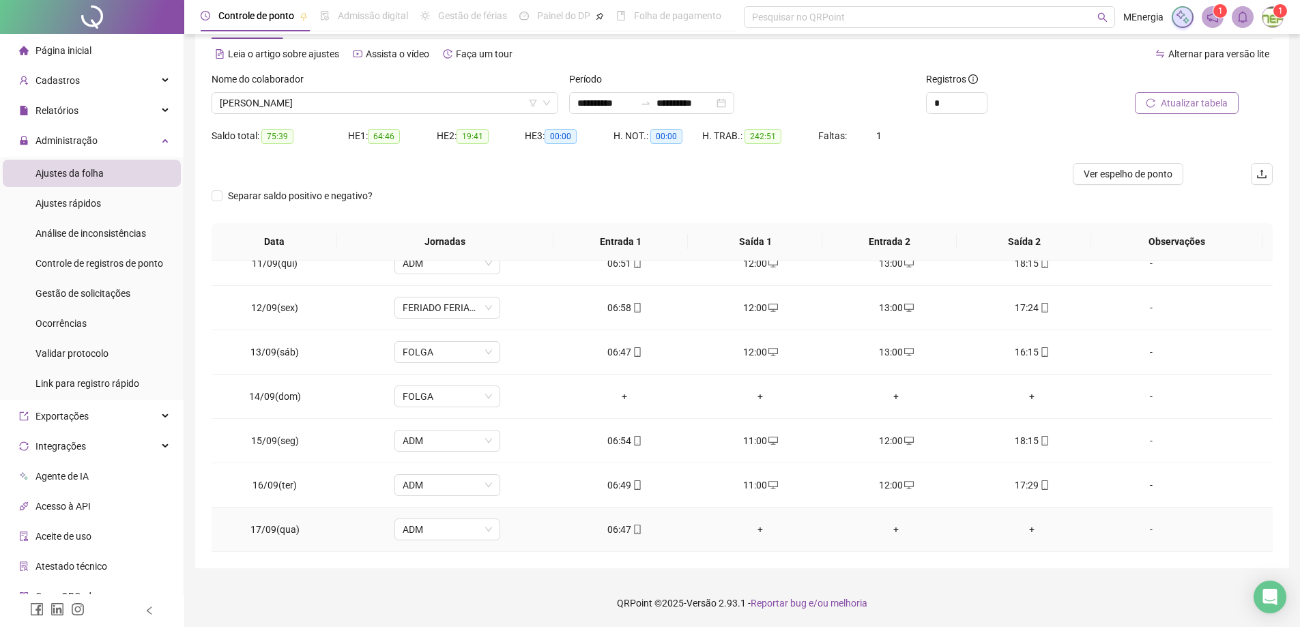
click at [757, 532] on div "+" at bounding box center [761, 529] width 114 height 15
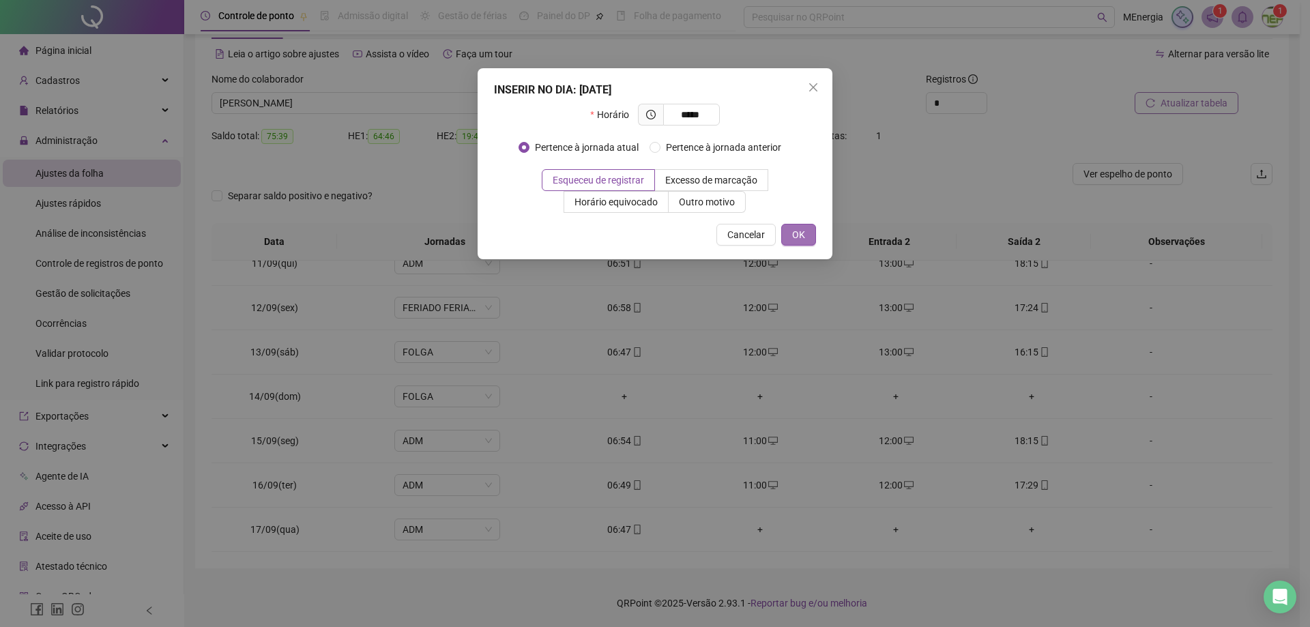
type input "*****"
click at [798, 236] on span "OK" at bounding box center [798, 234] width 13 height 15
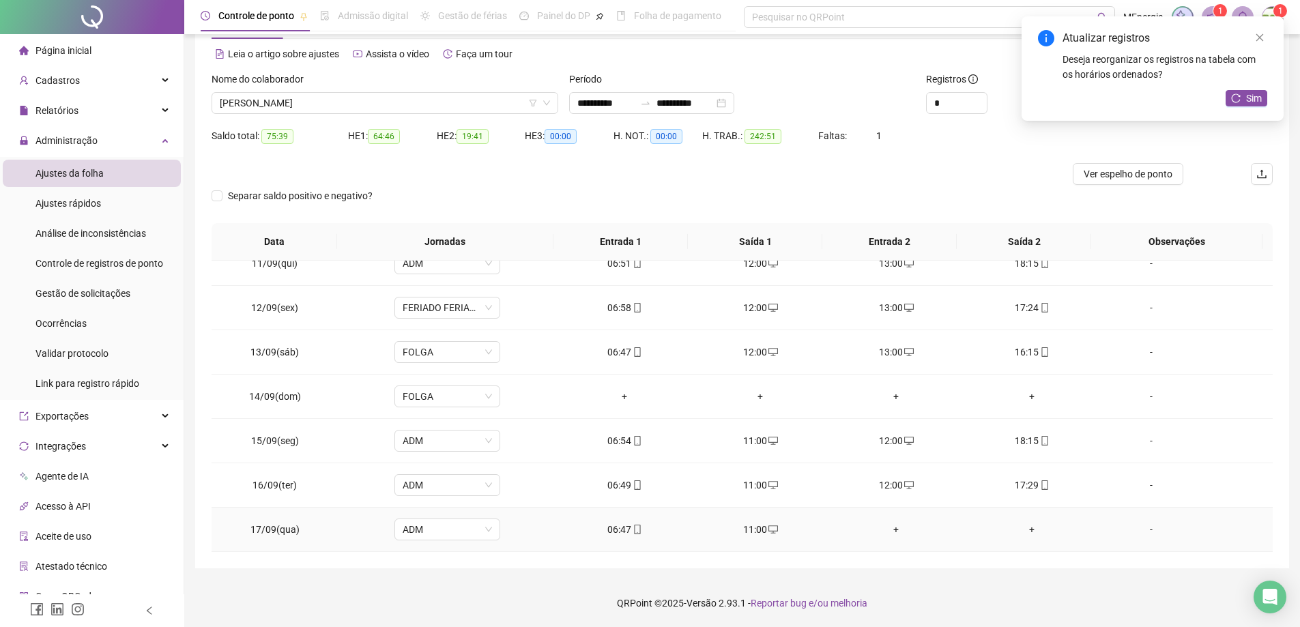
click at [893, 530] on div "+" at bounding box center [896, 529] width 114 height 15
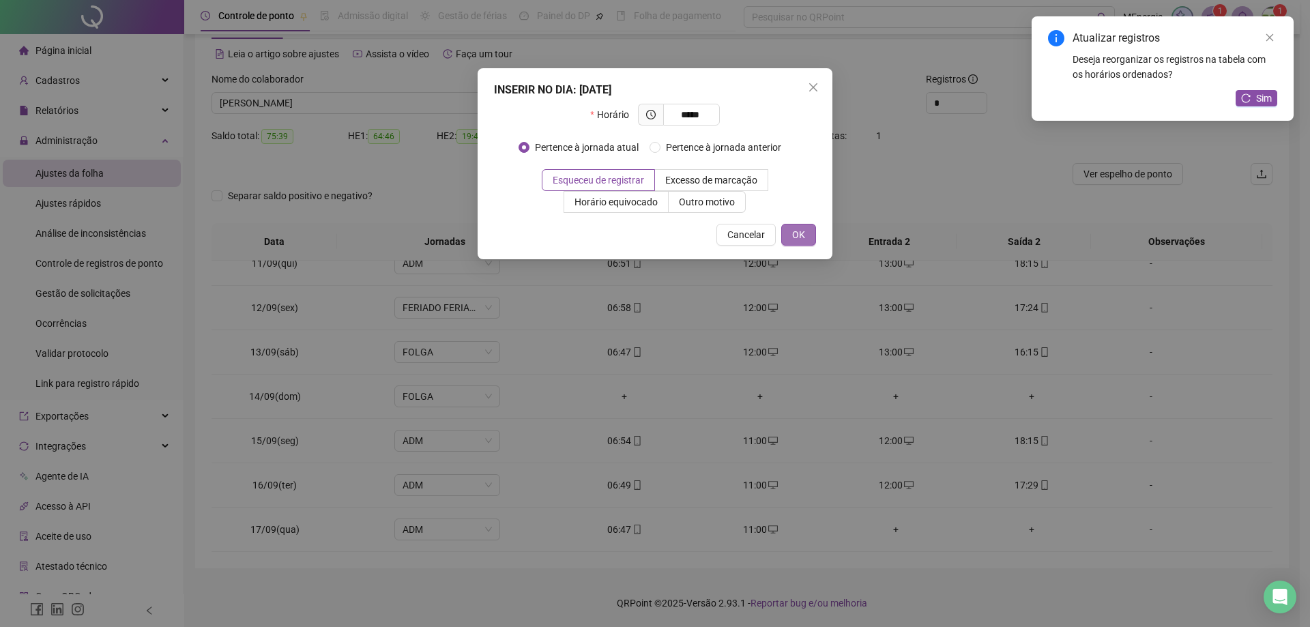
type input "*****"
click at [811, 241] on button "OK" at bounding box center [798, 235] width 35 height 22
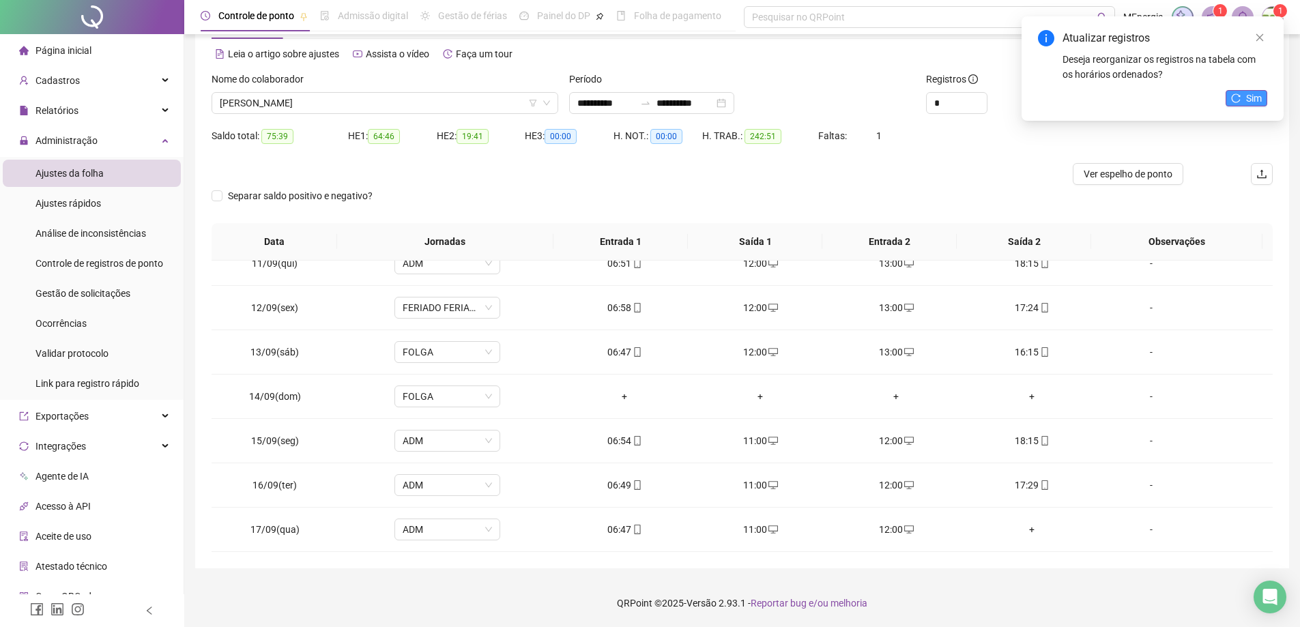
click at [1250, 101] on span "Sim" at bounding box center [1254, 98] width 16 height 15
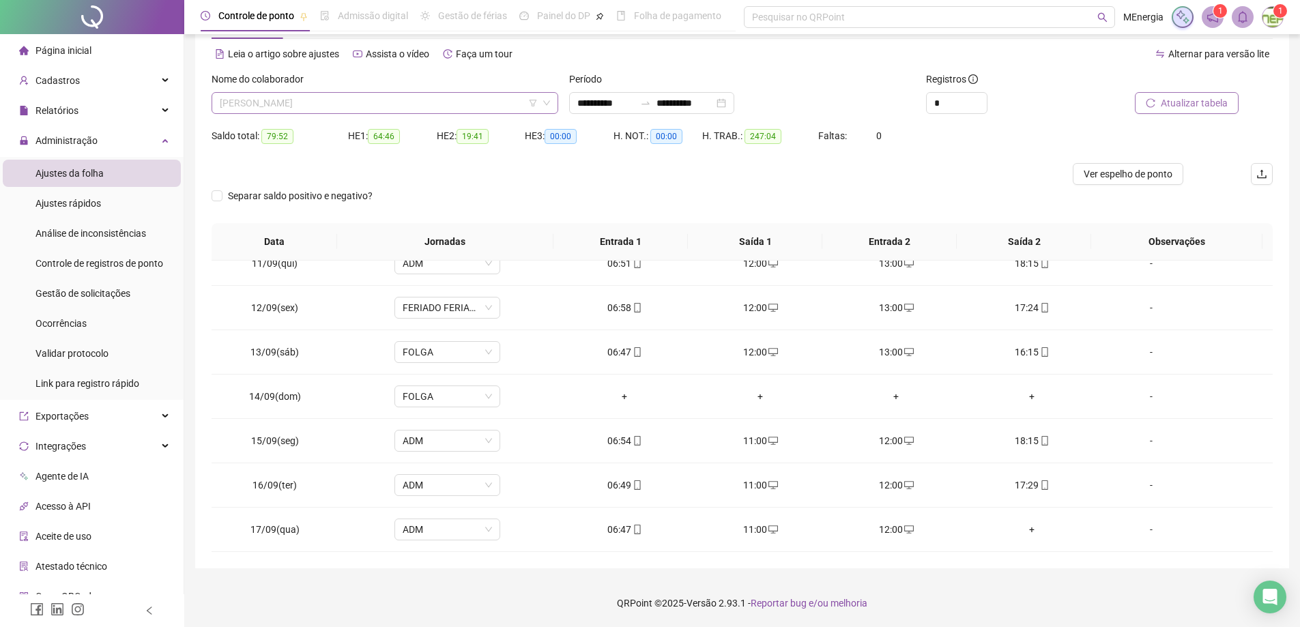
click at [552, 106] on div "[PERSON_NAME]" at bounding box center [385, 103] width 347 height 22
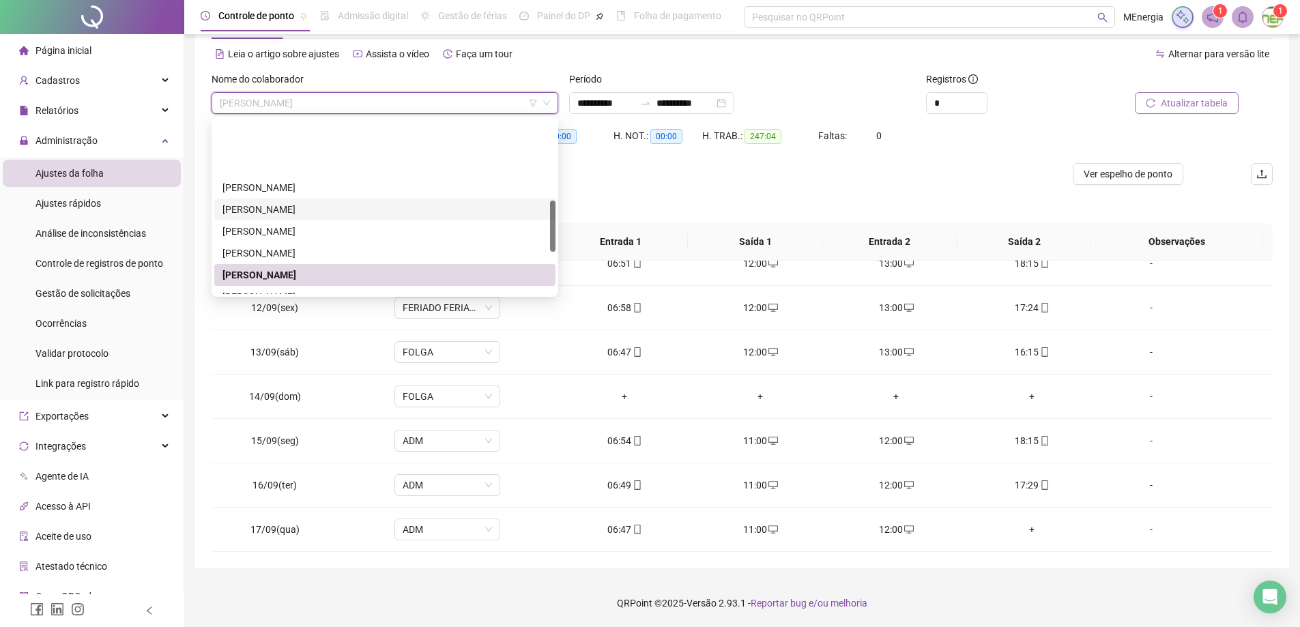
scroll to position [273, 0]
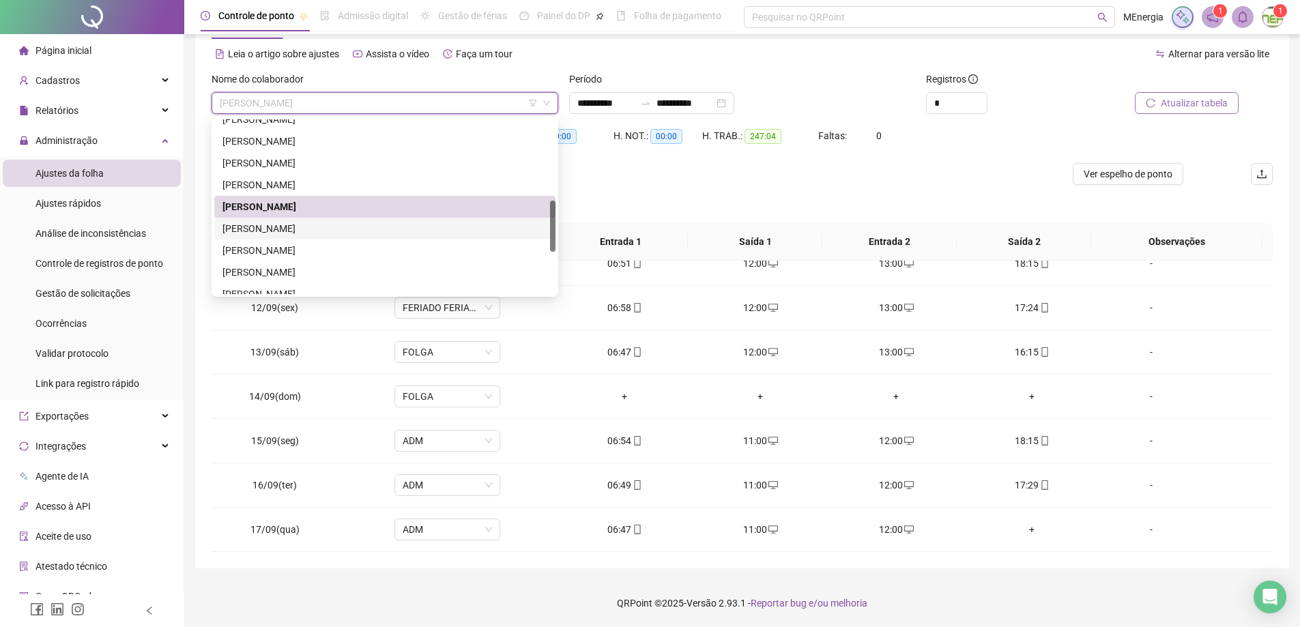
click at [344, 230] on div "[PERSON_NAME]" at bounding box center [384, 228] width 325 height 15
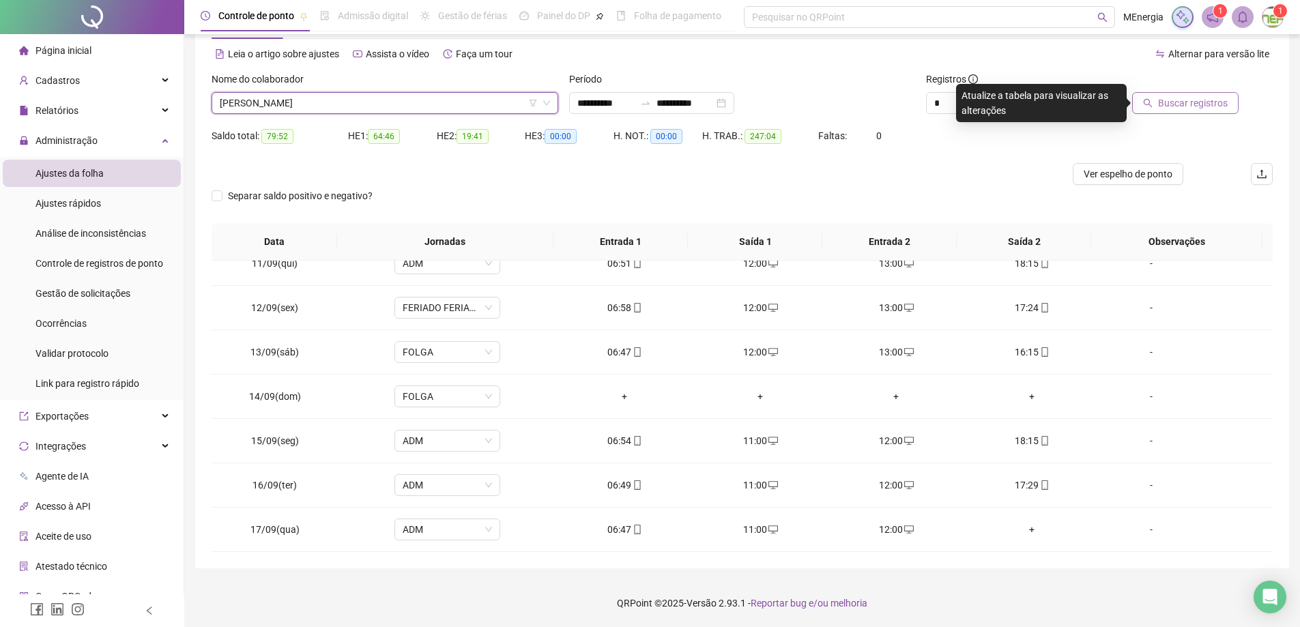
click at [1160, 100] on button "Buscar registros" at bounding box center [1185, 103] width 106 height 22
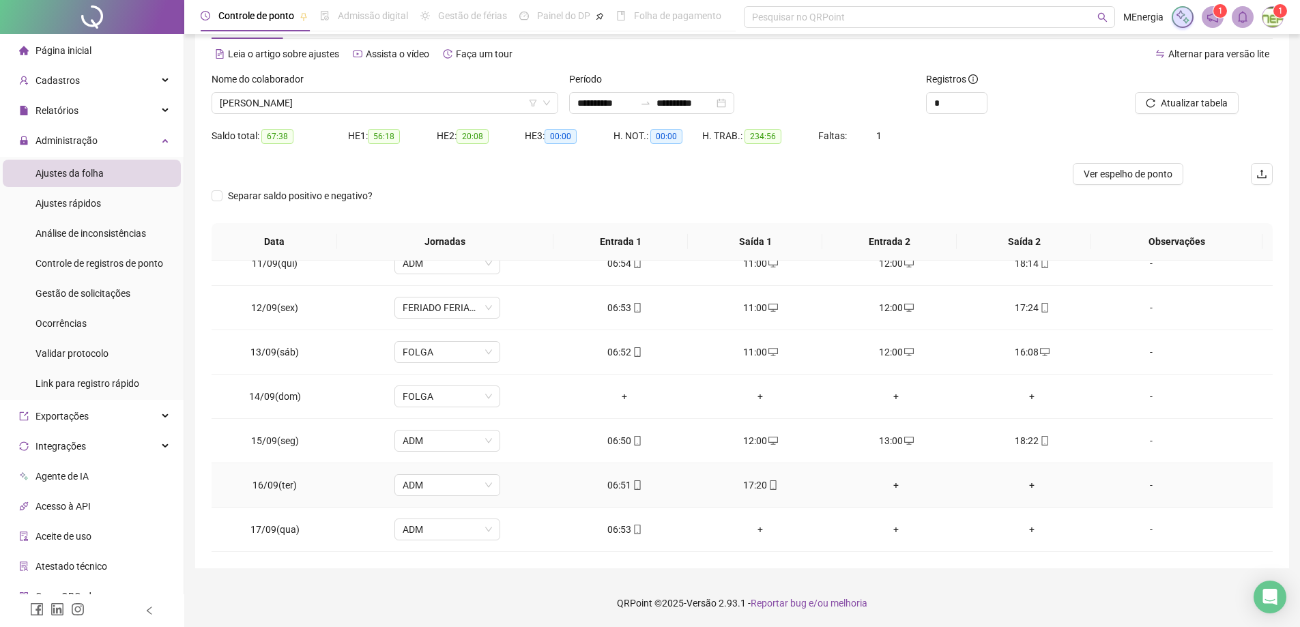
click at [888, 487] on div "+" at bounding box center [896, 485] width 114 height 15
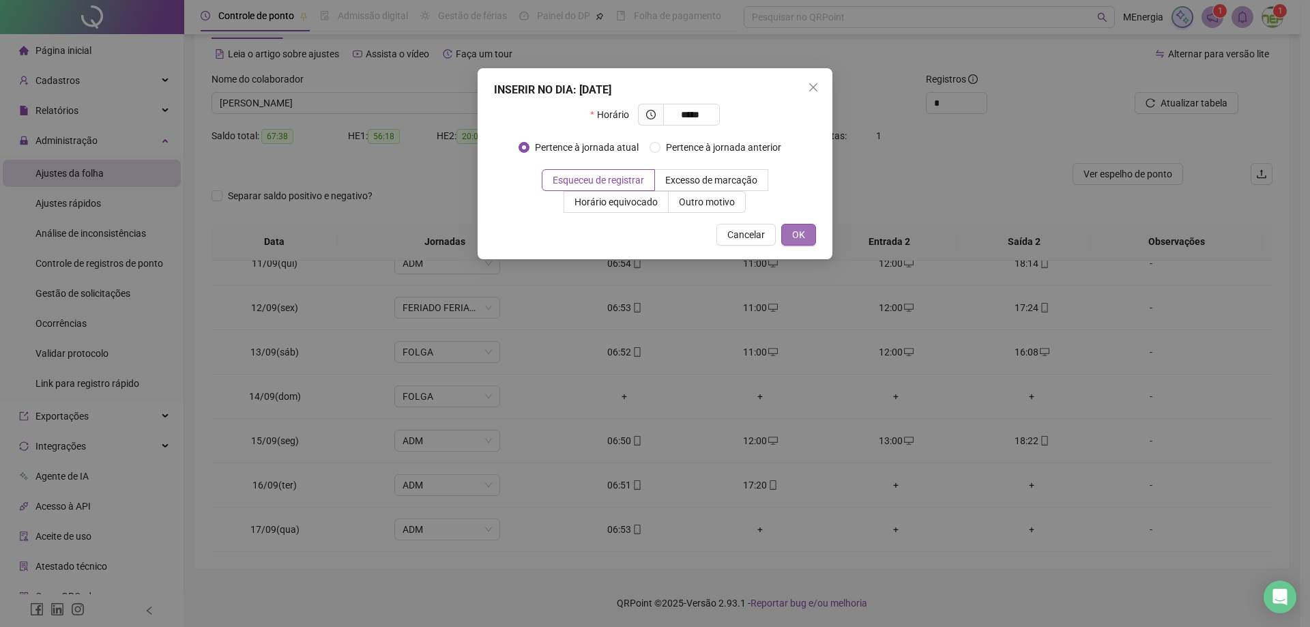
type input "*****"
click at [798, 237] on span "OK" at bounding box center [798, 234] width 13 height 15
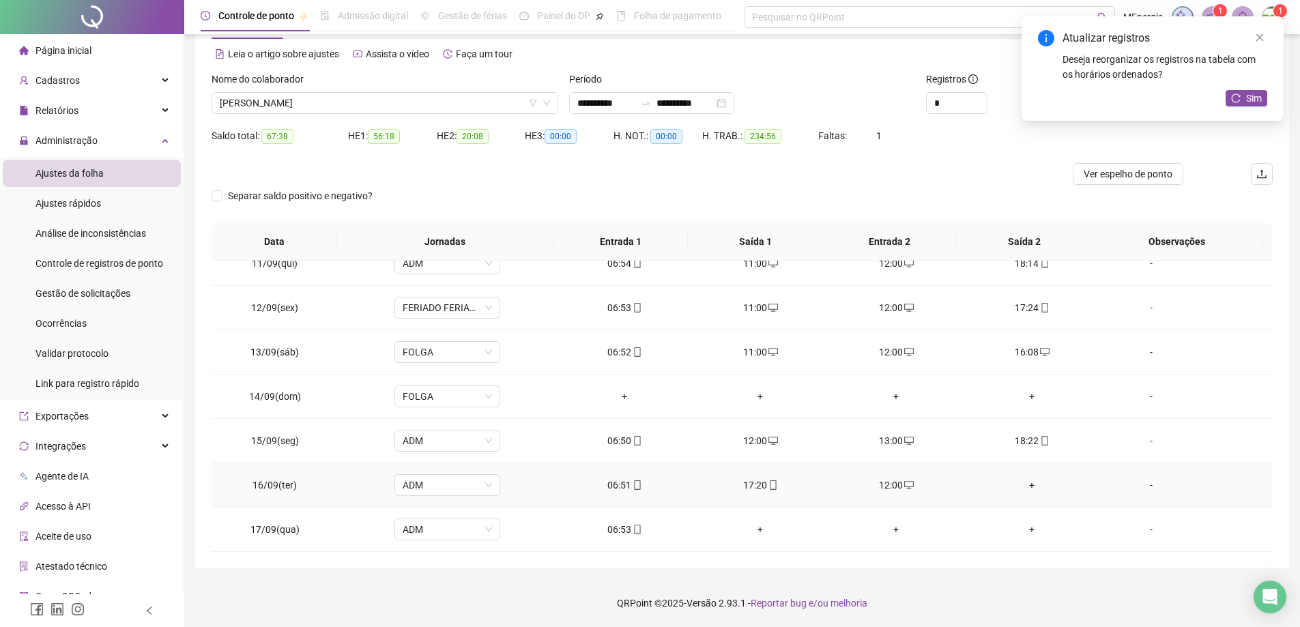
click at [1021, 486] on div "+" at bounding box center [1032, 485] width 114 height 15
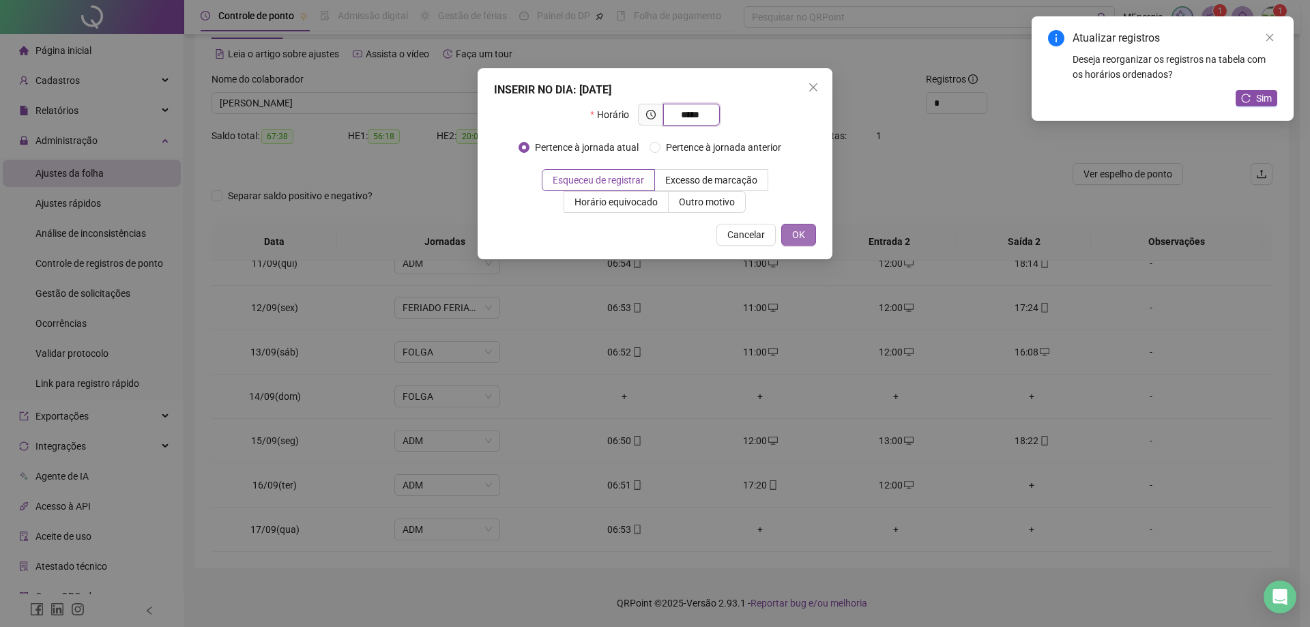
type input "*****"
click at [815, 242] on button "OK" at bounding box center [798, 235] width 35 height 22
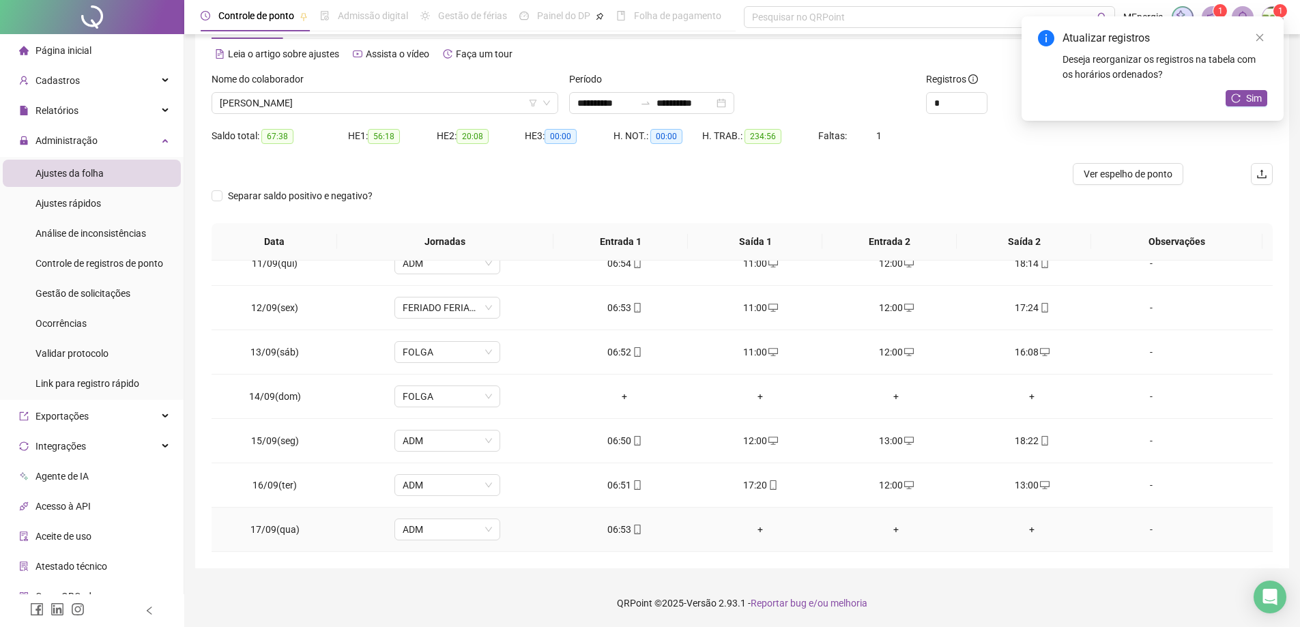
click at [758, 529] on div "+" at bounding box center [761, 529] width 114 height 15
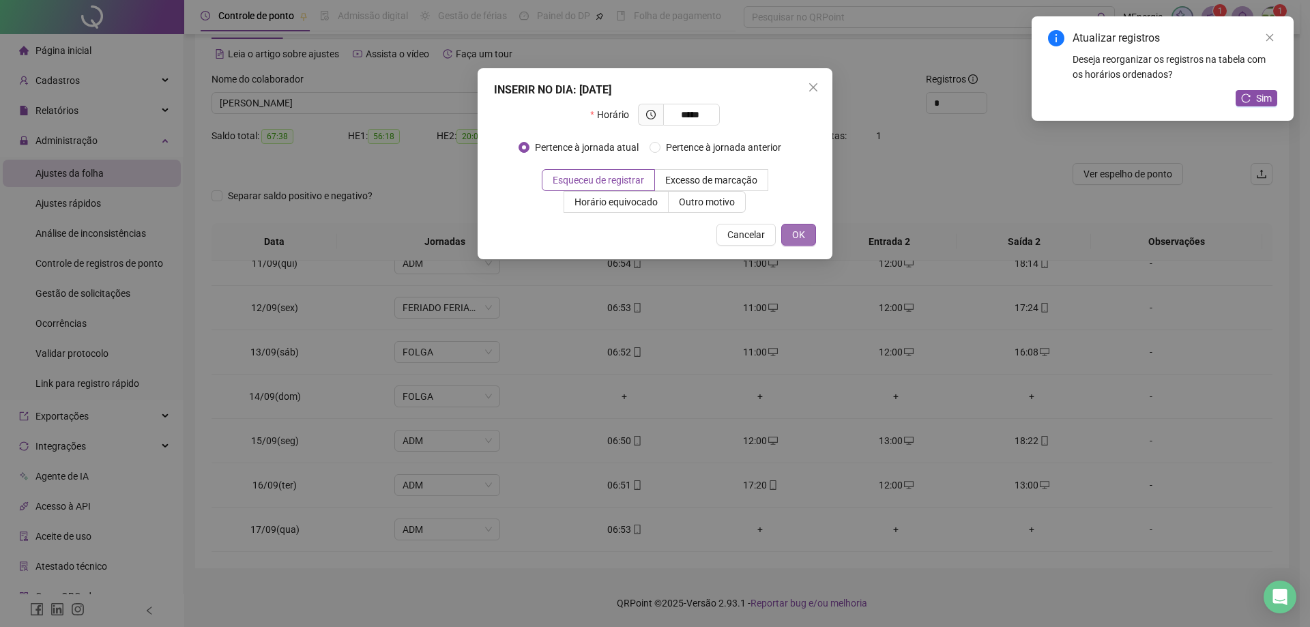
type input "*****"
click at [807, 234] on button "OK" at bounding box center [798, 235] width 35 height 22
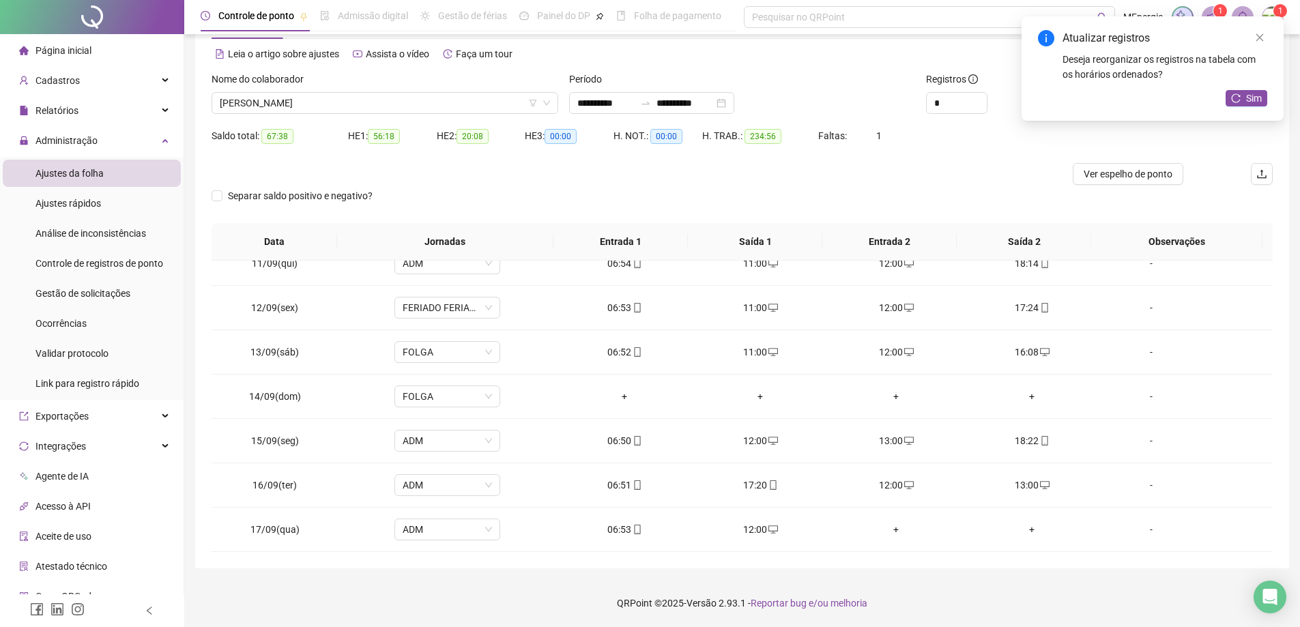
click at [889, 531] on div "+" at bounding box center [896, 529] width 114 height 15
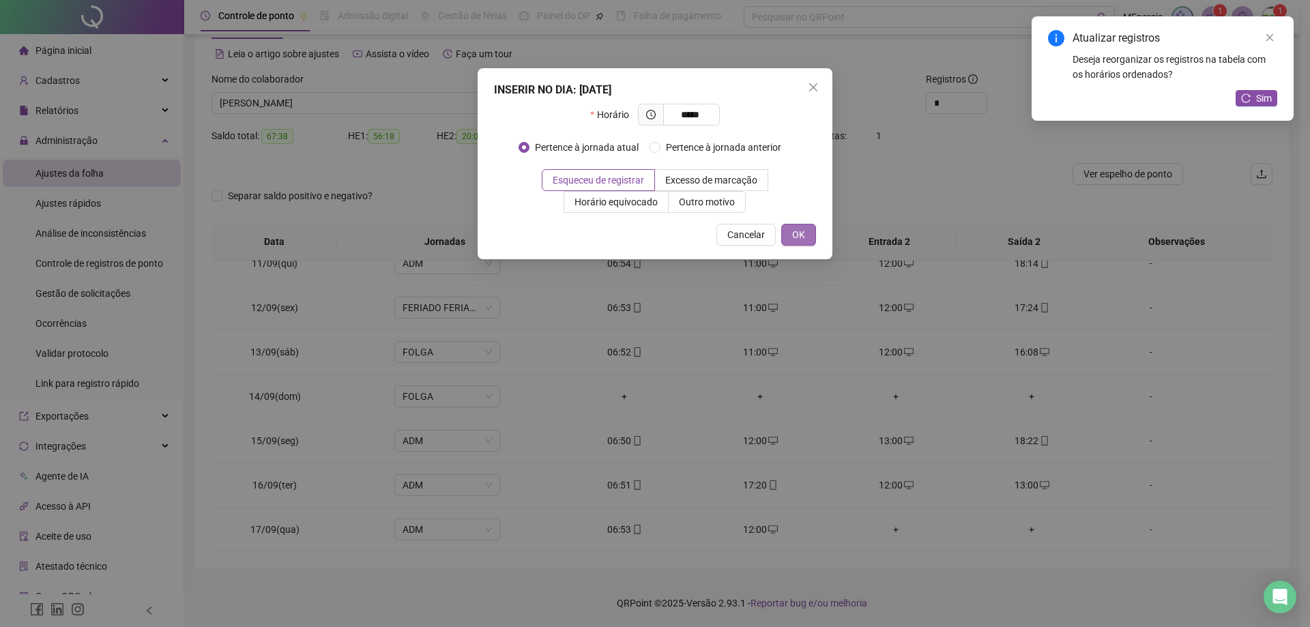
type input "*****"
click at [810, 236] on button "OK" at bounding box center [798, 235] width 35 height 22
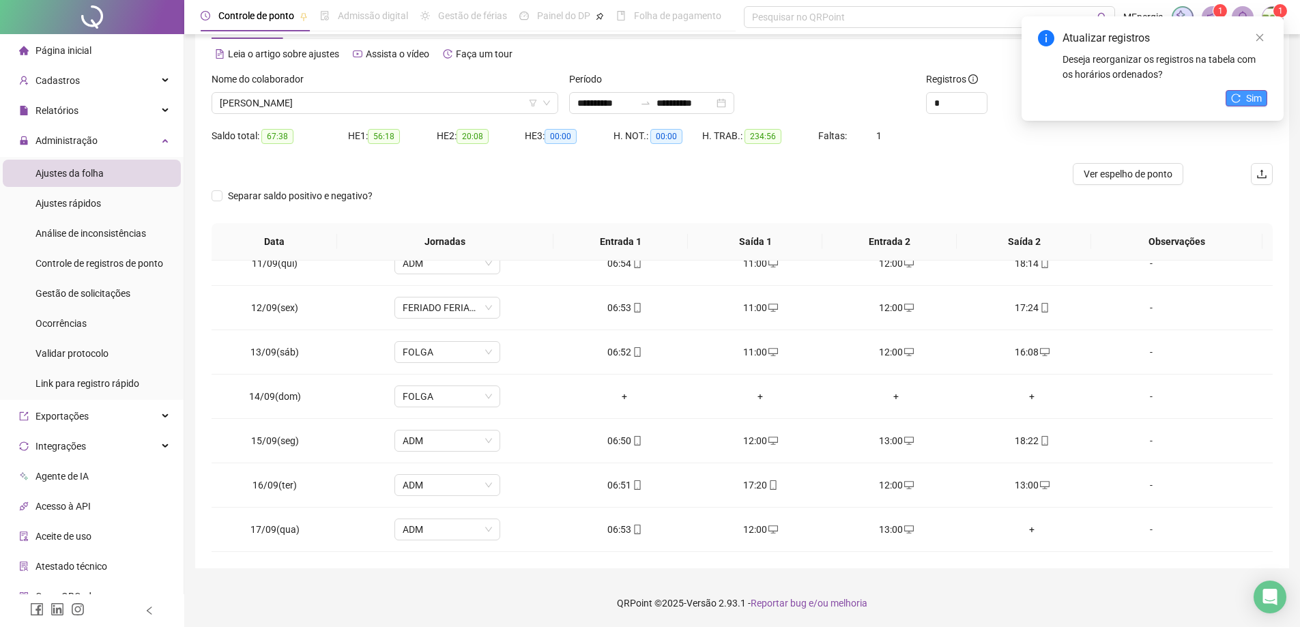
click at [1233, 101] on icon "reload" at bounding box center [1236, 97] width 9 height 9
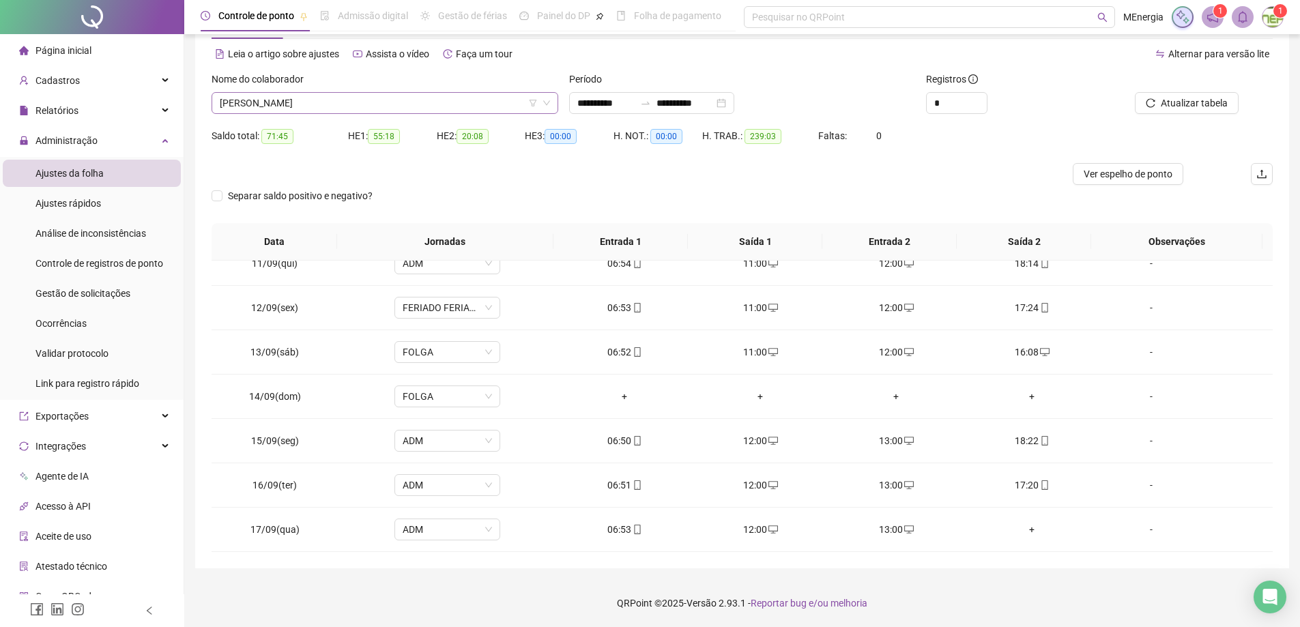
click at [553, 99] on div "[PERSON_NAME]" at bounding box center [385, 103] width 347 height 22
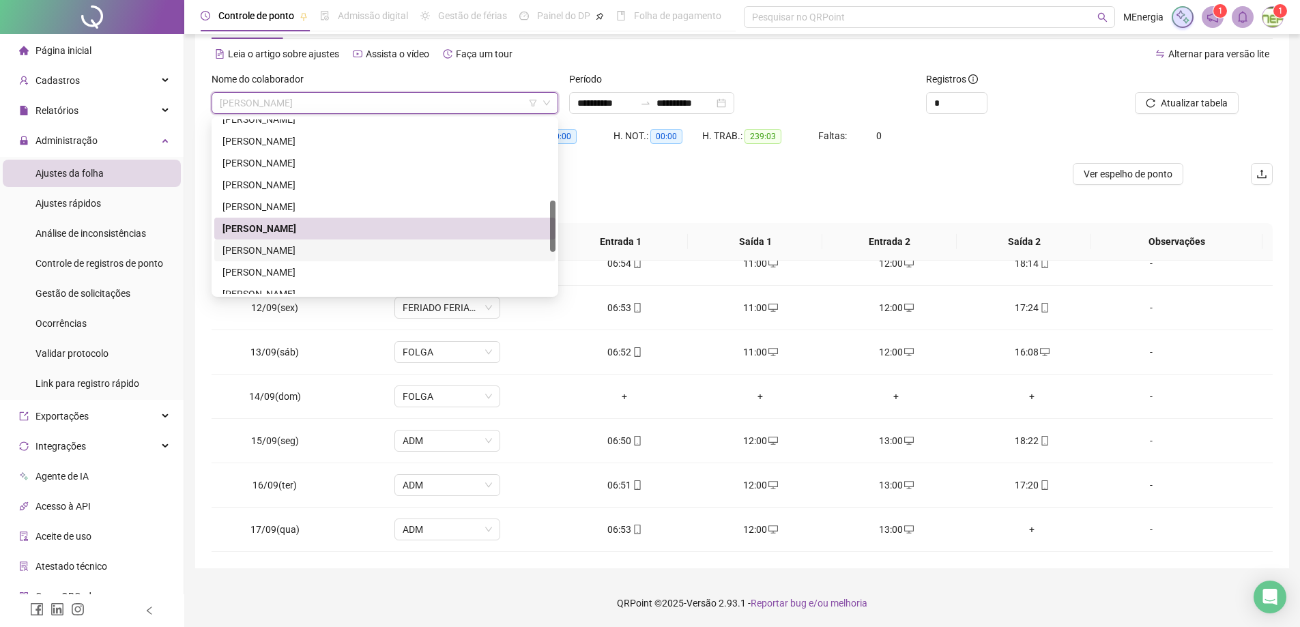
click at [358, 250] on div "[PERSON_NAME]" at bounding box center [384, 250] width 325 height 15
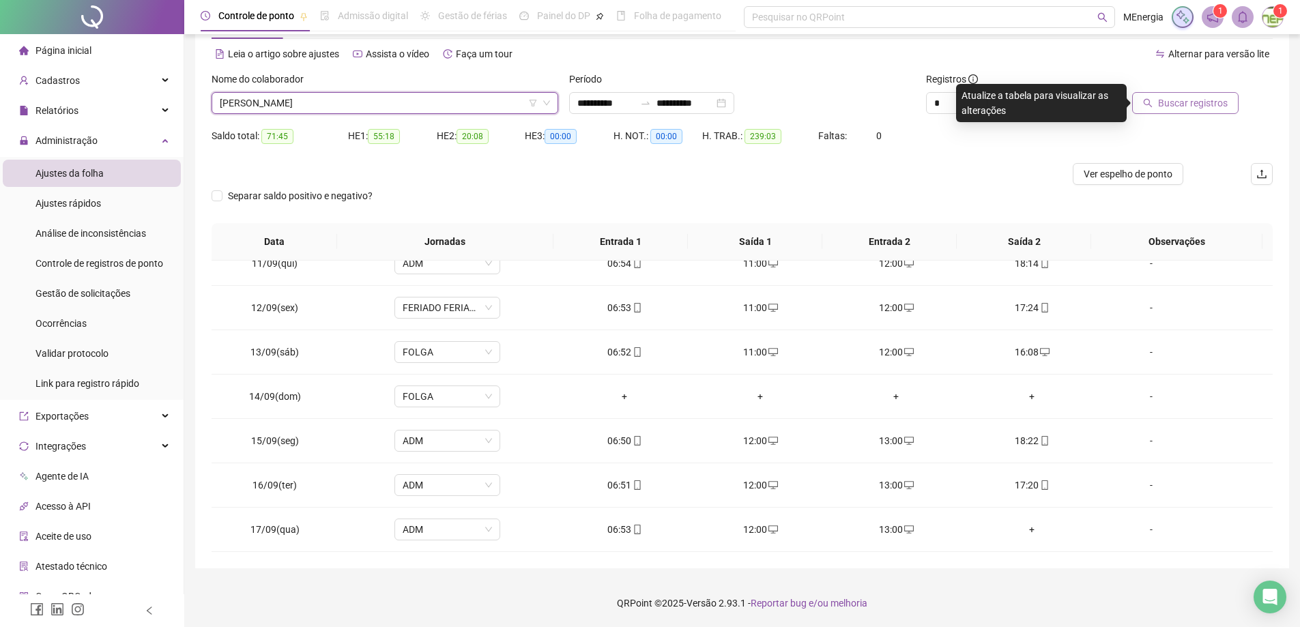
click at [1176, 106] on span "Buscar registros" at bounding box center [1193, 103] width 70 height 15
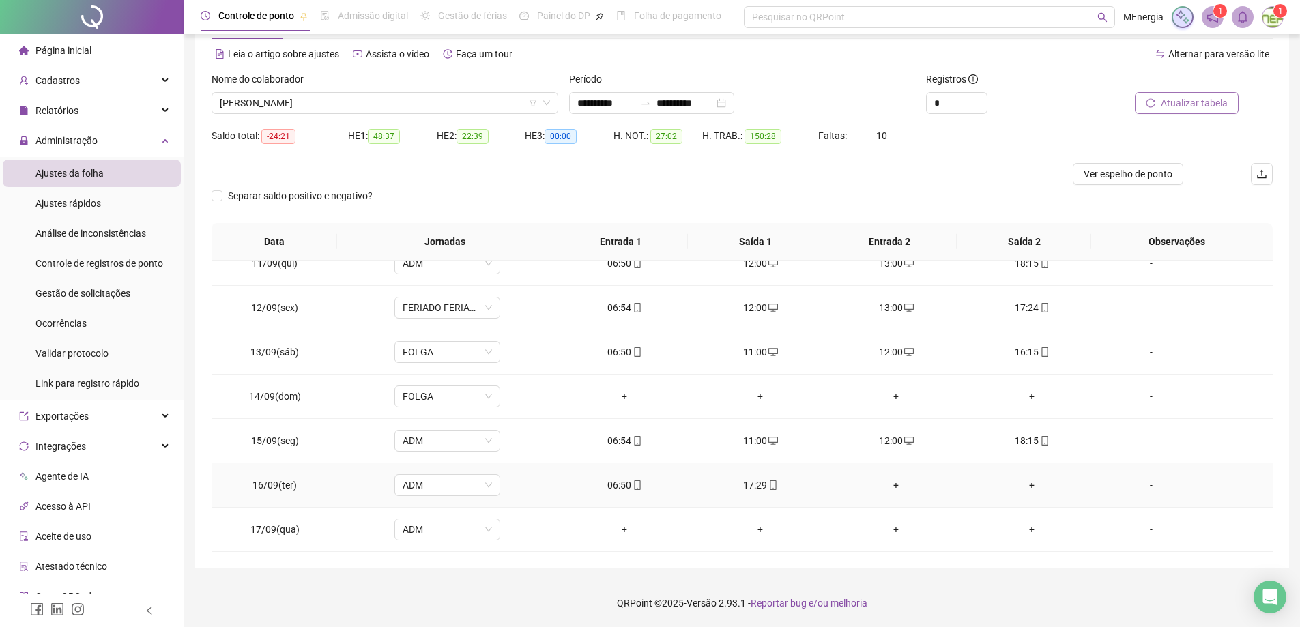
click at [887, 481] on div "+" at bounding box center [896, 485] width 114 height 15
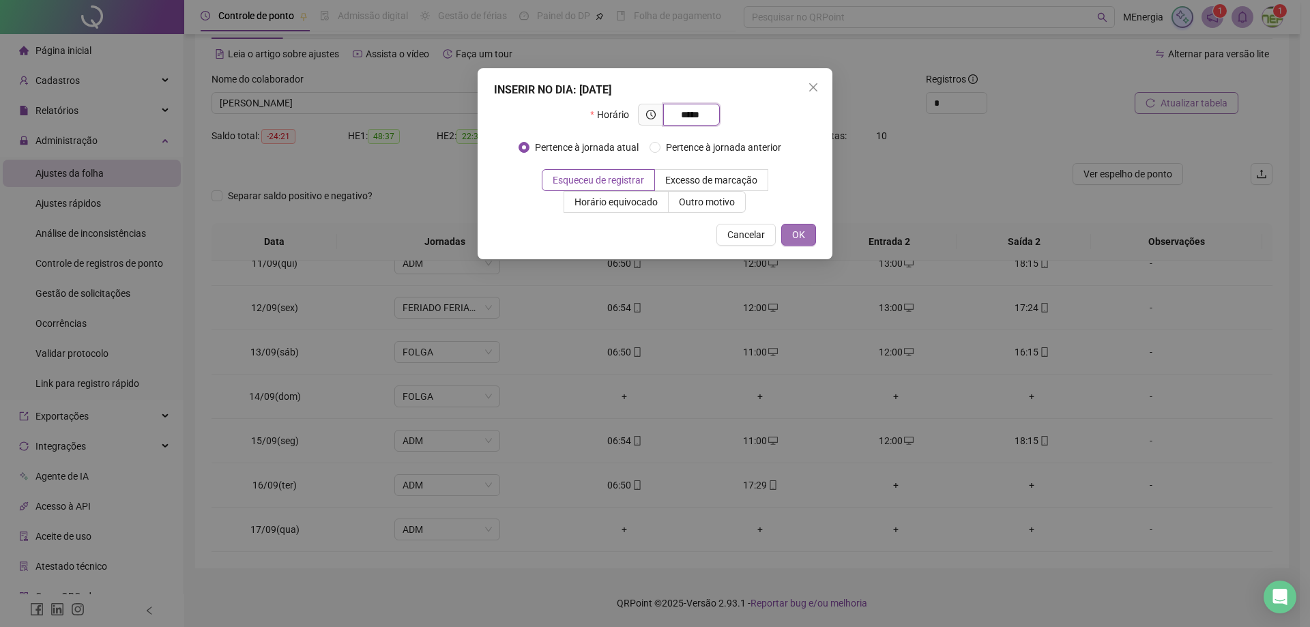
type input "*****"
click at [813, 236] on button "OK" at bounding box center [798, 235] width 35 height 22
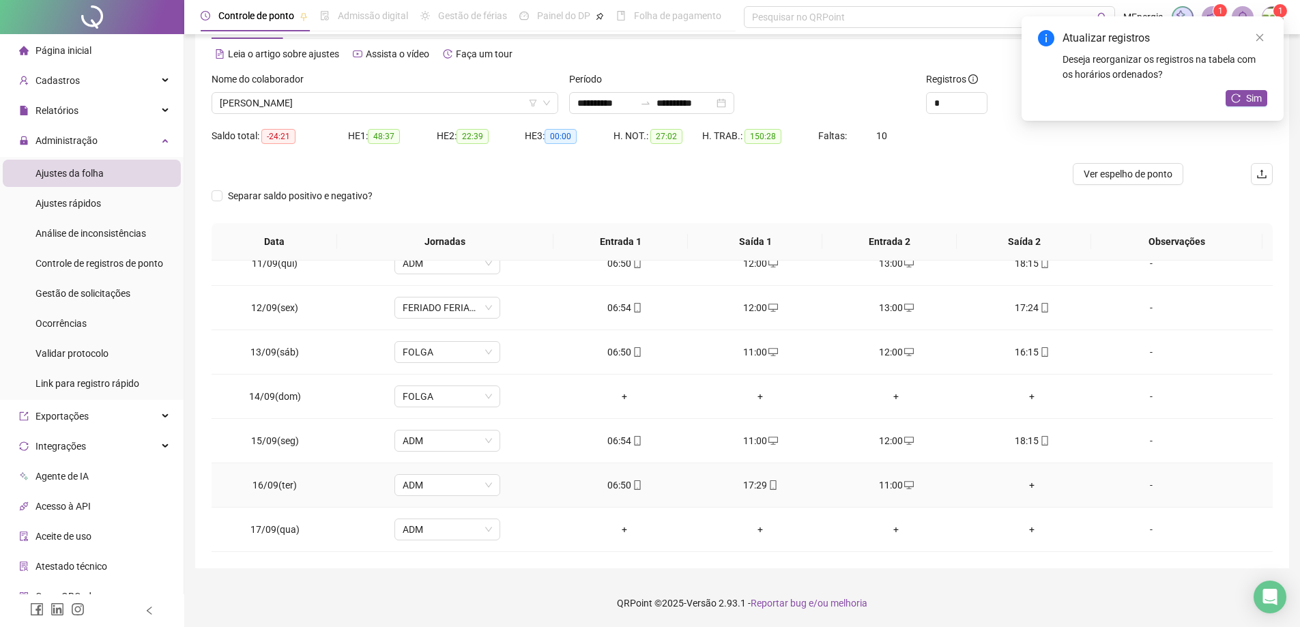
click at [1028, 486] on div "+" at bounding box center [1032, 485] width 114 height 15
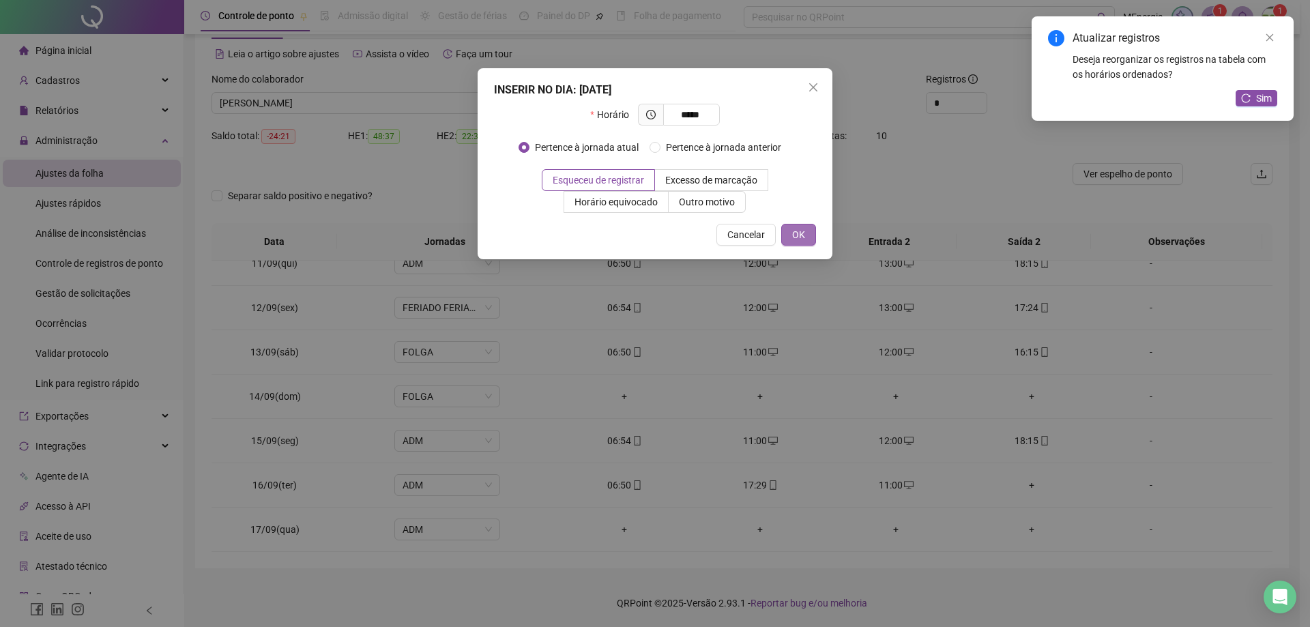
type input "*****"
click at [800, 234] on span "OK" at bounding box center [798, 234] width 13 height 15
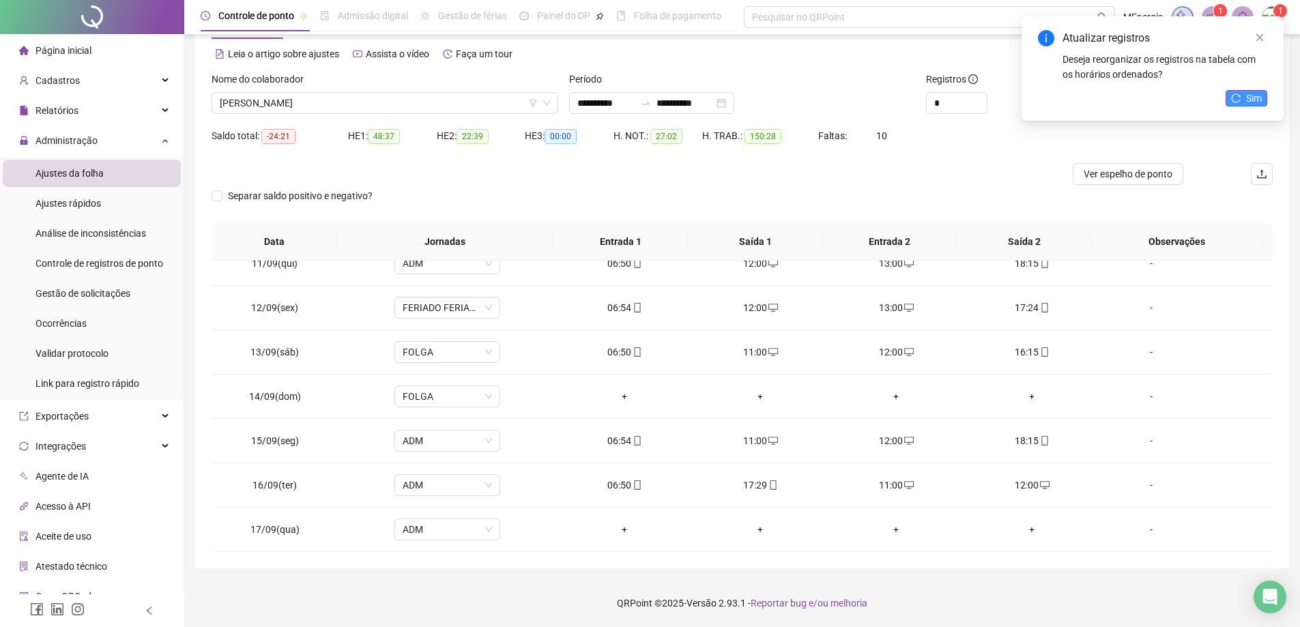
click at [1235, 100] on icon "reload" at bounding box center [1236, 98] width 10 height 10
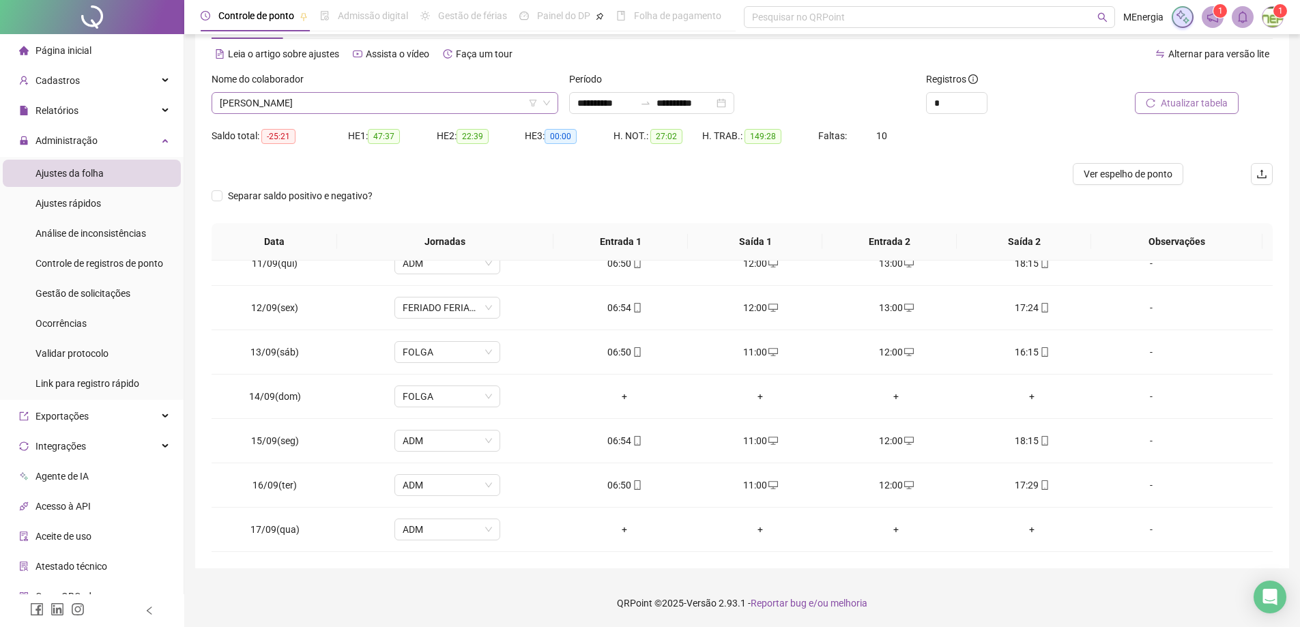
click at [555, 100] on div "[PERSON_NAME]" at bounding box center [385, 103] width 347 height 22
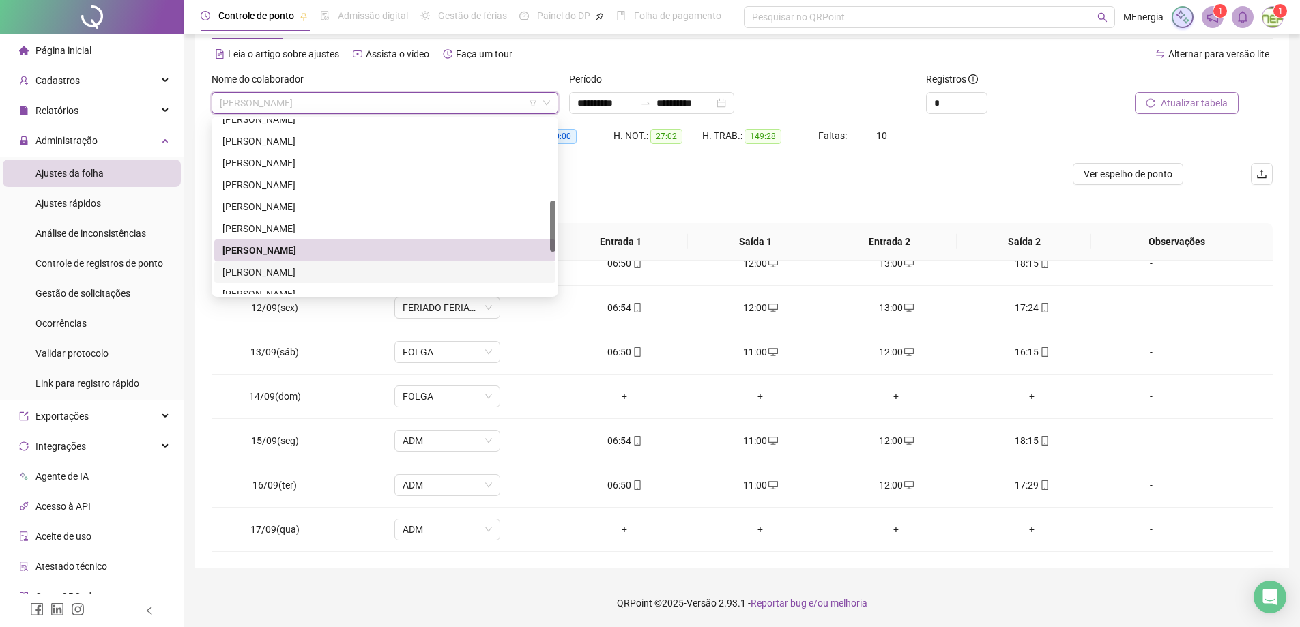
click at [371, 274] on div "[PERSON_NAME]" at bounding box center [384, 272] width 325 height 15
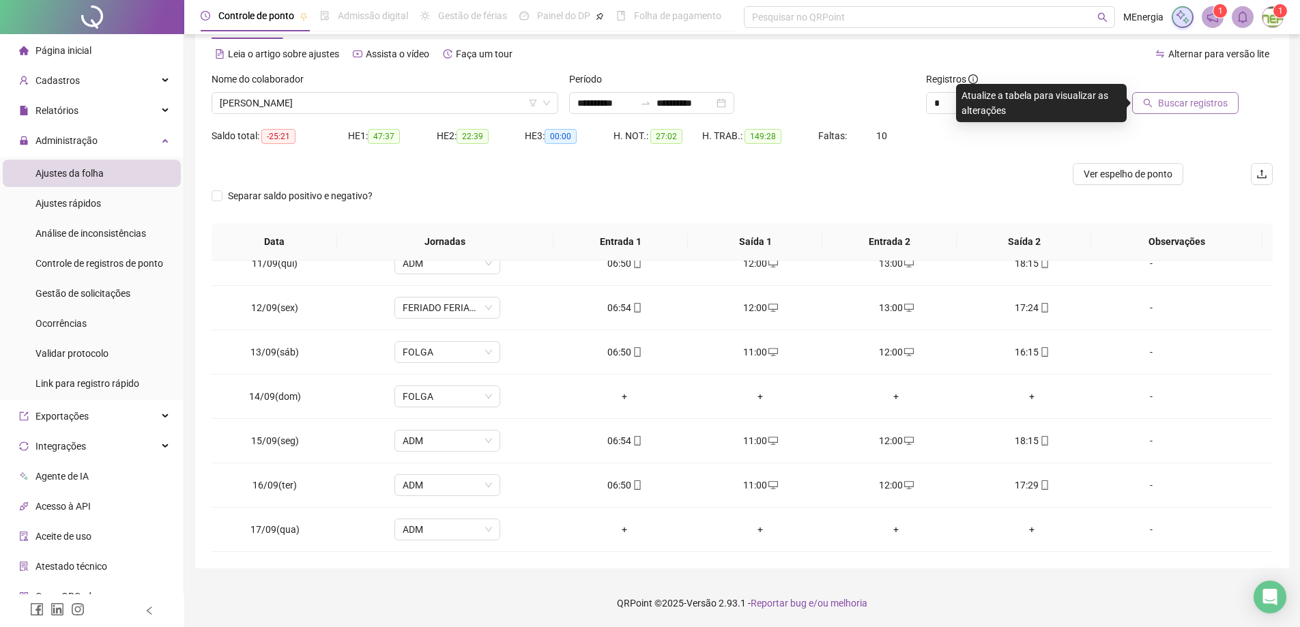
click at [1169, 106] on span "Buscar registros" at bounding box center [1193, 103] width 70 height 15
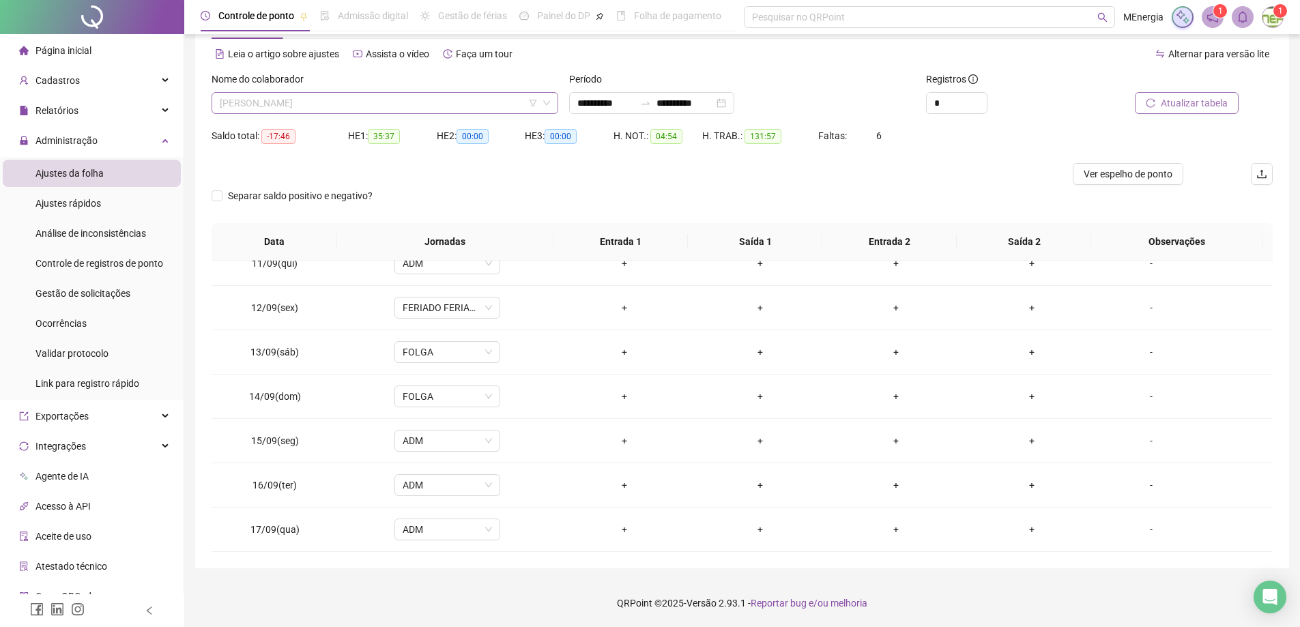
click at [553, 100] on div "[PERSON_NAME]" at bounding box center [385, 103] width 347 height 22
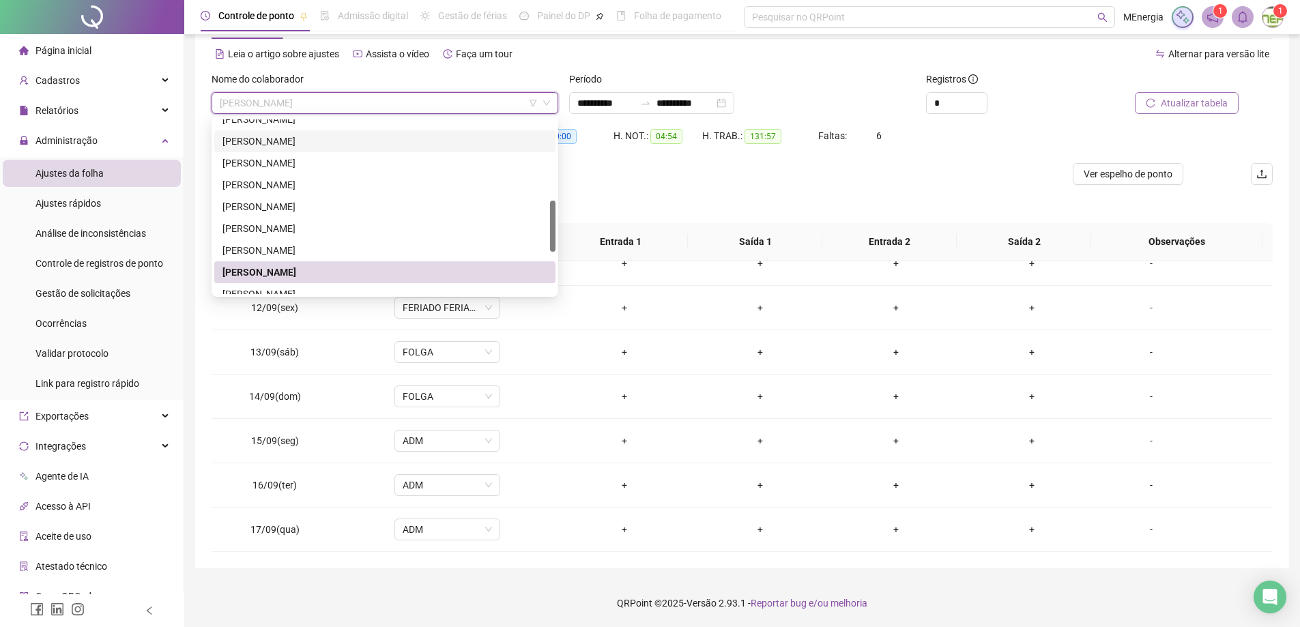
scroll to position [341, 0]
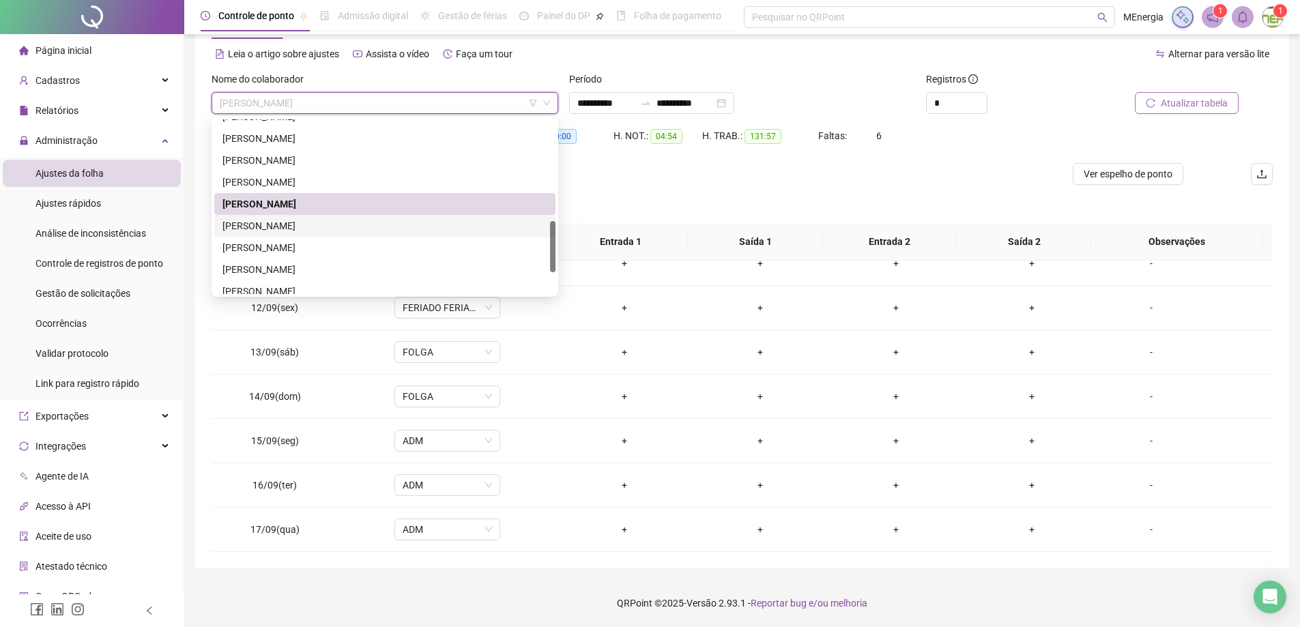
click at [326, 224] on div "[PERSON_NAME]" at bounding box center [384, 225] width 325 height 15
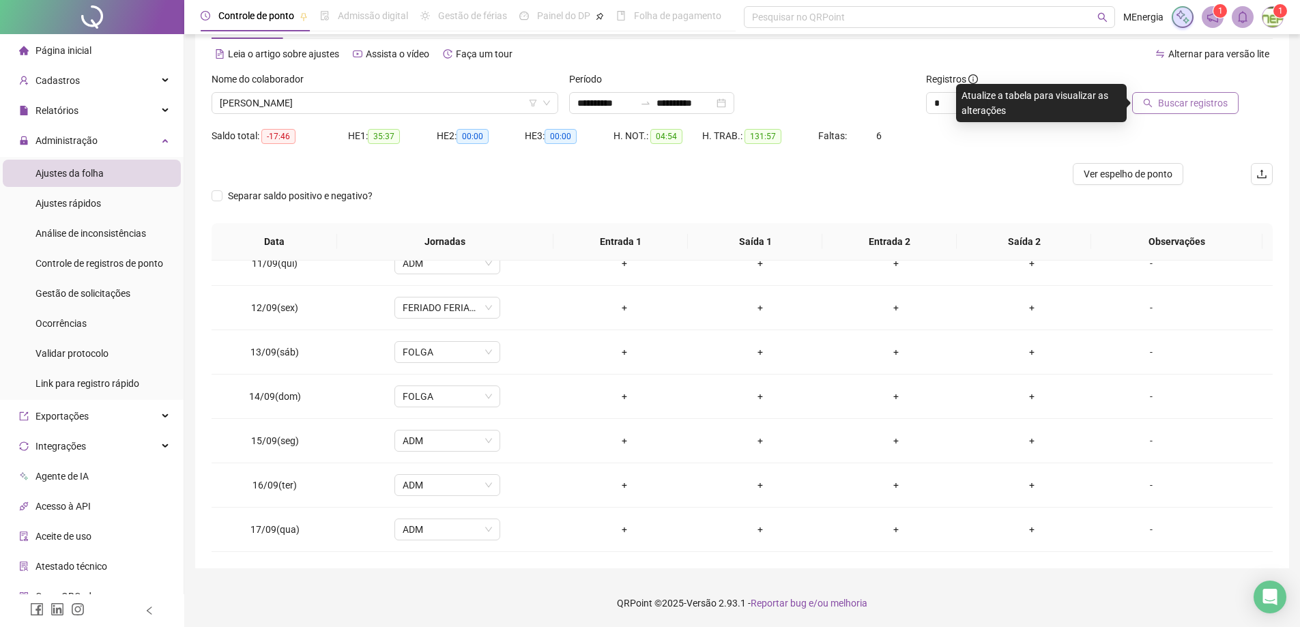
click at [1156, 103] on button "Buscar registros" at bounding box center [1185, 103] width 106 height 22
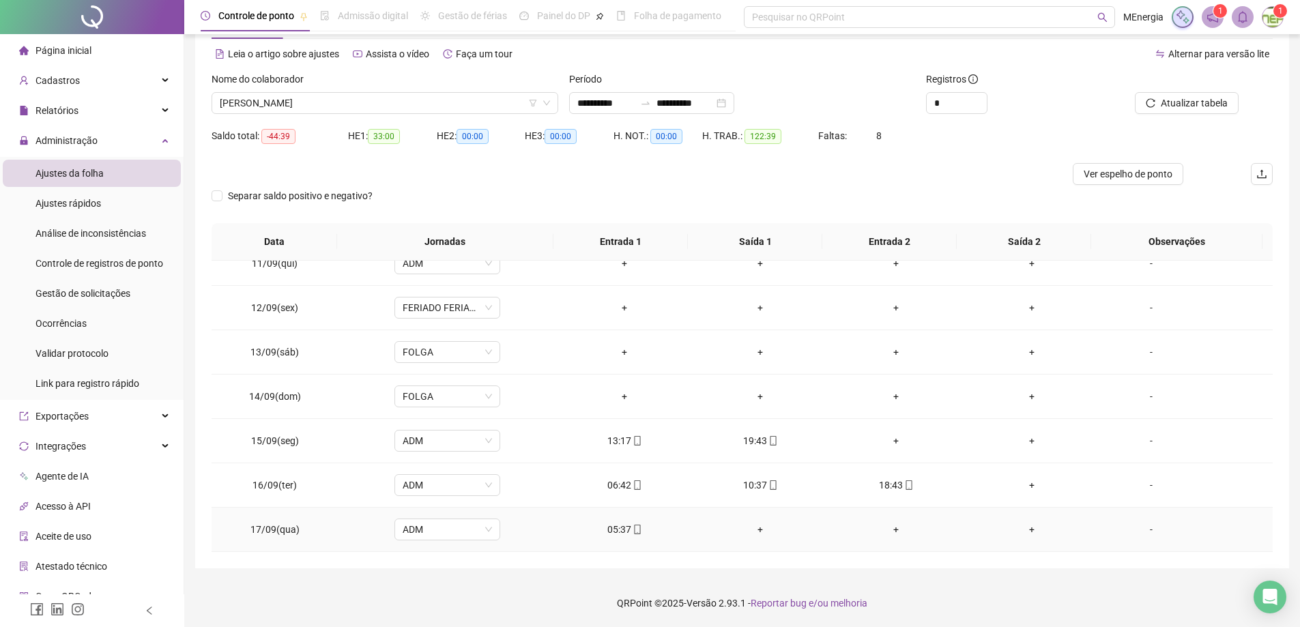
click at [634, 525] on icon "mobile" at bounding box center [637, 530] width 6 height 10
type input "**********"
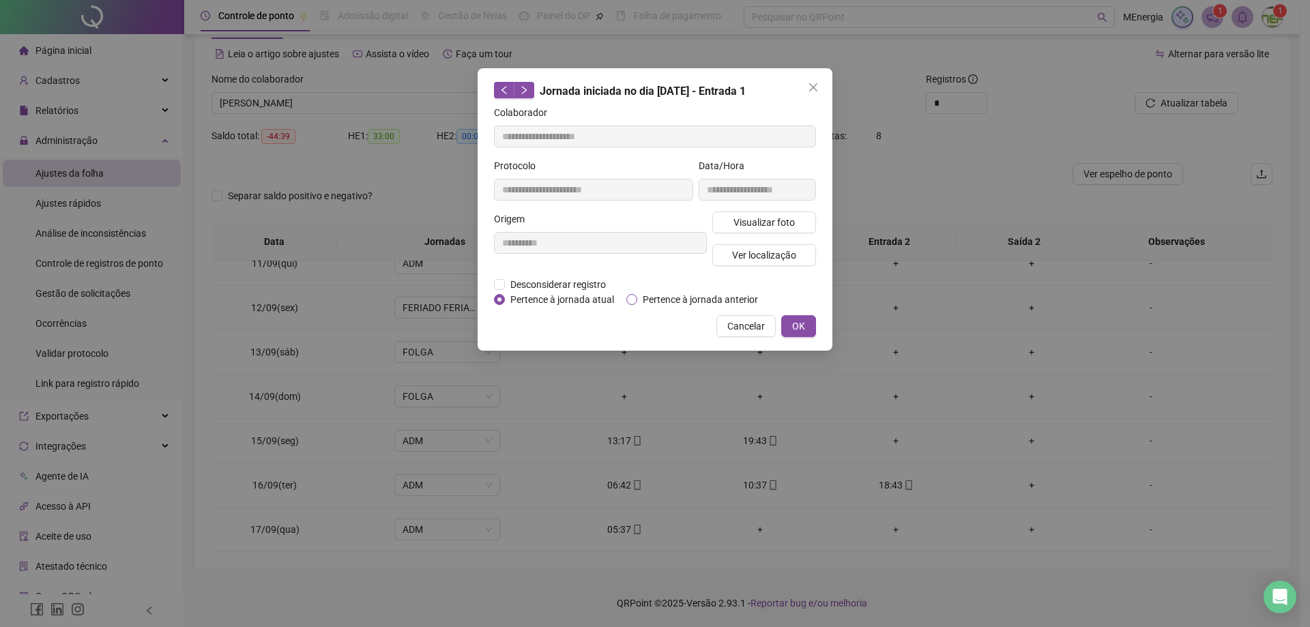
click at [666, 302] on span "Pertence à jornada anterior" at bounding box center [700, 299] width 126 height 15
click at [797, 330] on span "OK" at bounding box center [798, 326] width 13 height 15
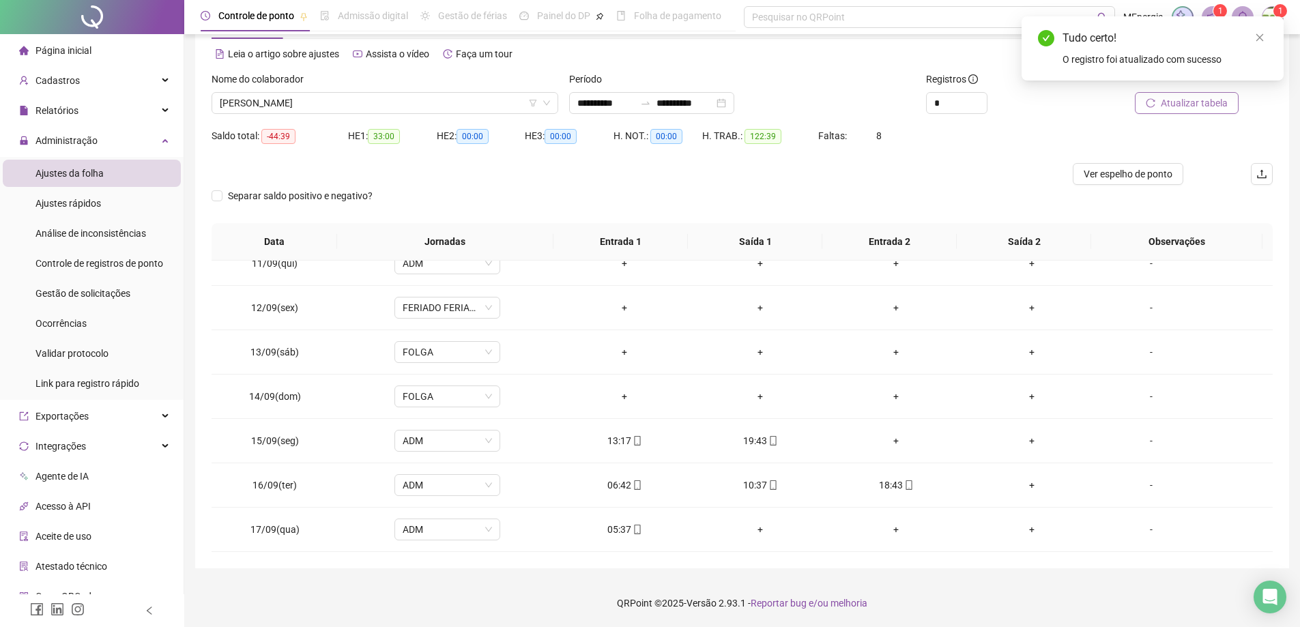
click at [1168, 108] on span "Atualizar tabela" at bounding box center [1194, 103] width 67 height 15
click at [551, 103] on div "[PERSON_NAME]" at bounding box center [385, 103] width 347 height 22
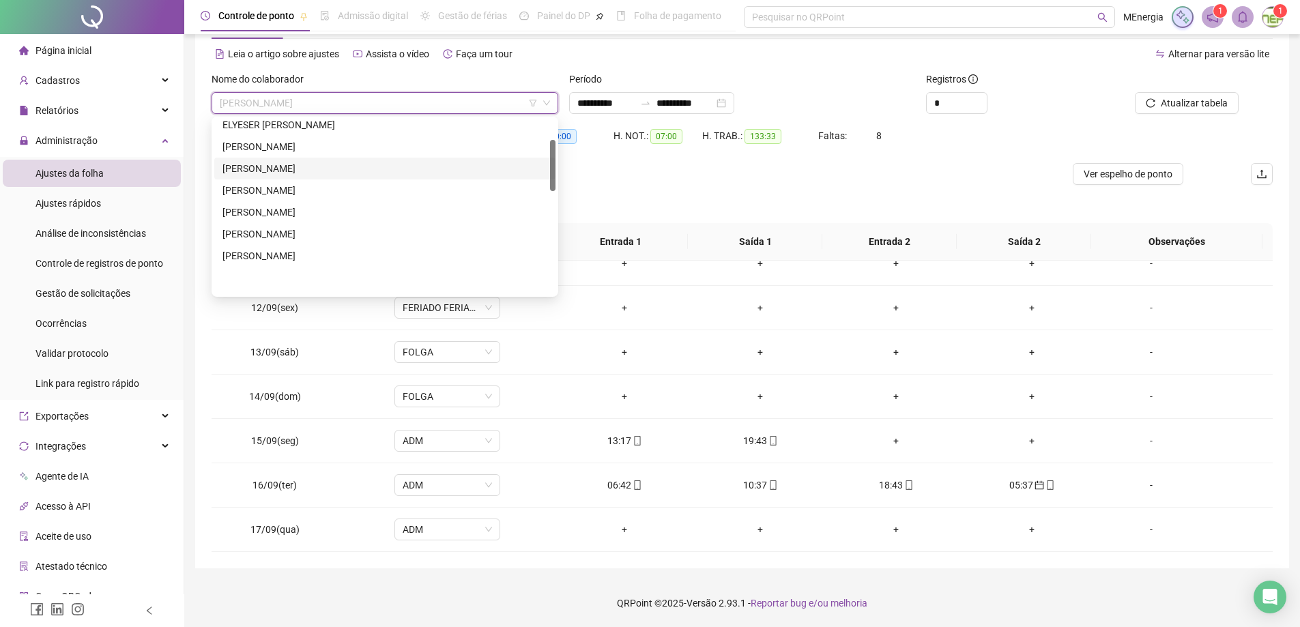
scroll to position [68, 0]
click at [319, 129] on div "[PERSON_NAME]" at bounding box center [384, 127] width 325 height 15
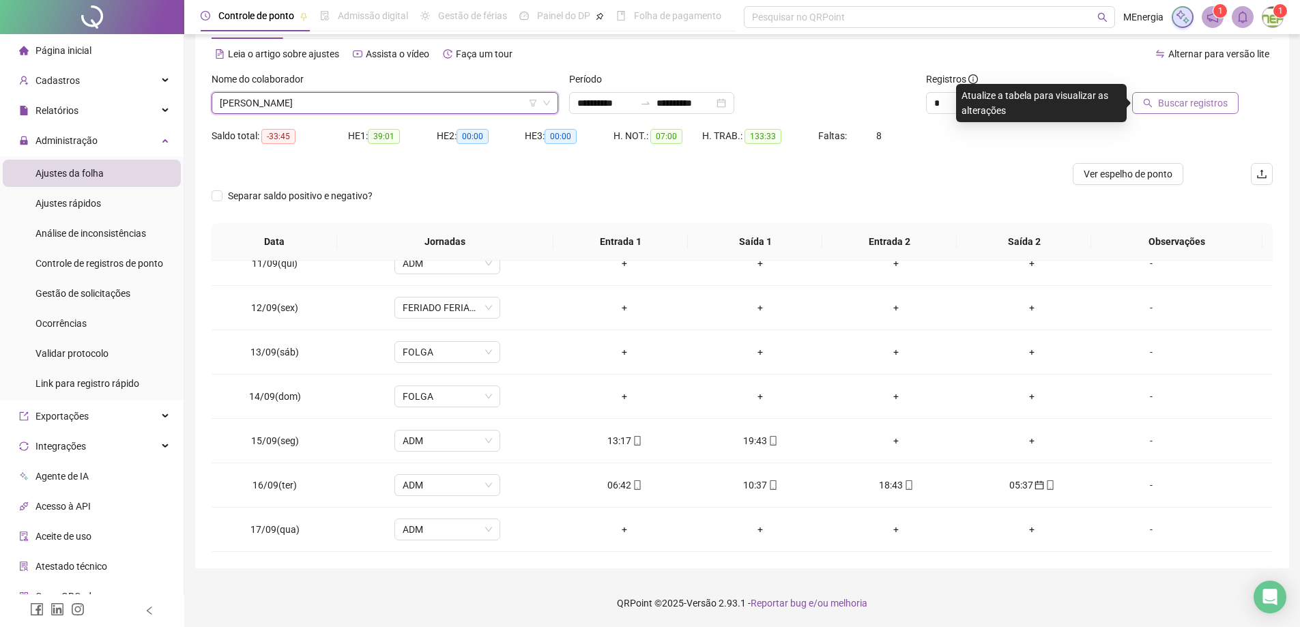
click at [1157, 108] on button "Buscar registros" at bounding box center [1185, 103] width 106 height 22
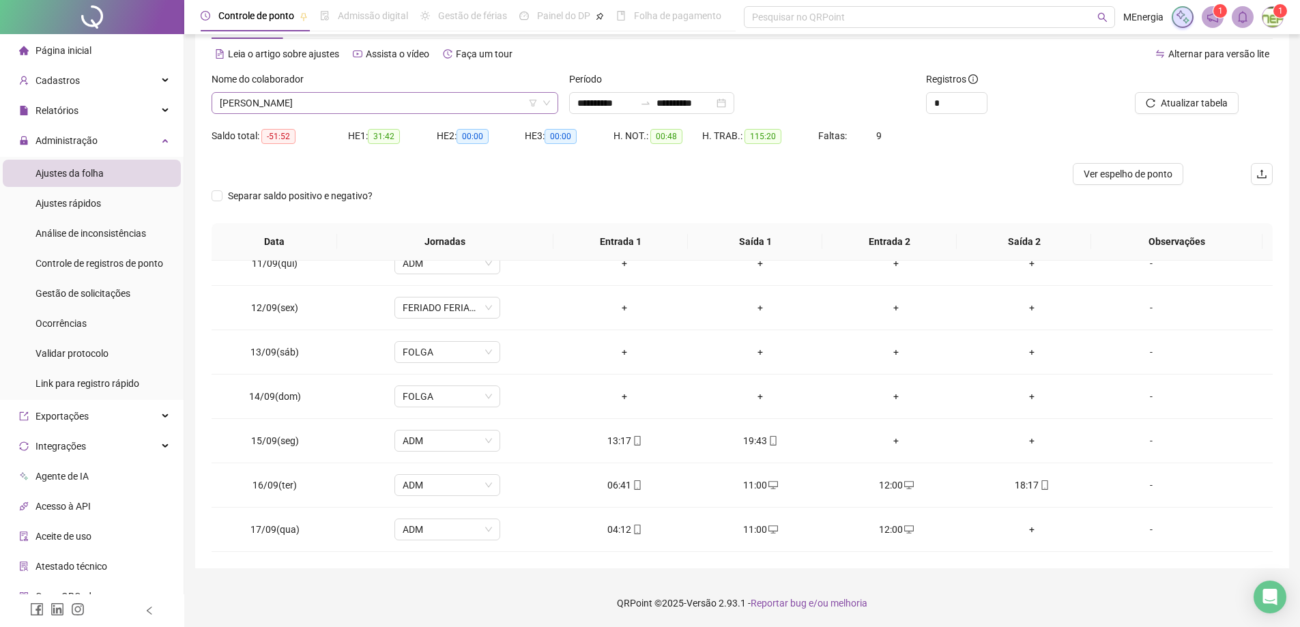
click at [553, 104] on div "[PERSON_NAME]" at bounding box center [385, 103] width 347 height 22
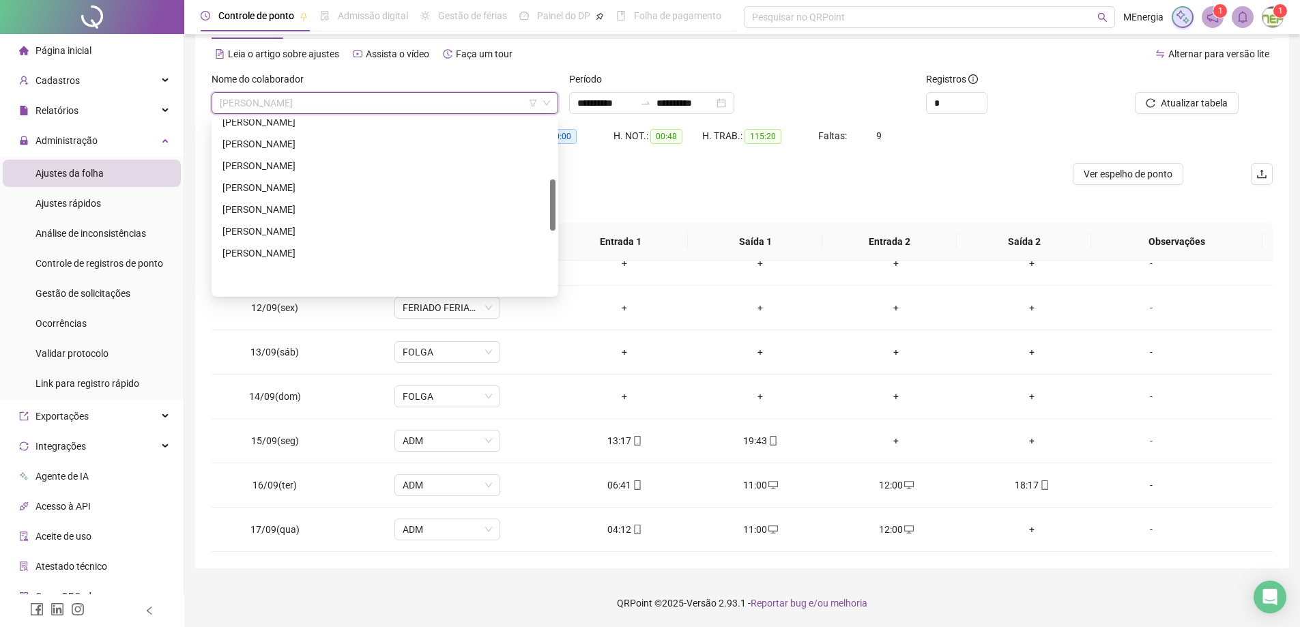
scroll to position [202, 0]
click at [555, 101] on div "[PERSON_NAME]" at bounding box center [385, 103] width 347 height 22
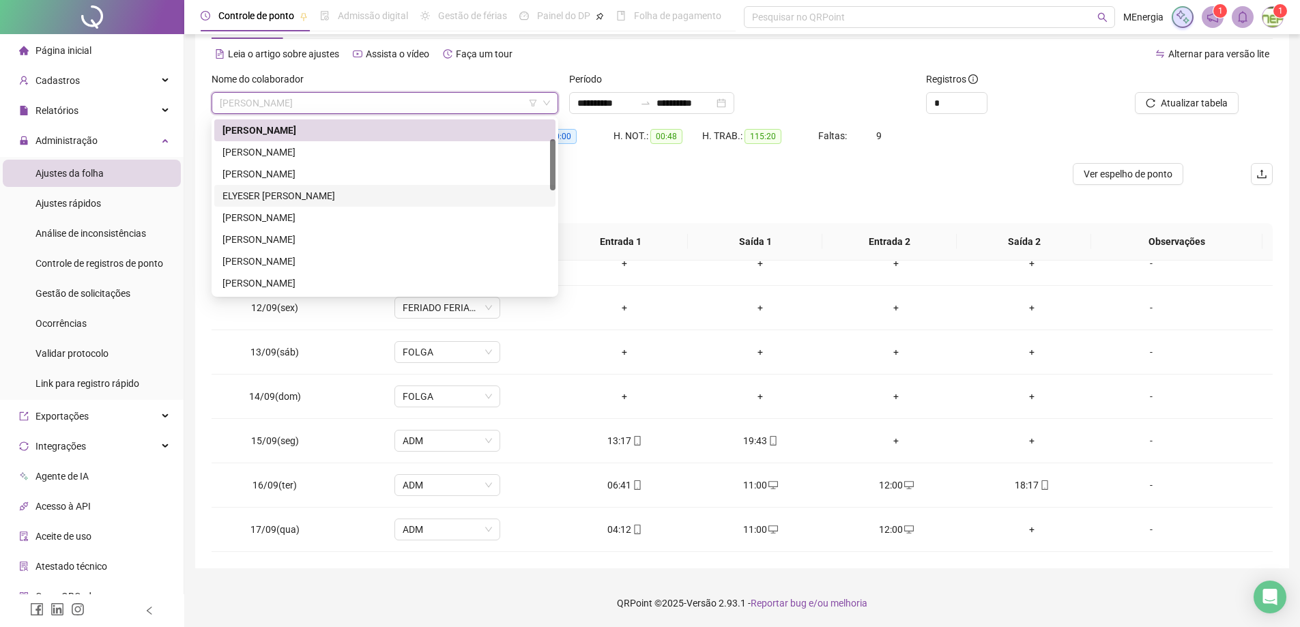
scroll to position [134, 0]
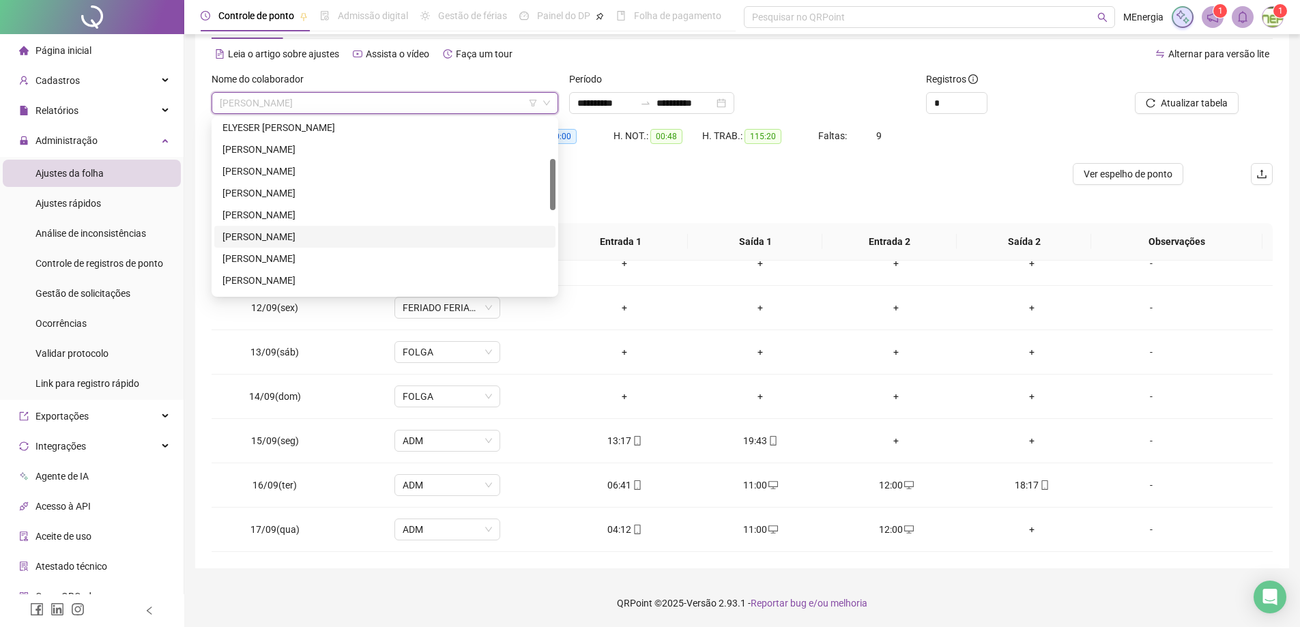
click at [315, 236] on div "[PERSON_NAME]" at bounding box center [384, 236] width 325 height 15
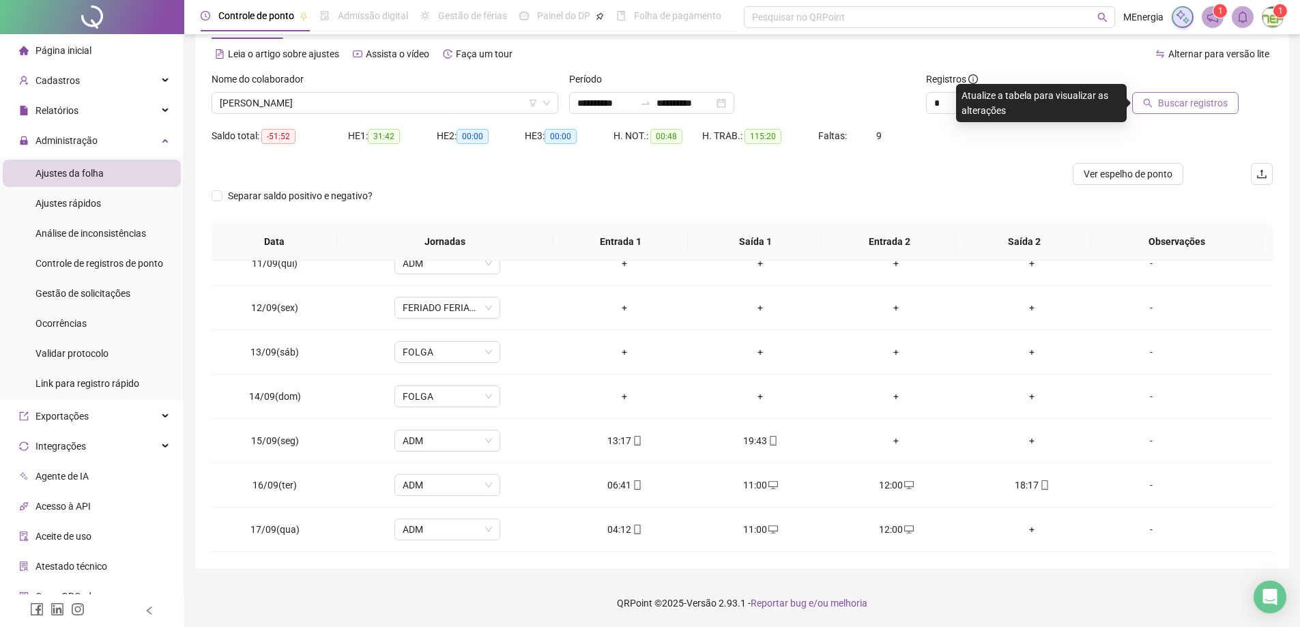
click at [1158, 104] on button "Buscar registros" at bounding box center [1185, 103] width 106 height 22
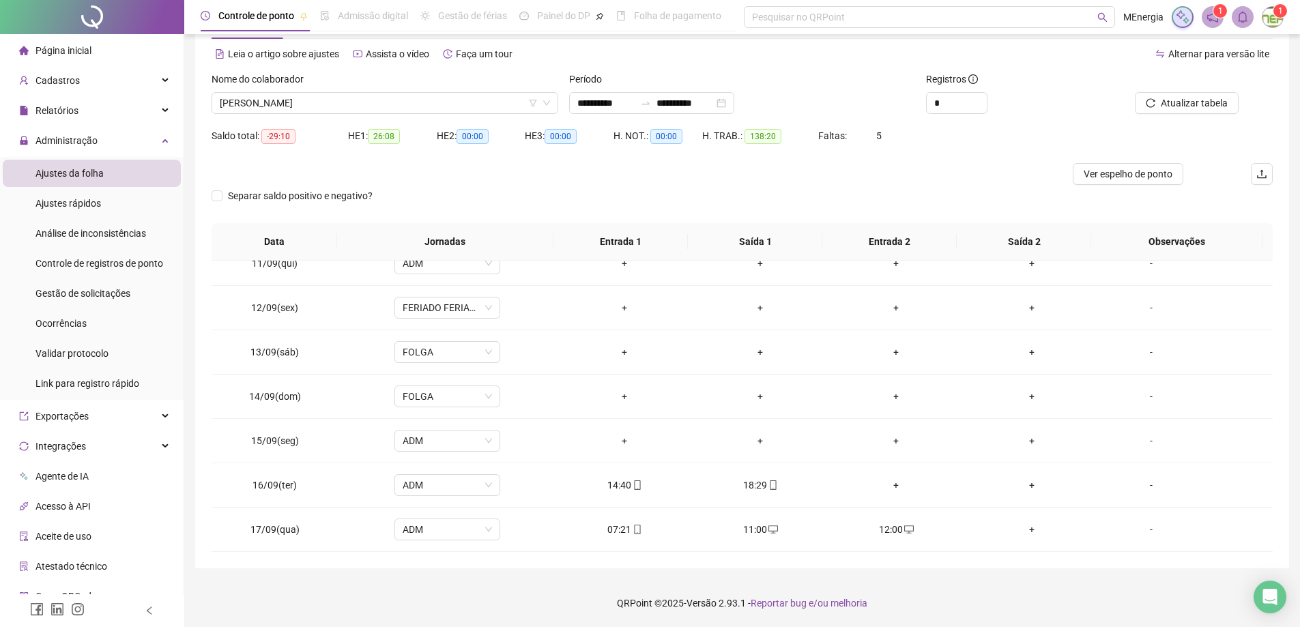
click at [559, 105] on div "Nome do colaborador [PERSON_NAME]" at bounding box center [385, 98] width 358 height 53
click at [554, 101] on div "[PERSON_NAME]" at bounding box center [385, 103] width 347 height 22
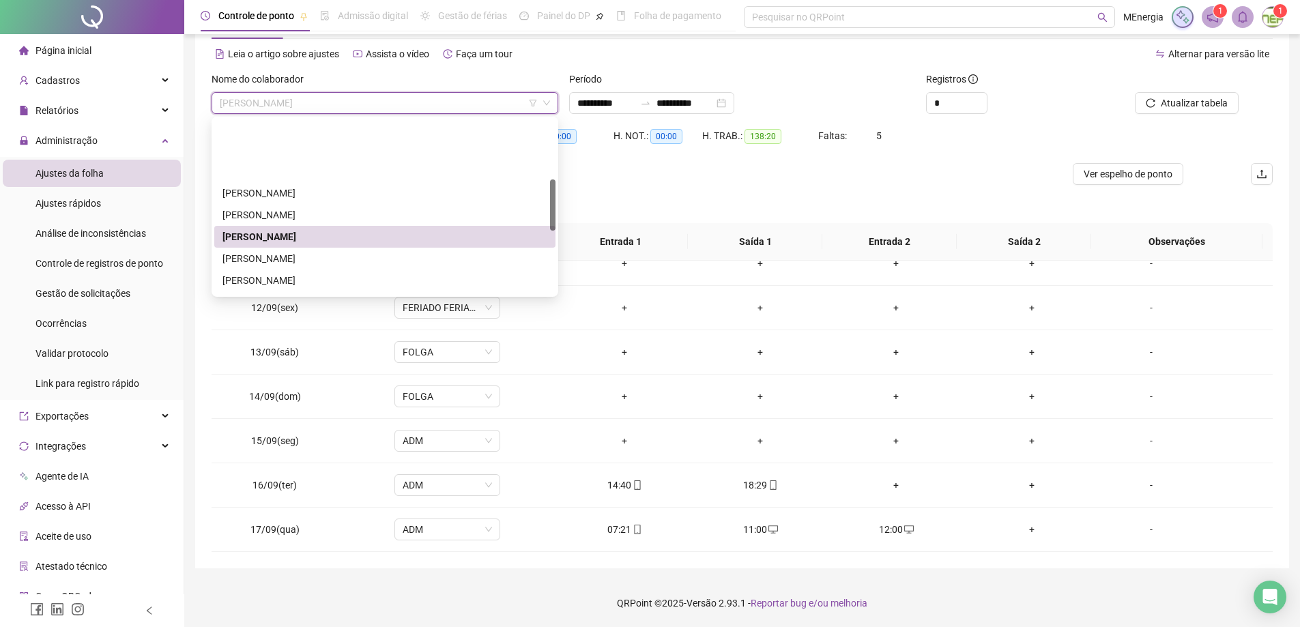
scroll to position [202, 0]
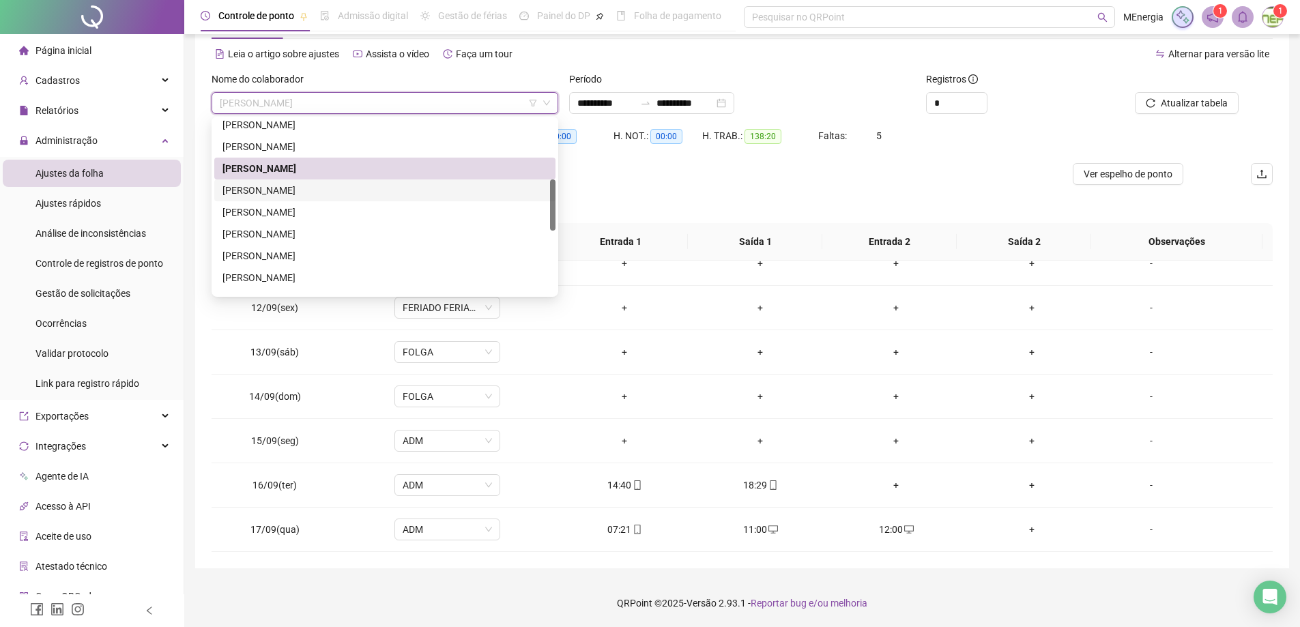
click at [330, 199] on div "[PERSON_NAME]" at bounding box center [384, 190] width 341 height 22
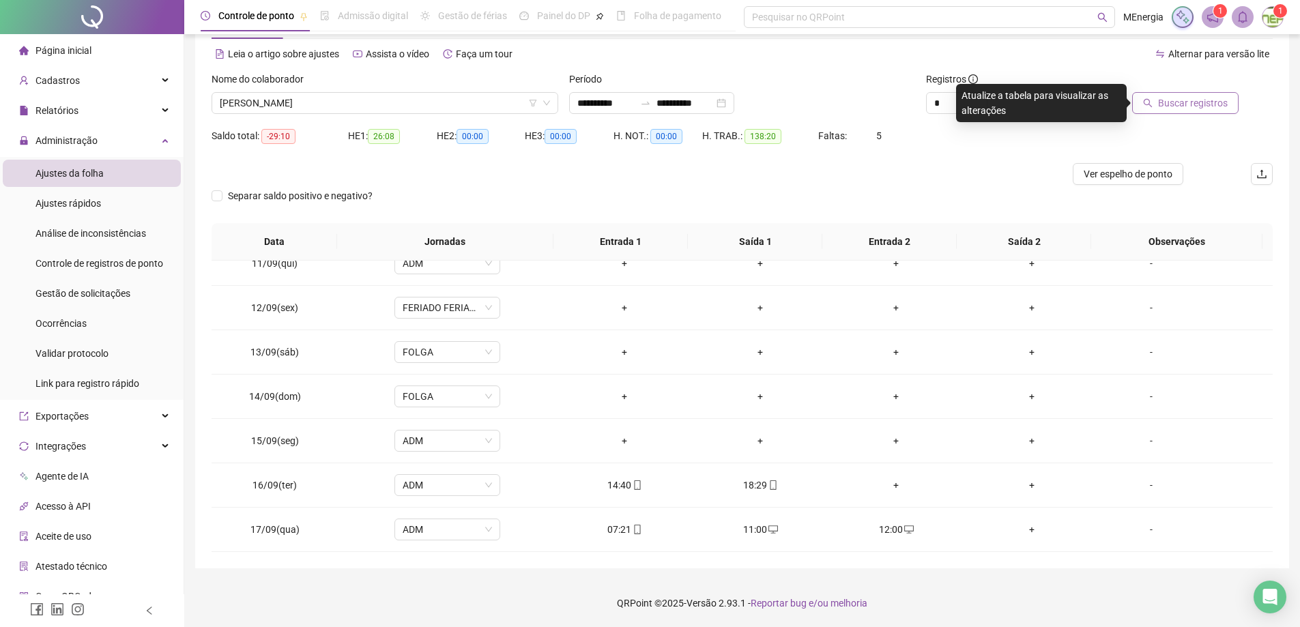
click at [1169, 103] on span "Buscar registros" at bounding box center [1193, 103] width 70 height 15
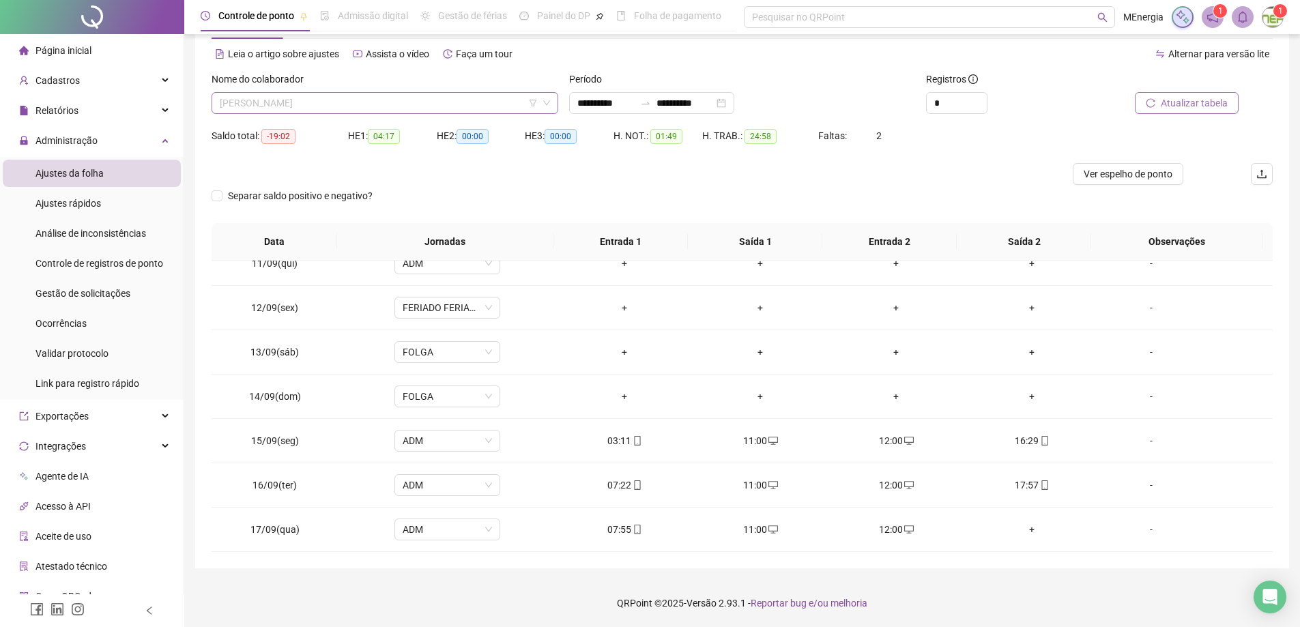
click at [551, 104] on div "[PERSON_NAME]" at bounding box center [385, 103] width 347 height 22
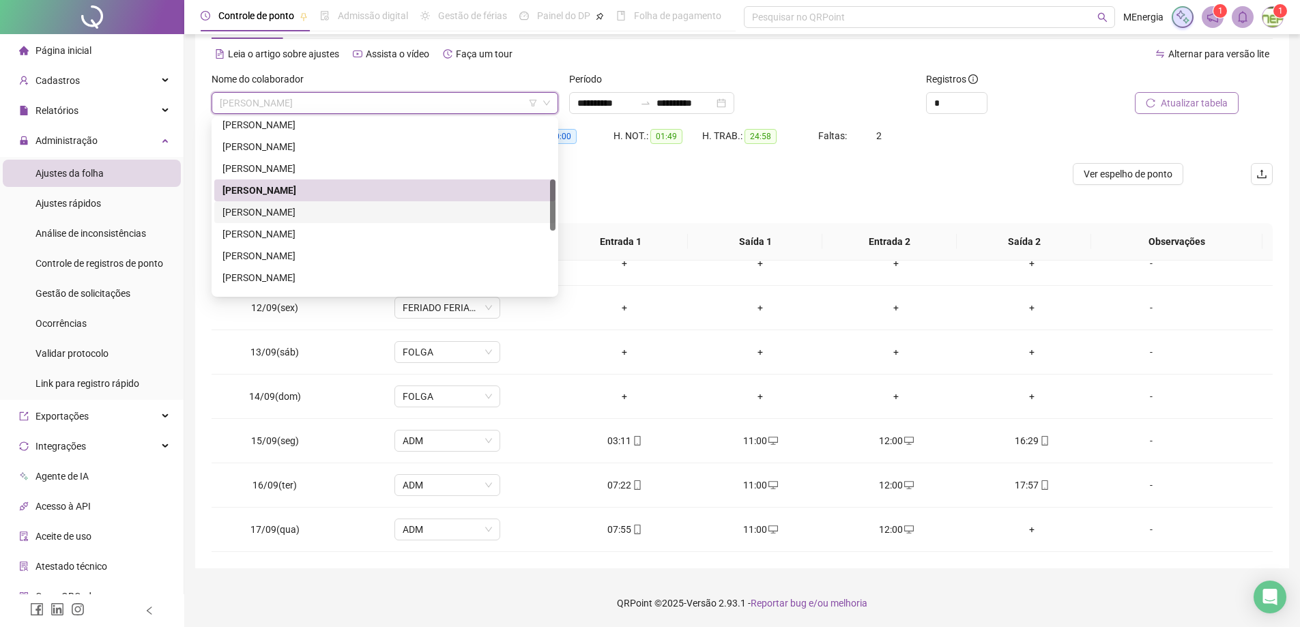
click at [351, 210] on div "[PERSON_NAME]" at bounding box center [384, 212] width 325 height 15
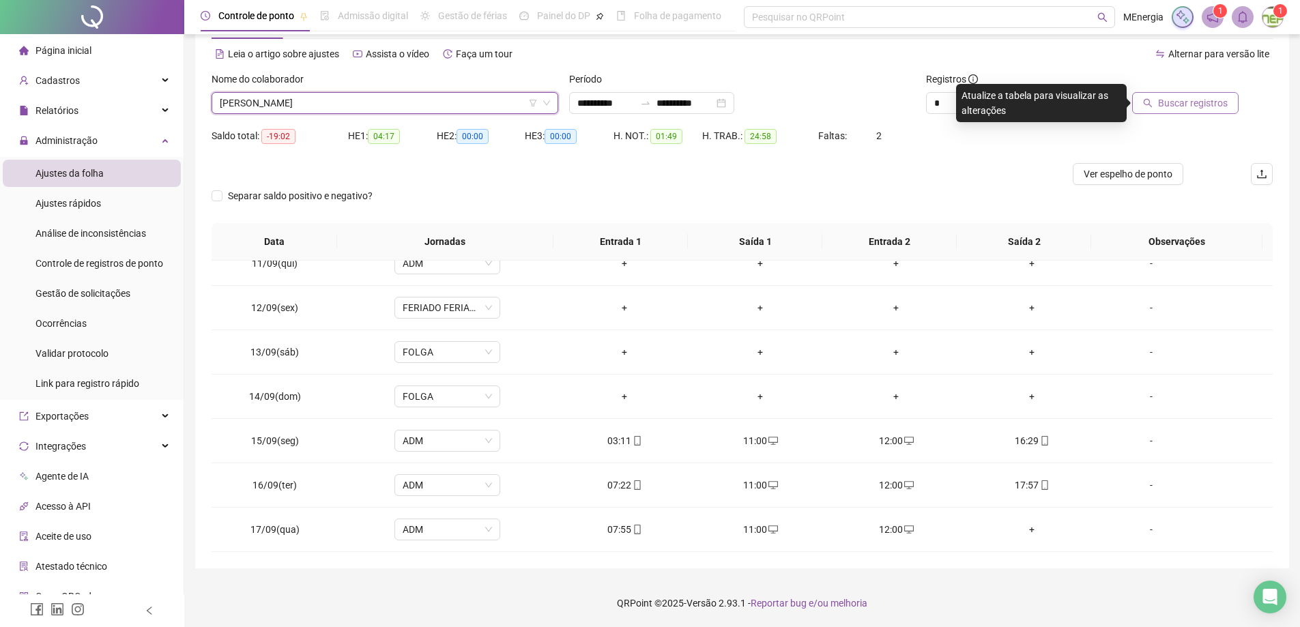
click at [1187, 103] on span "Buscar registros" at bounding box center [1193, 103] width 70 height 15
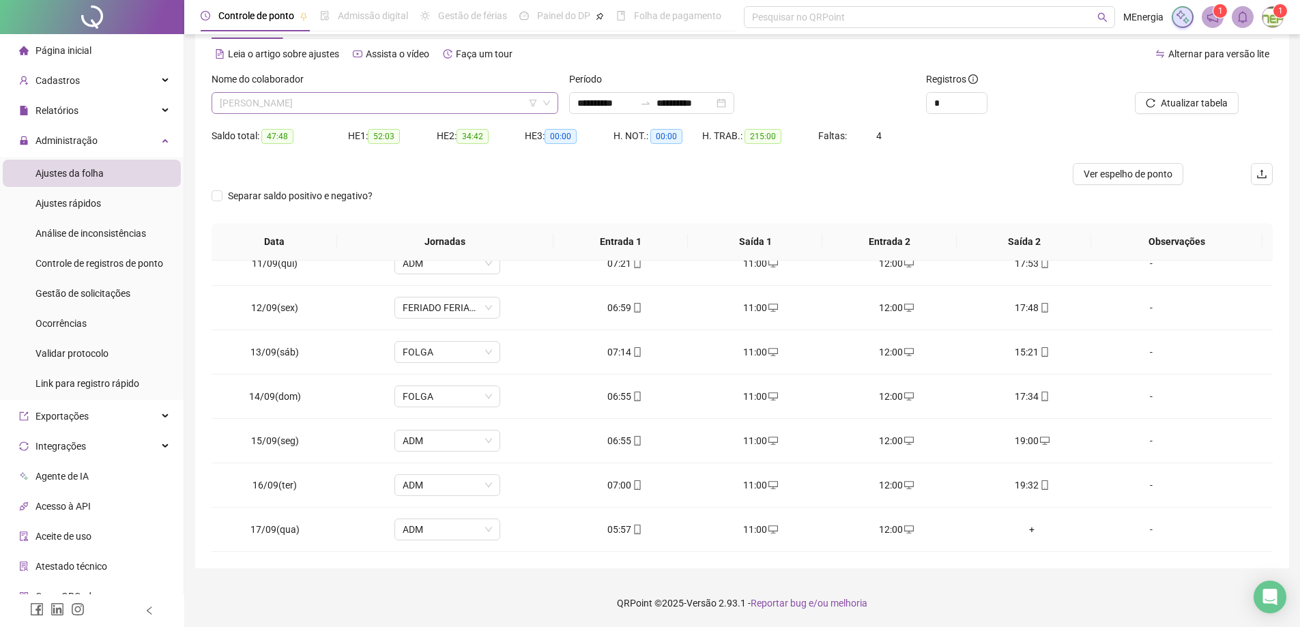
click at [555, 104] on div "[PERSON_NAME]" at bounding box center [385, 103] width 347 height 22
click at [551, 100] on div "[PERSON_NAME]" at bounding box center [385, 103] width 347 height 22
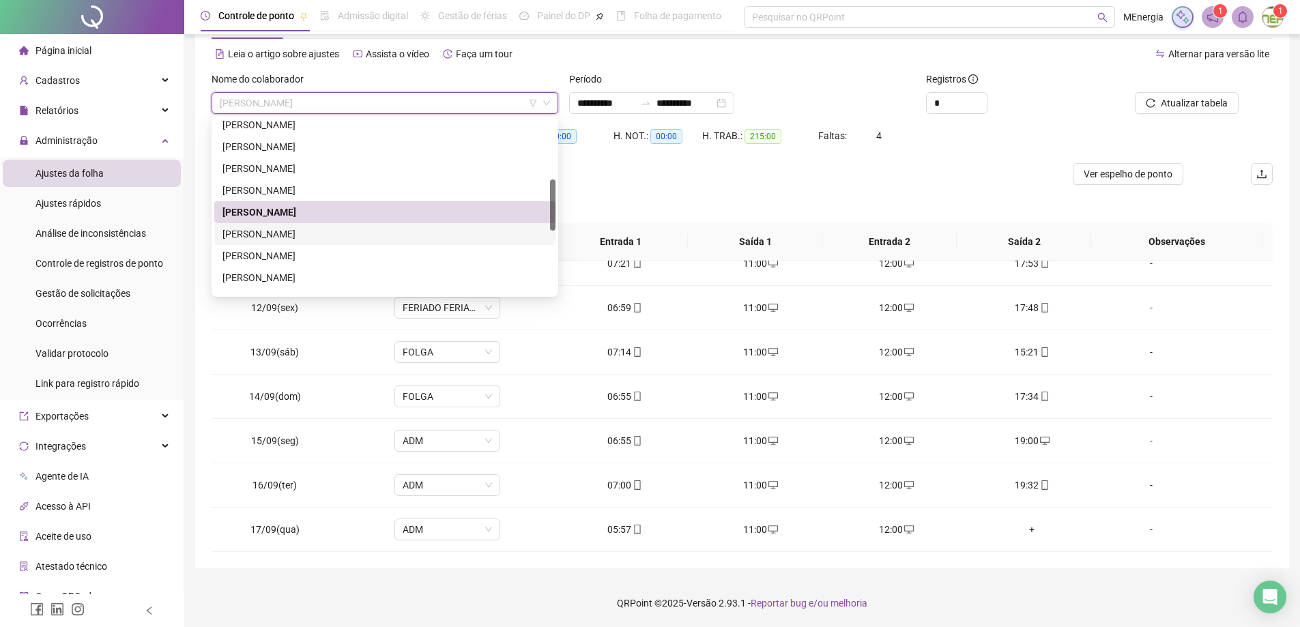
click at [364, 233] on div "[PERSON_NAME]" at bounding box center [384, 234] width 325 height 15
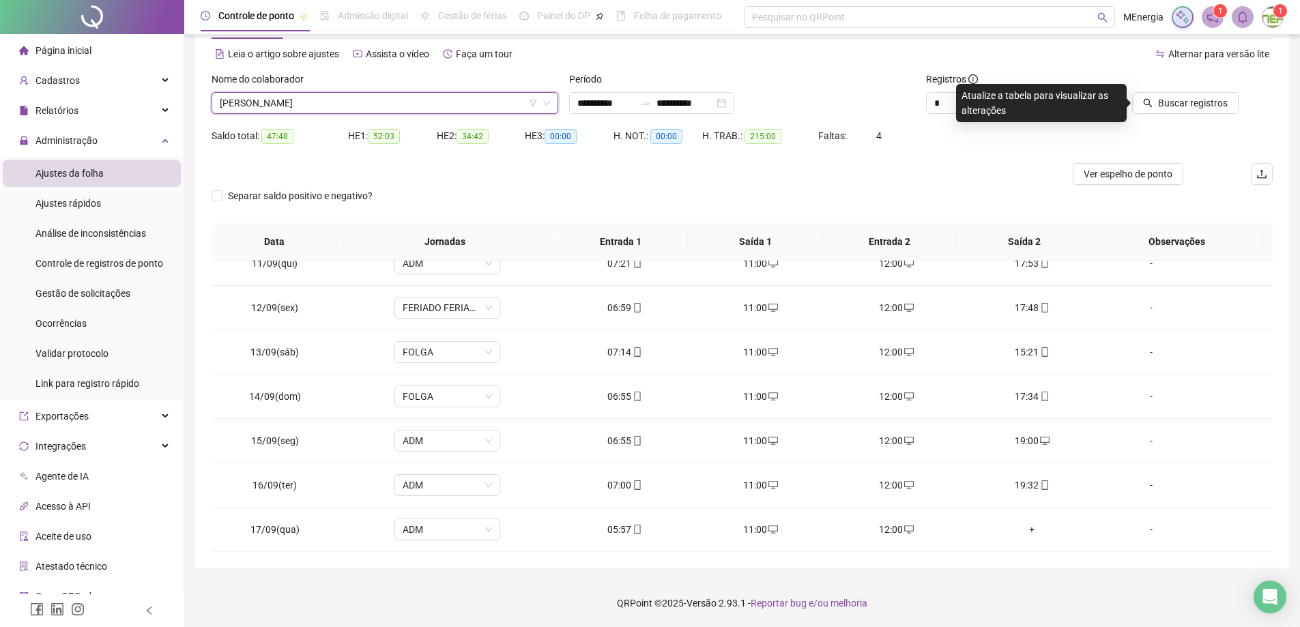
click at [1153, 99] on icon "search" at bounding box center [1148, 103] width 10 height 10
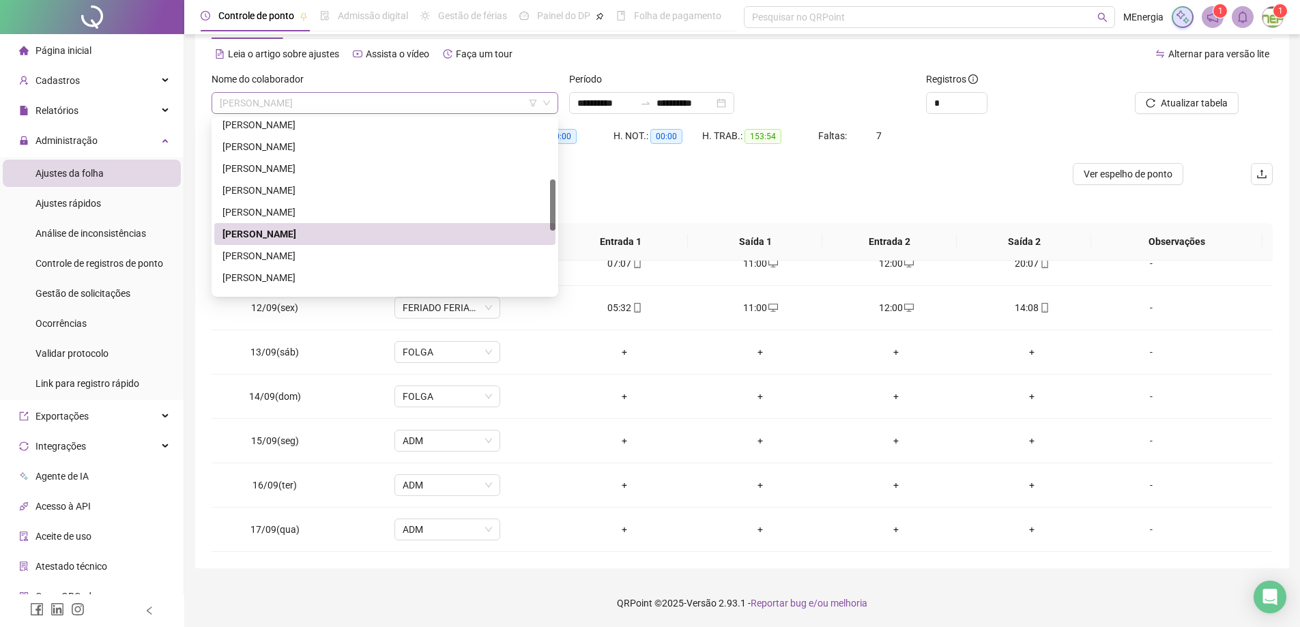
click at [553, 100] on div "[PERSON_NAME]" at bounding box center [385, 103] width 347 height 22
click at [347, 251] on div "[PERSON_NAME]" at bounding box center [384, 255] width 325 height 15
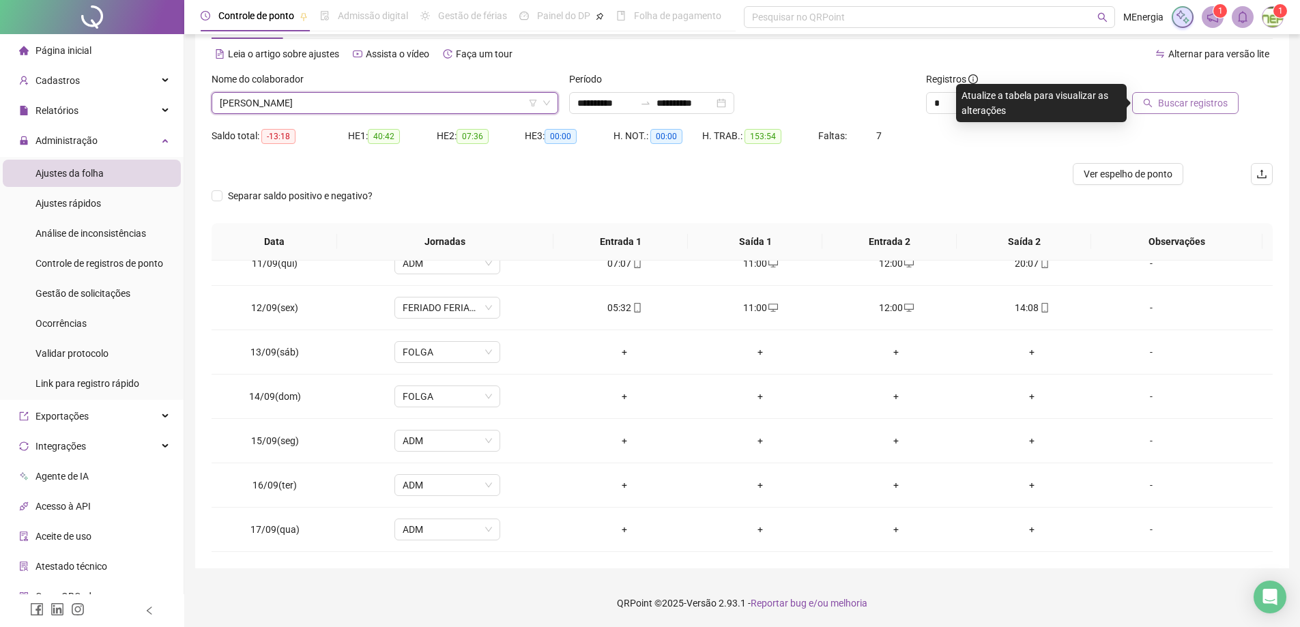
click at [1189, 104] on span "Buscar registros" at bounding box center [1193, 103] width 70 height 15
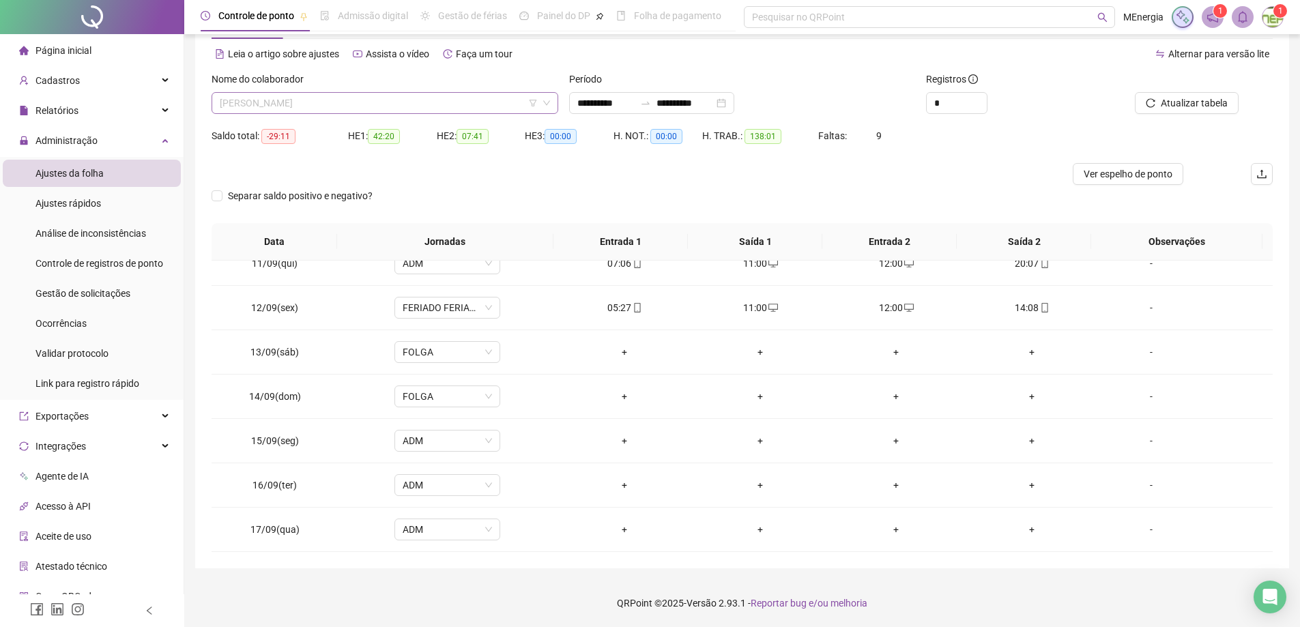
click at [553, 101] on div "[PERSON_NAME]" at bounding box center [385, 103] width 347 height 22
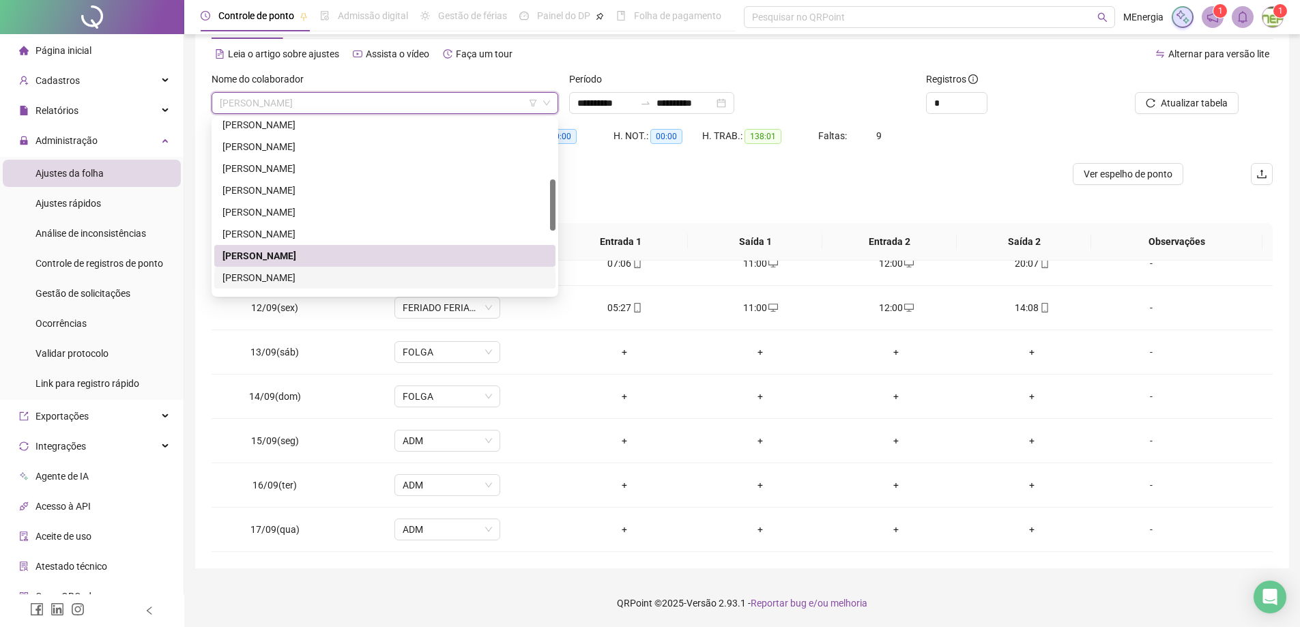
click at [366, 276] on div "[PERSON_NAME]" at bounding box center [384, 277] width 325 height 15
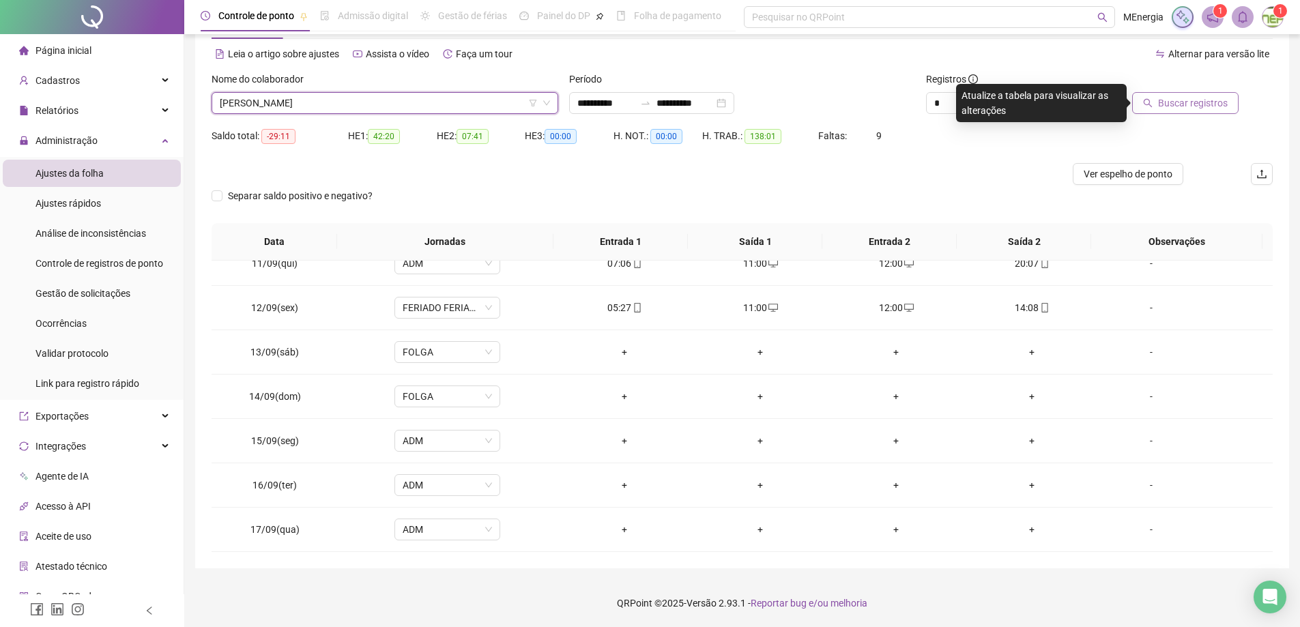
click at [1176, 102] on span "Buscar registros" at bounding box center [1193, 103] width 70 height 15
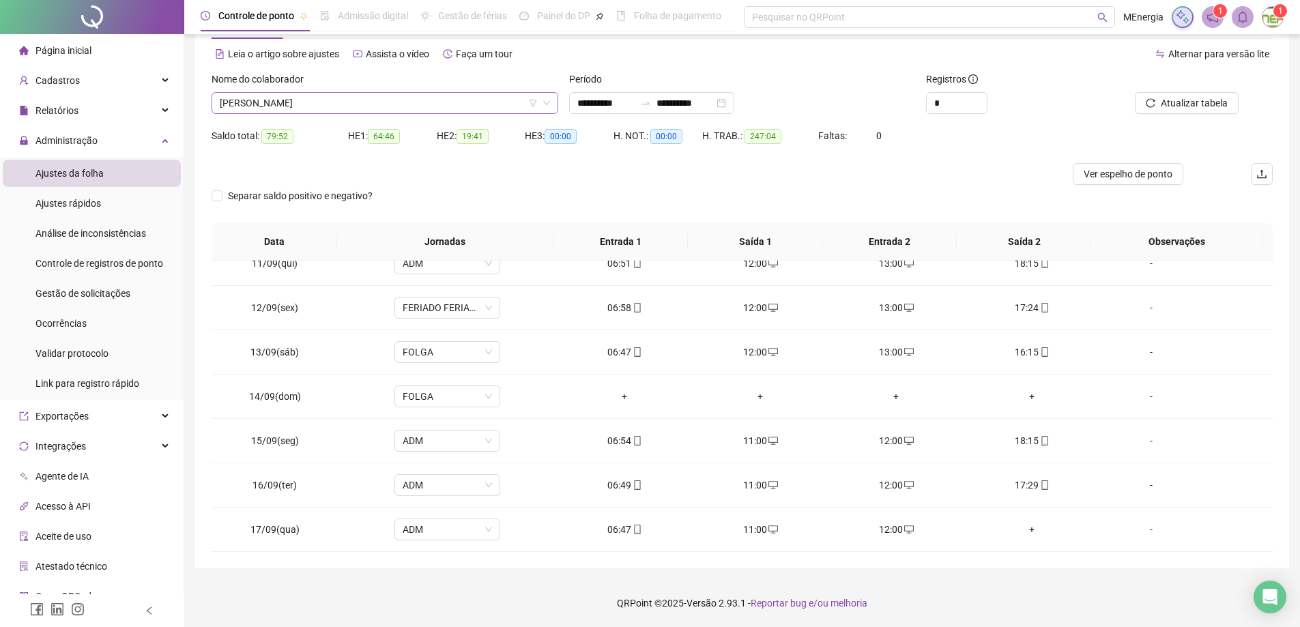
click at [555, 99] on div "[PERSON_NAME]" at bounding box center [385, 103] width 347 height 22
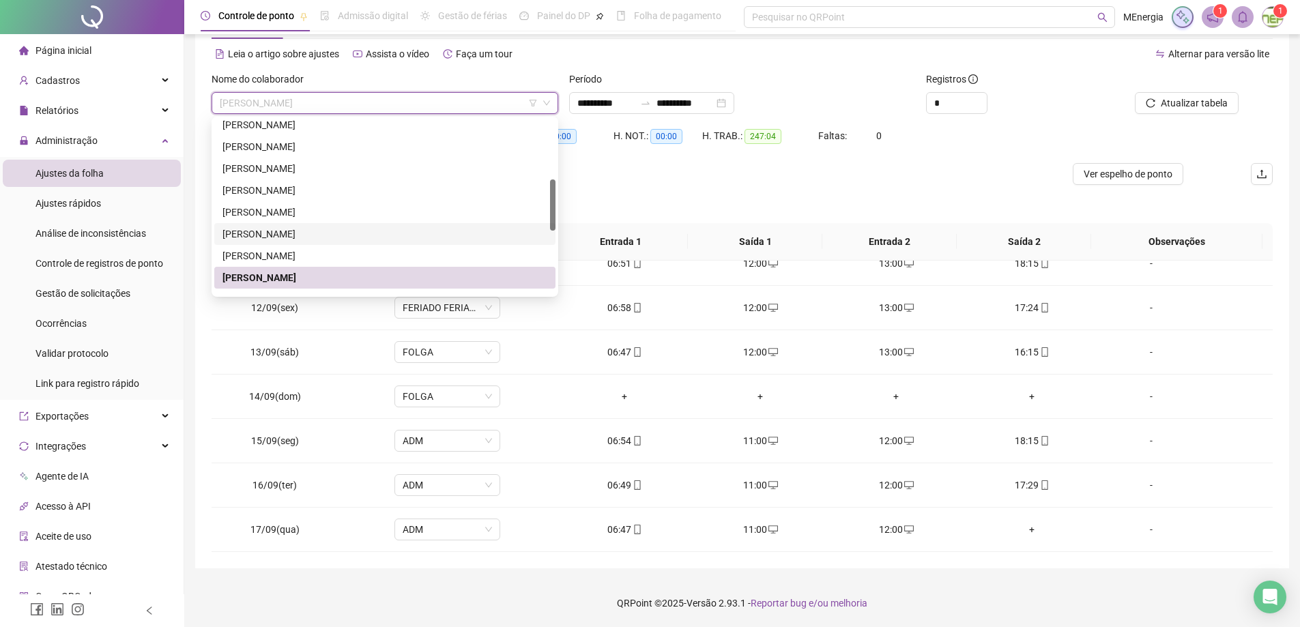
scroll to position [270, 0]
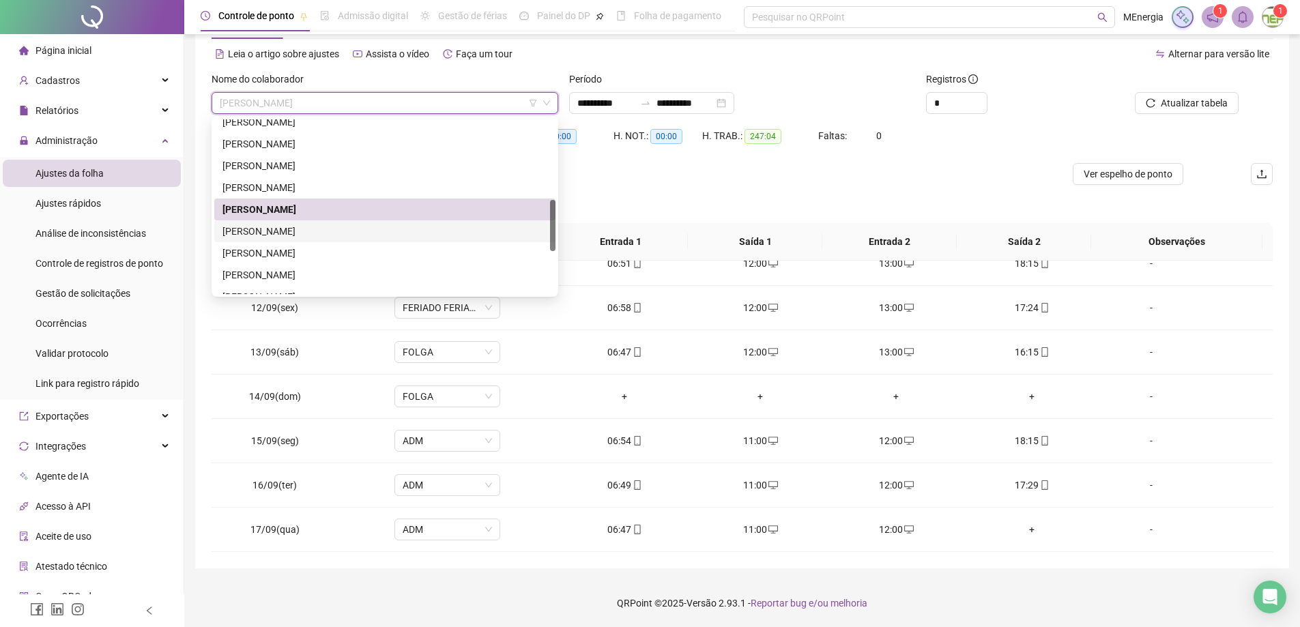
click at [350, 231] on div "[PERSON_NAME]" at bounding box center [384, 231] width 325 height 15
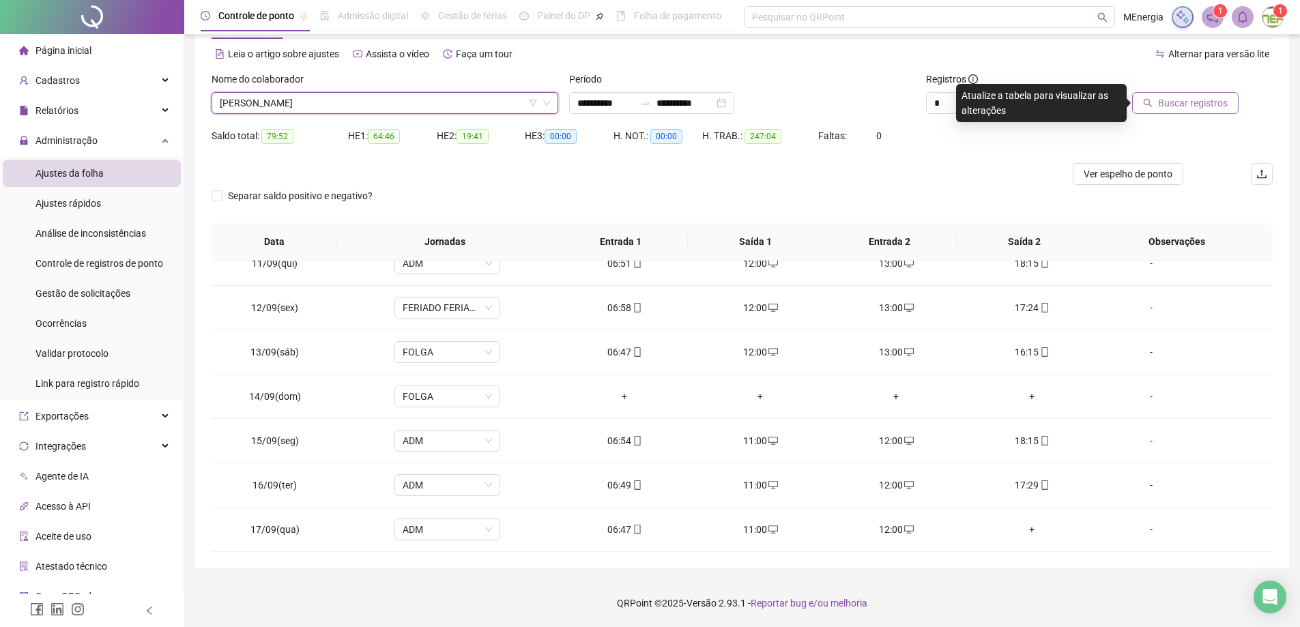
click at [1173, 103] on span "Buscar registros" at bounding box center [1193, 103] width 70 height 15
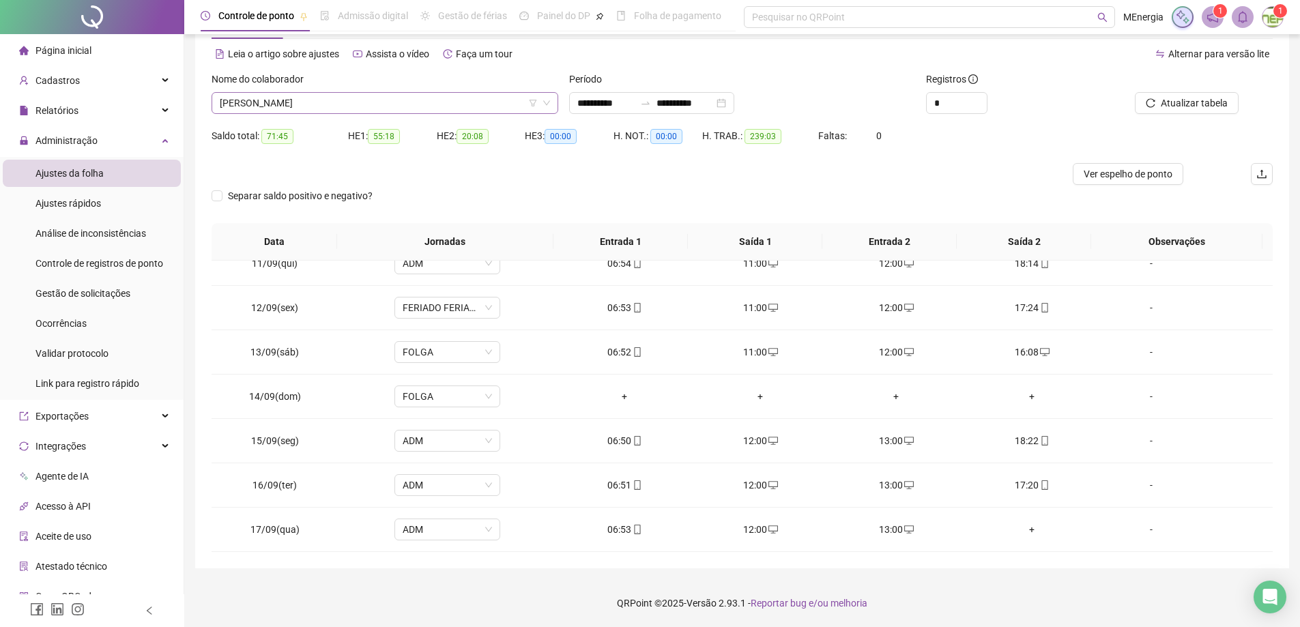
click at [554, 100] on div "[PERSON_NAME]" at bounding box center [385, 103] width 347 height 22
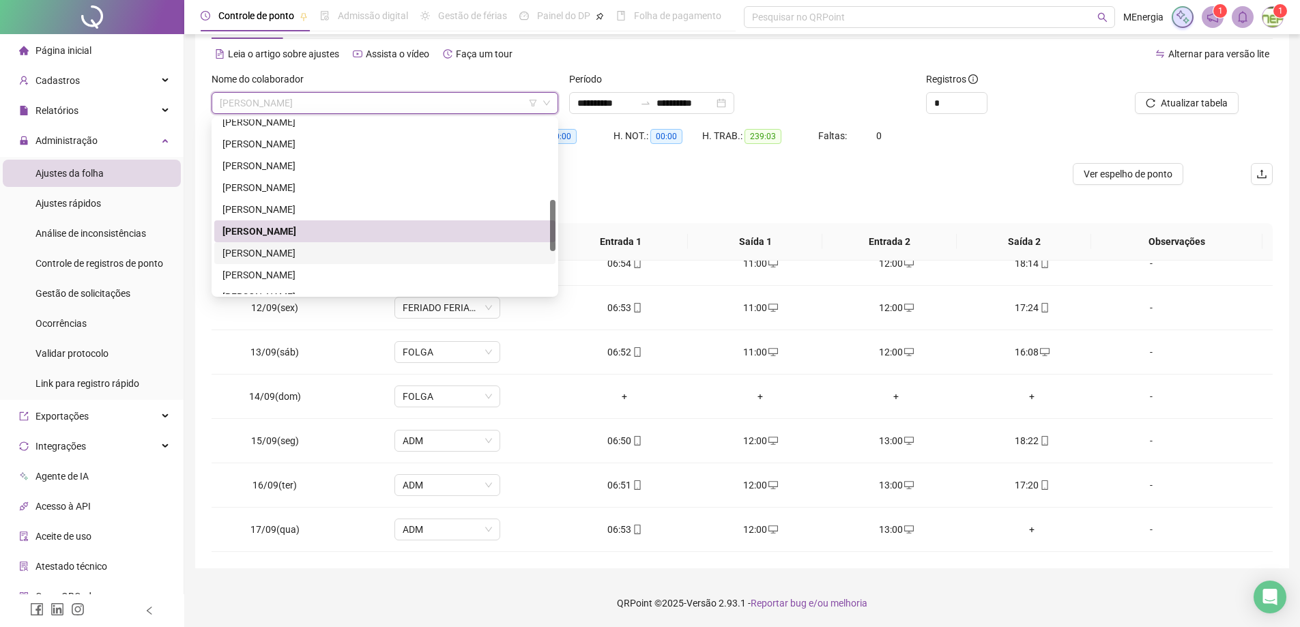
click at [371, 256] on div "[PERSON_NAME]" at bounding box center [384, 253] width 325 height 15
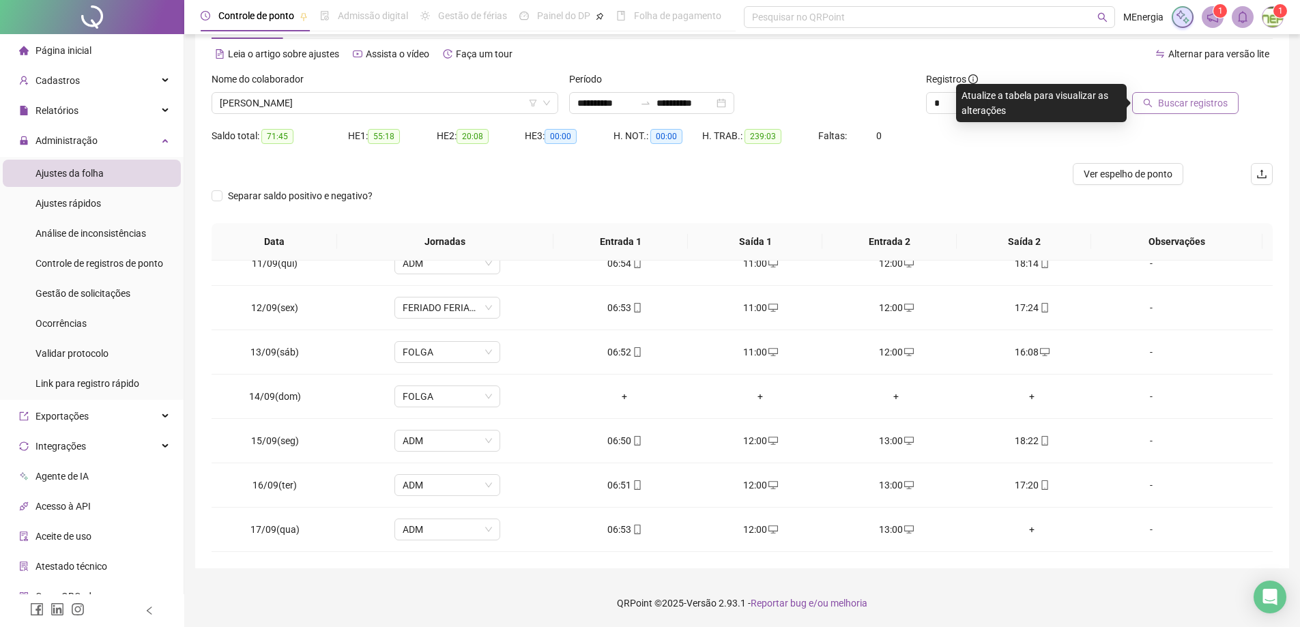
click at [1193, 102] on span "Buscar registros" at bounding box center [1193, 103] width 70 height 15
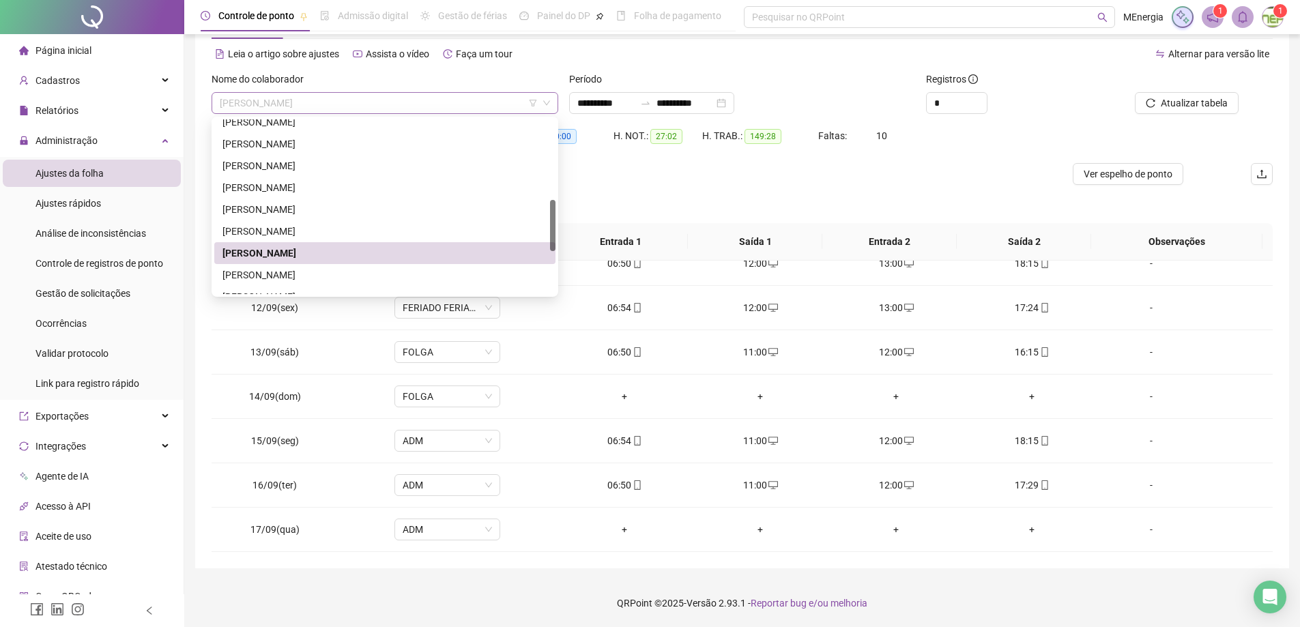
click at [553, 99] on div "[PERSON_NAME]" at bounding box center [385, 103] width 347 height 22
click at [377, 271] on div "[PERSON_NAME]" at bounding box center [384, 275] width 325 height 15
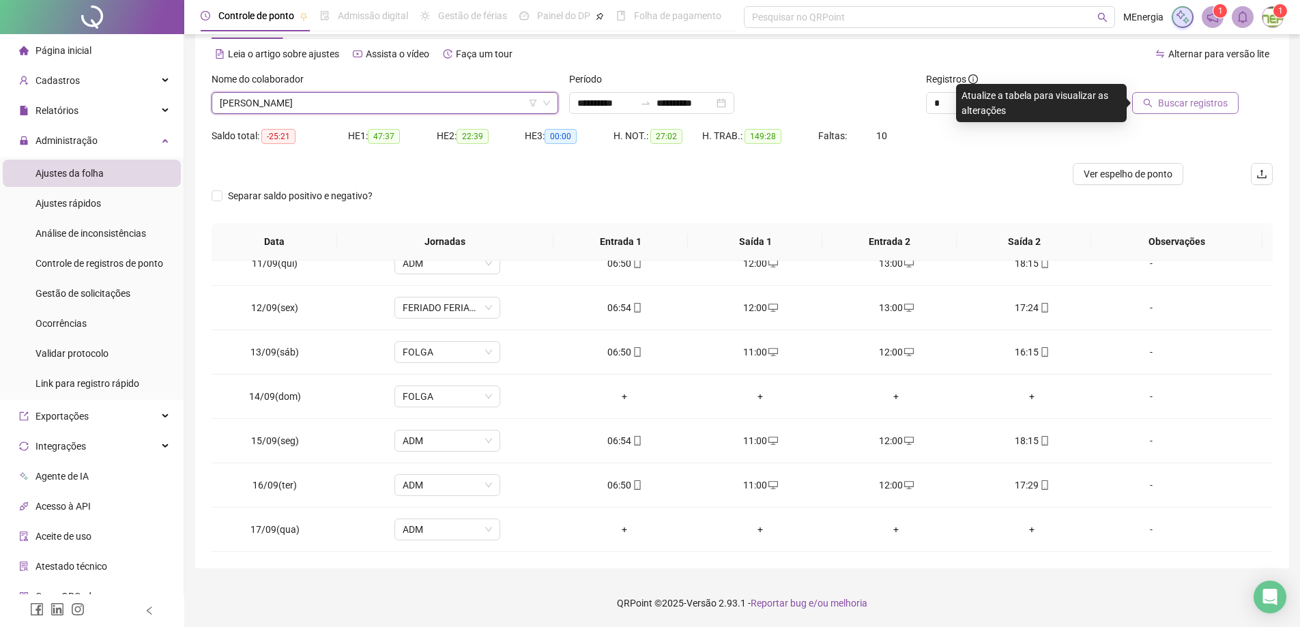
click at [1162, 98] on span "Buscar registros" at bounding box center [1193, 103] width 70 height 15
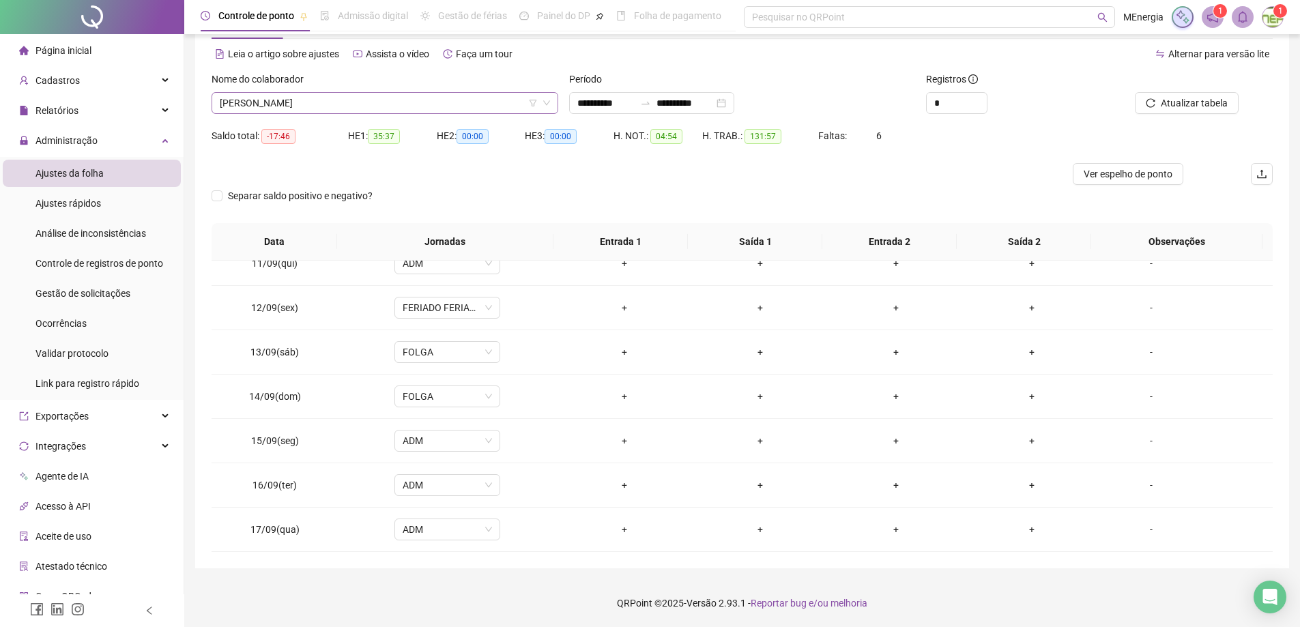
click at [558, 95] on div "[PERSON_NAME]" at bounding box center [385, 103] width 347 height 22
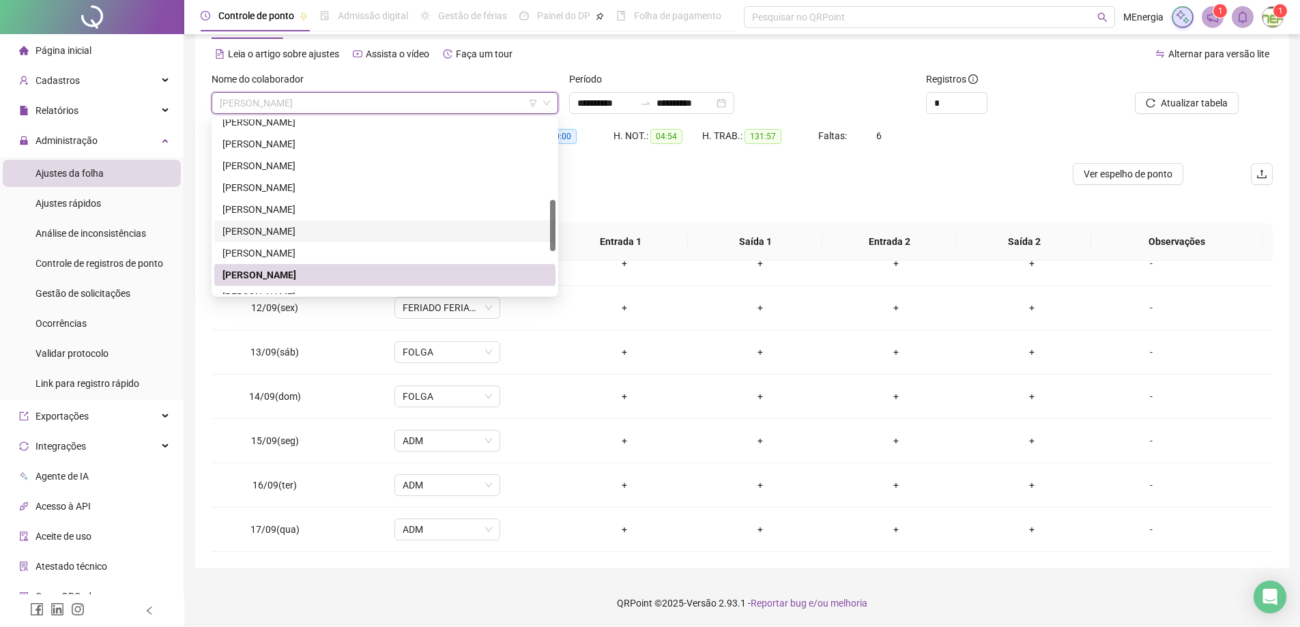
scroll to position [338, 0]
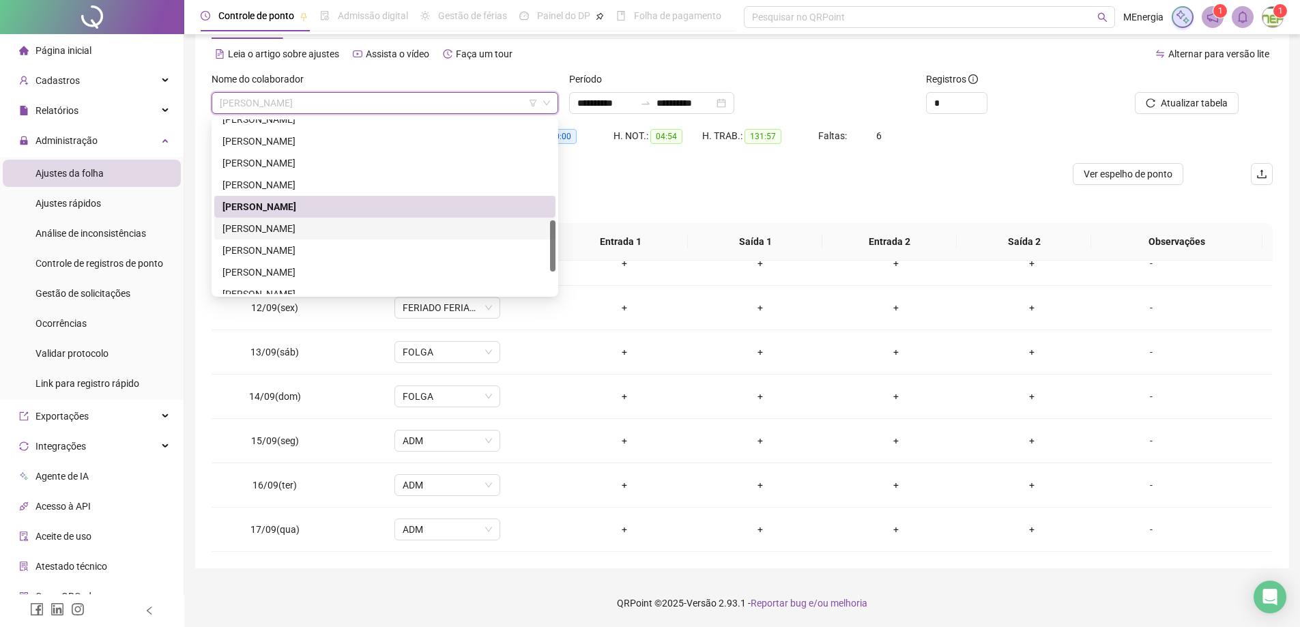
click at [343, 225] on div "[PERSON_NAME]" at bounding box center [384, 228] width 325 height 15
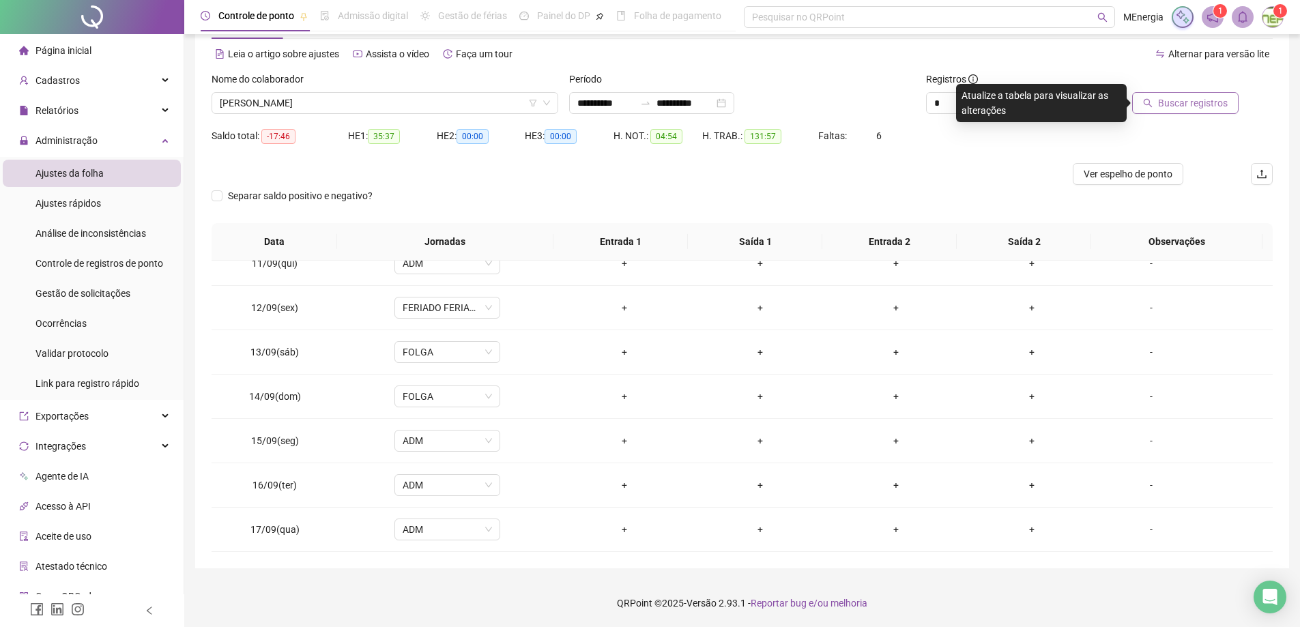
click at [1160, 107] on button "Buscar registros" at bounding box center [1185, 103] width 106 height 22
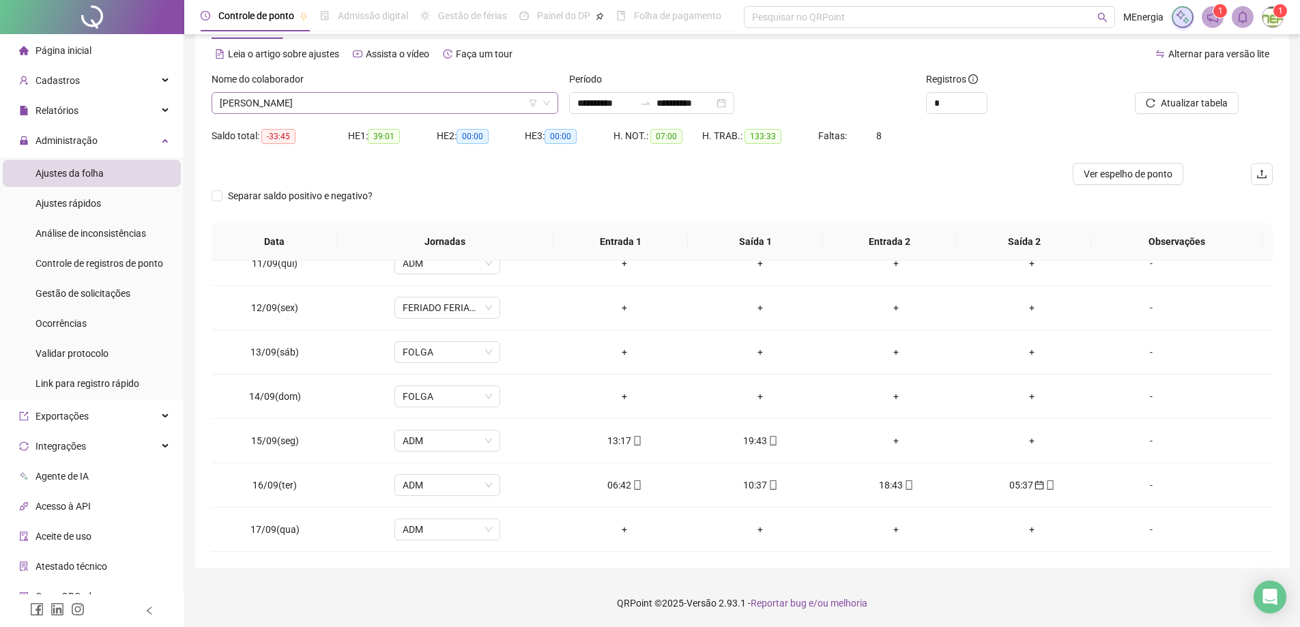
click at [552, 100] on div "[PERSON_NAME]" at bounding box center [385, 103] width 347 height 22
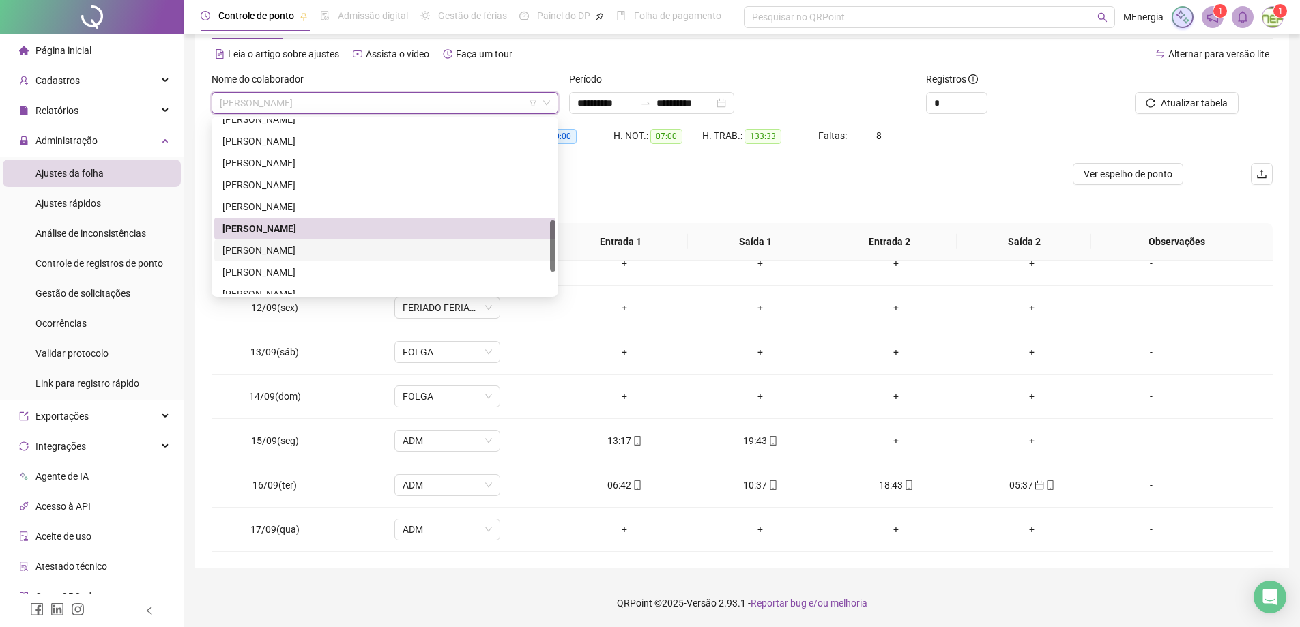
click at [310, 250] on div "[PERSON_NAME]" at bounding box center [384, 250] width 325 height 15
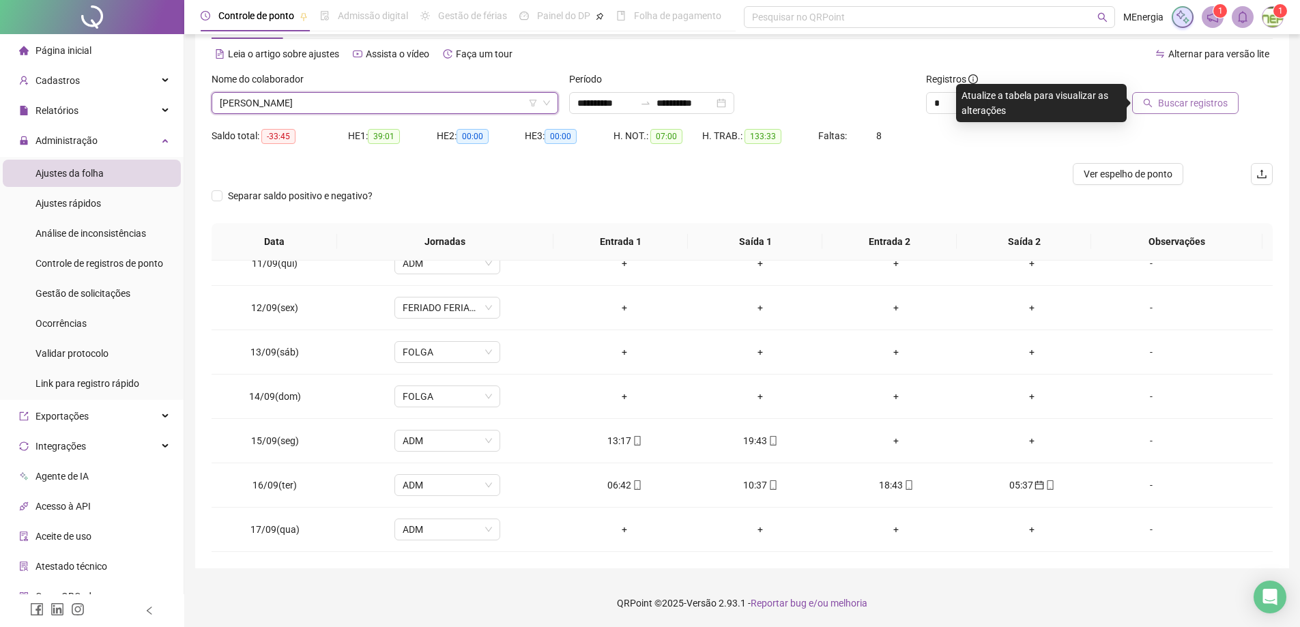
click at [1170, 96] on span "Buscar registros" at bounding box center [1193, 103] width 70 height 15
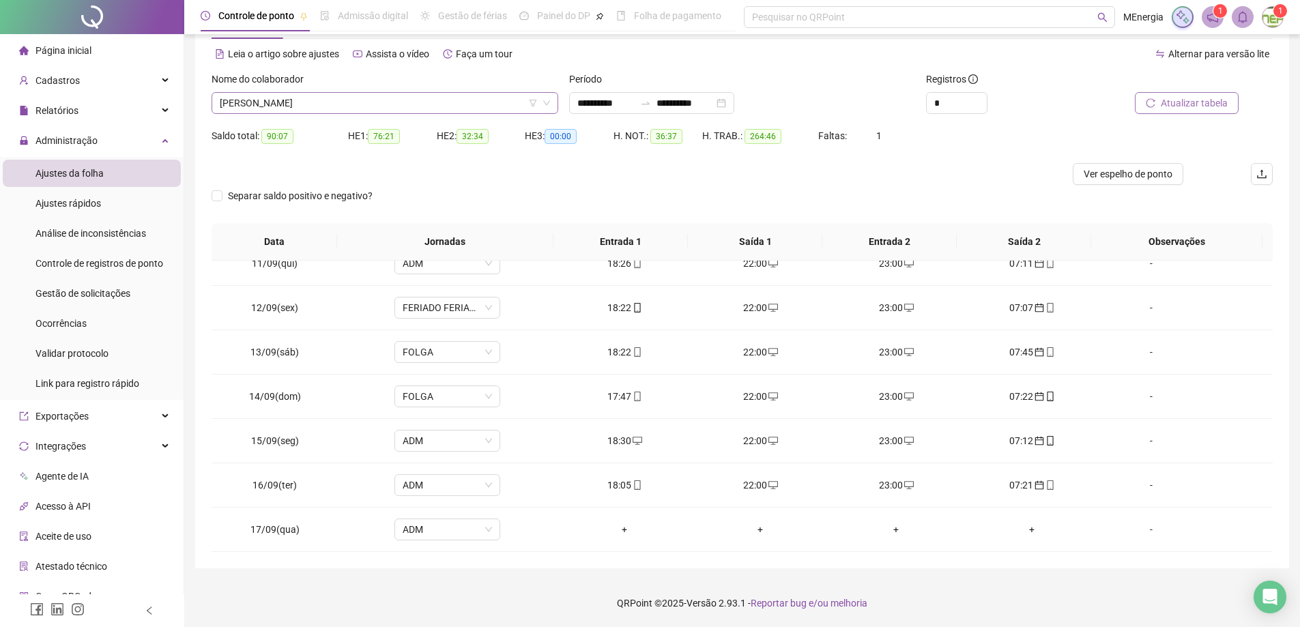
click at [555, 102] on div "[PERSON_NAME]" at bounding box center [385, 103] width 347 height 22
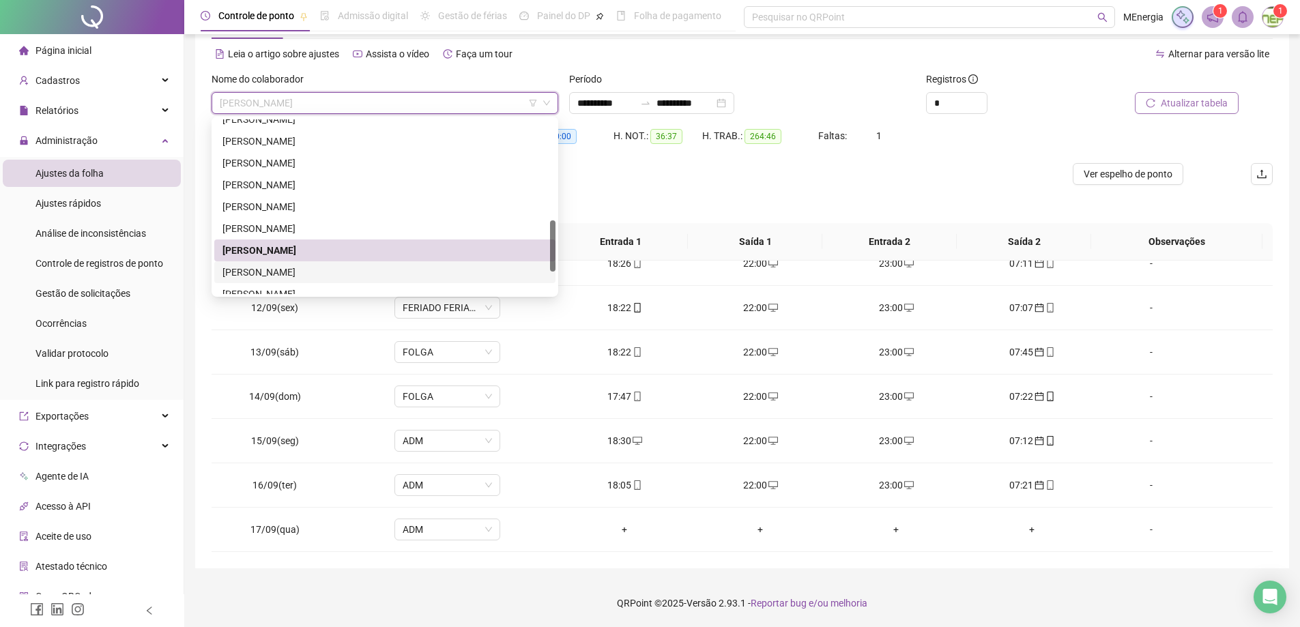
click at [300, 268] on div "[PERSON_NAME]" at bounding box center [384, 272] width 325 height 15
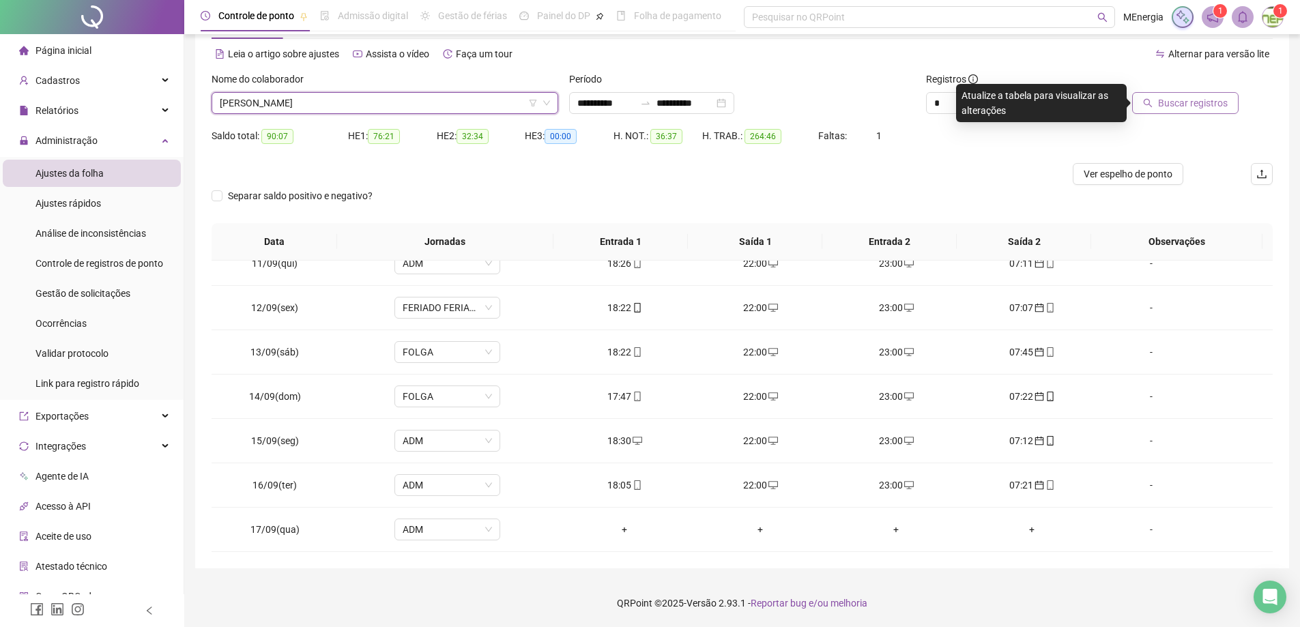
click at [1170, 99] on span "Buscar registros" at bounding box center [1193, 103] width 70 height 15
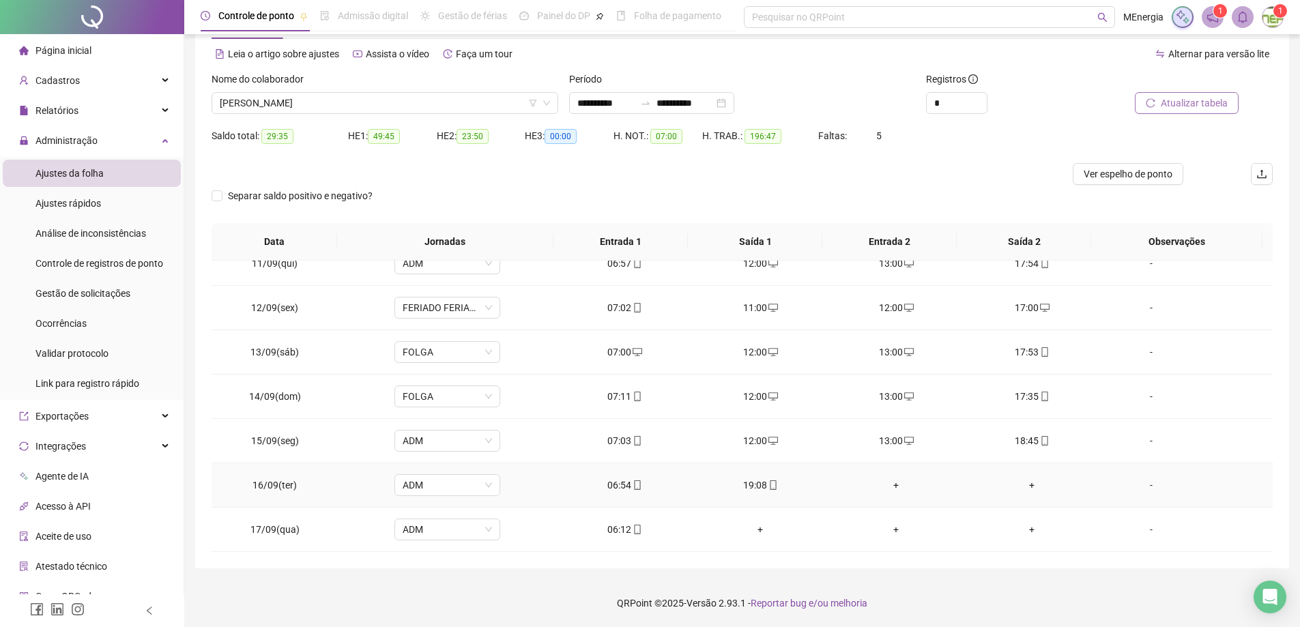
click at [894, 485] on div "+" at bounding box center [896, 485] width 114 height 15
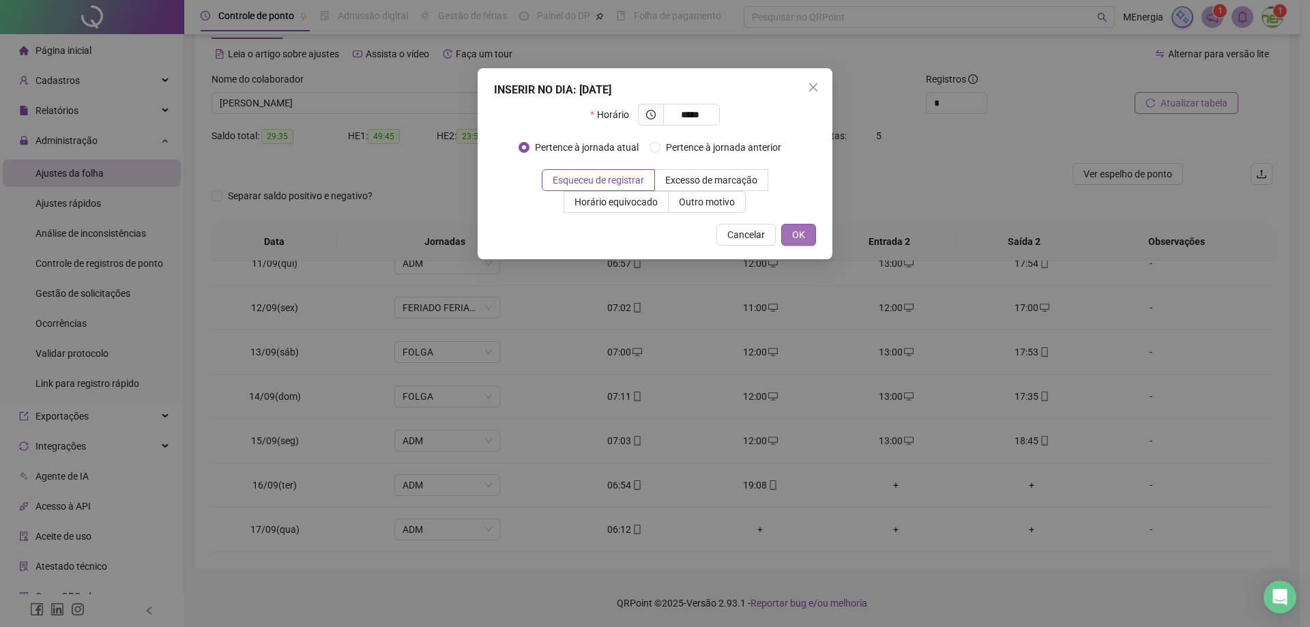
type input "*****"
click at [806, 238] on button "OK" at bounding box center [798, 235] width 35 height 22
click at [1024, 487] on div "INSERIR NO DIA : [DATE] Horário ***** Pertence à jornada atual Pertence à jorna…" at bounding box center [655, 313] width 1310 height 627
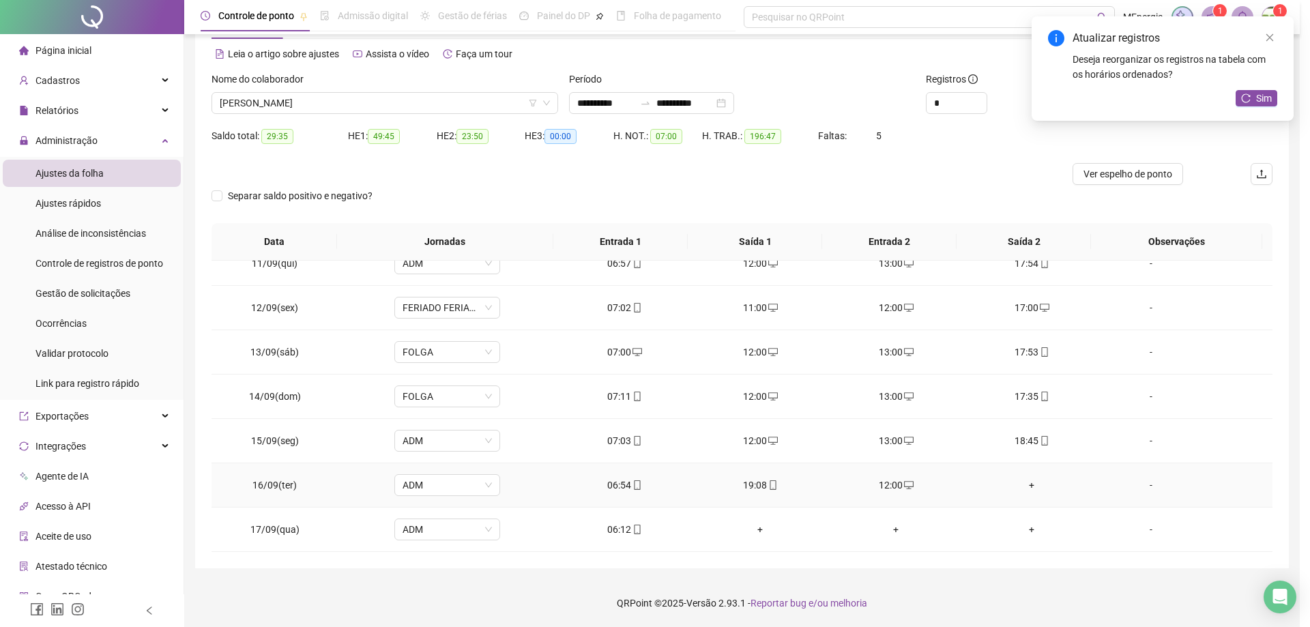
type input "**********"
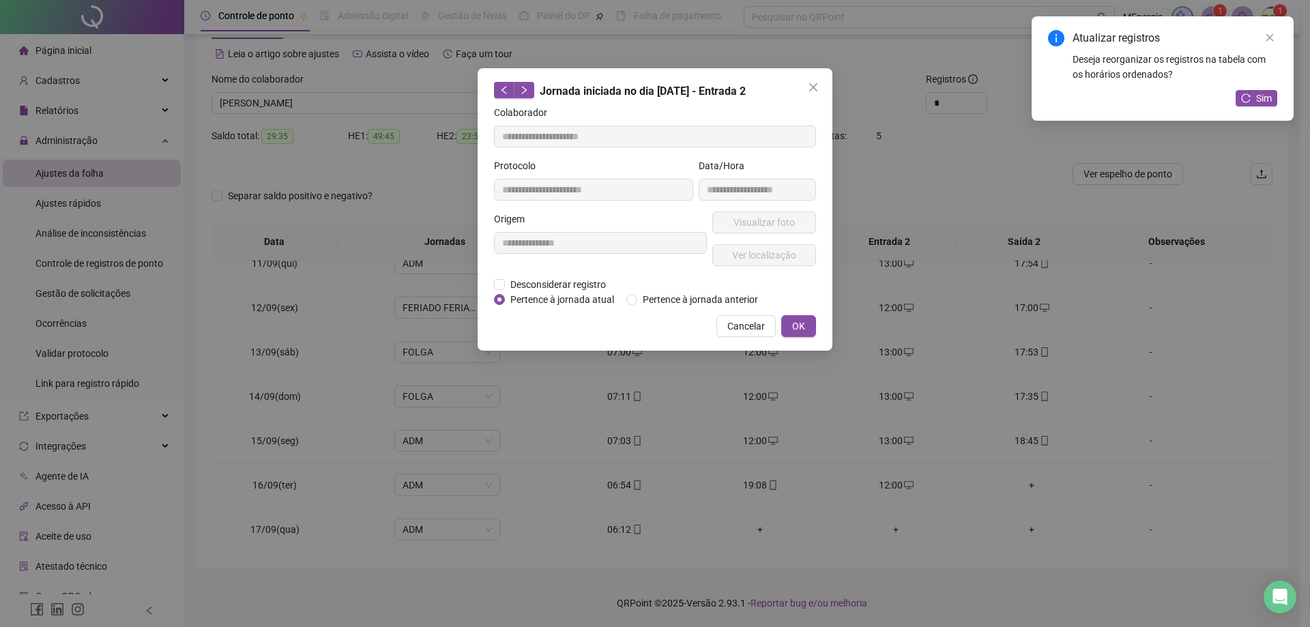
click at [793, 328] on span "OK" at bounding box center [798, 326] width 13 height 15
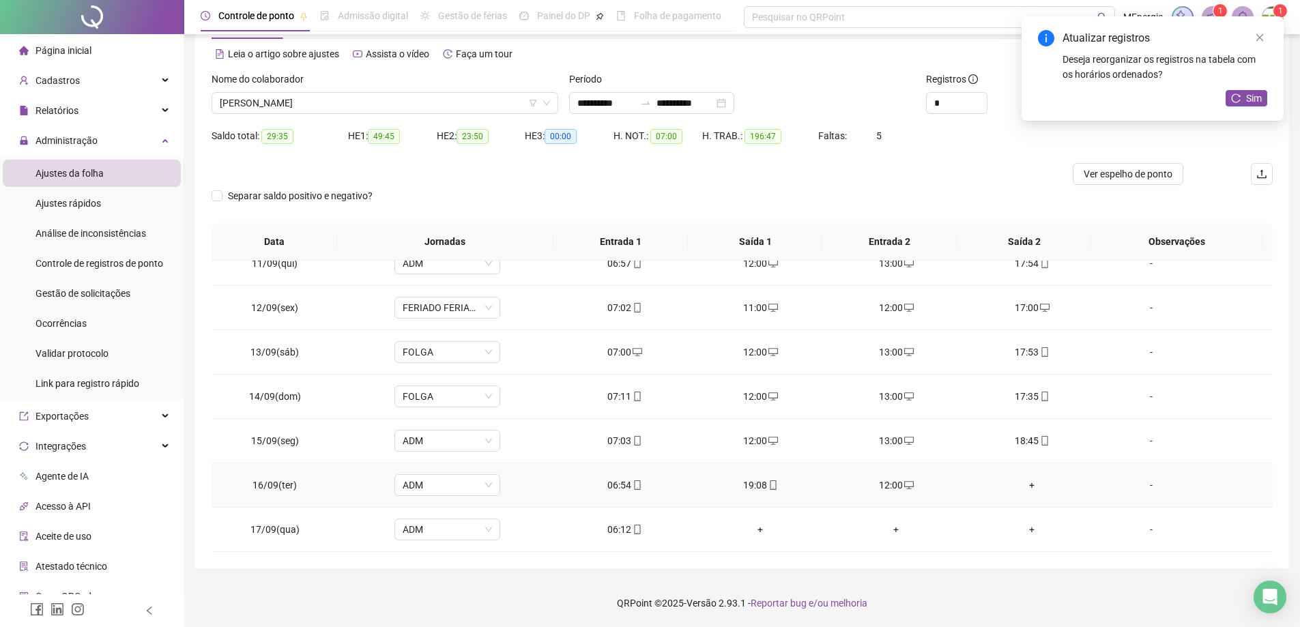
click at [1023, 482] on div "+" at bounding box center [1032, 485] width 114 height 15
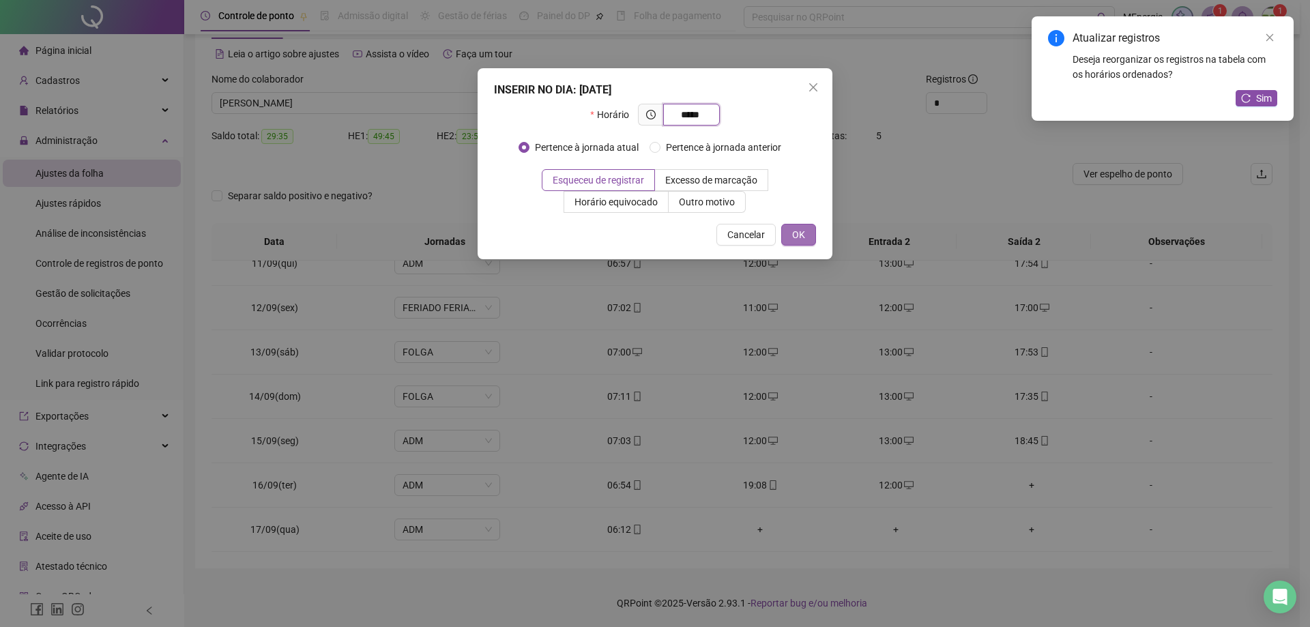
type input "*****"
click at [798, 233] on span "OK" at bounding box center [798, 234] width 13 height 15
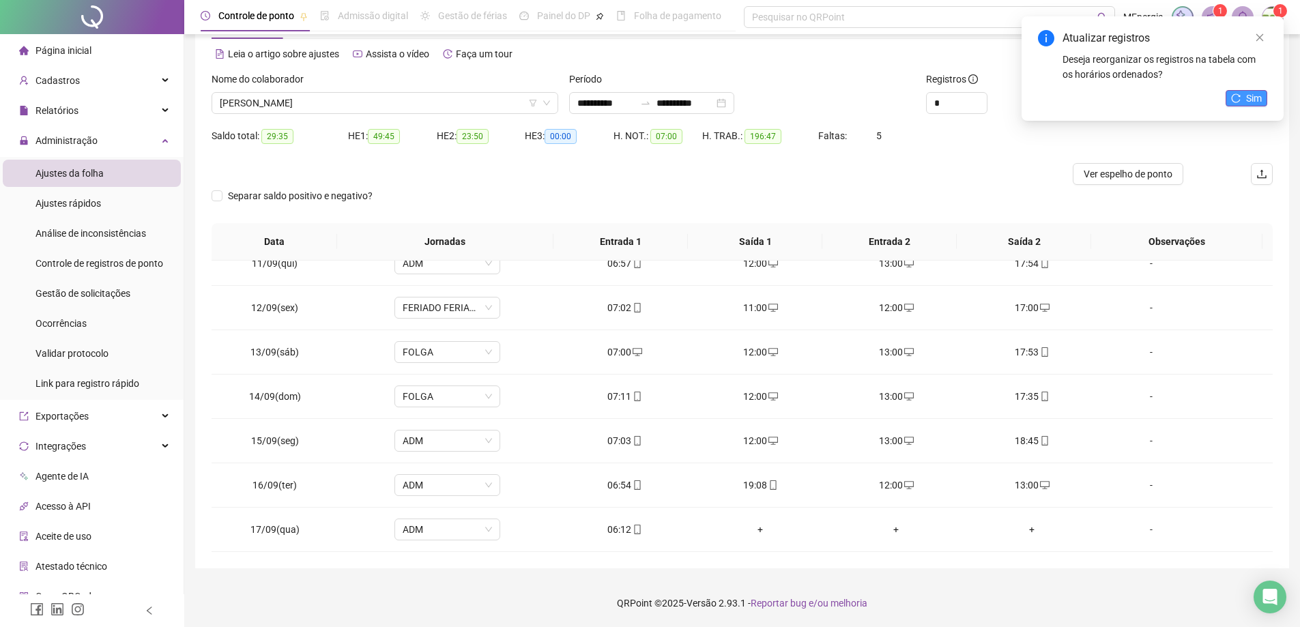
click at [1255, 105] on span "Sim" at bounding box center [1254, 98] width 16 height 15
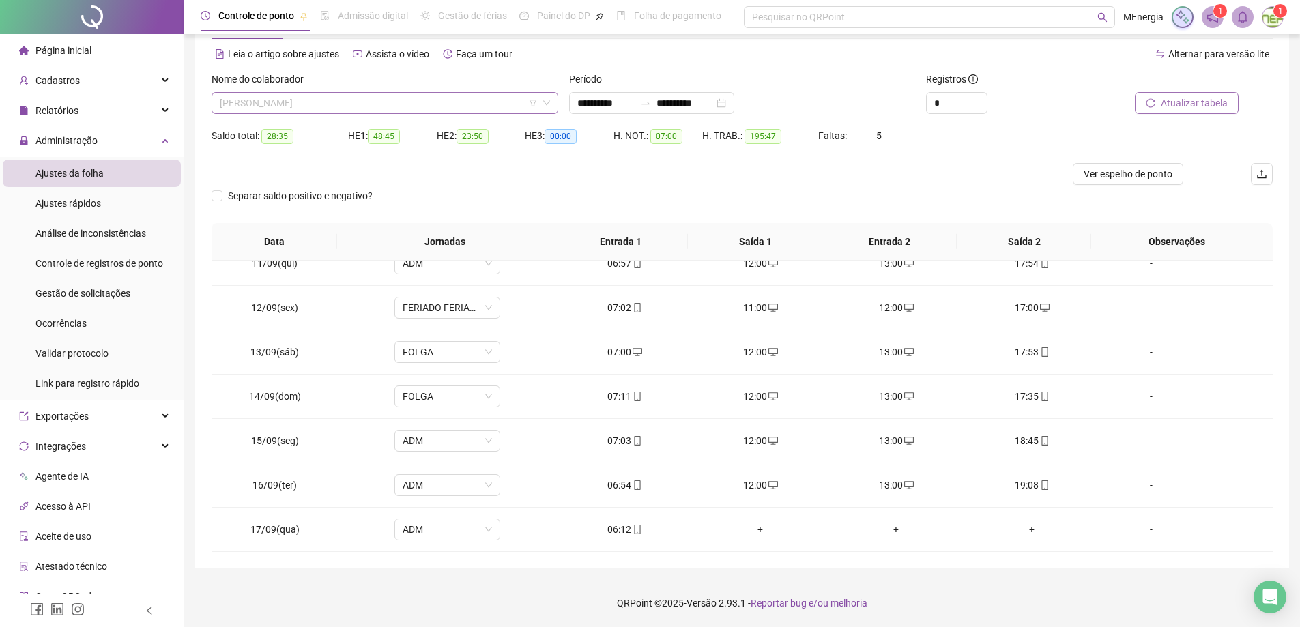
click at [553, 100] on div "[PERSON_NAME]" at bounding box center [385, 103] width 347 height 22
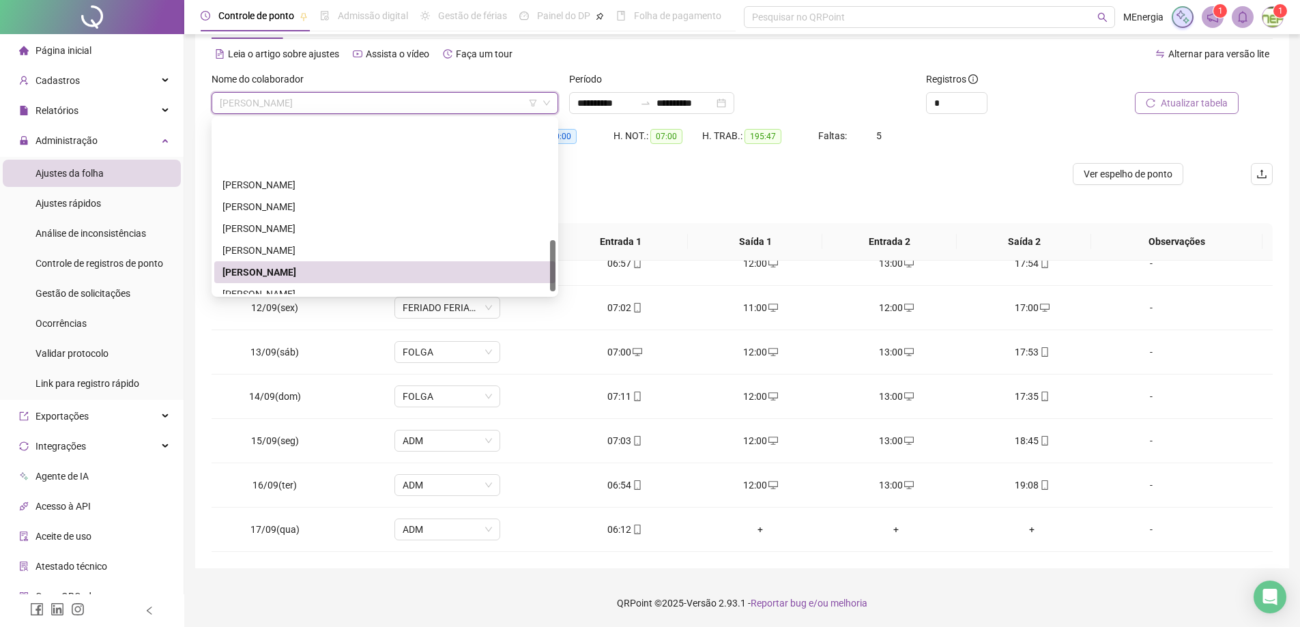
scroll to position [415, 0]
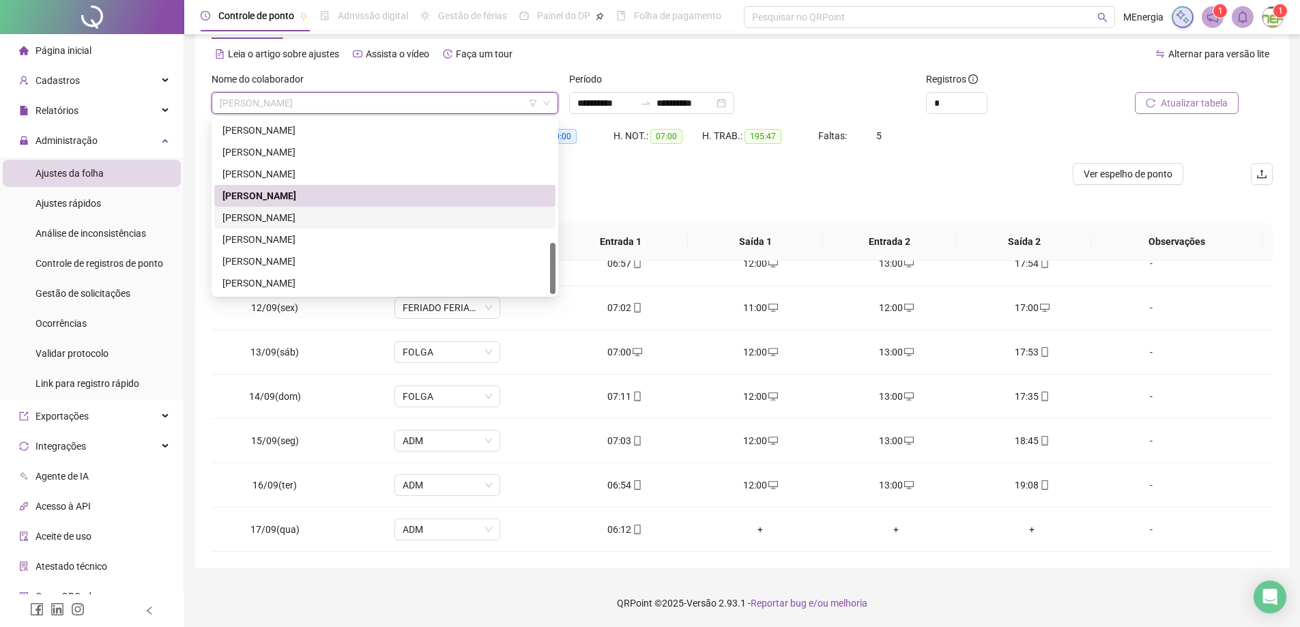
click at [328, 216] on div "[PERSON_NAME]" at bounding box center [384, 217] width 325 height 15
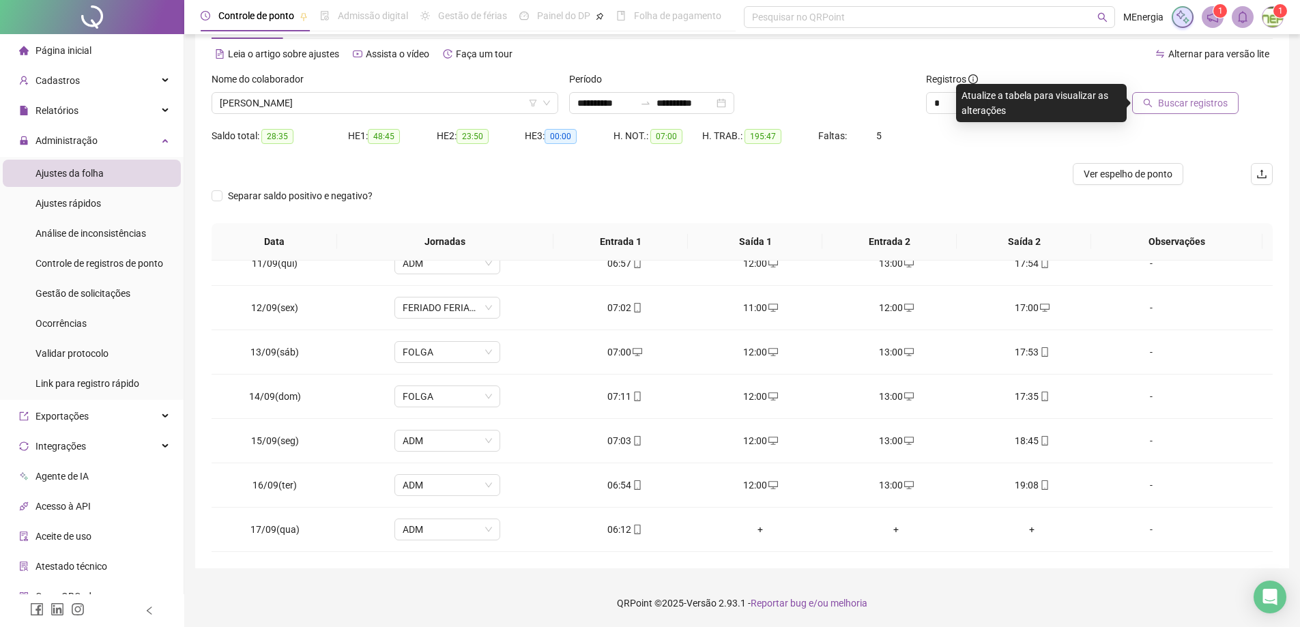
click at [1164, 102] on span "Buscar registros" at bounding box center [1193, 103] width 70 height 15
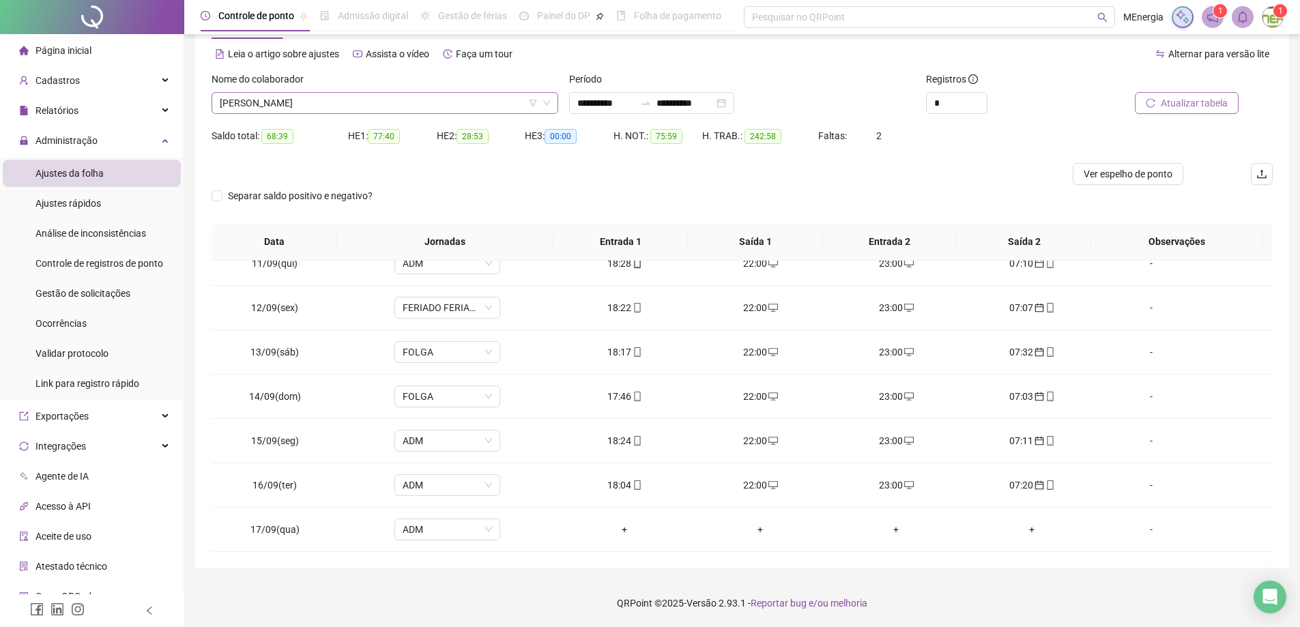
click at [555, 104] on div "[PERSON_NAME]" at bounding box center [385, 103] width 347 height 22
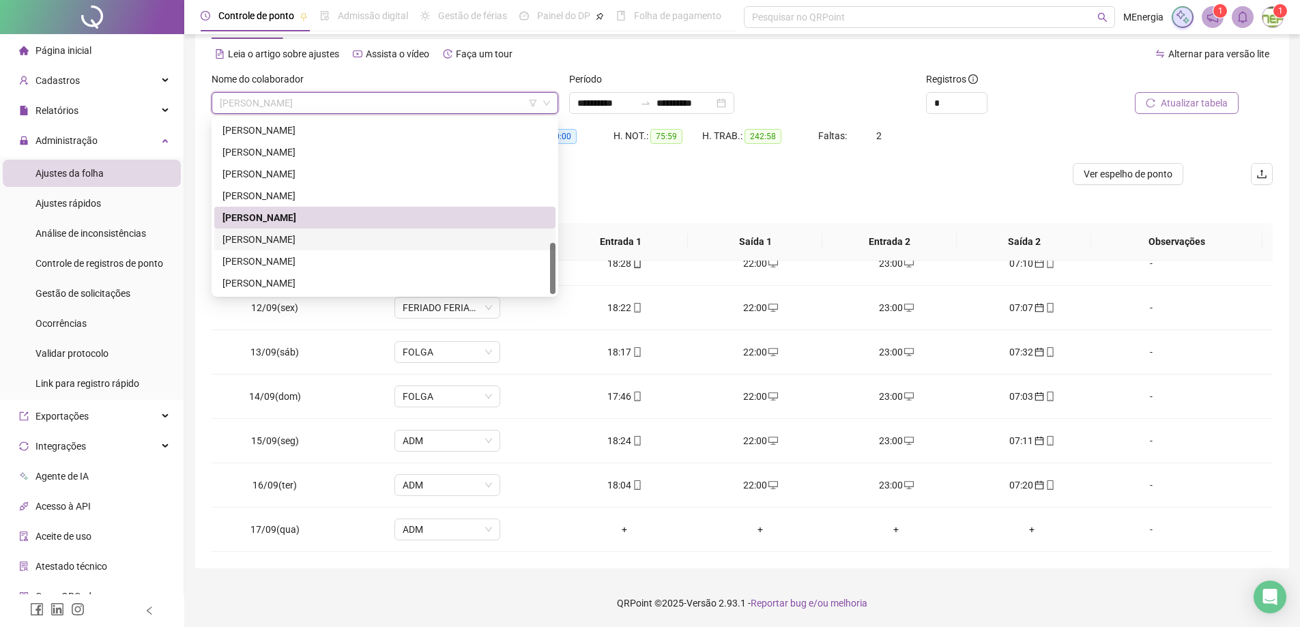
click at [320, 241] on div "[PERSON_NAME]" at bounding box center [384, 239] width 325 height 15
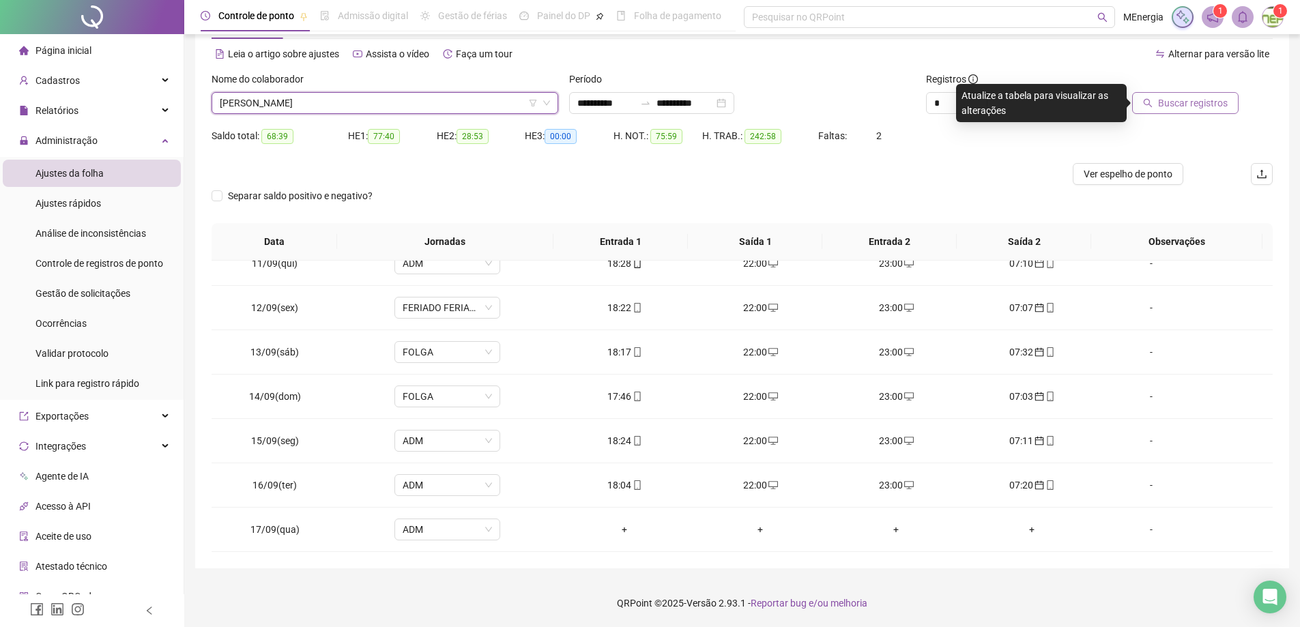
click at [1160, 106] on button "Buscar registros" at bounding box center [1185, 103] width 106 height 22
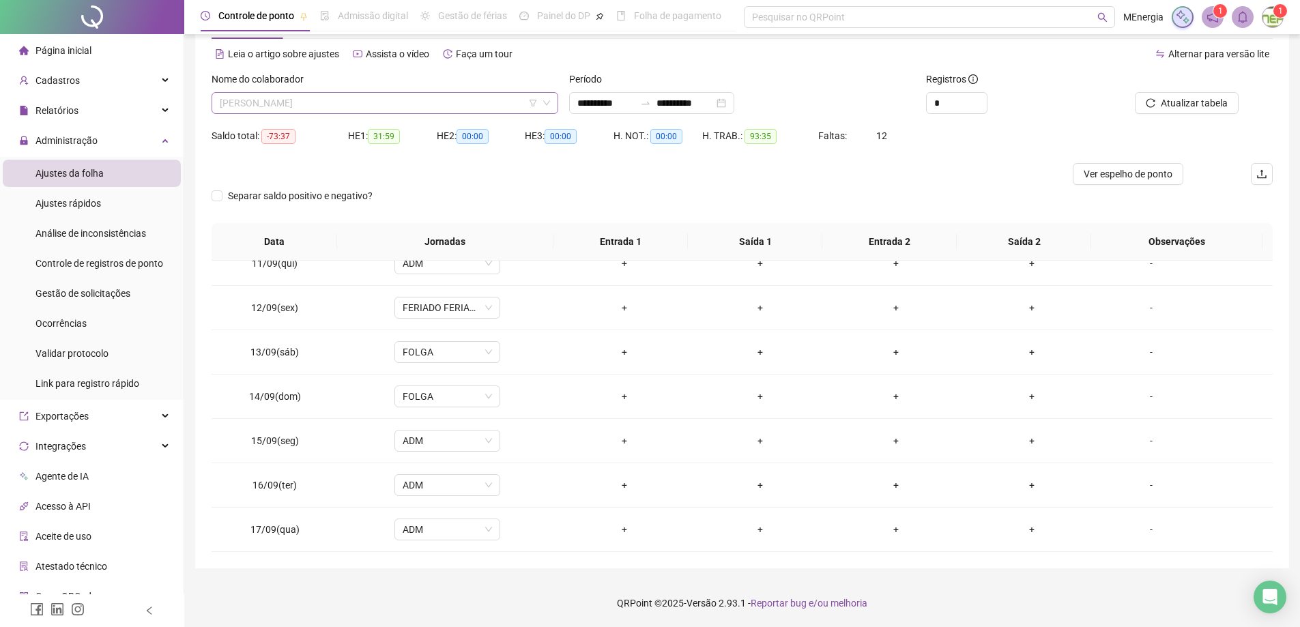
click at [555, 98] on div "[PERSON_NAME]" at bounding box center [385, 103] width 347 height 22
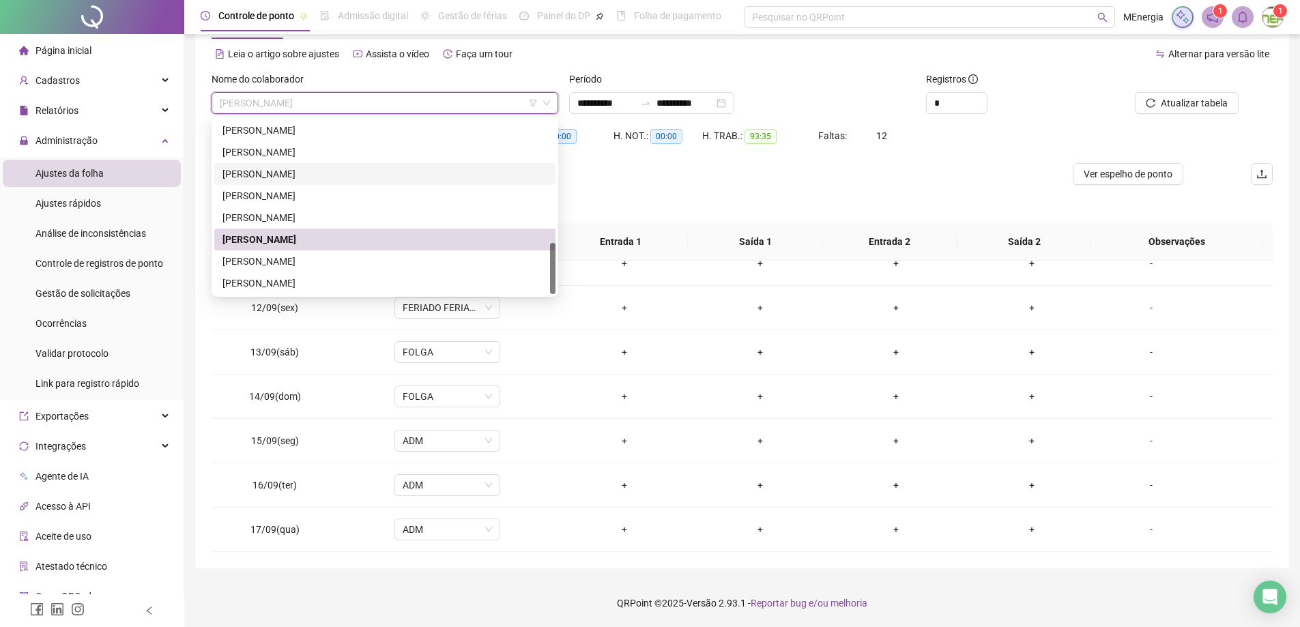
click at [302, 169] on div "[PERSON_NAME]" at bounding box center [384, 174] width 325 height 15
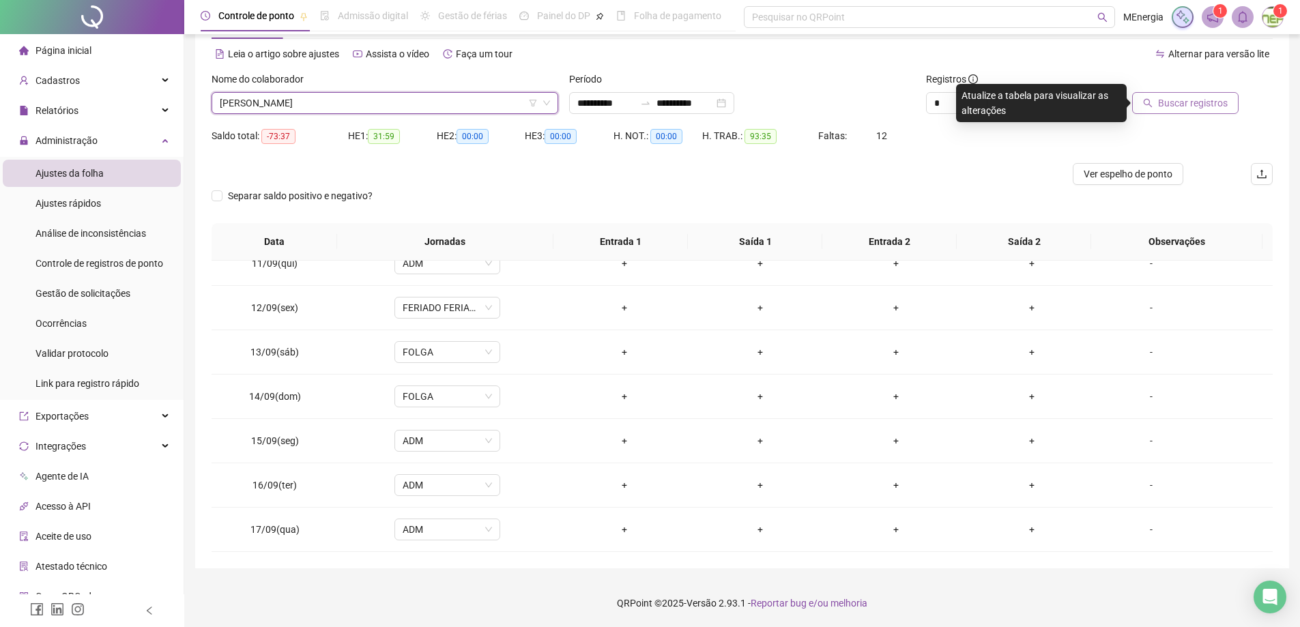
click at [1146, 106] on icon "search" at bounding box center [1148, 103] width 10 height 10
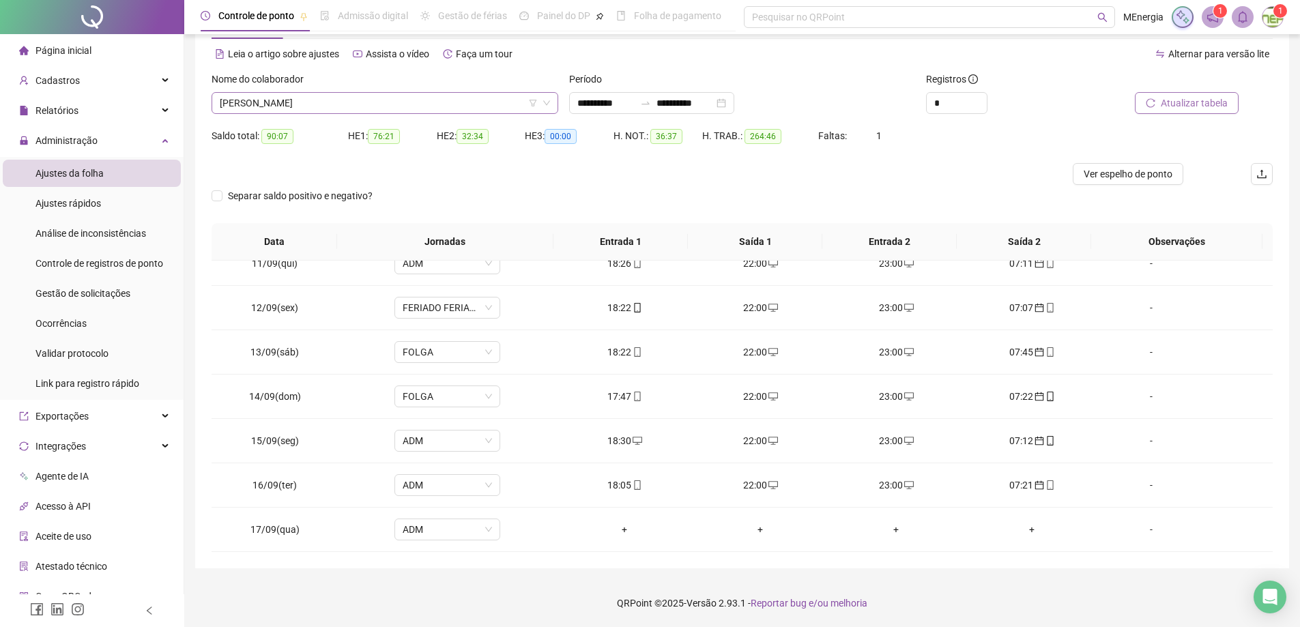
click at [555, 102] on div "[PERSON_NAME]" at bounding box center [385, 103] width 347 height 22
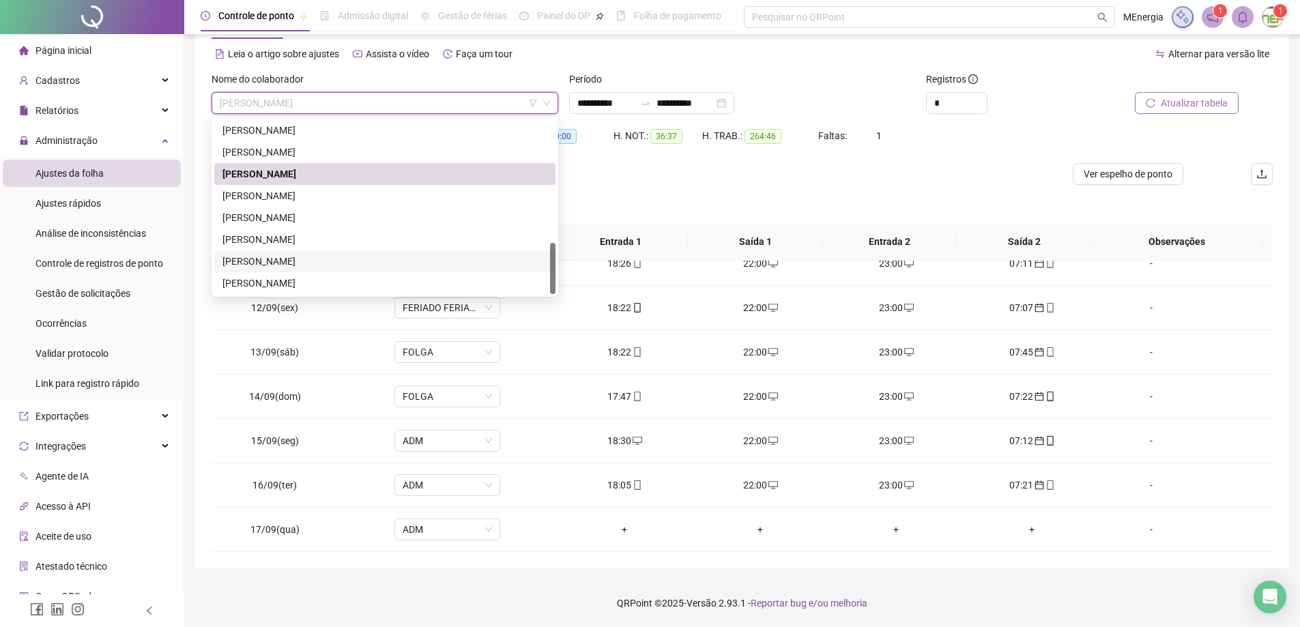
click at [302, 263] on div "[PERSON_NAME]" at bounding box center [384, 261] width 325 height 15
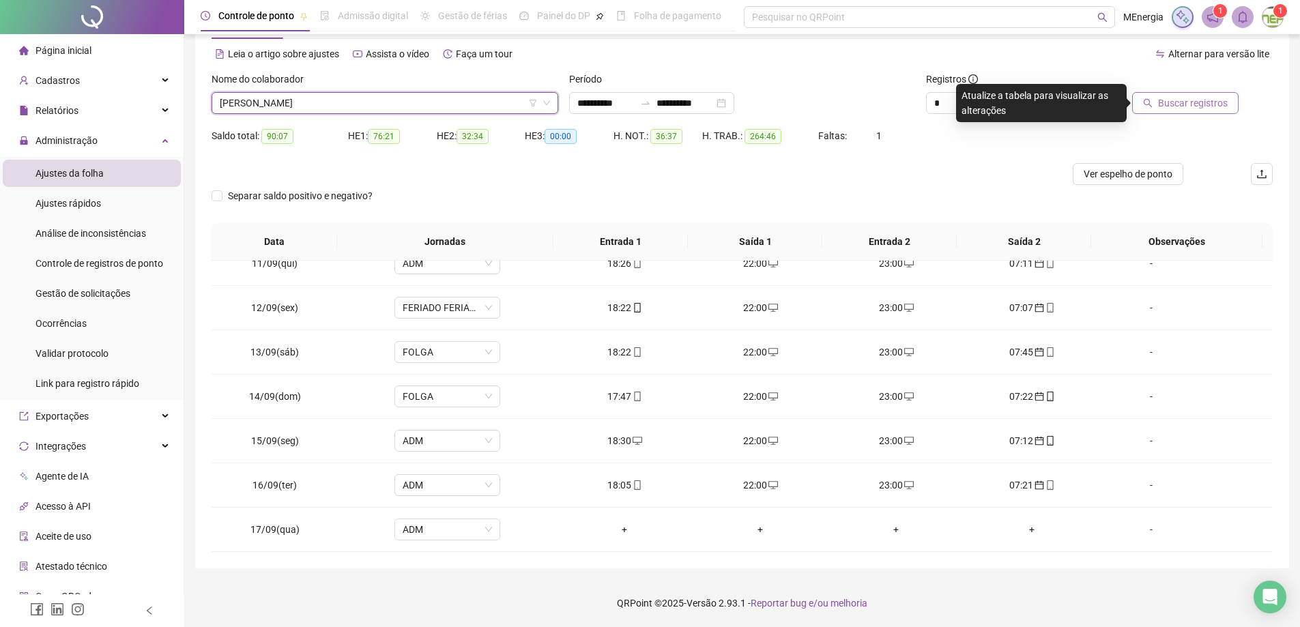
click at [1198, 102] on span "Buscar registros" at bounding box center [1193, 103] width 70 height 15
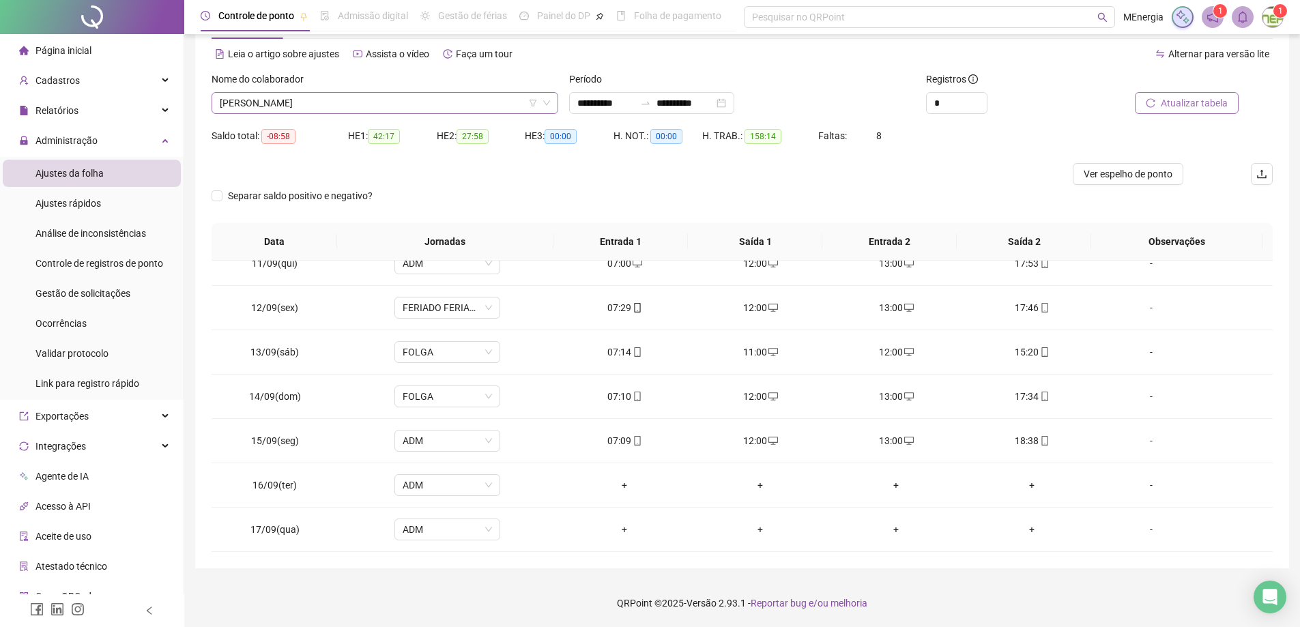
click at [555, 100] on div "[PERSON_NAME]" at bounding box center [385, 103] width 347 height 22
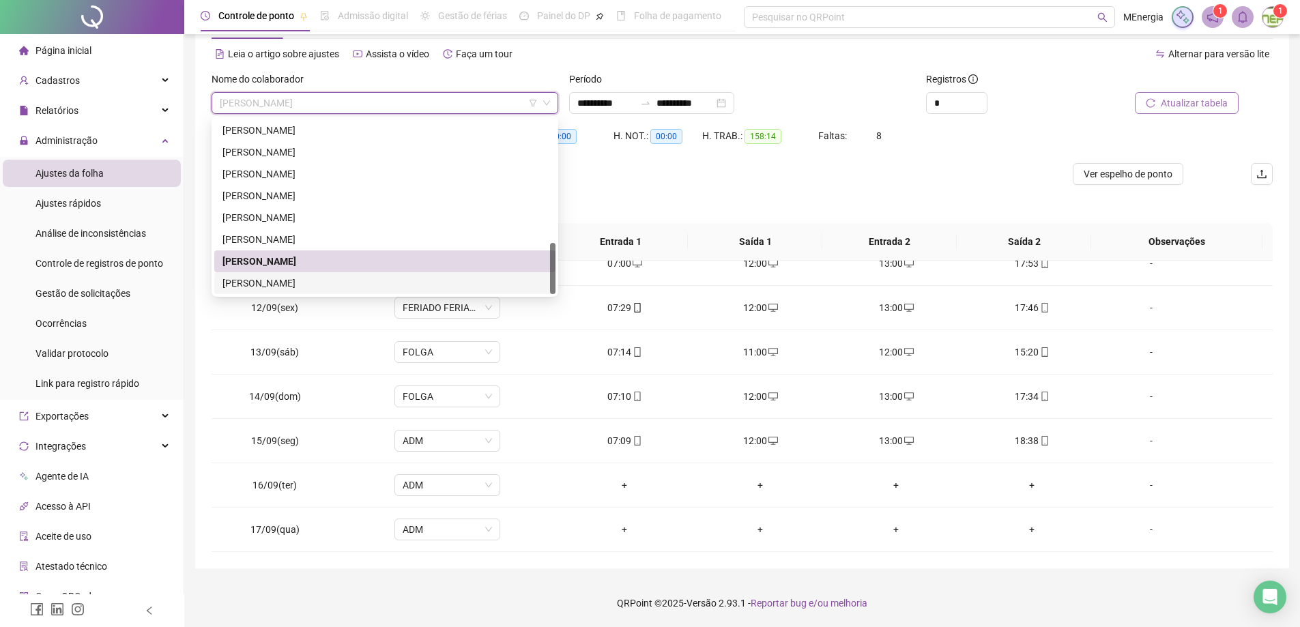
click at [293, 282] on div "[PERSON_NAME]" at bounding box center [384, 283] width 325 height 15
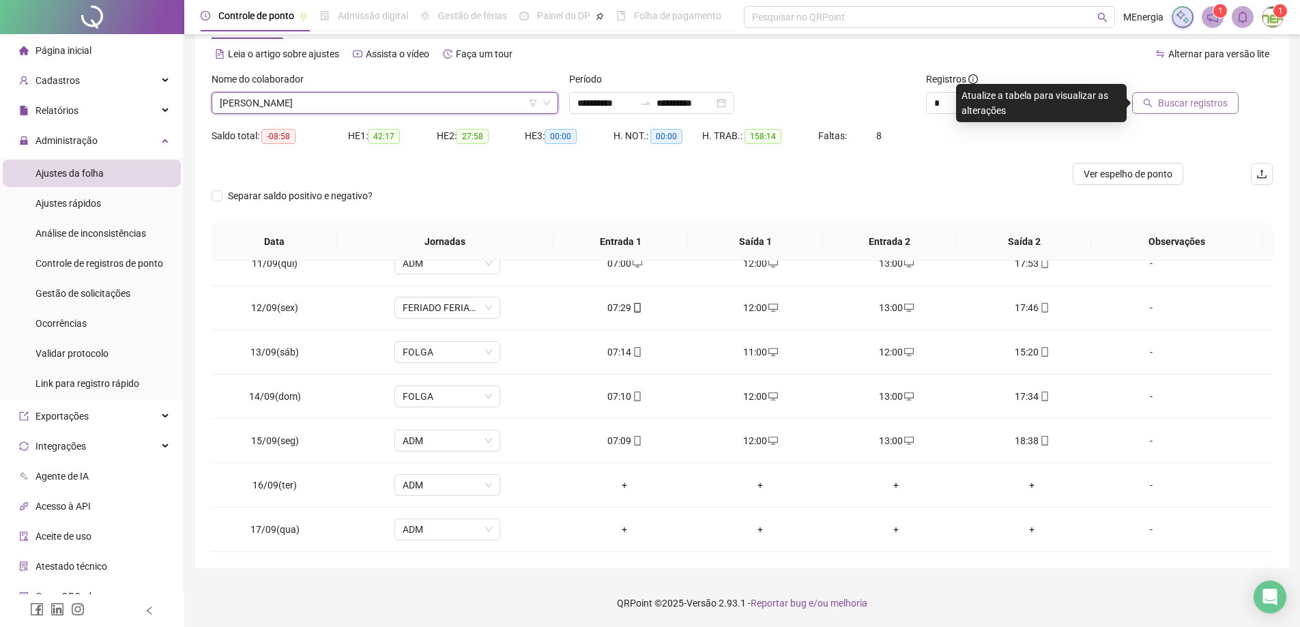
click at [1157, 97] on button "Buscar registros" at bounding box center [1185, 103] width 106 height 22
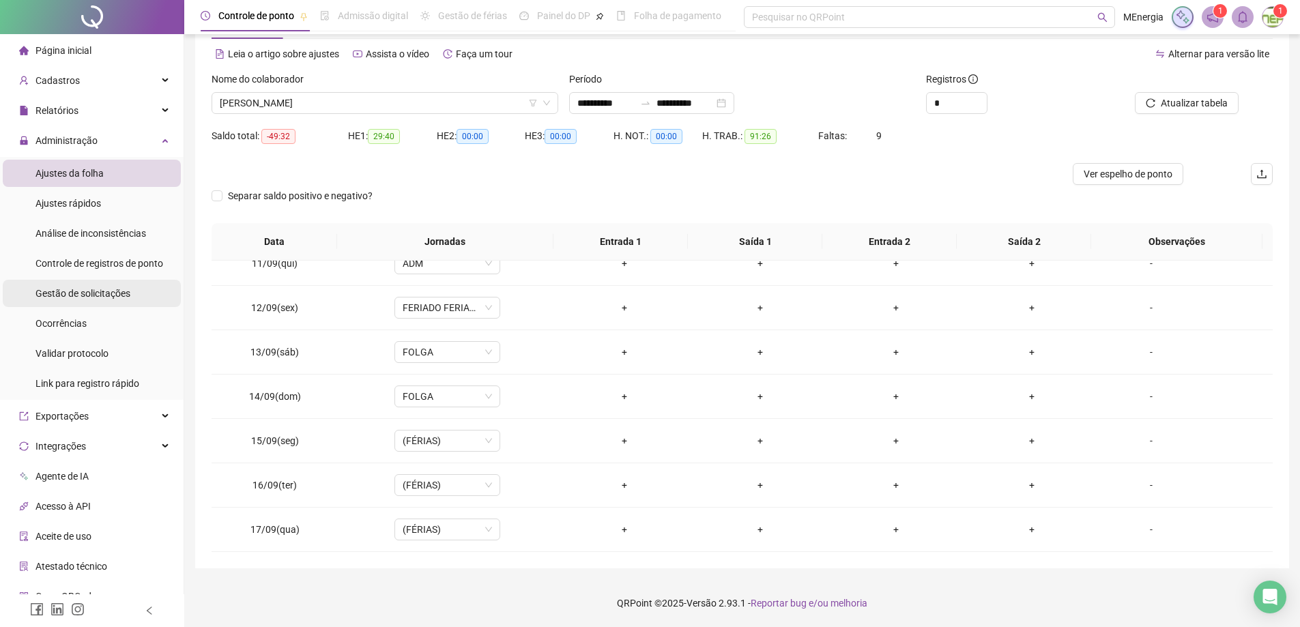
click at [102, 297] on span "Gestão de solicitações" at bounding box center [82, 293] width 95 height 11
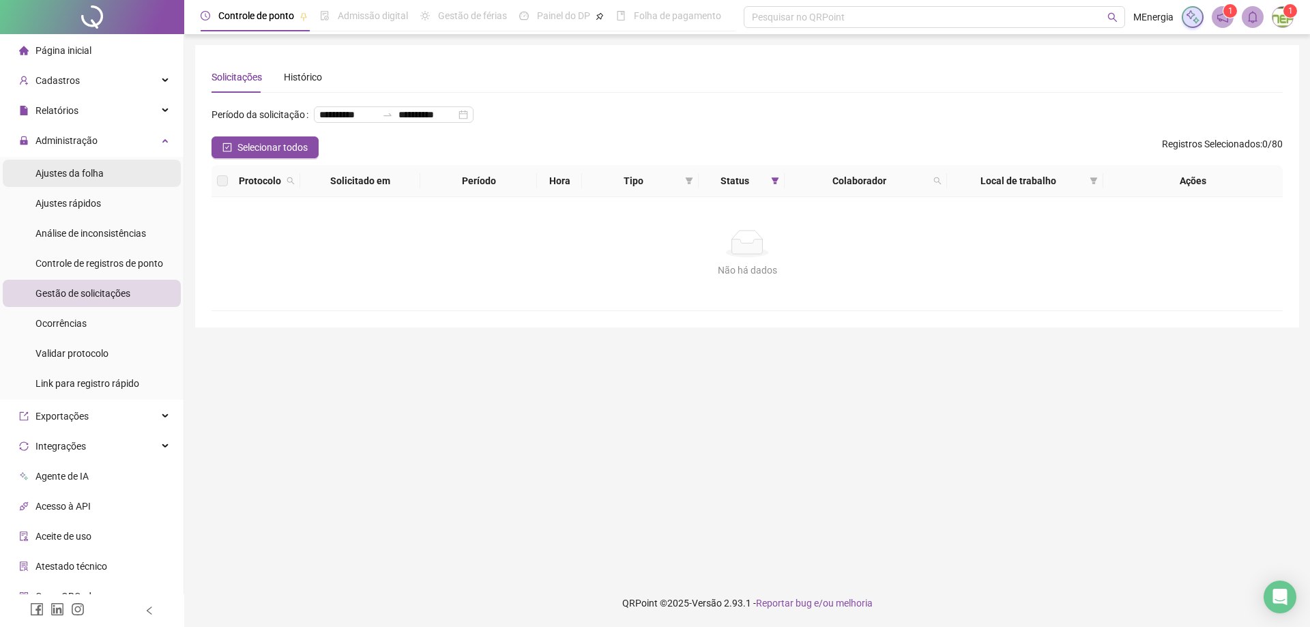
click at [85, 175] on span "Ajustes da folha" at bounding box center [69, 173] width 68 height 11
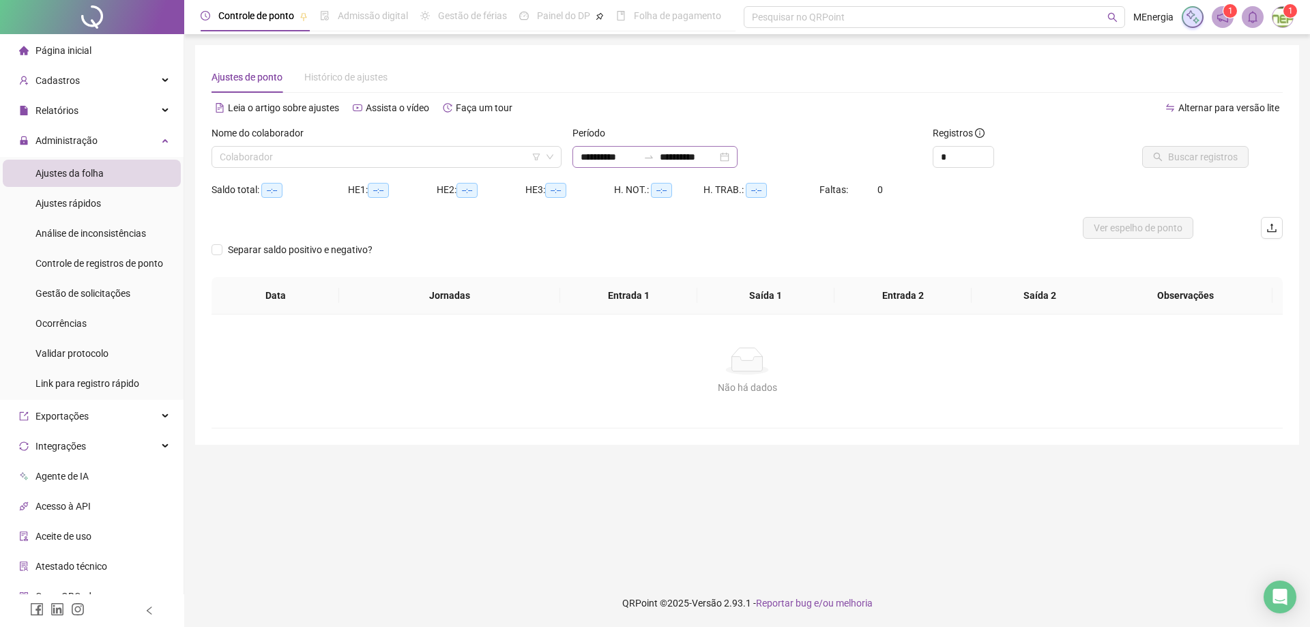
click at [579, 156] on div "**********" at bounding box center [655, 157] width 165 height 22
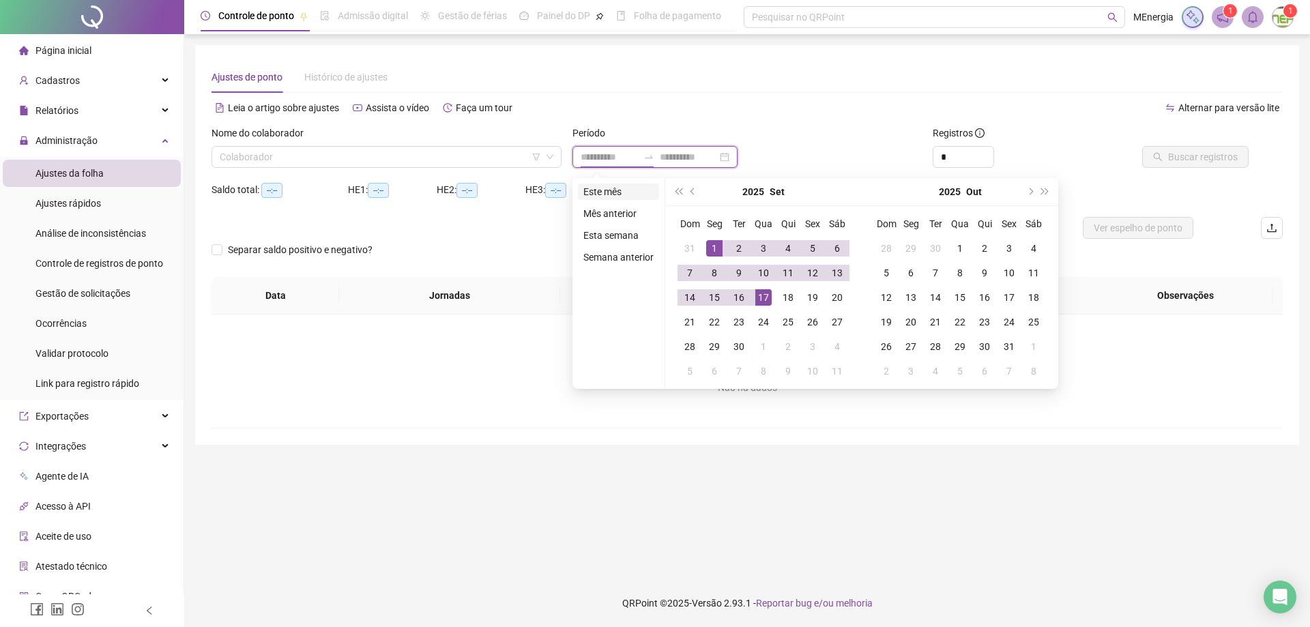
type input "**********"
click at [689, 189] on button "prev-year" at bounding box center [693, 191] width 15 height 27
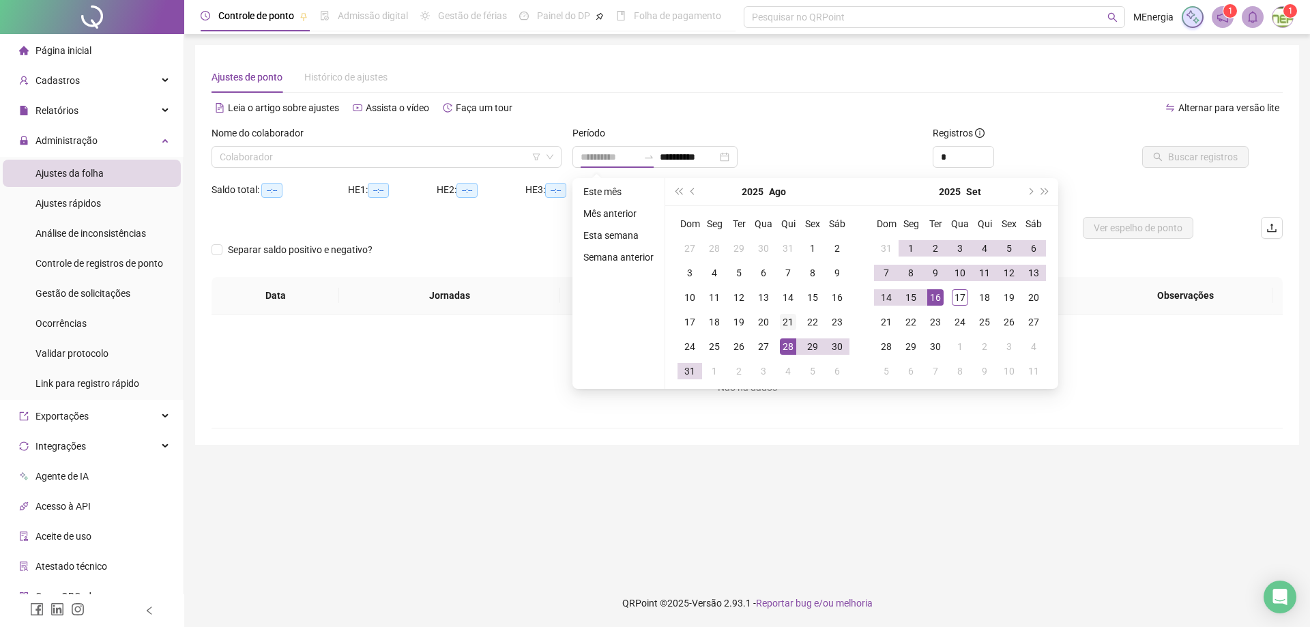
type input "**********"
click at [789, 323] on div "21" at bounding box center [788, 322] width 16 height 16
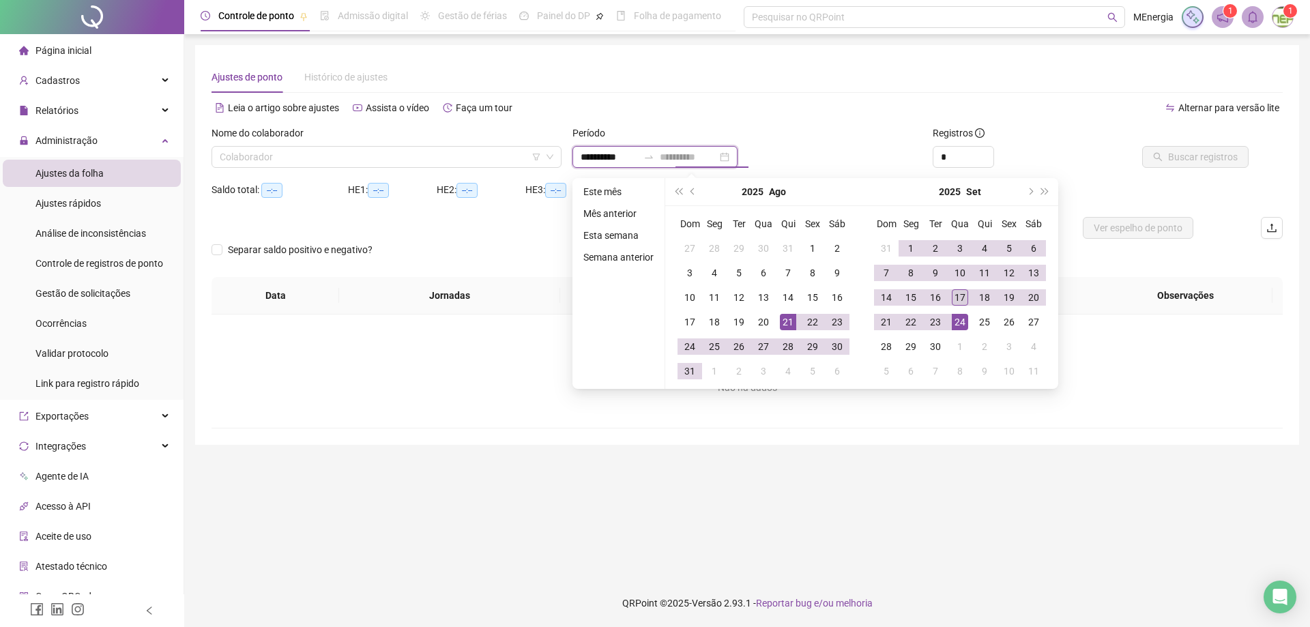
type input "**********"
click at [956, 300] on div "17" at bounding box center [960, 297] width 16 height 16
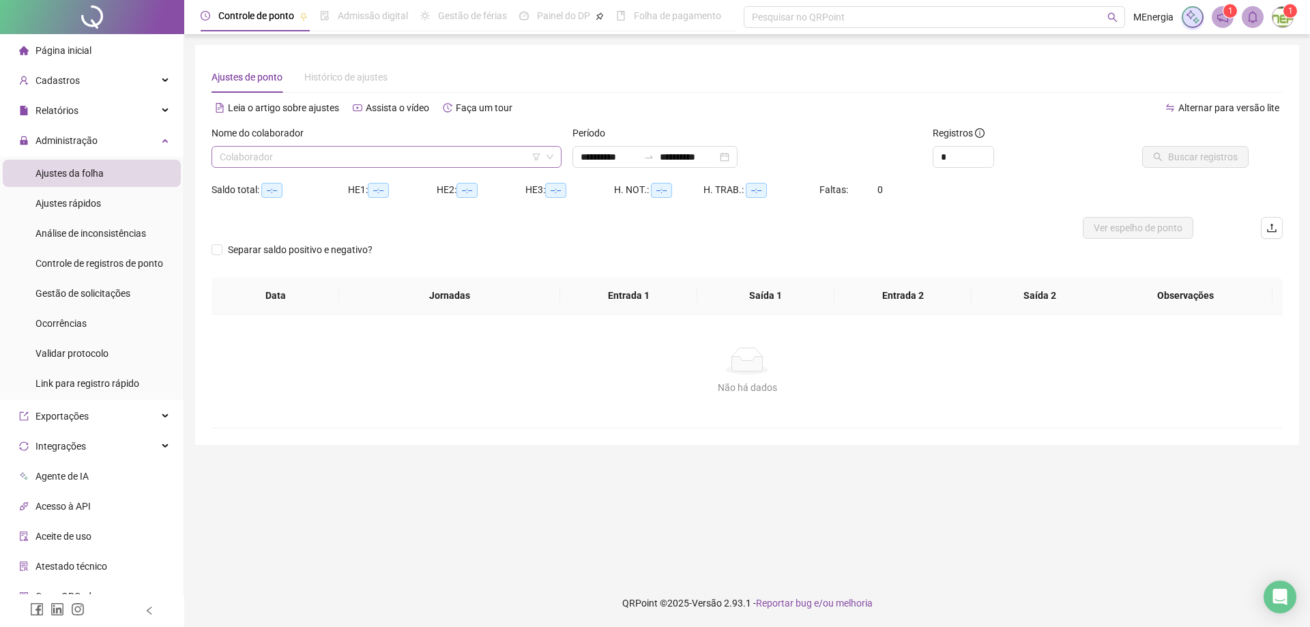
click at [558, 159] on div "Colaborador" at bounding box center [387, 157] width 350 height 22
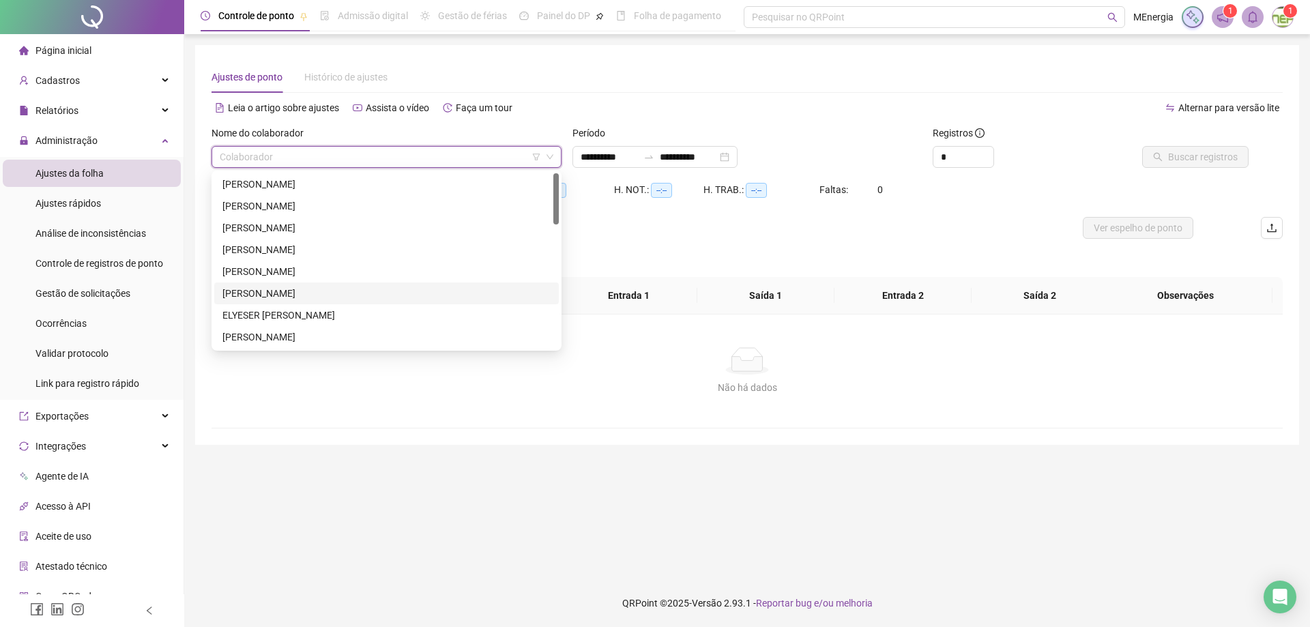
click at [310, 291] on div "[PERSON_NAME]" at bounding box center [386, 293] width 328 height 15
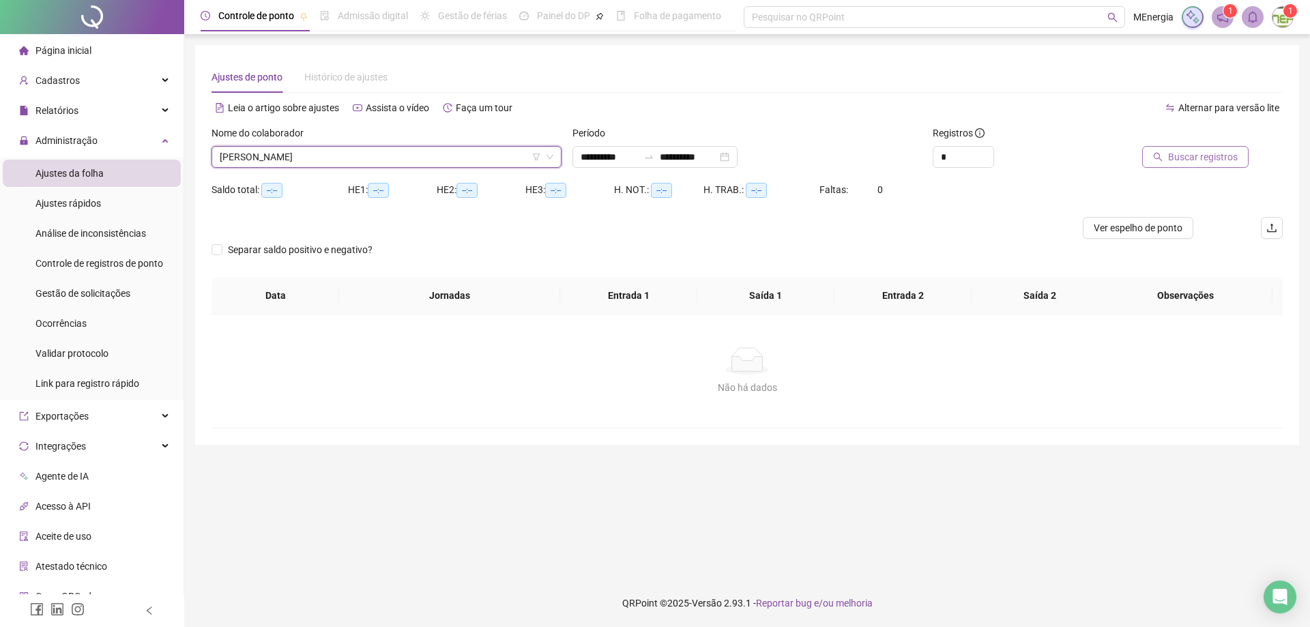
click at [1172, 162] on span "Buscar registros" at bounding box center [1203, 156] width 70 height 15
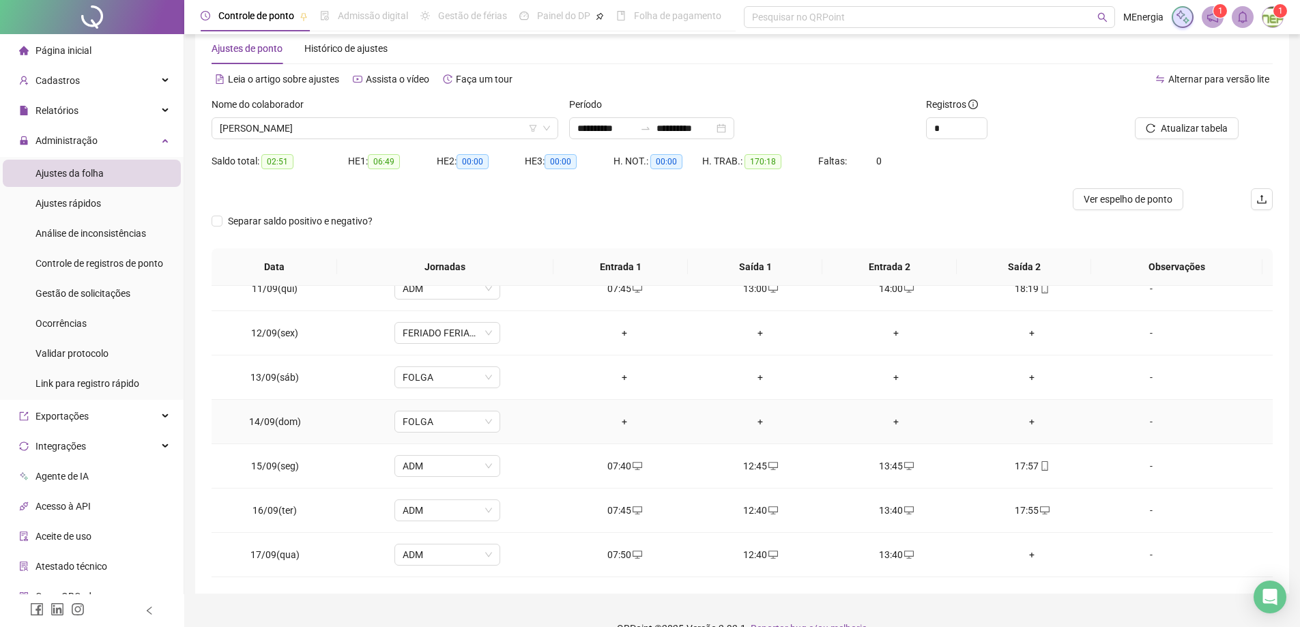
scroll to position [54, 0]
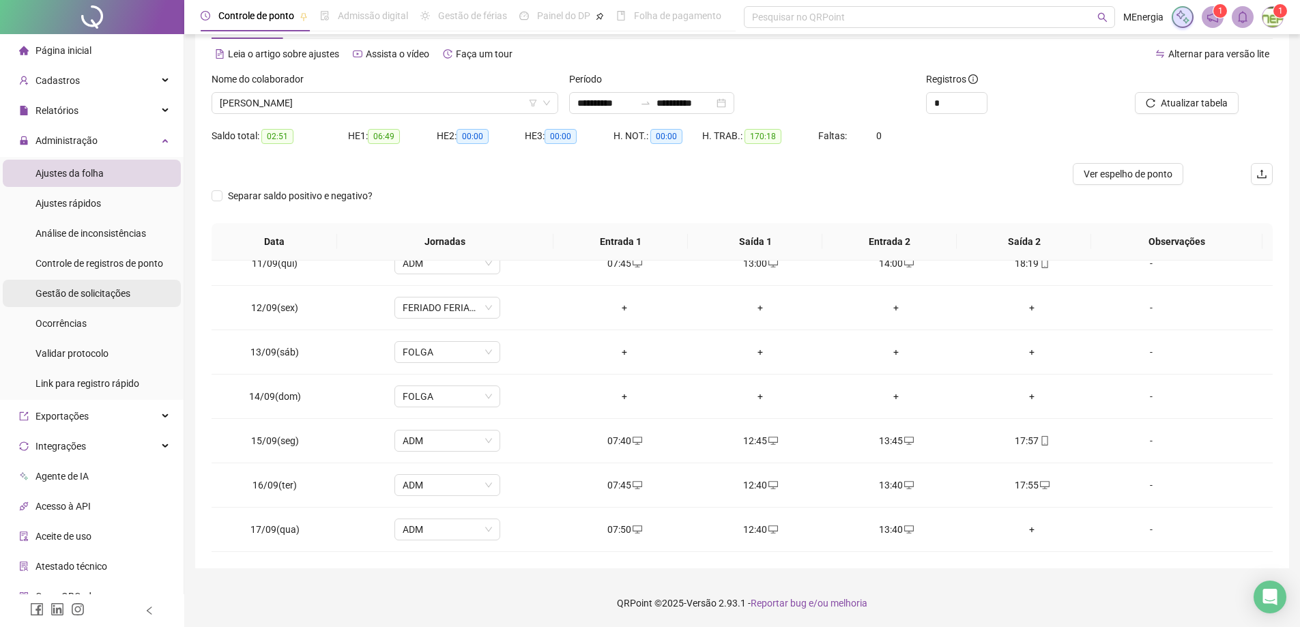
click at [96, 300] on div "Gestão de solicitações" at bounding box center [82, 293] width 95 height 27
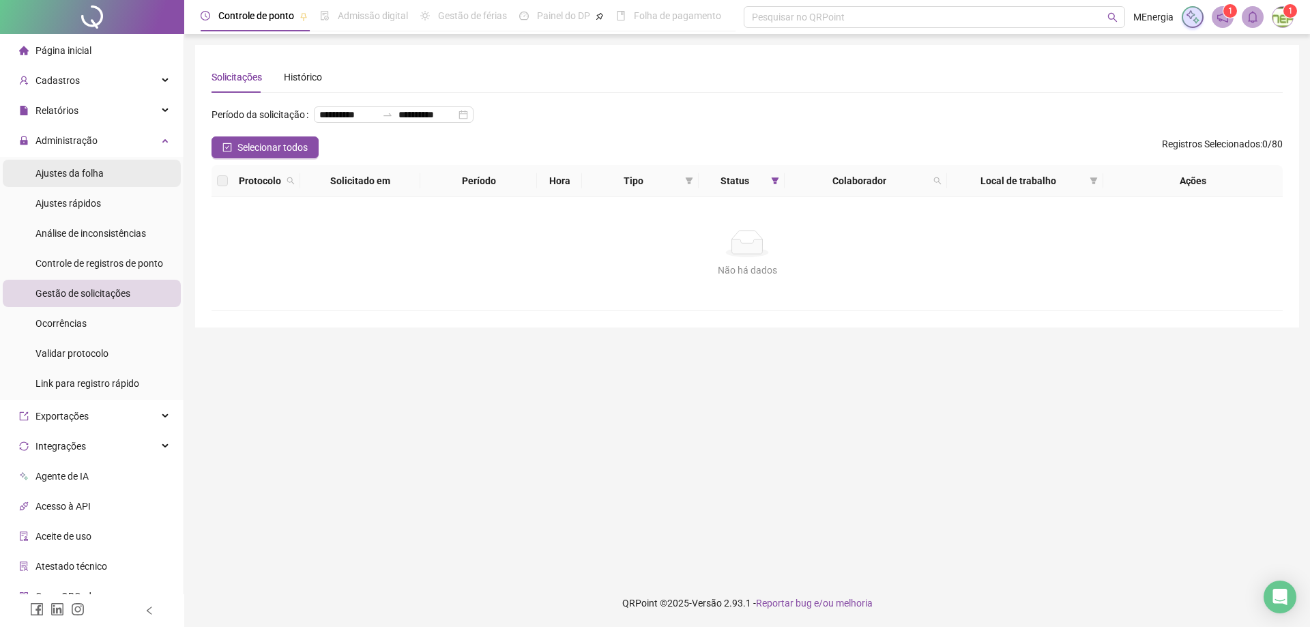
click at [75, 173] on span "Ajustes da folha" at bounding box center [69, 173] width 68 height 11
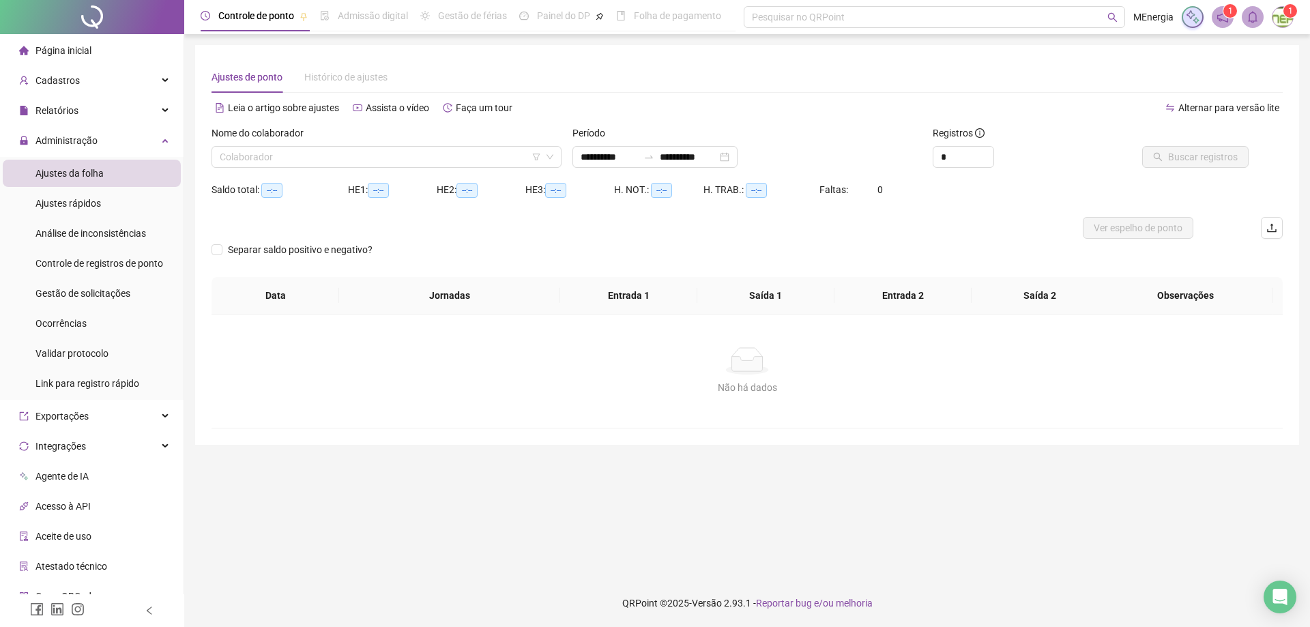
type input "**********"
click at [554, 156] on div "Colaborador" at bounding box center [387, 157] width 350 height 22
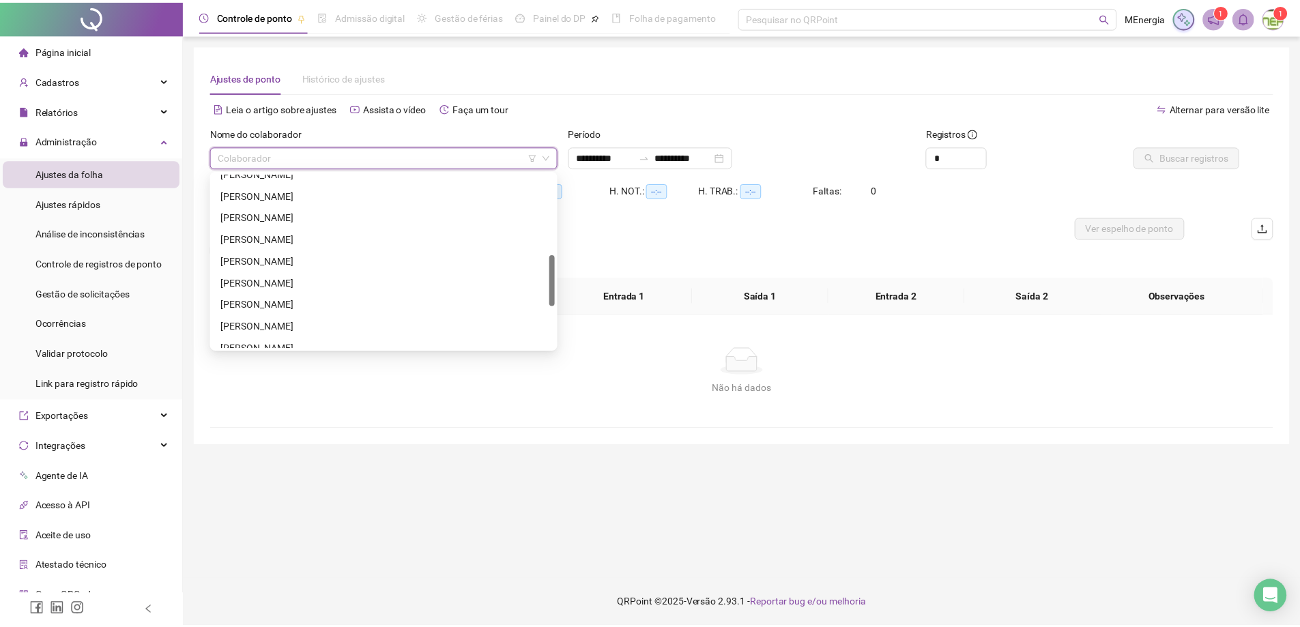
scroll to position [341, 0]
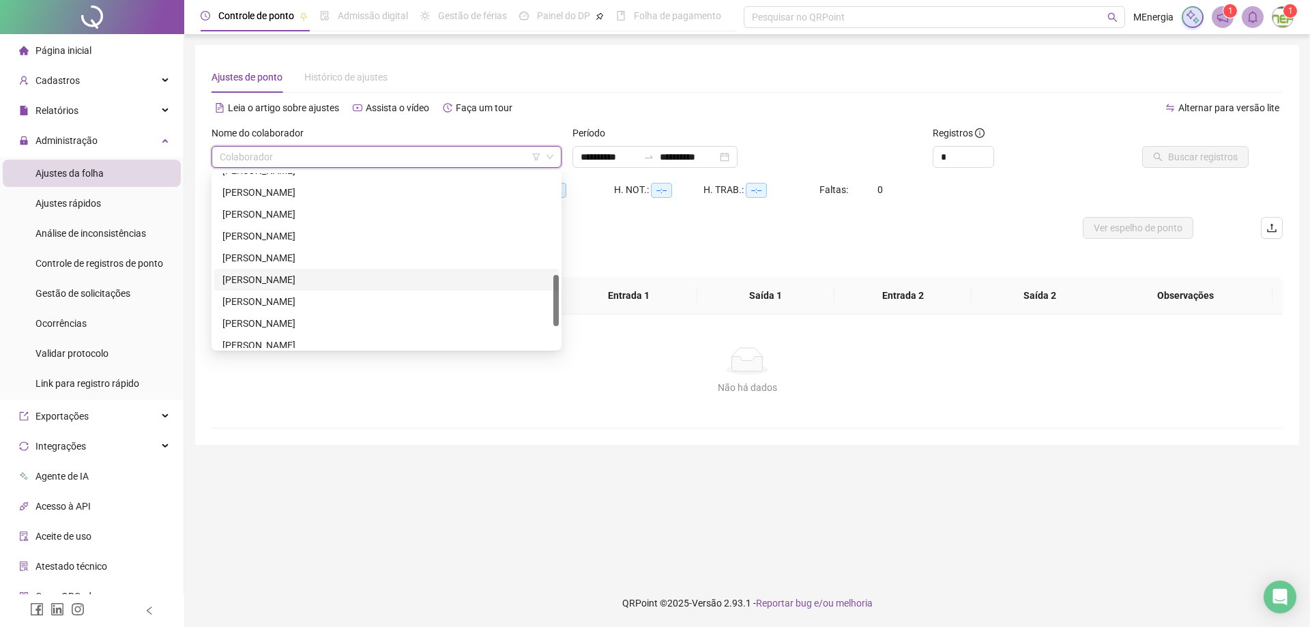
click at [308, 278] on div "[PERSON_NAME]" at bounding box center [386, 279] width 328 height 15
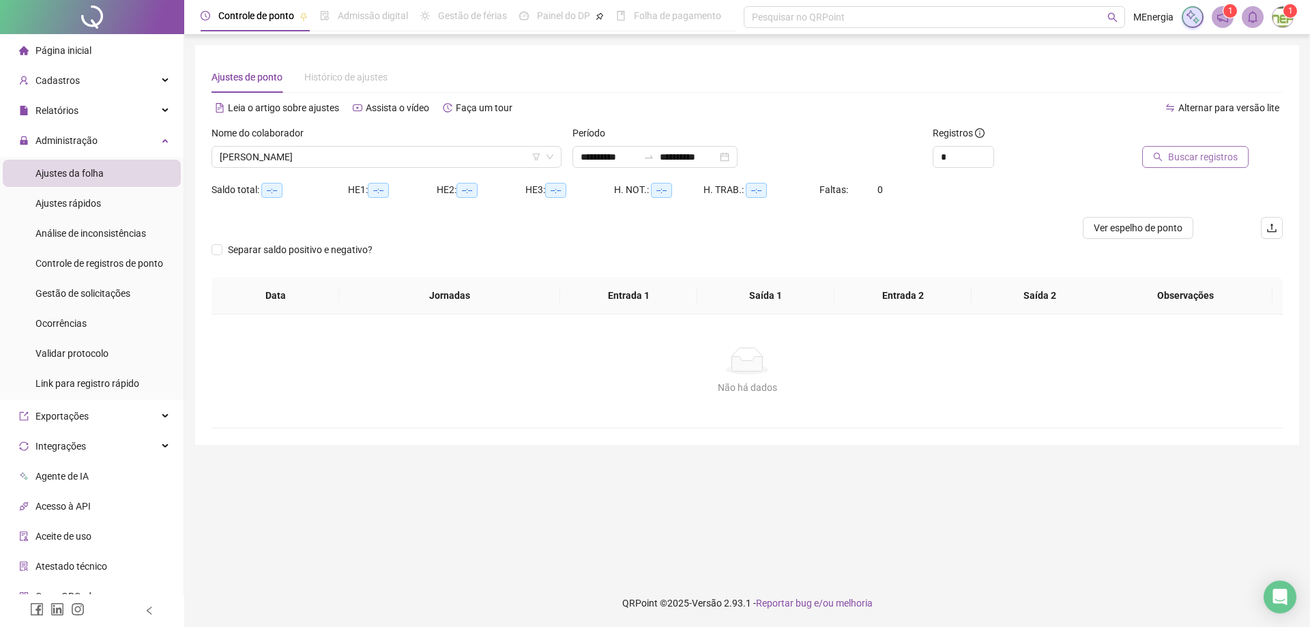
click at [1170, 162] on button "Buscar registros" at bounding box center [1195, 157] width 106 height 22
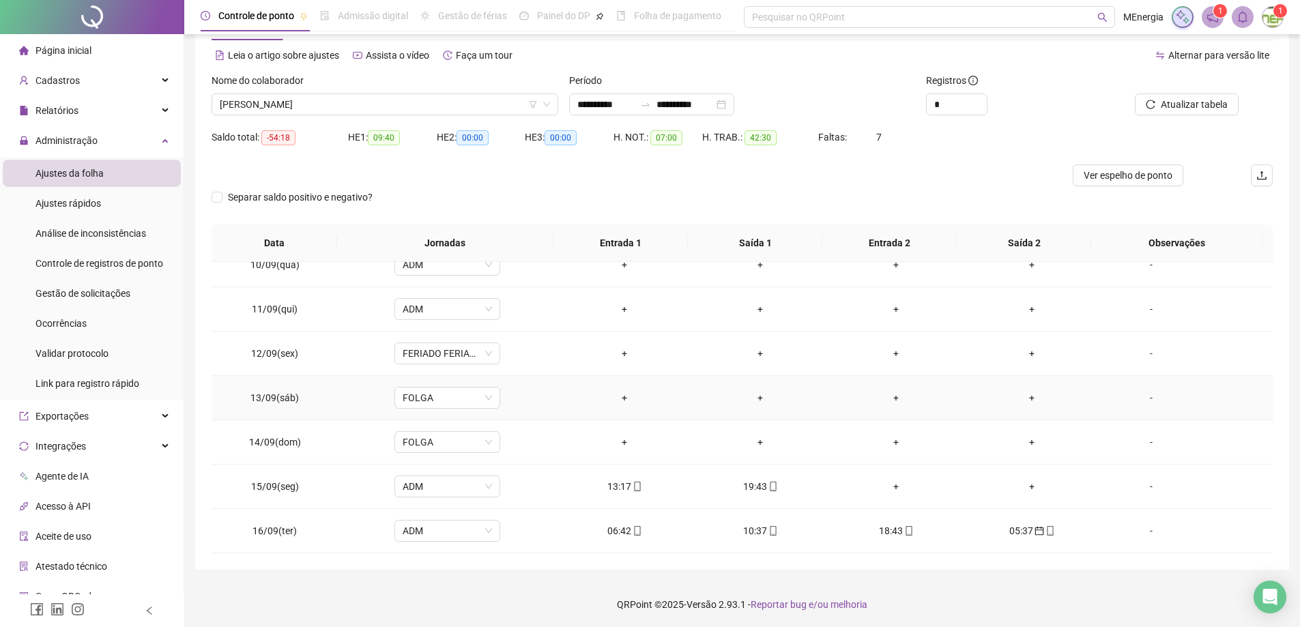
scroll to position [54, 0]
click at [576, 104] on div "**********" at bounding box center [651, 103] width 165 height 22
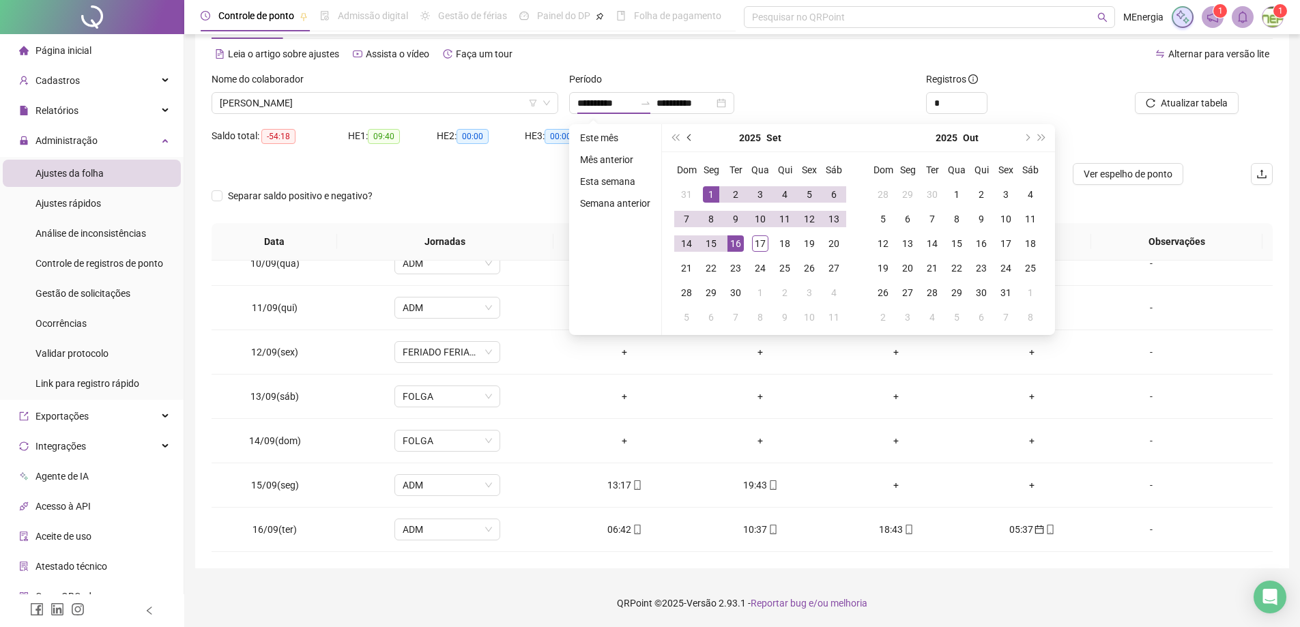
click at [688, 141] on button "prev-year" at bounding box center [689, 137] width 15 height 27
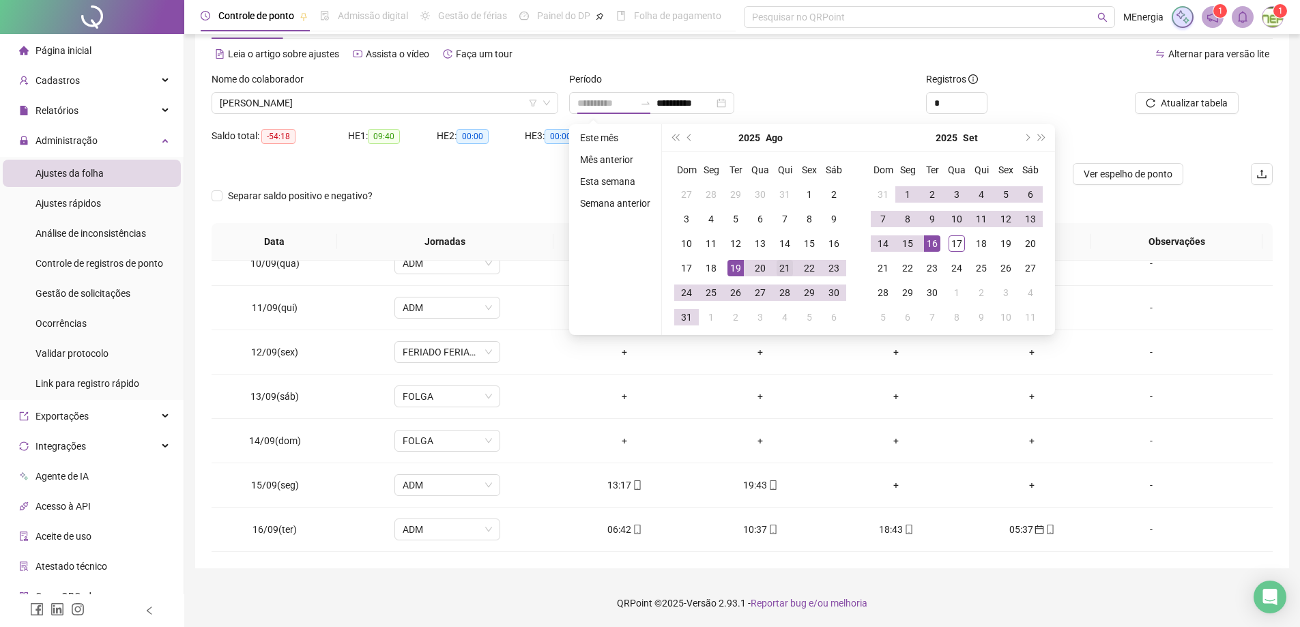
type input "**********"
click at [783, 272] on div "21" at bounding box center [785, 268] width 16 height 16
type input "**********"
click at [953, 242] on div "17" at bounding box center [957, 243] width 16 height 16
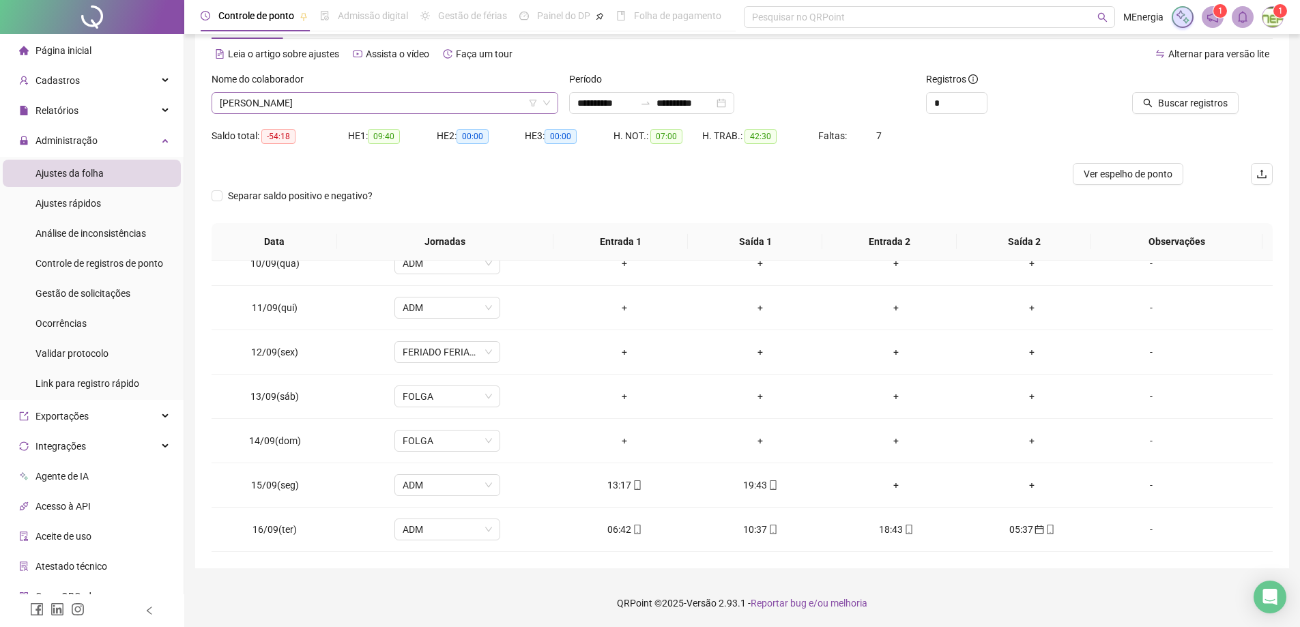
click at [555, 98] on div "[PERSON_NAME]" at bounding box center [385, 103] width 347 height 22
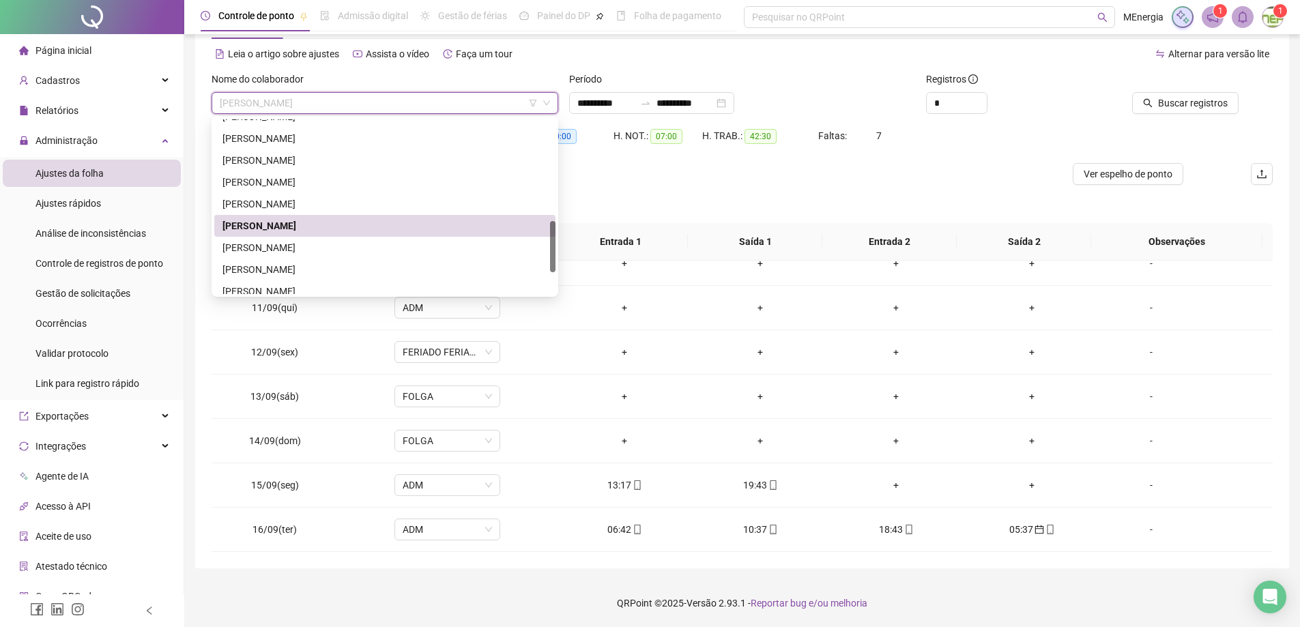
click at [328, 225] on div "[PERSON_NAME]" at bounding box center [384, 225] width 325 height 15
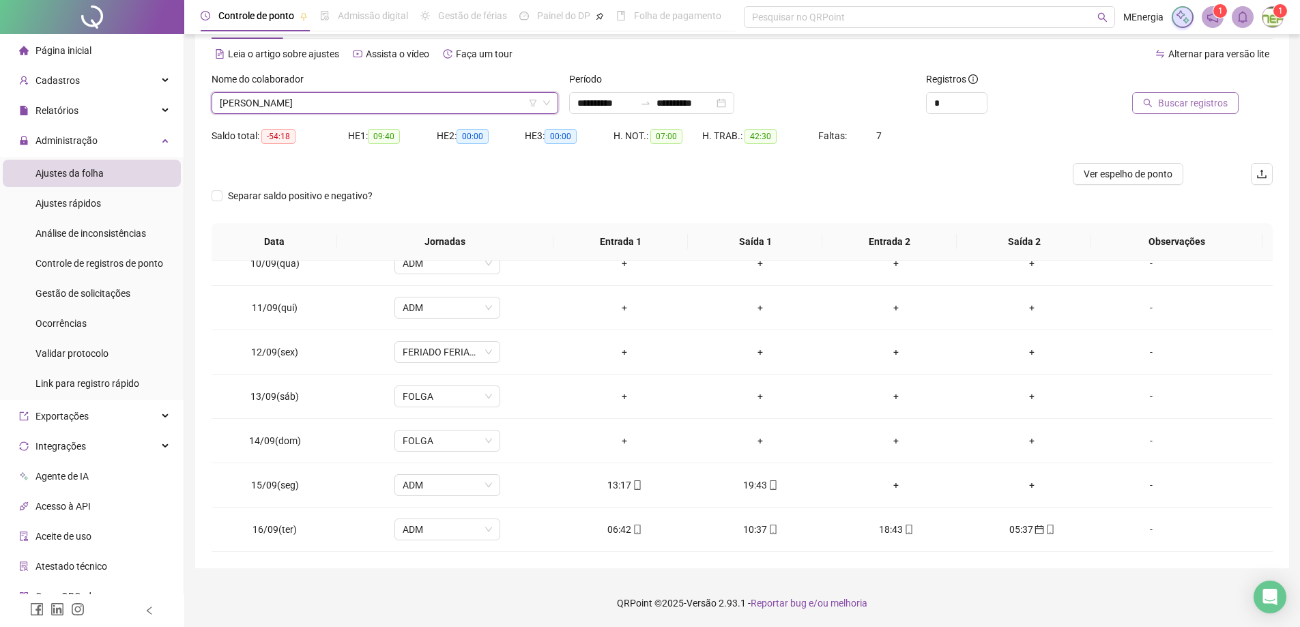
click at [1221, 106] on span "Buscar registros" at bounding box center [1193, 103] width 70 height 15
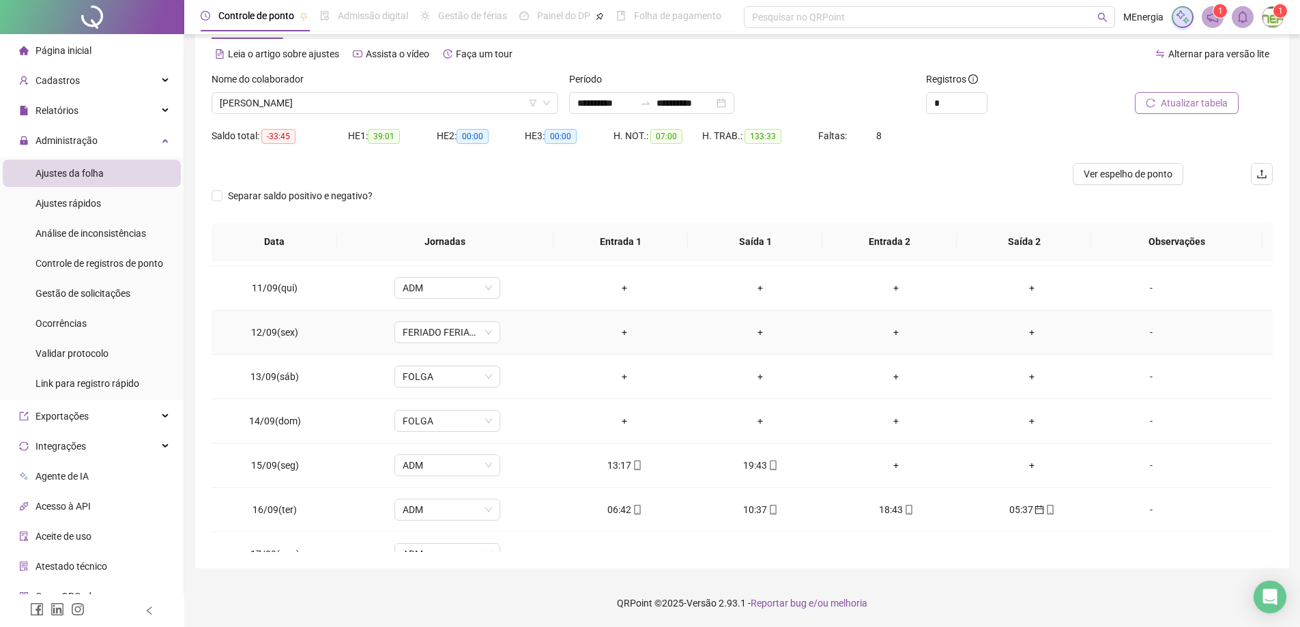
scroll to position [951, 0]
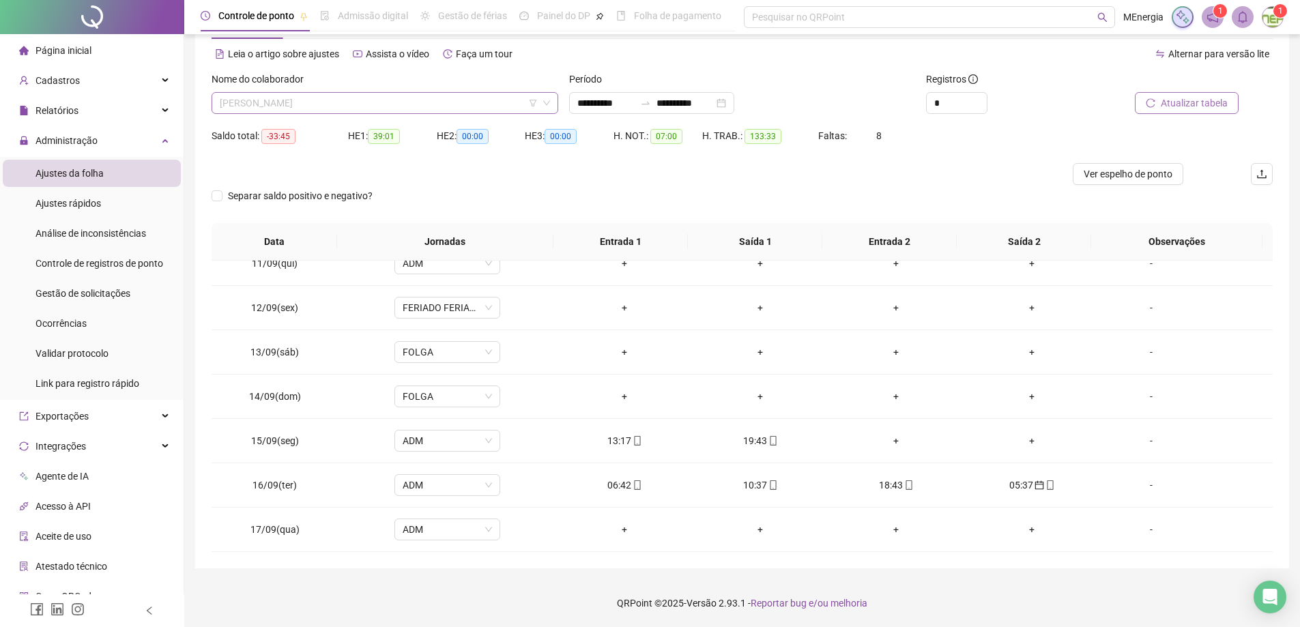
click at [555, 98] on div "[PERSON_NAME]" at bounding box center [385, 103] width 347 height 22
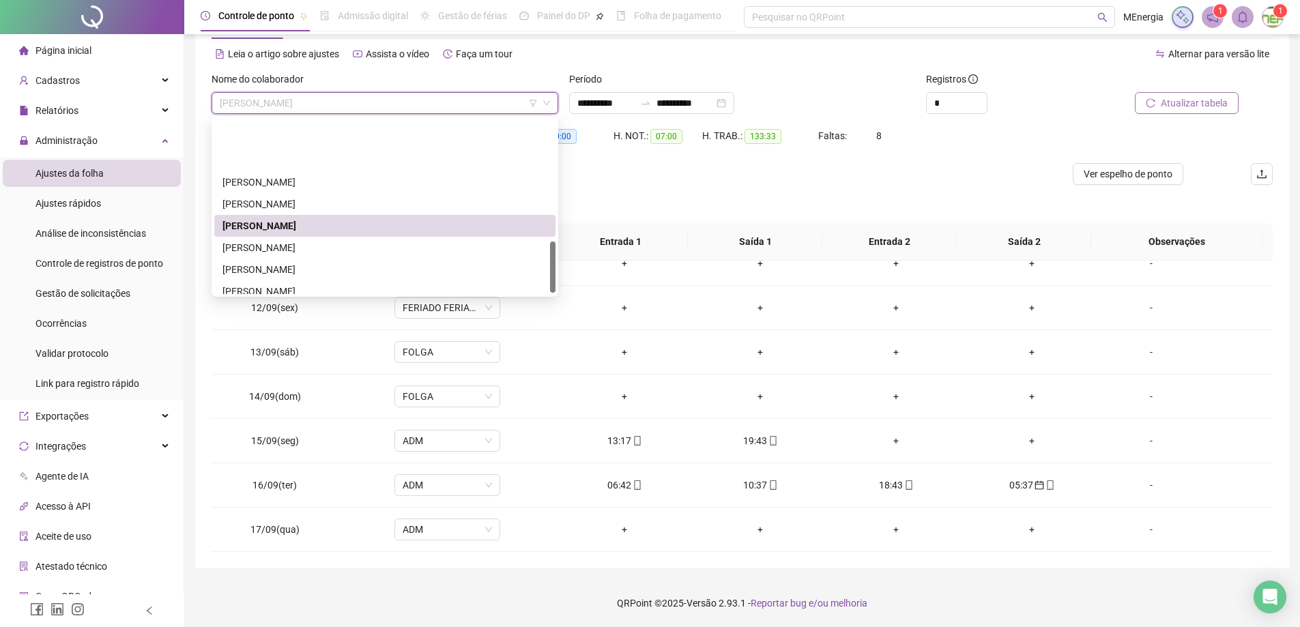
scroll to position [415, 0]
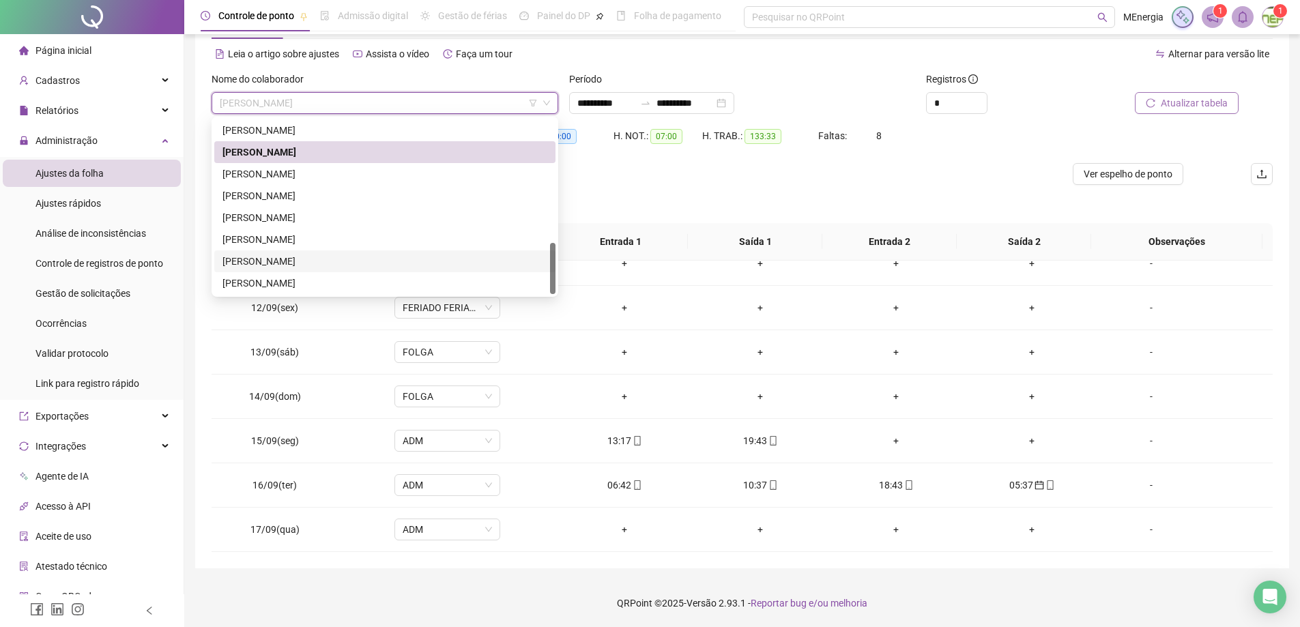
click at [338, 262] on div "[PERSON_NAME]" at bounding box center [384, 261] width 325 height 15
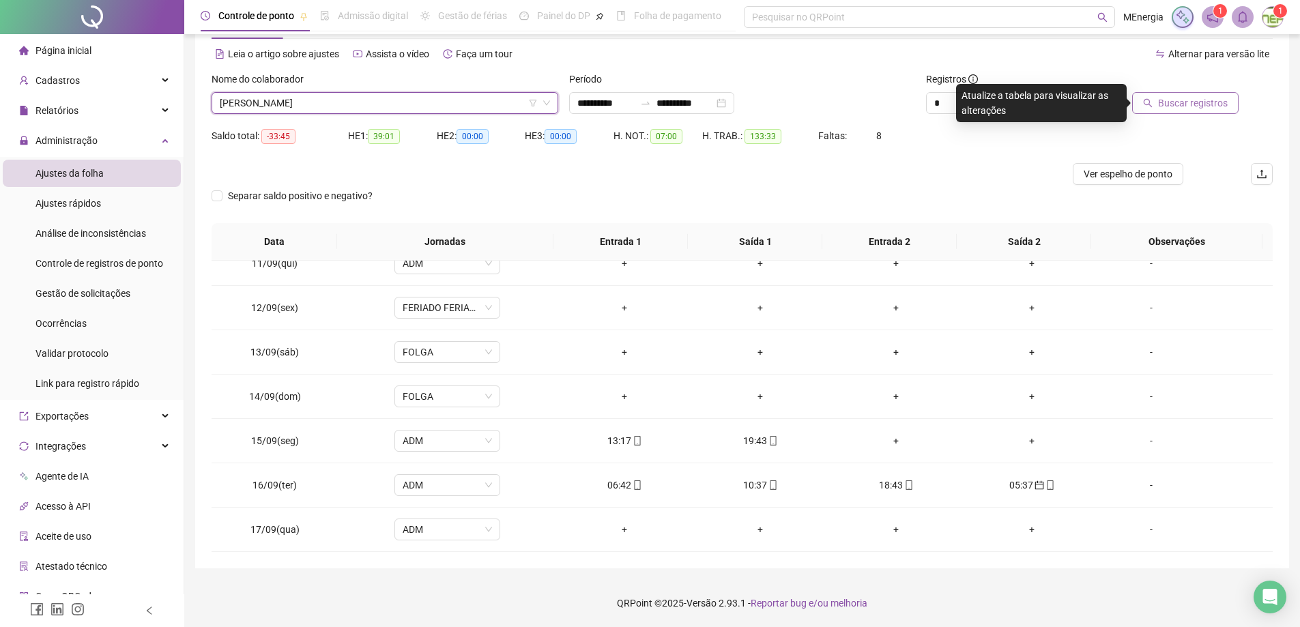
click at [1205, 104] on span "Buscar registros" at bounding box center [1193, 103] width 70 height 15
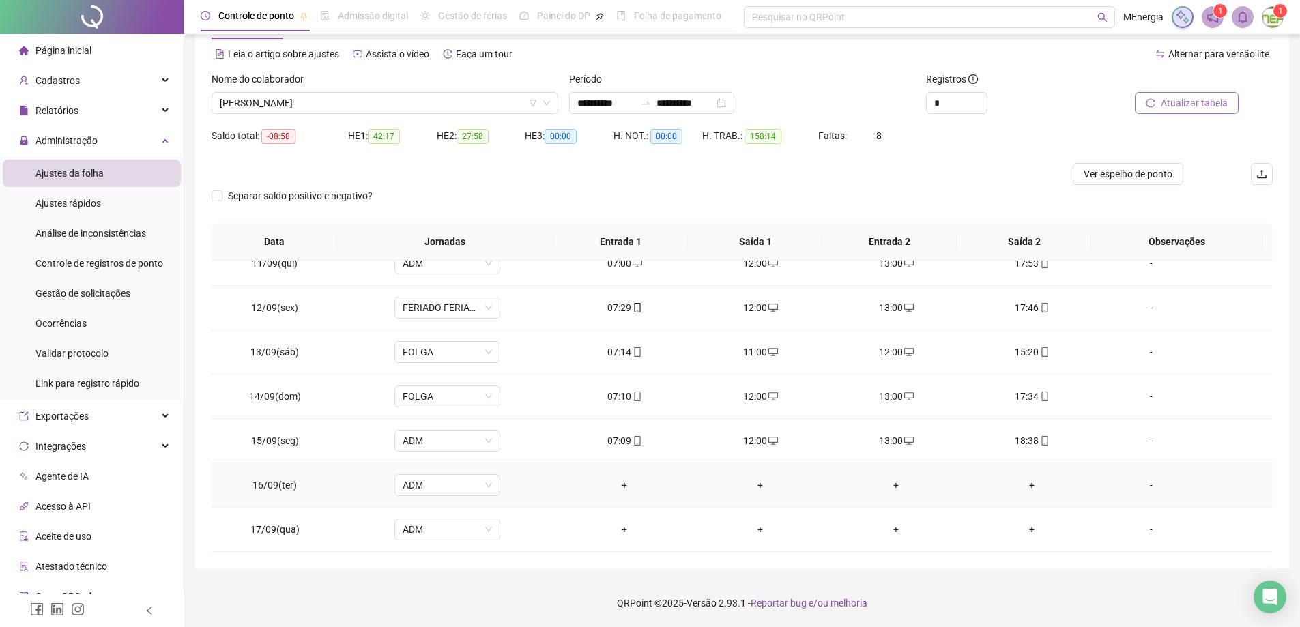
click at [620, 487] on div "+" at bounding box center [625, 485] width 114 height 15
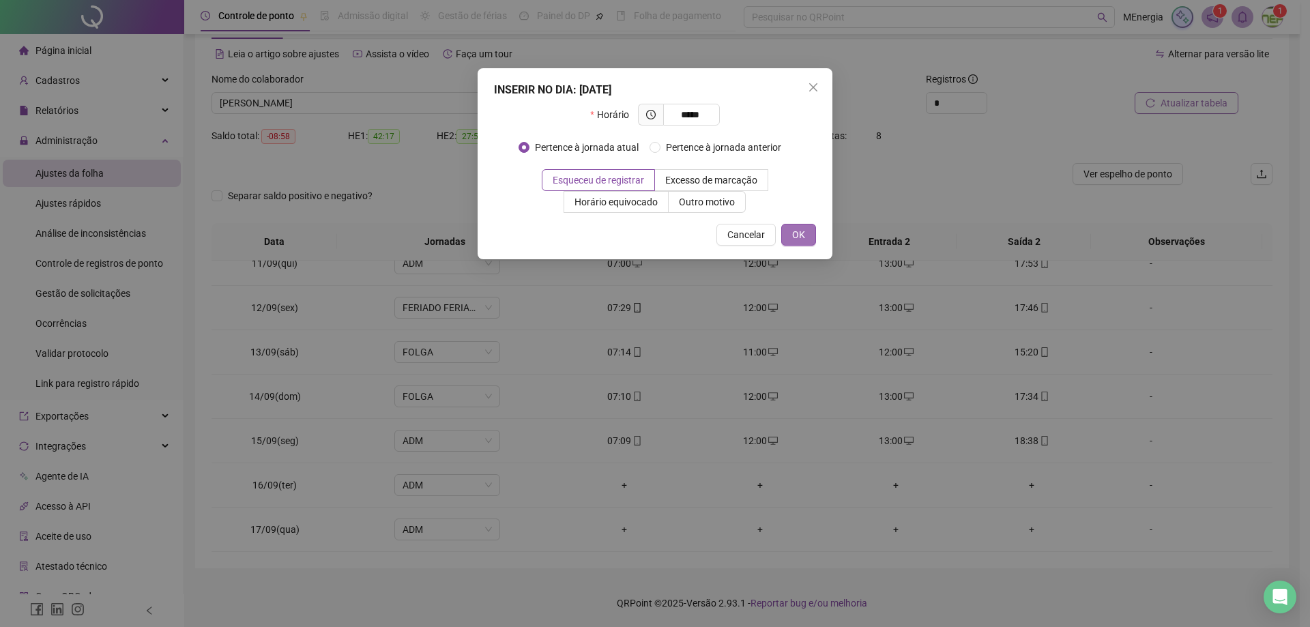
type input "*****"
click at [808, 232] on button "OK" at bounding box center [798, 235] width 35 height 22
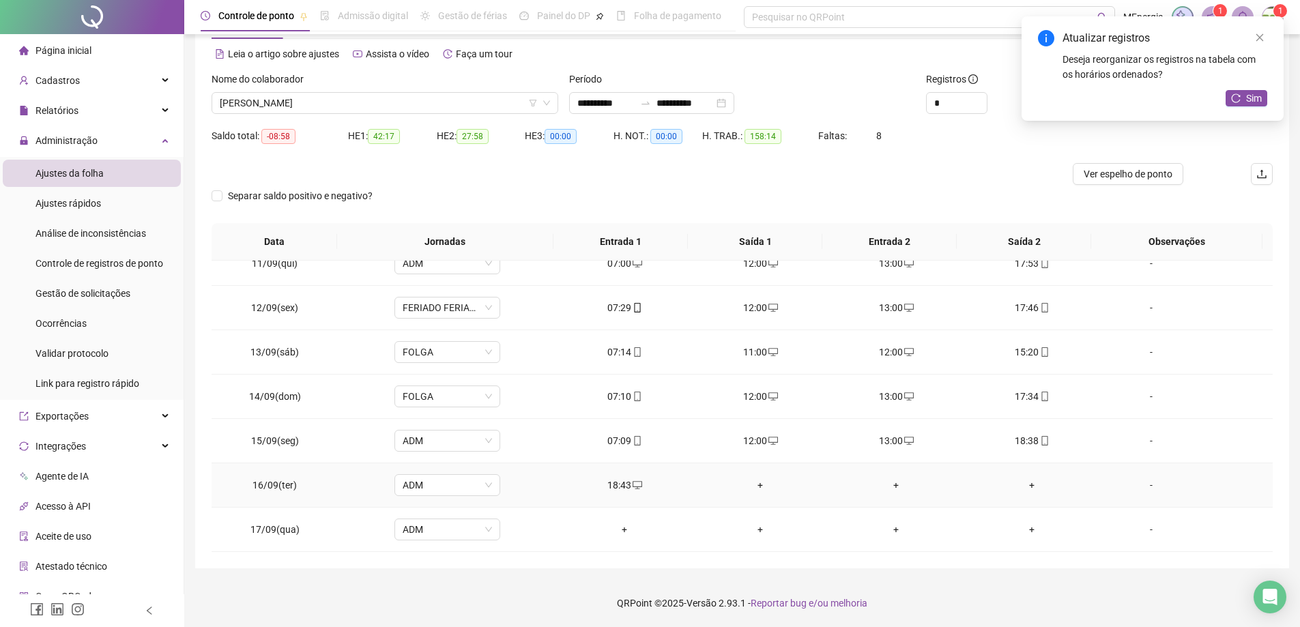
click at [756, 478] on div "+" at bounding box center [761, 485] width 114 height 15
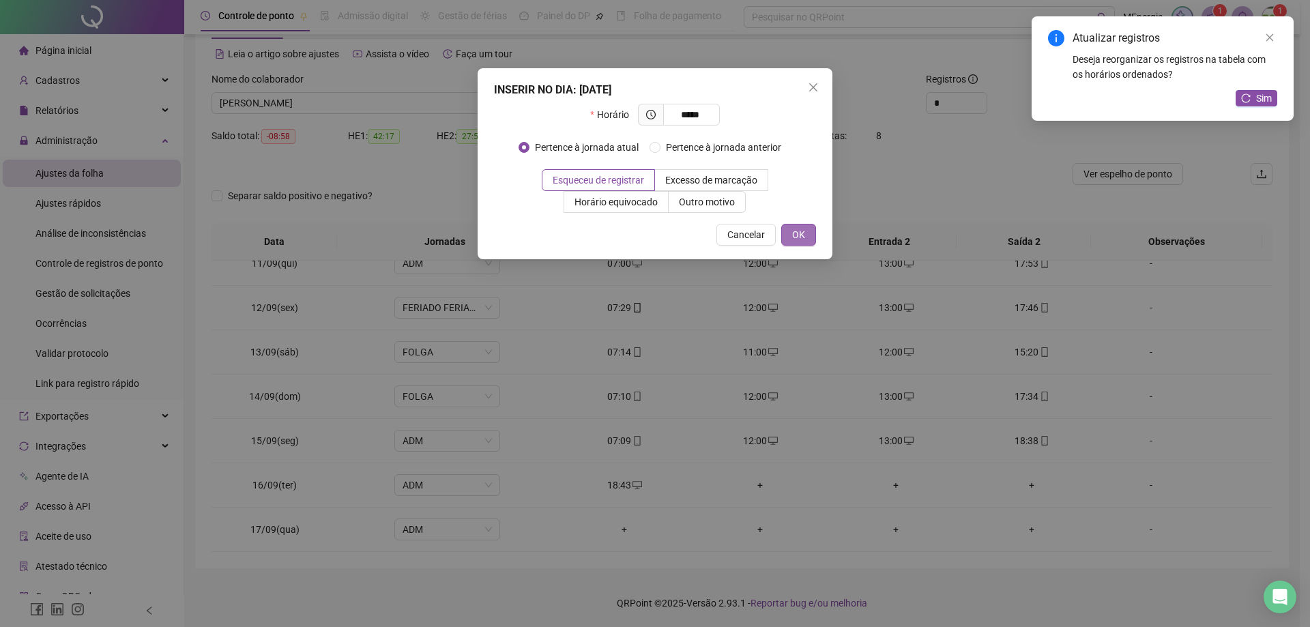
type input "*****"
click at [809, 236] on button "OK" at bounding box center [798, 235] width 35 height 22
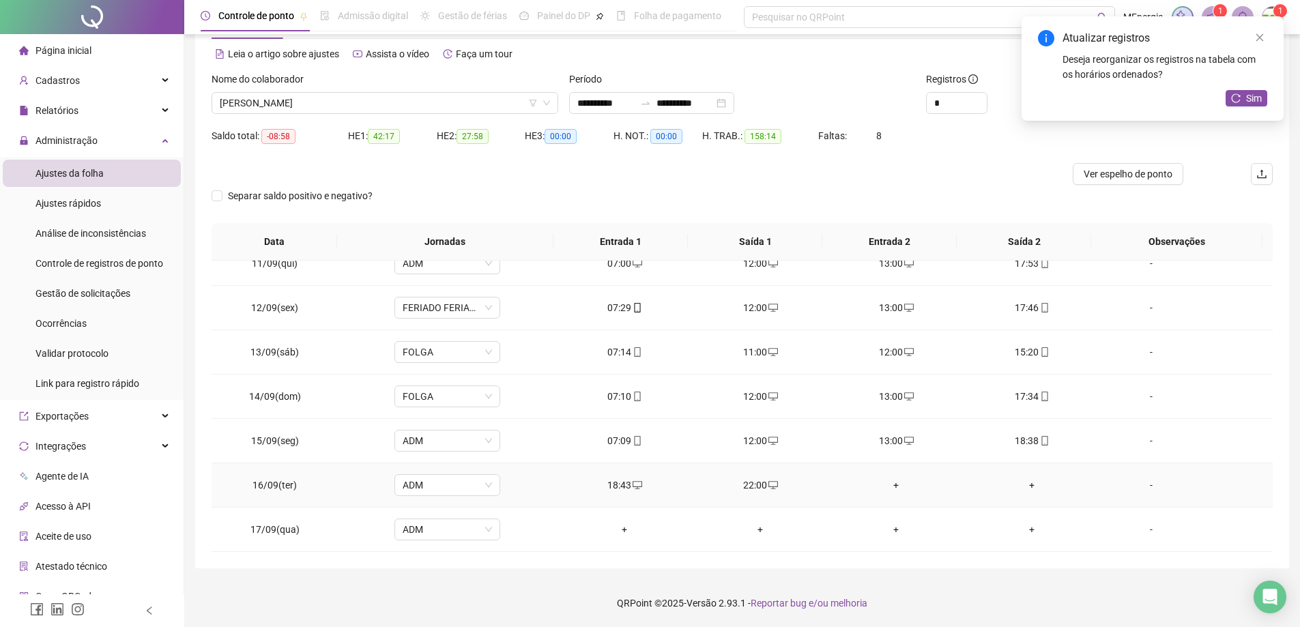
click at [888, 487] on div "+" at bounding box center [896, 485] width 114 height 15
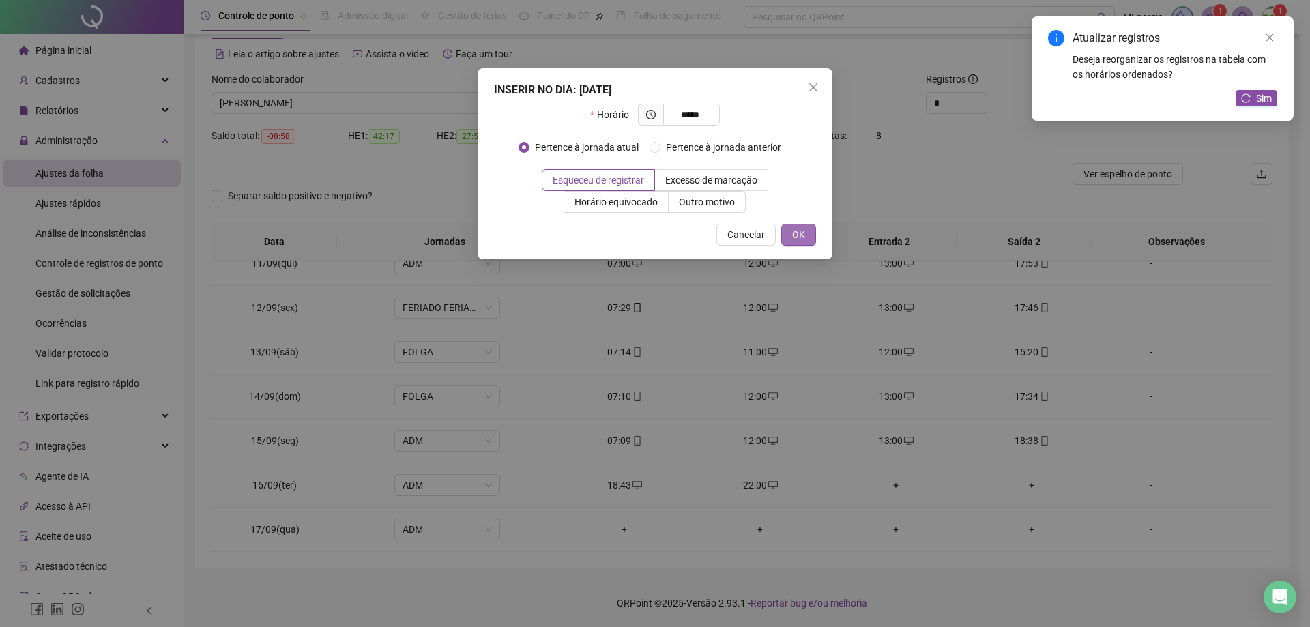
type input "*****"
click at [804, 230] on span "OK" at bounding box center [798, 234] width 13 height 15
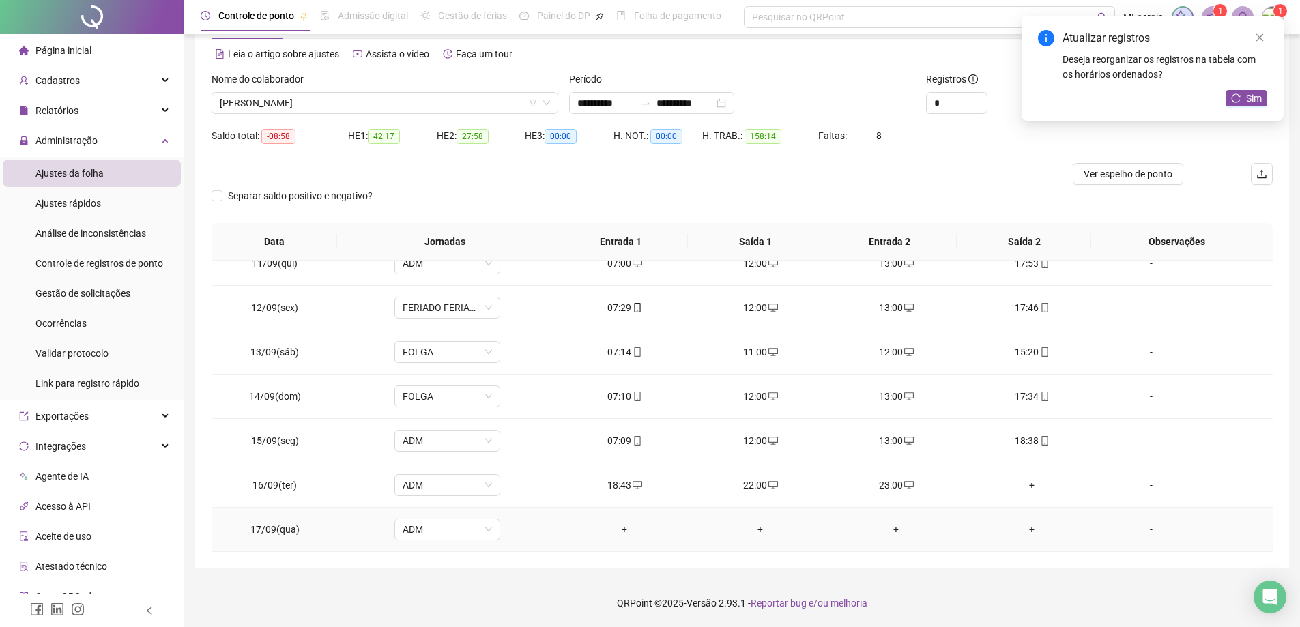
click at [619, 529] on div "+" at bounding box center [625, 529] width 114 height 15
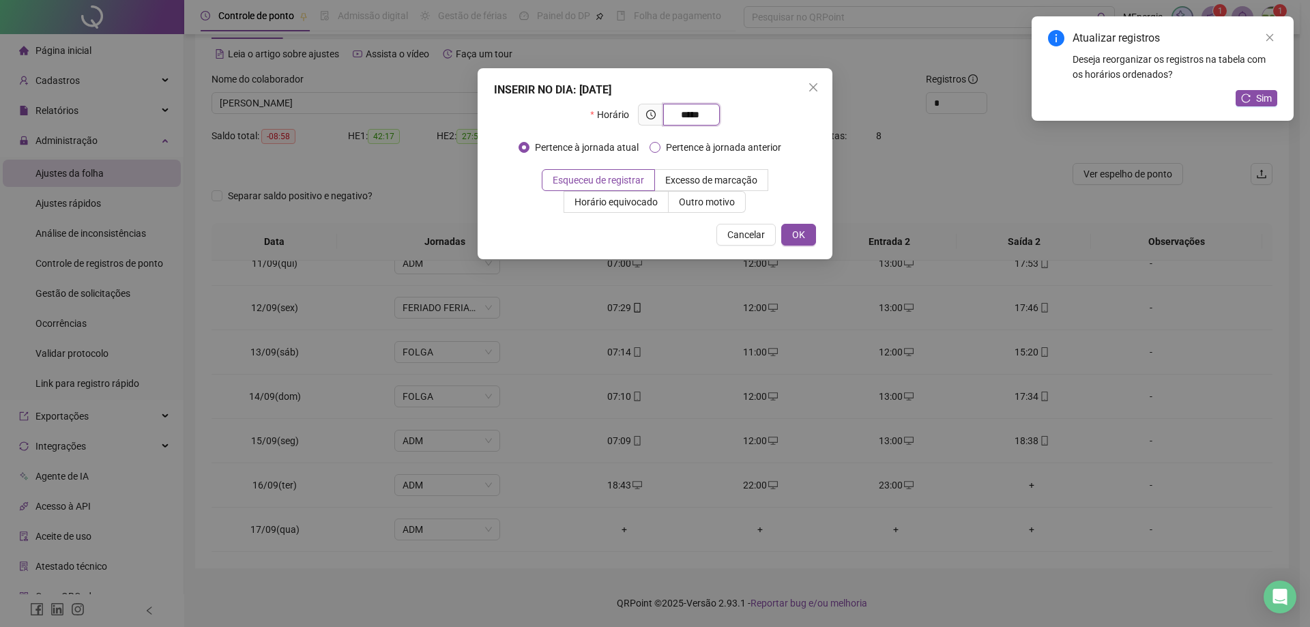
type input "*****"
click at [666, 146] on span "Pertence à jornada anterior" at bounding box center [724, 147] width 126 height 15
click at [802, 231] on span "OK" at bounding box center [798, 234] width 13 height 15
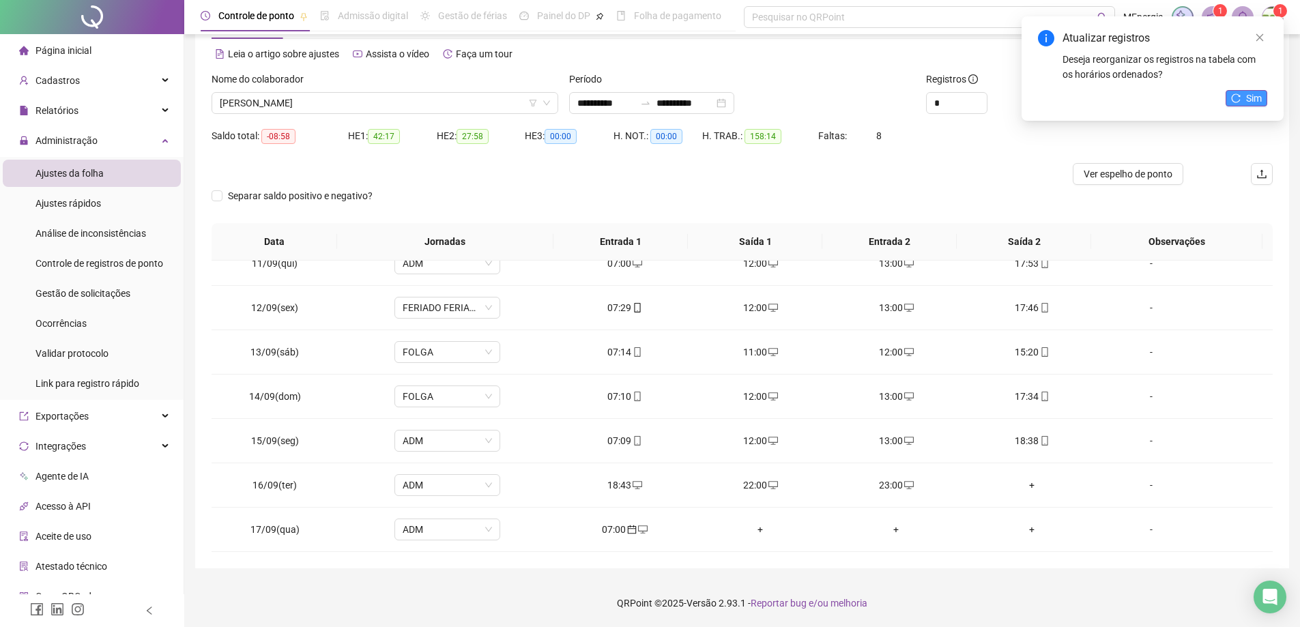
click at [1239, 99] on icon "reload" at bounding box center [1236, 98] width 10 height 10
